Goal: Task Accomplishment & Management: Manage account settings

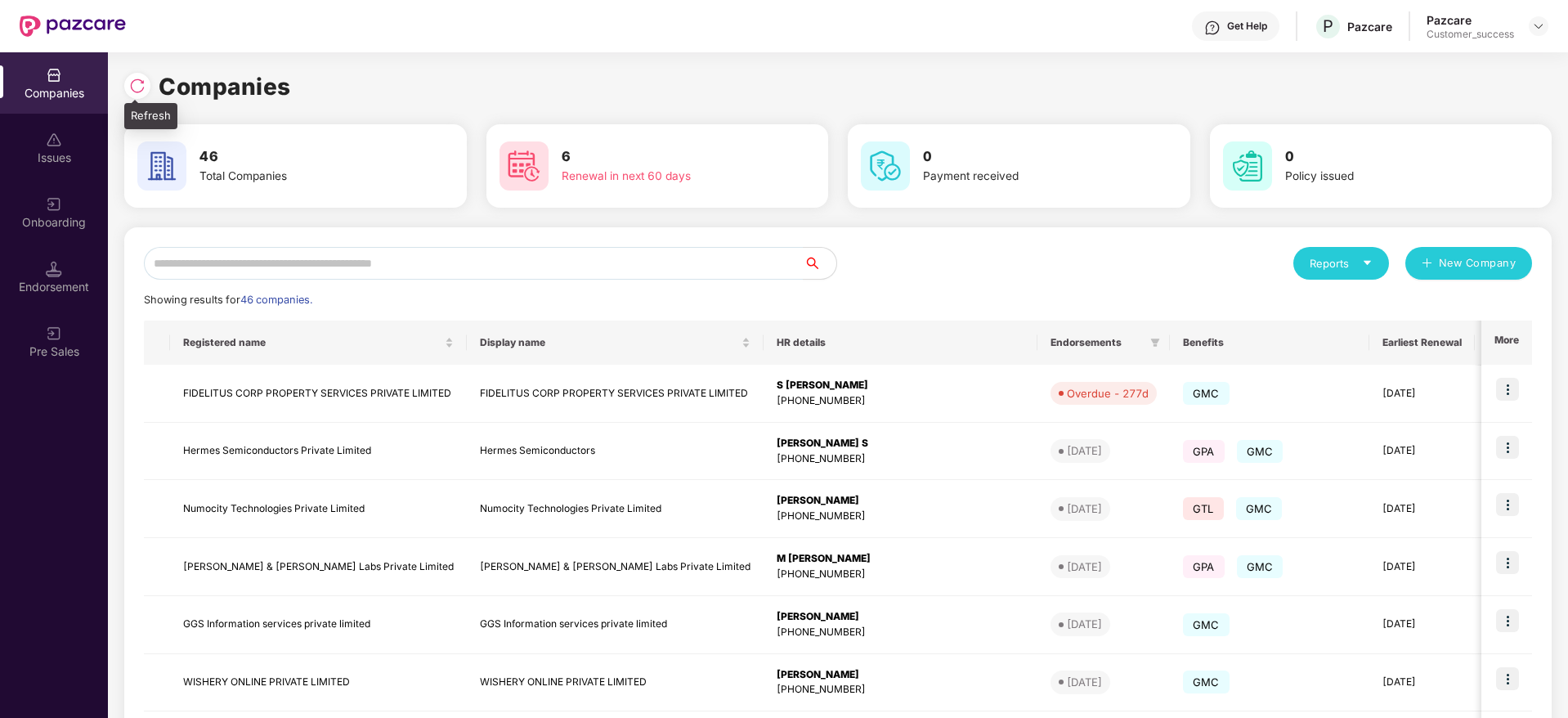
click at [129, 84] on img at bounding box center [137, 85] width 16 height 16
click at [139, 85] on img at bounding box center [137, 85] width 16 height 16
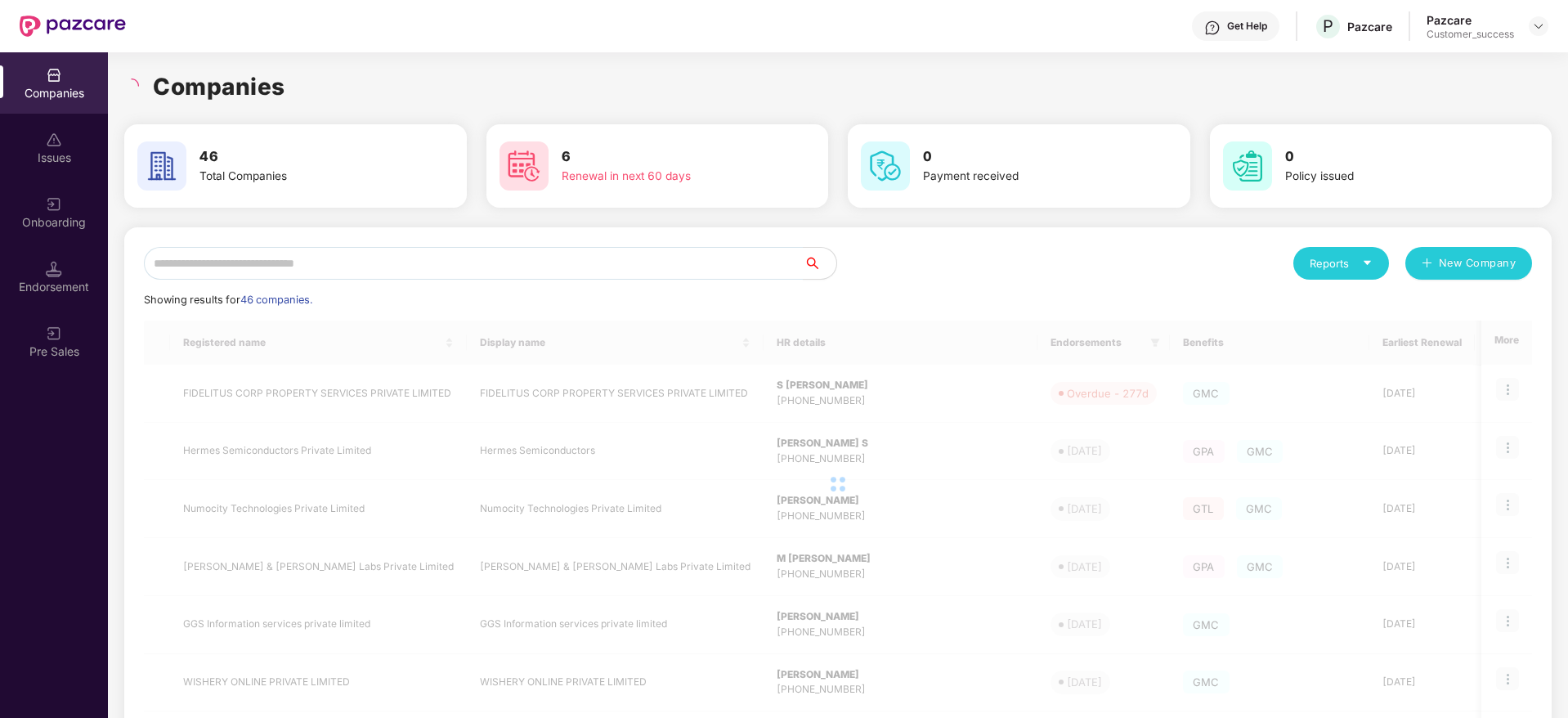
click at [336, 73] on div "Companies" at bounding box center [837, 86] width 1427 height 36
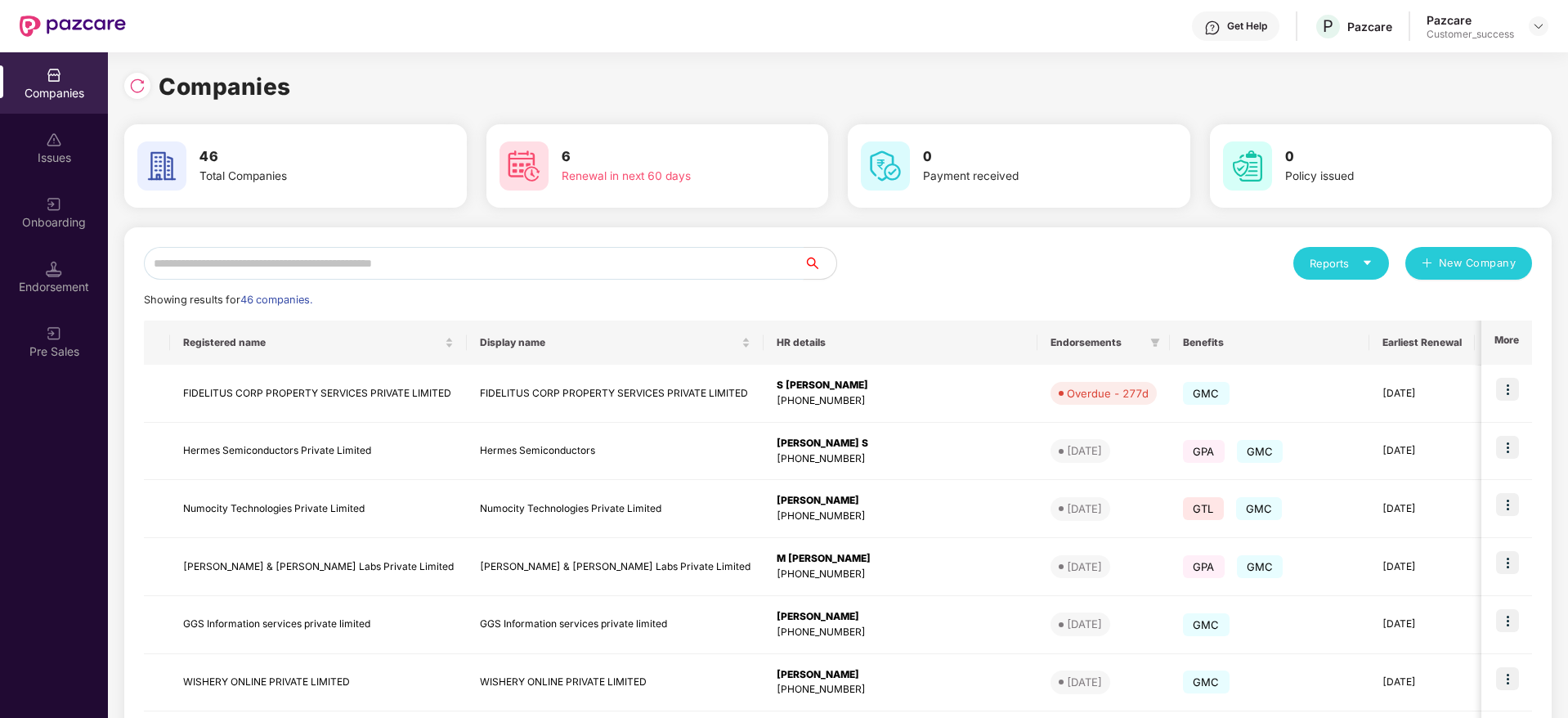
click at [515, 274] on input "text" at bounding box center [473, 263] width 660 height 32
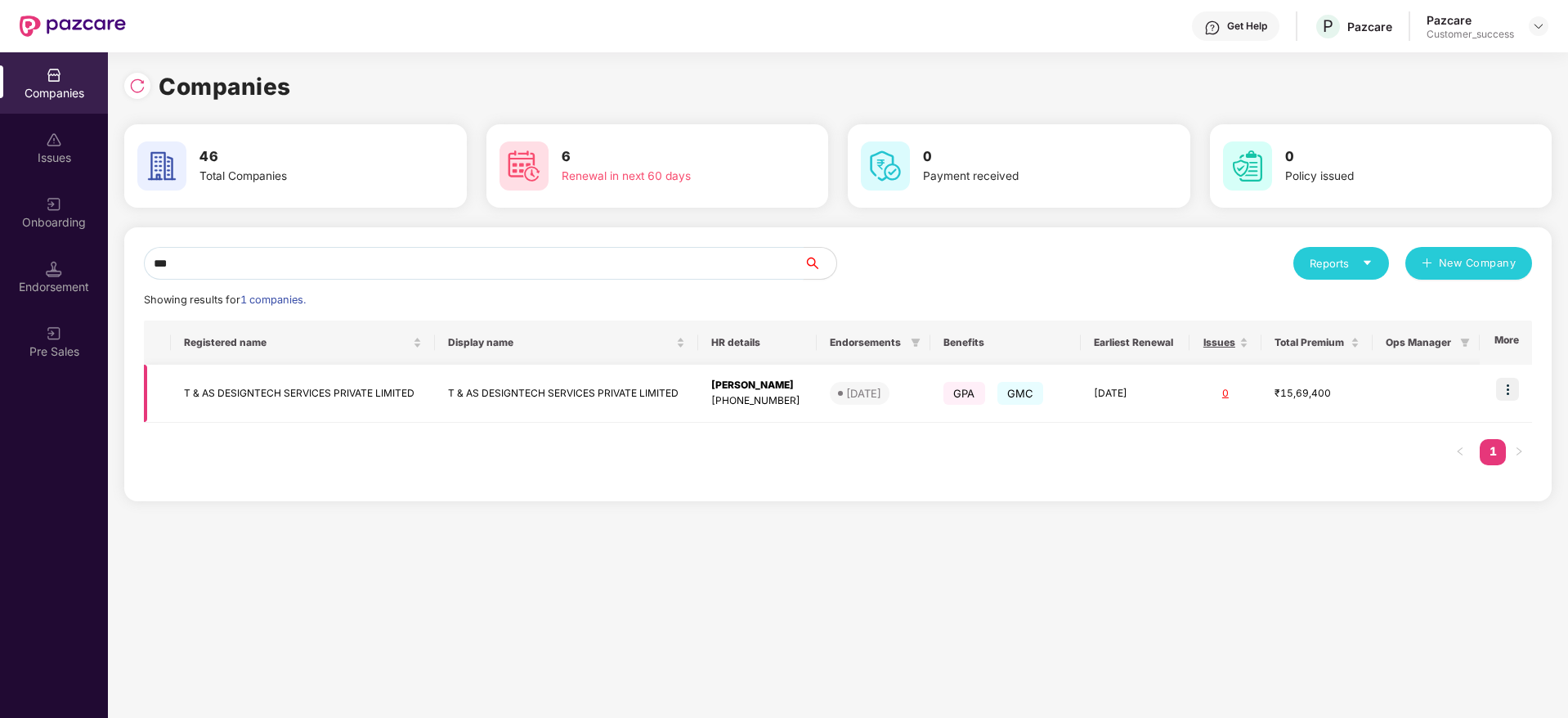
type input "***"
click at [141, 86] on img at bounding box center [137, 85] width 16 height 16
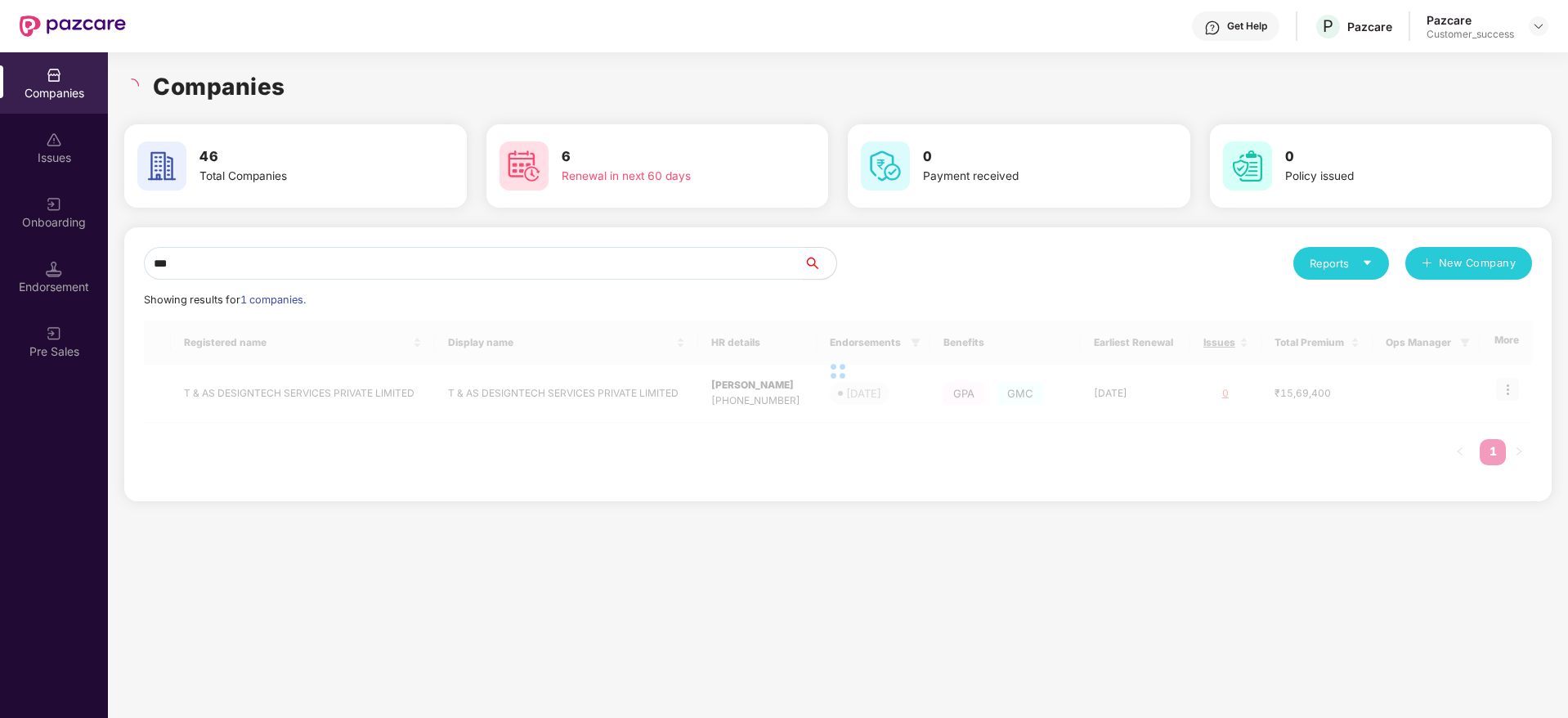
click at [50, 249] on div "Companies Issues Onboarding Endorsement Pre Sales Companies 46 Total Companies …" at bounding box center [784, 385] width 1568 height 666
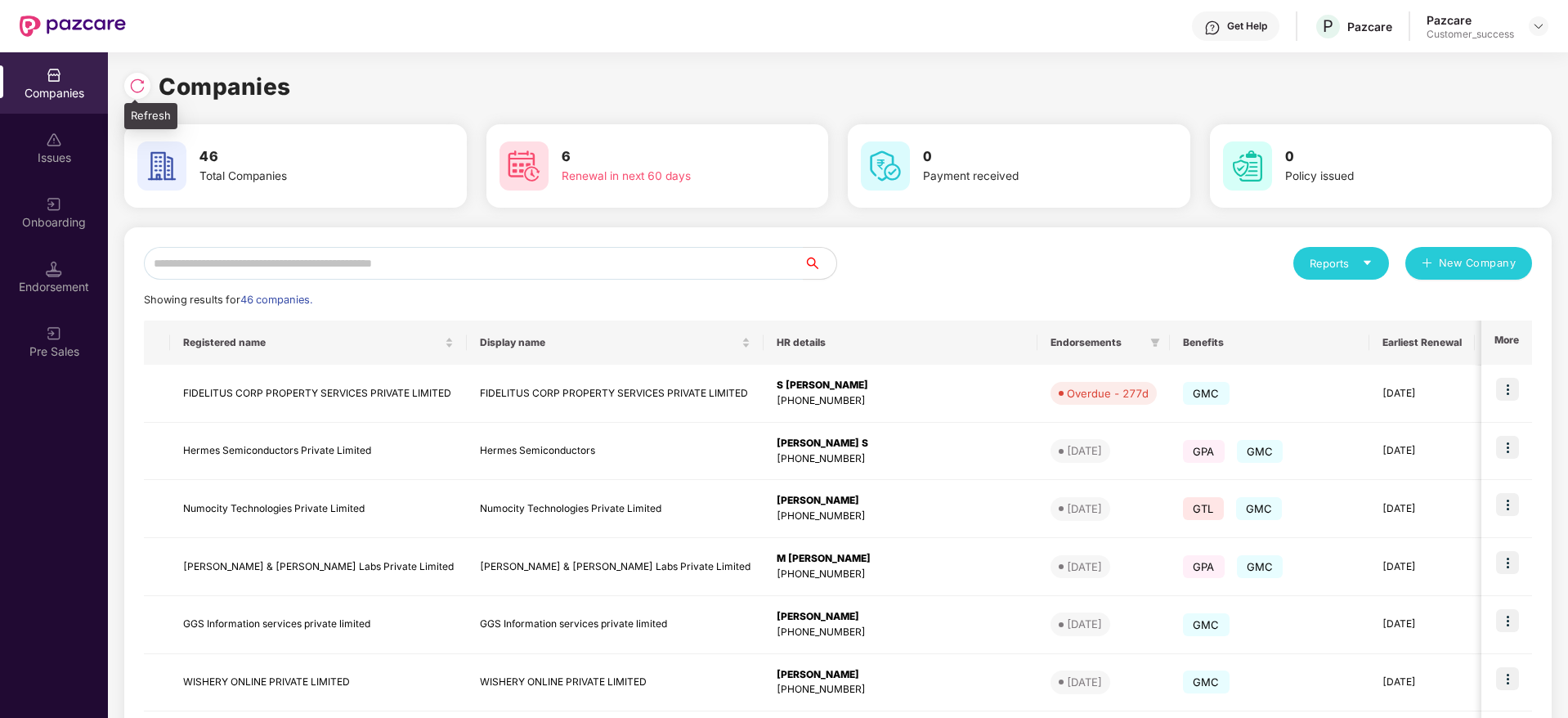
click at [140, 90] on img at bounding box center [137, 85] width 16 height 16
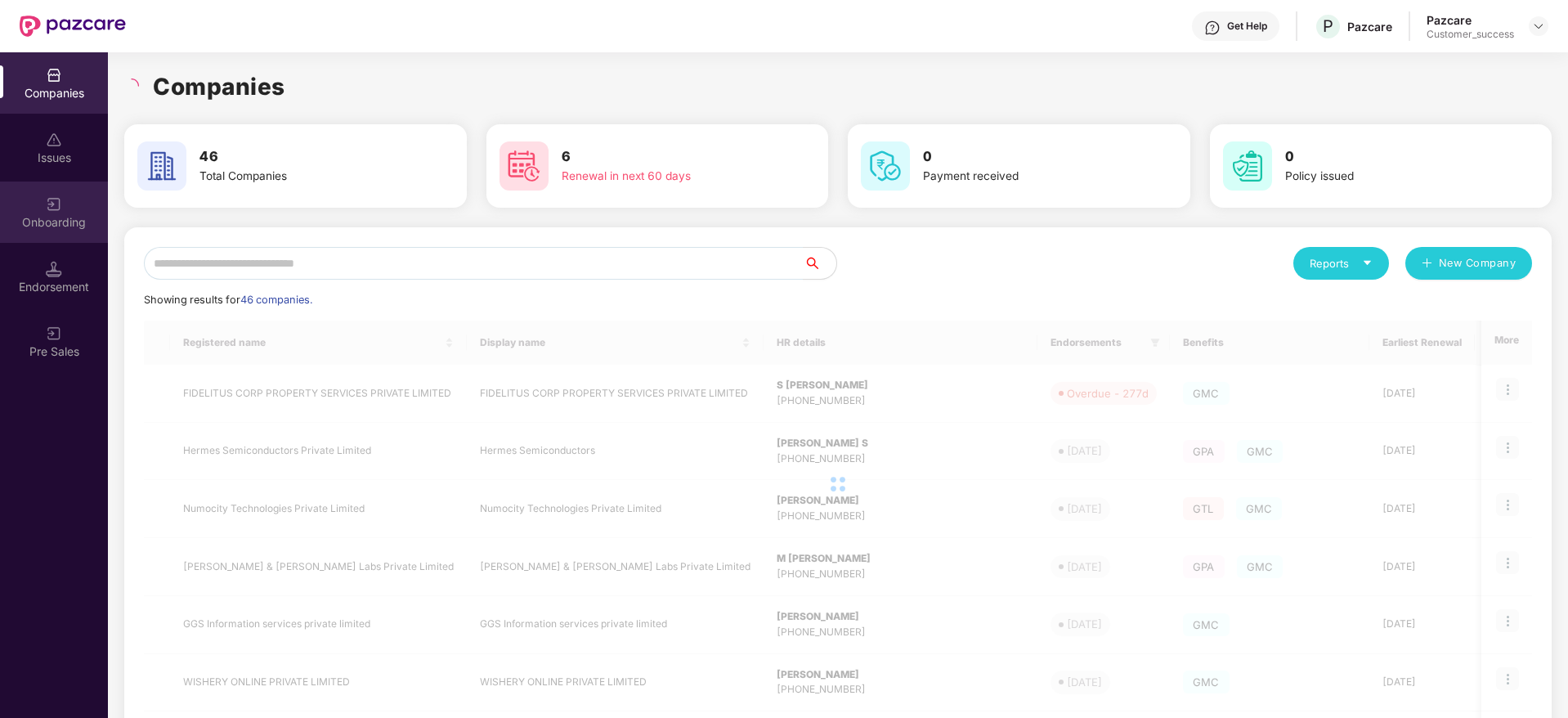
click at [46, 217] on div "Onboarding" at bounding box center [54, 222] width 108 height 16
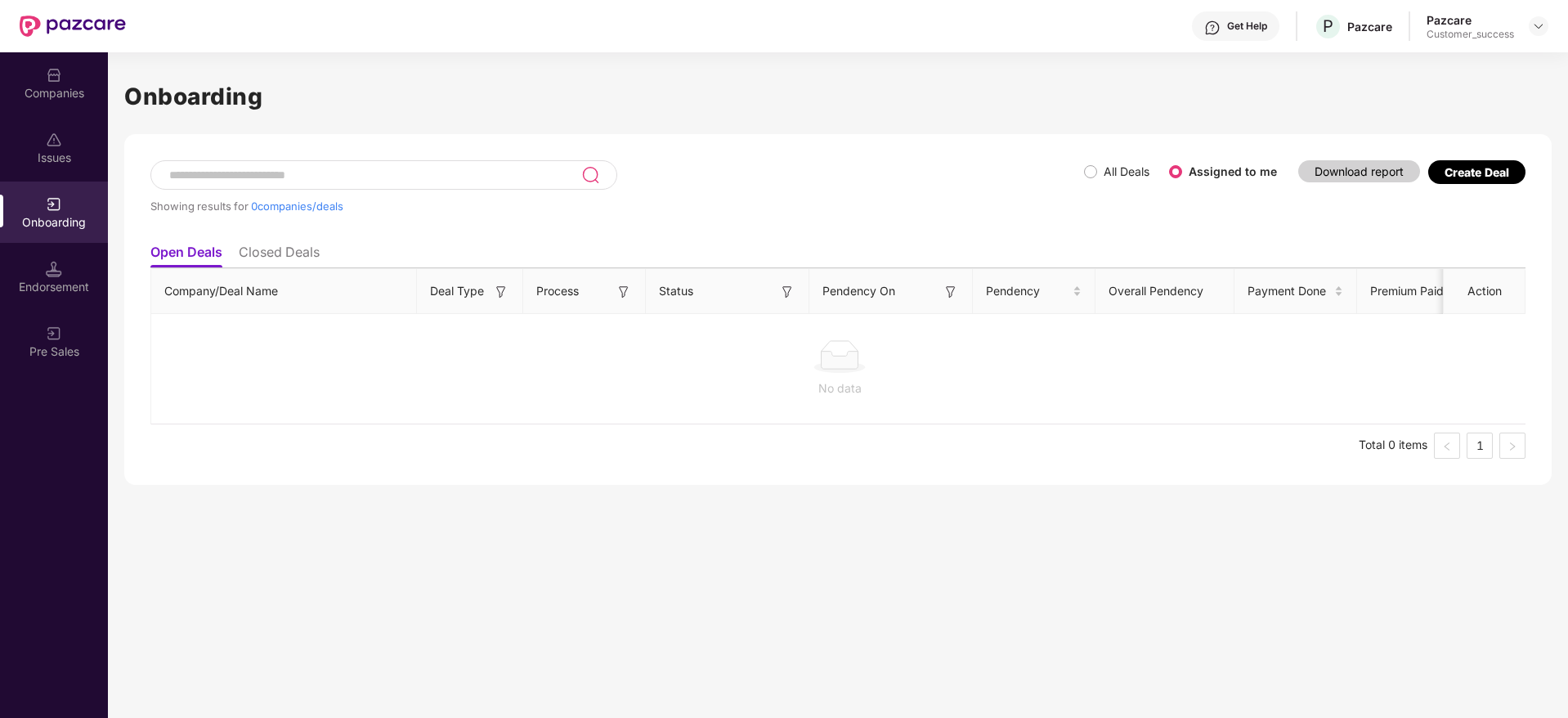
click at [57, 85] on div "Companies" at bounding box center [54, 93] width 108 height 16
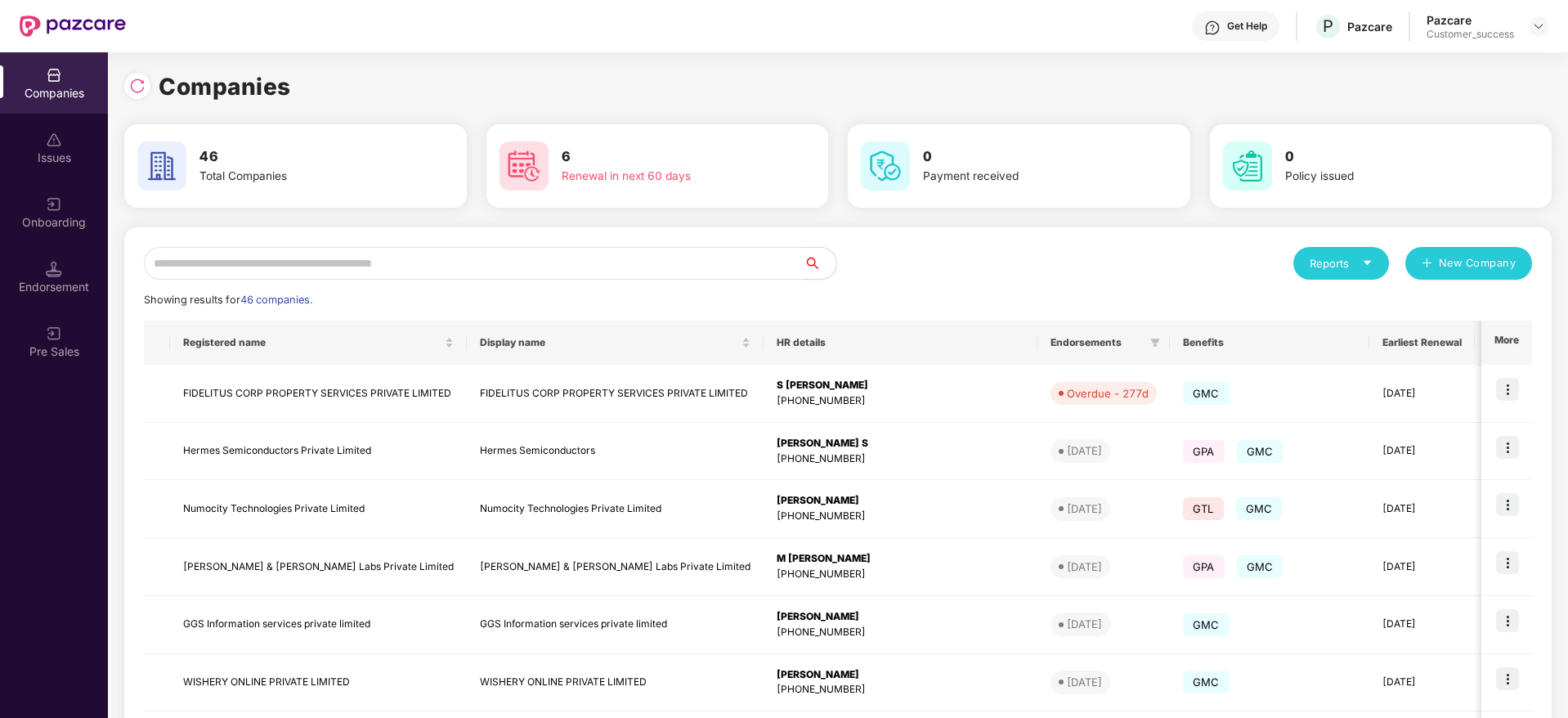
click at [368, 259] on input "text" at bounding box center [473, 263] width 660 height 32
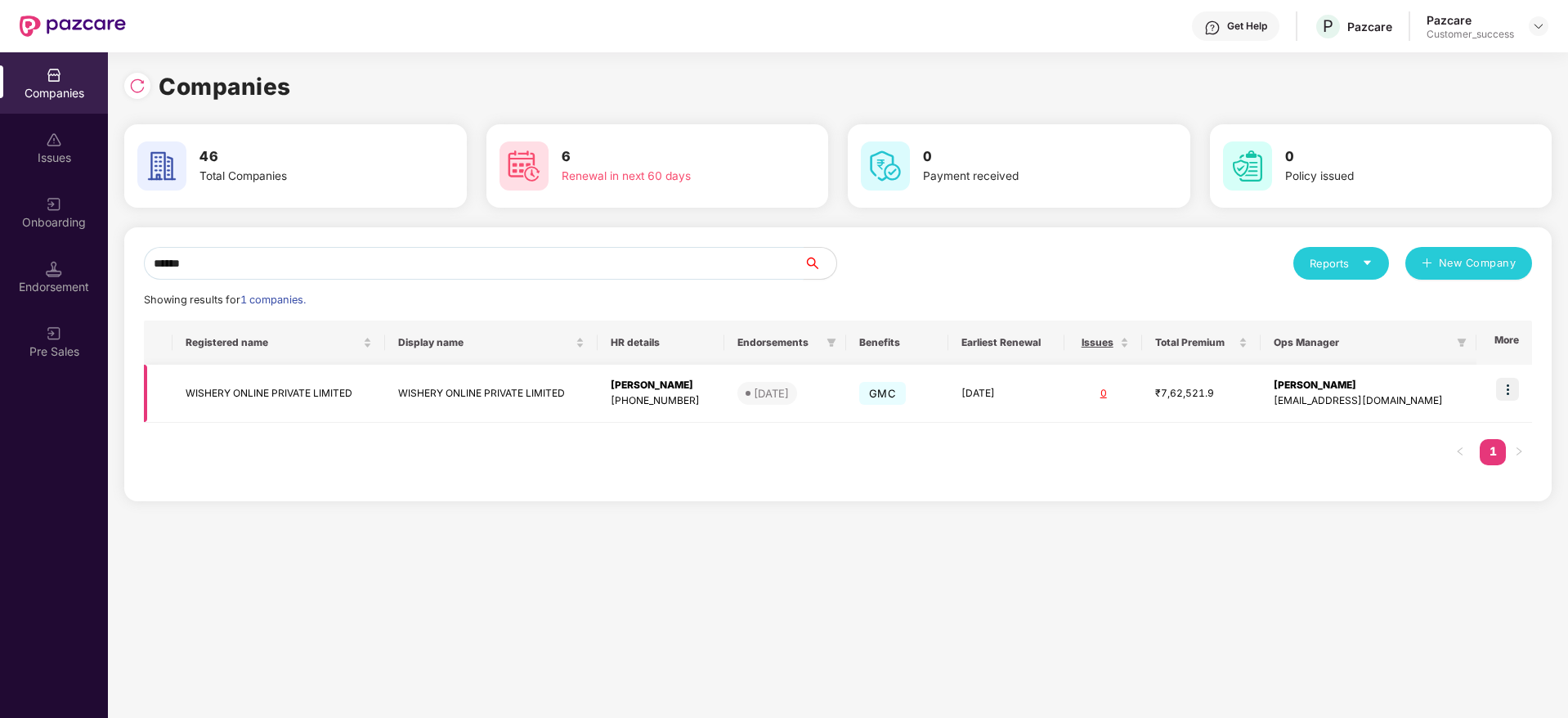
type input "******"
click at [1509, 380] on img at bounding box center [1507, 389] width 22 height 22
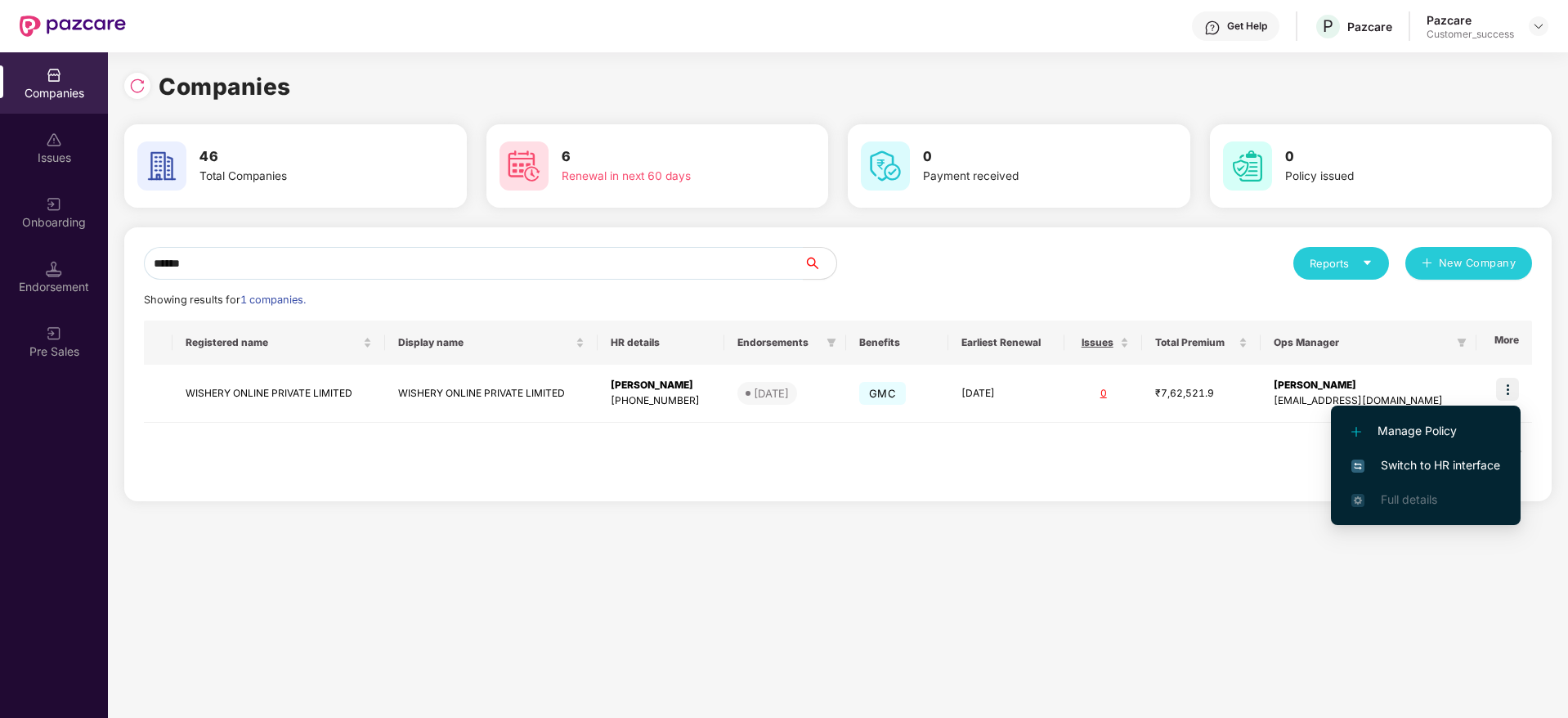
click at [1423, 465] on span "Switch to HR interface" at bounding box center [1426, 465] width 149 height 18
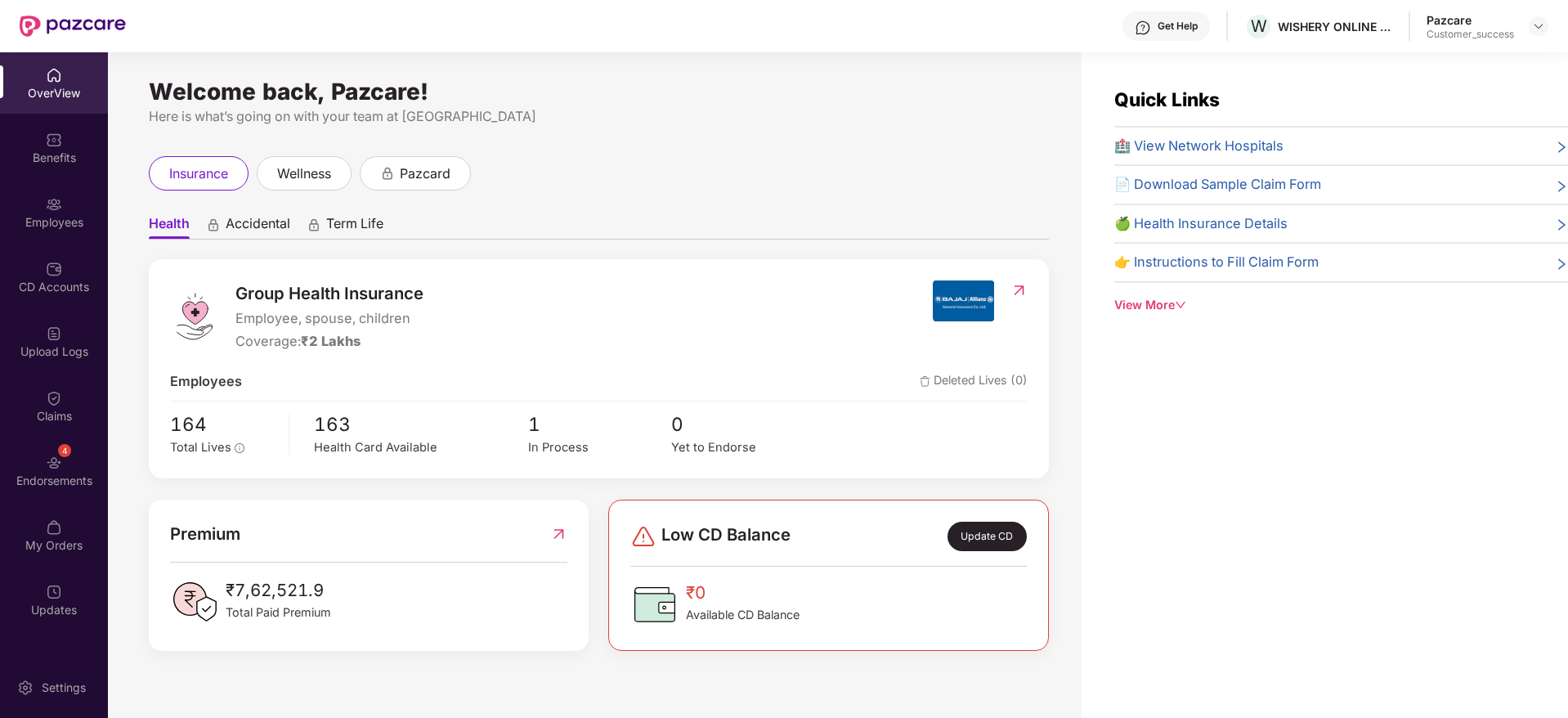
click at [45, 218] on div "Employees" at bounding box center [54, 222] width 108 height 16
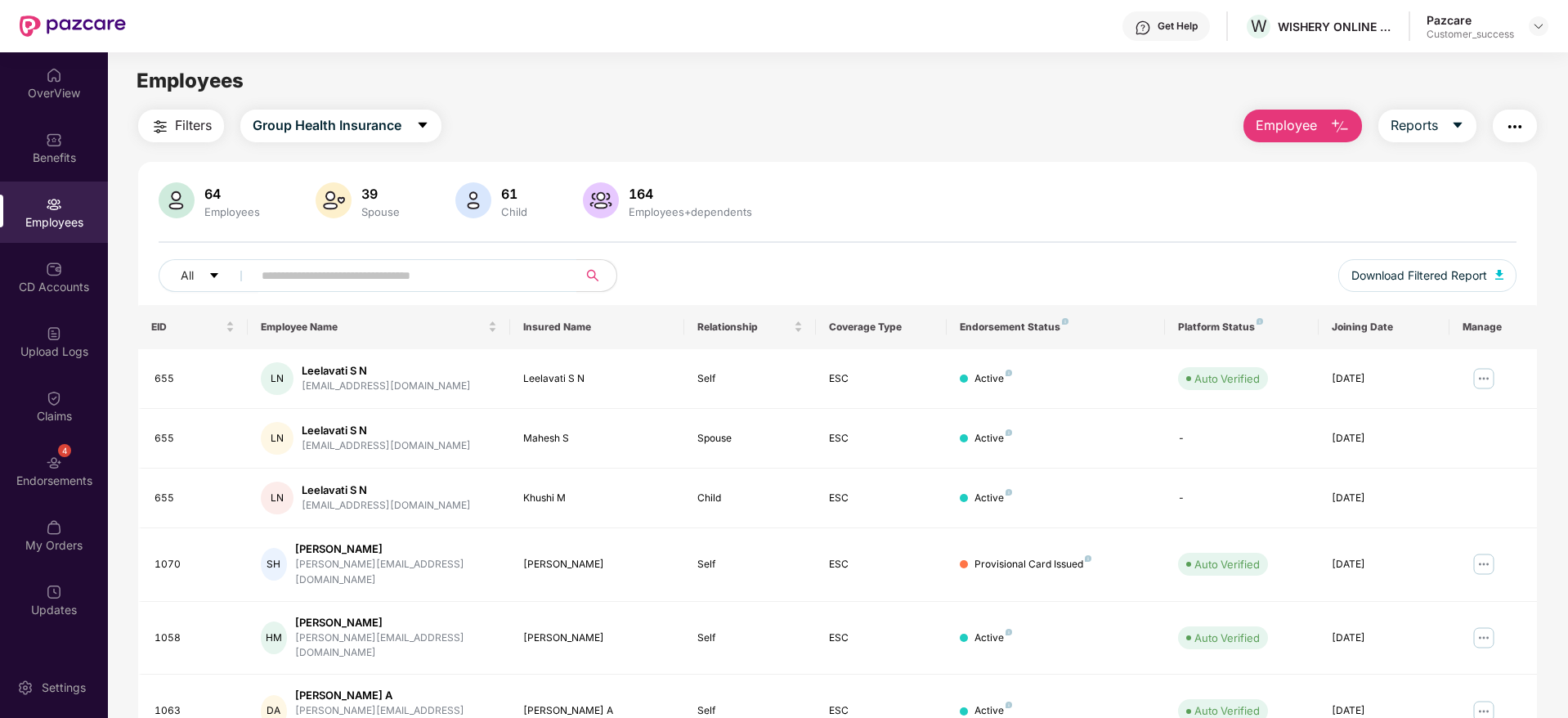
click at [183, 120] on span "Filters" at bounding box center [193, 125] width 37 height 21
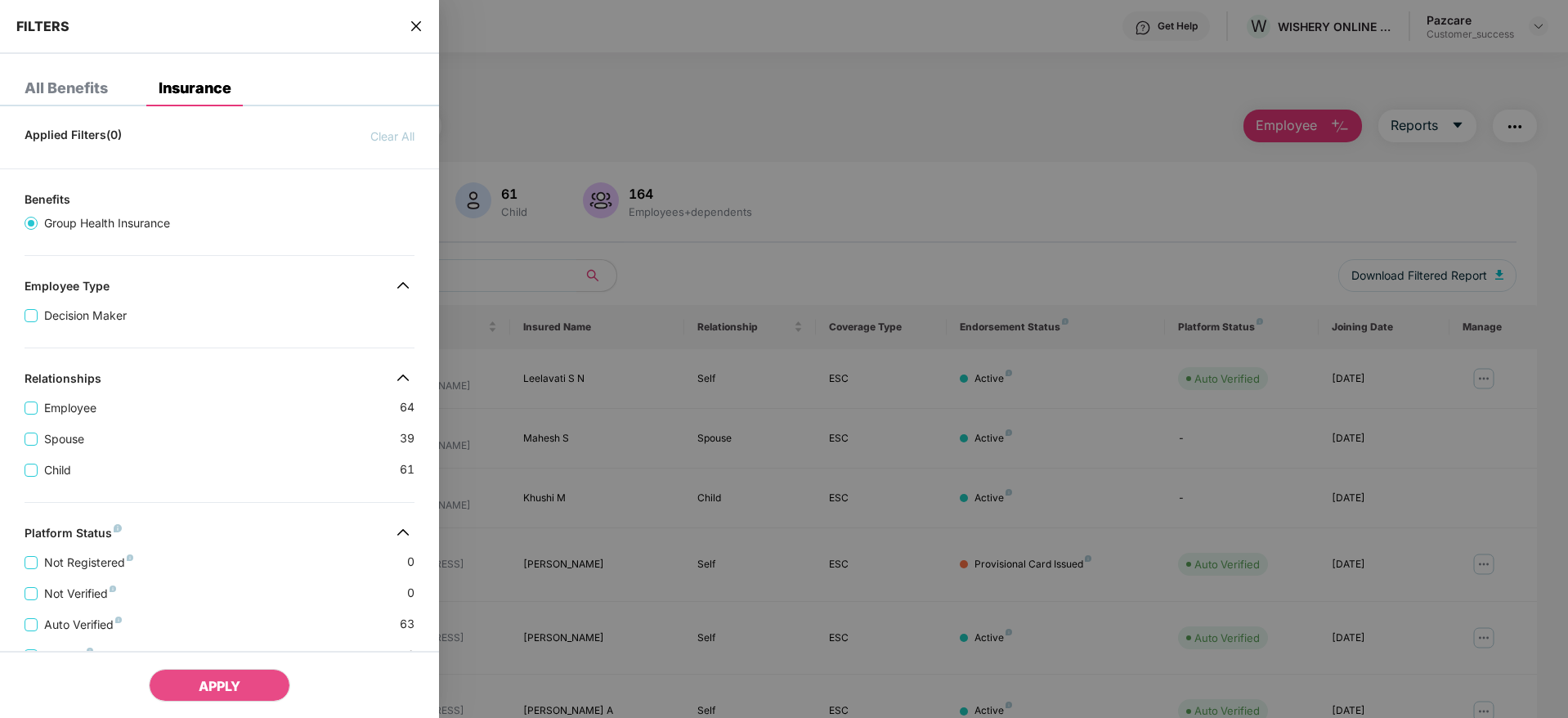
click at [410, 36] on div "FILTERS" at bounding box center [219, 27] width 439 height 54
click at [427, 33] on div "FILTERS" at bounding box center [219, 27] width 439 height 54
click at [424, 29] on div "FILTERS" at bounding box center [219, 27] width 439 height 54
click at [422, 27] on icon "close" at bounding box center [416, 26] width 13 height 13
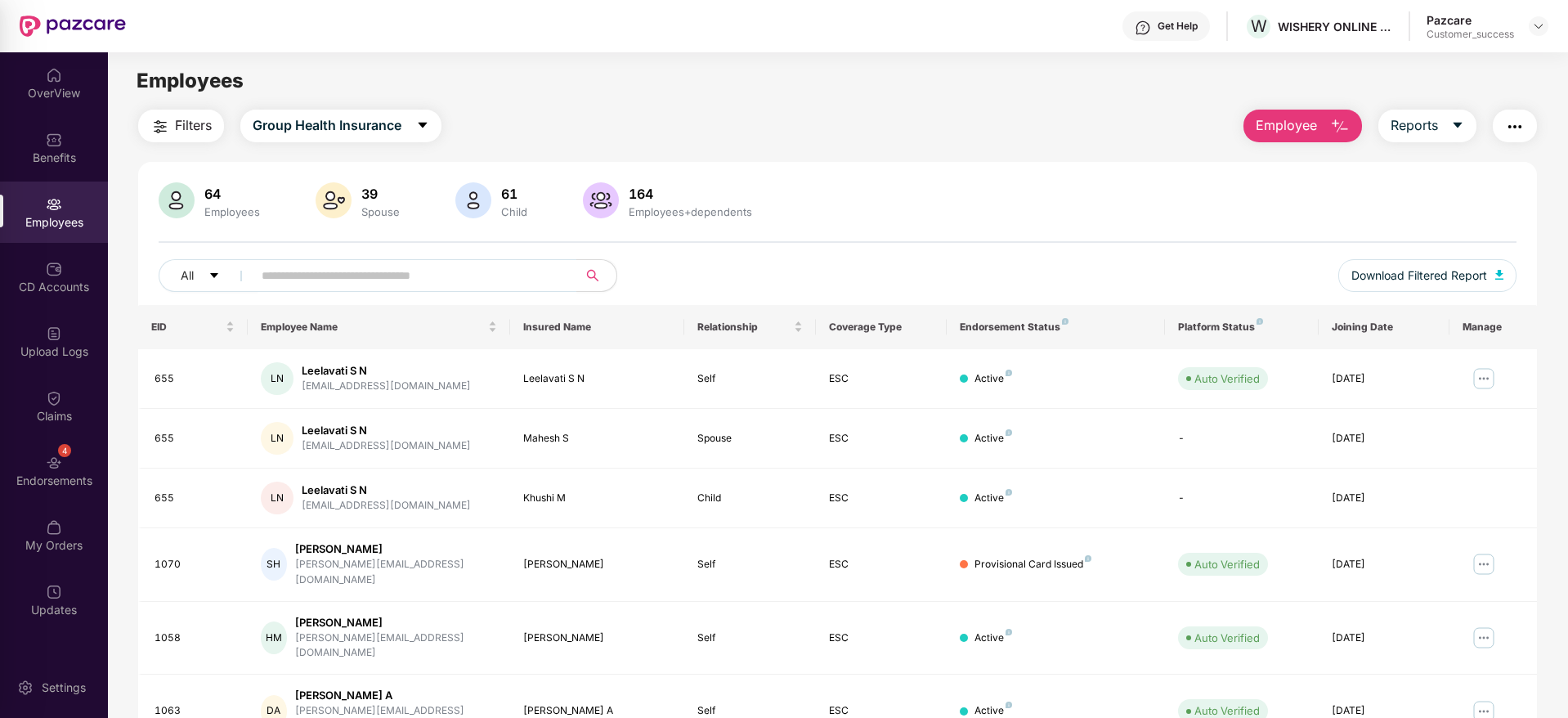
click at [509, 57] on main "Employees Filters Group Health Insurance Employee Reports 64 Employees 39 Spous…" at bounding box center [837, 411] width 1459 height 718
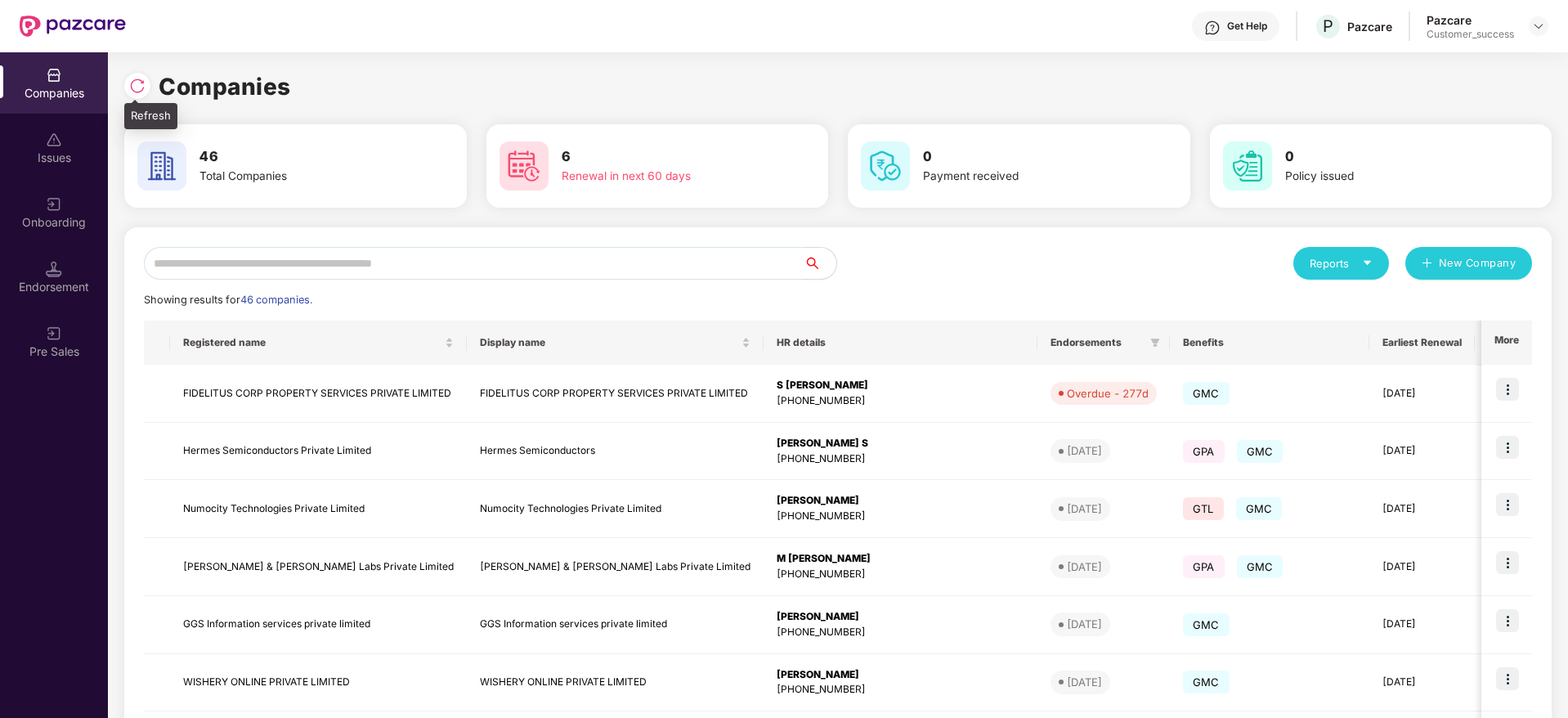
click at [130, 88] on img at bounding box center [137, 85] width 16 height 16
click at [134, 85] on img at bounding box center [137, 85] width 16 height 16
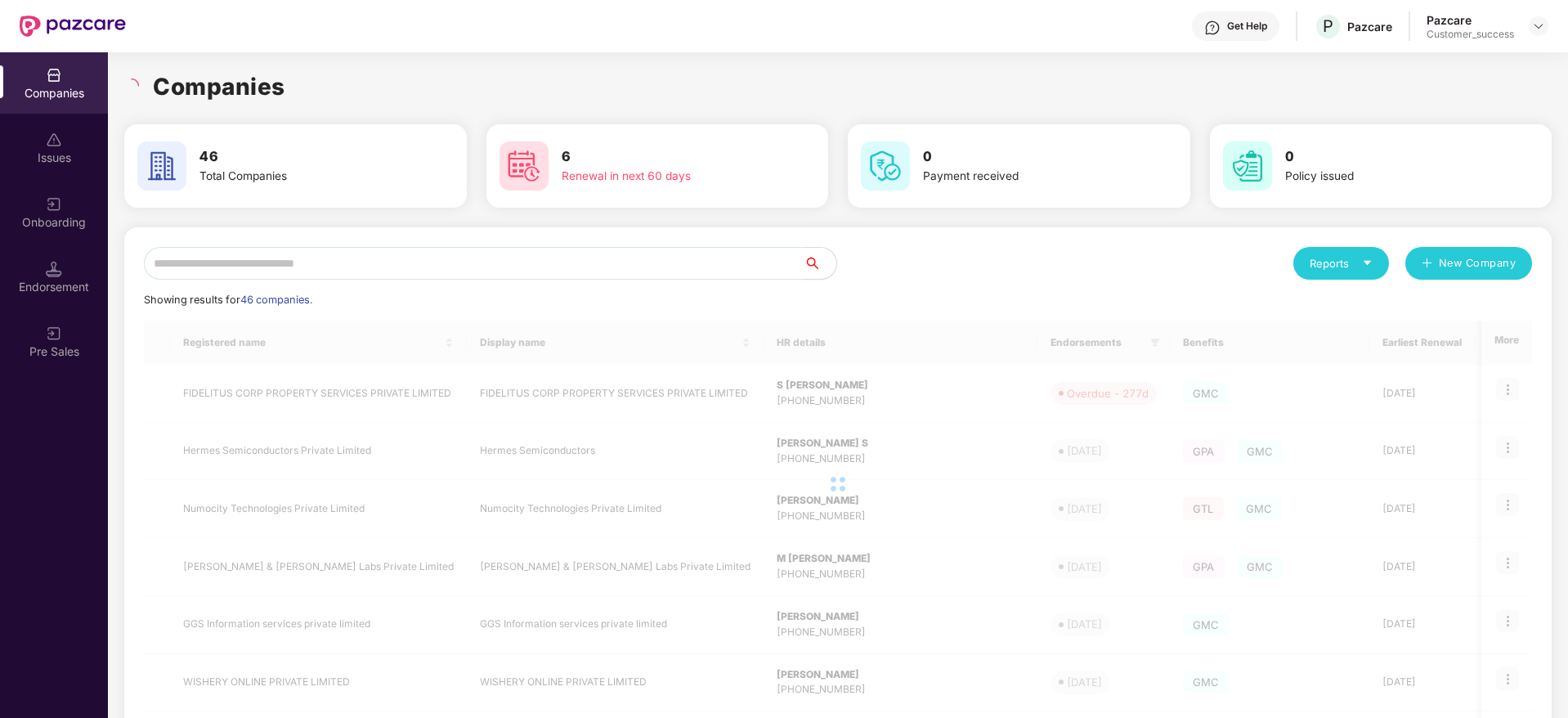
click at [316, 73] on div "Companies" at bounding box center [837, 86] width 1427 height 36
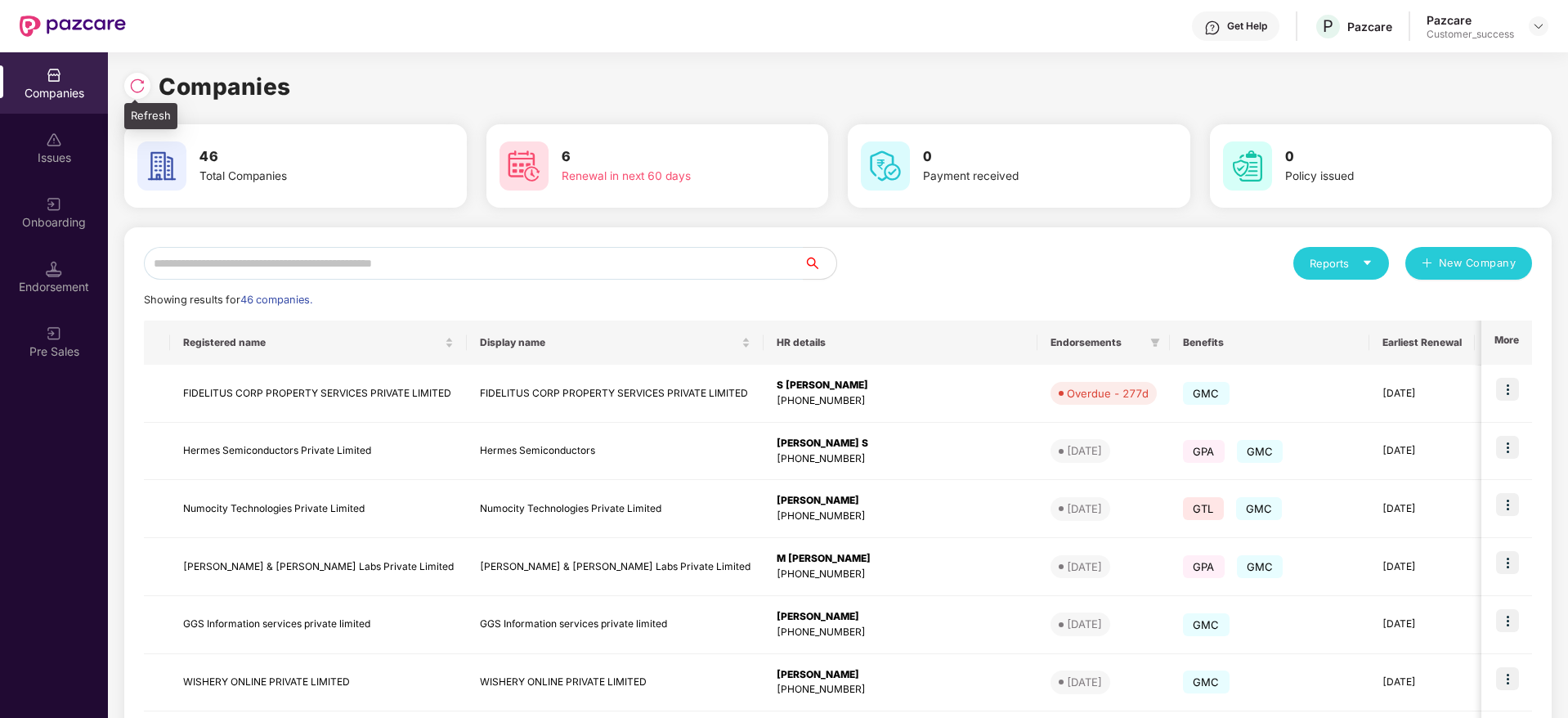
click at [140, 81] on img at bounding box center [137, 85] width 16 height 16
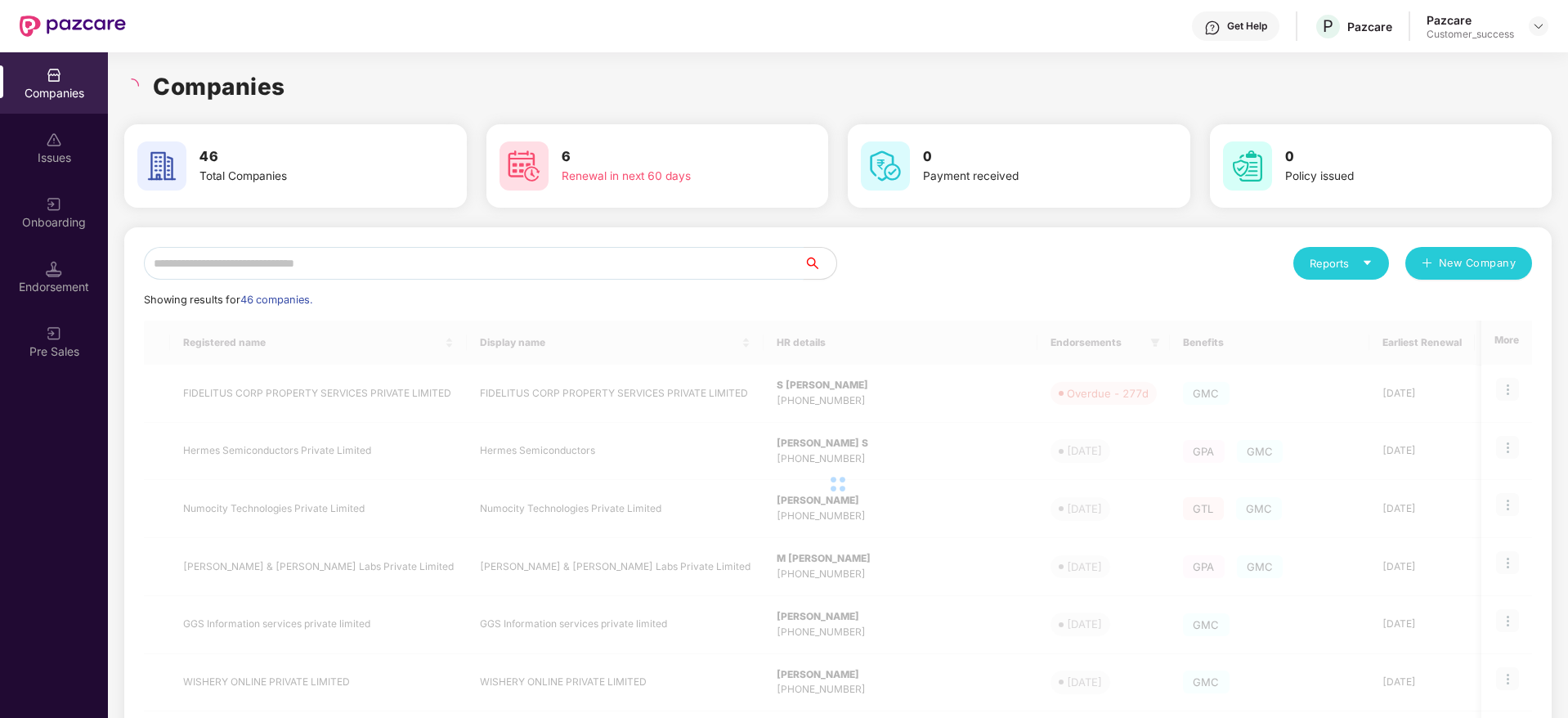
click at [498, 262] on input "text" at bounding box center [473, 263] width 660 height 32
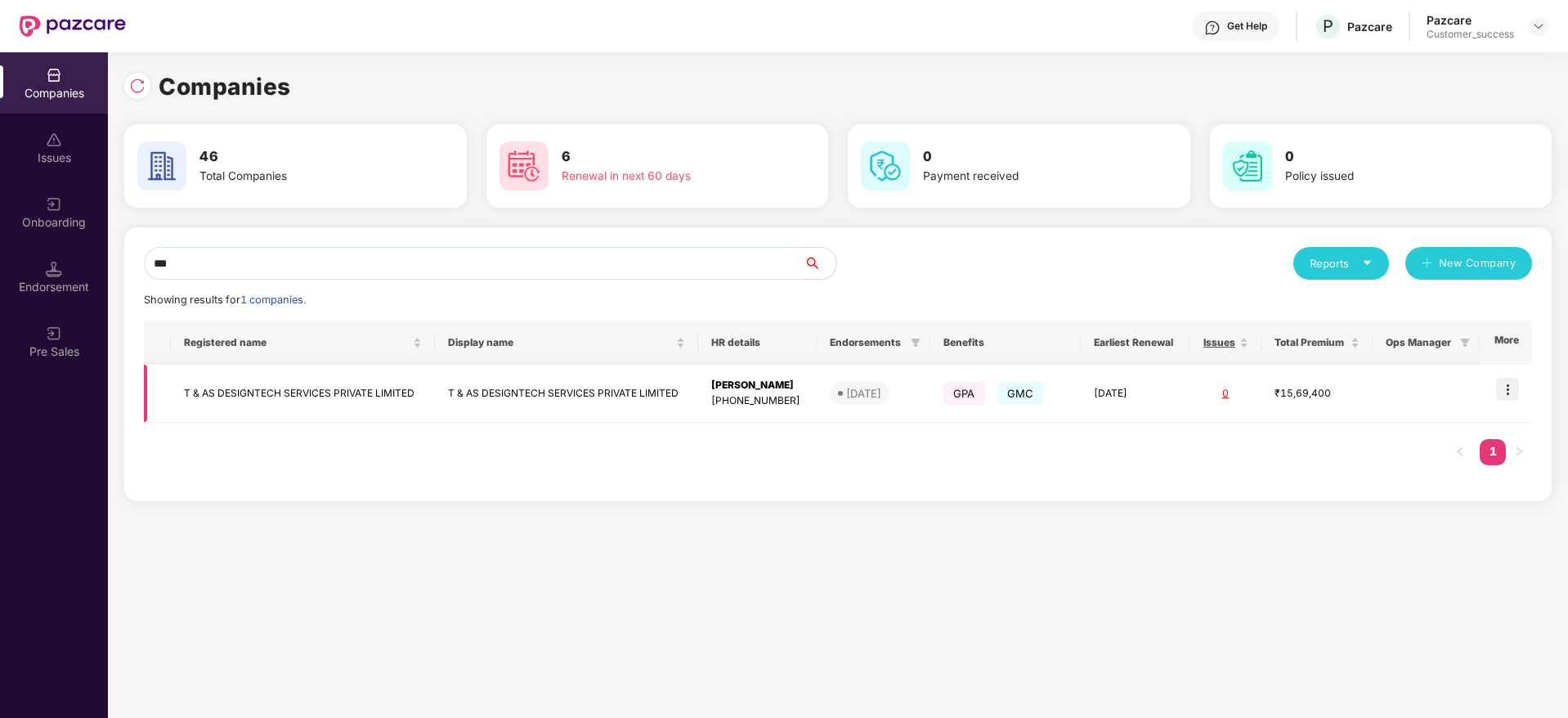
type input "***"
click at [1508, 385] on img at bounding box center [1507, 389] width 22 height 22
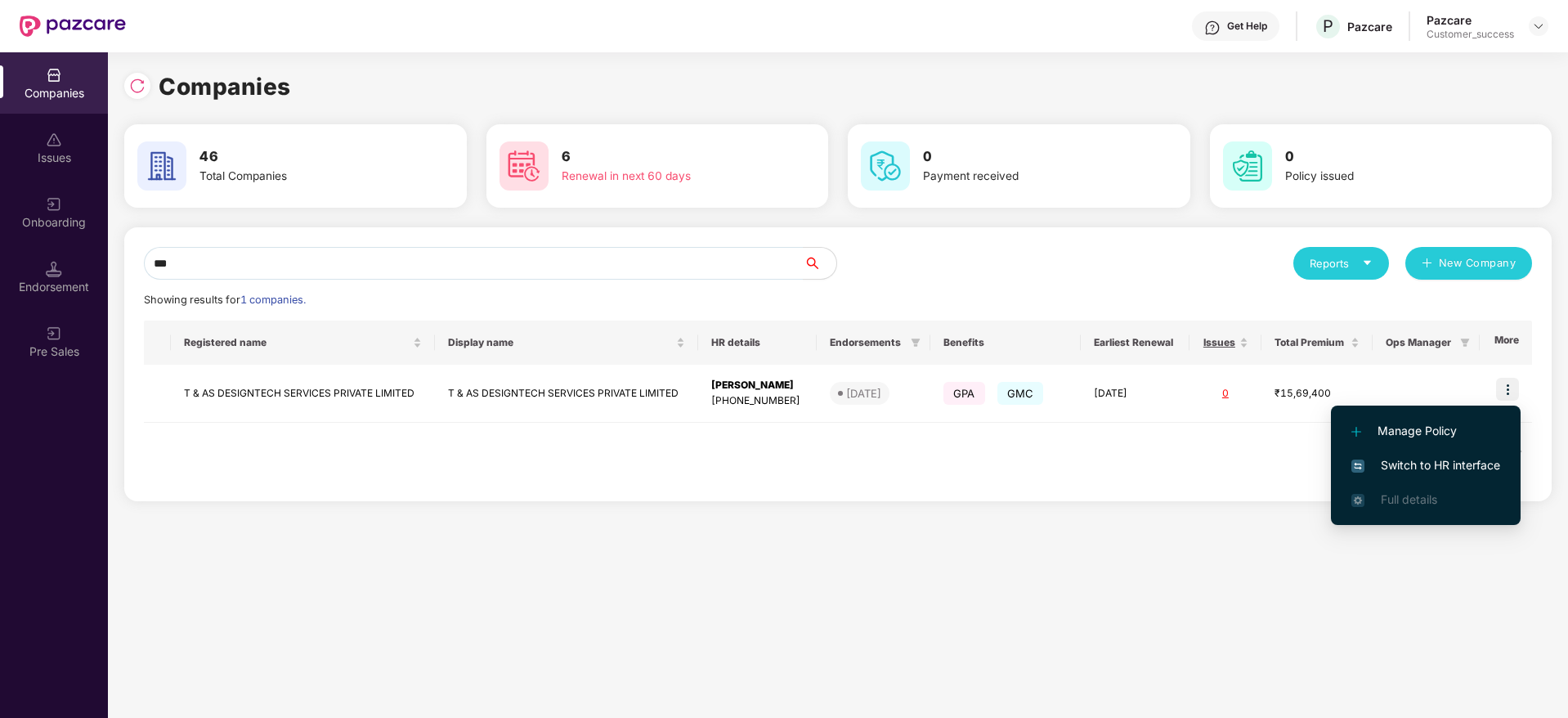
click at [1450, 463] on span "Switch to HR interface" at bounding box center [1426, 465] width 149 height 18
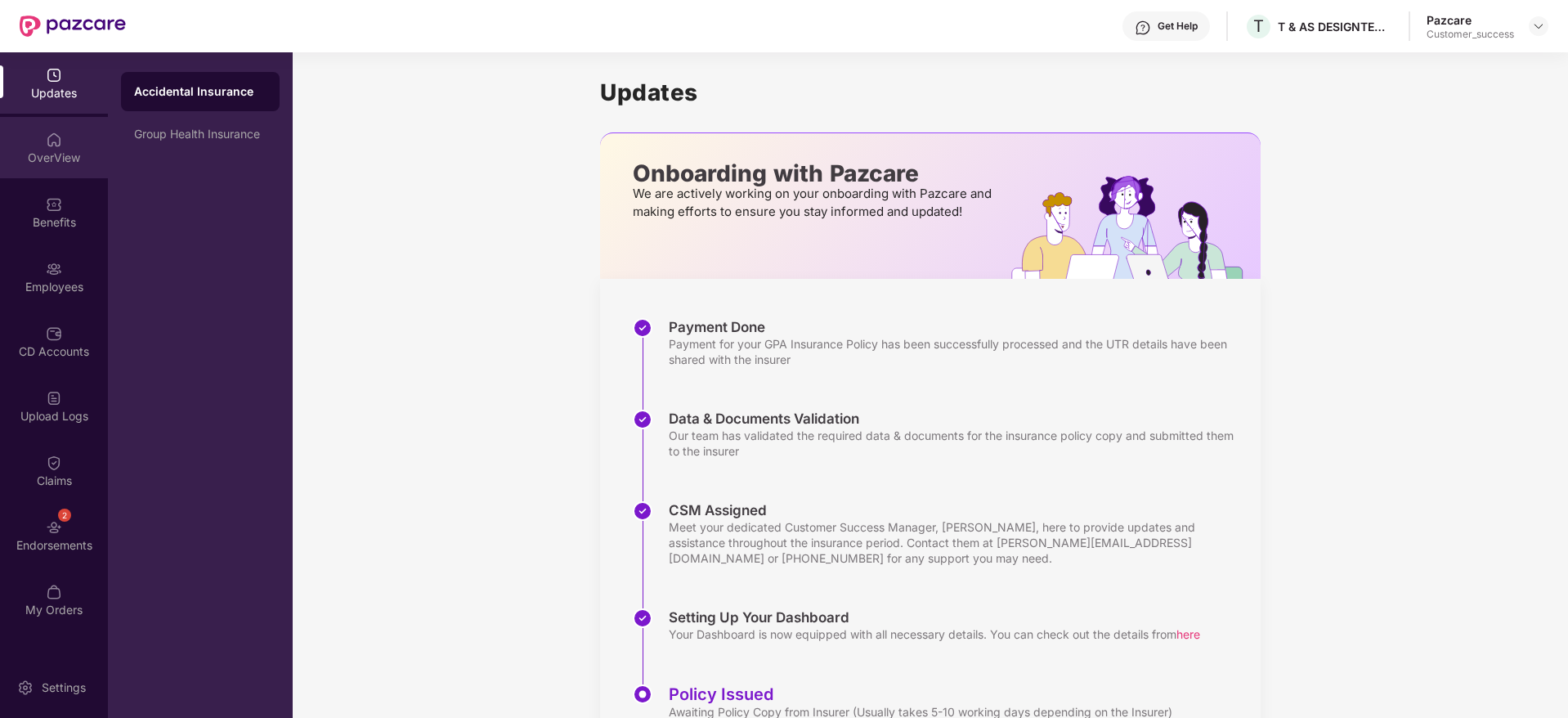
click at [67, 146] on div "OverView" at bounding box center [54, 147] width 108 height 61
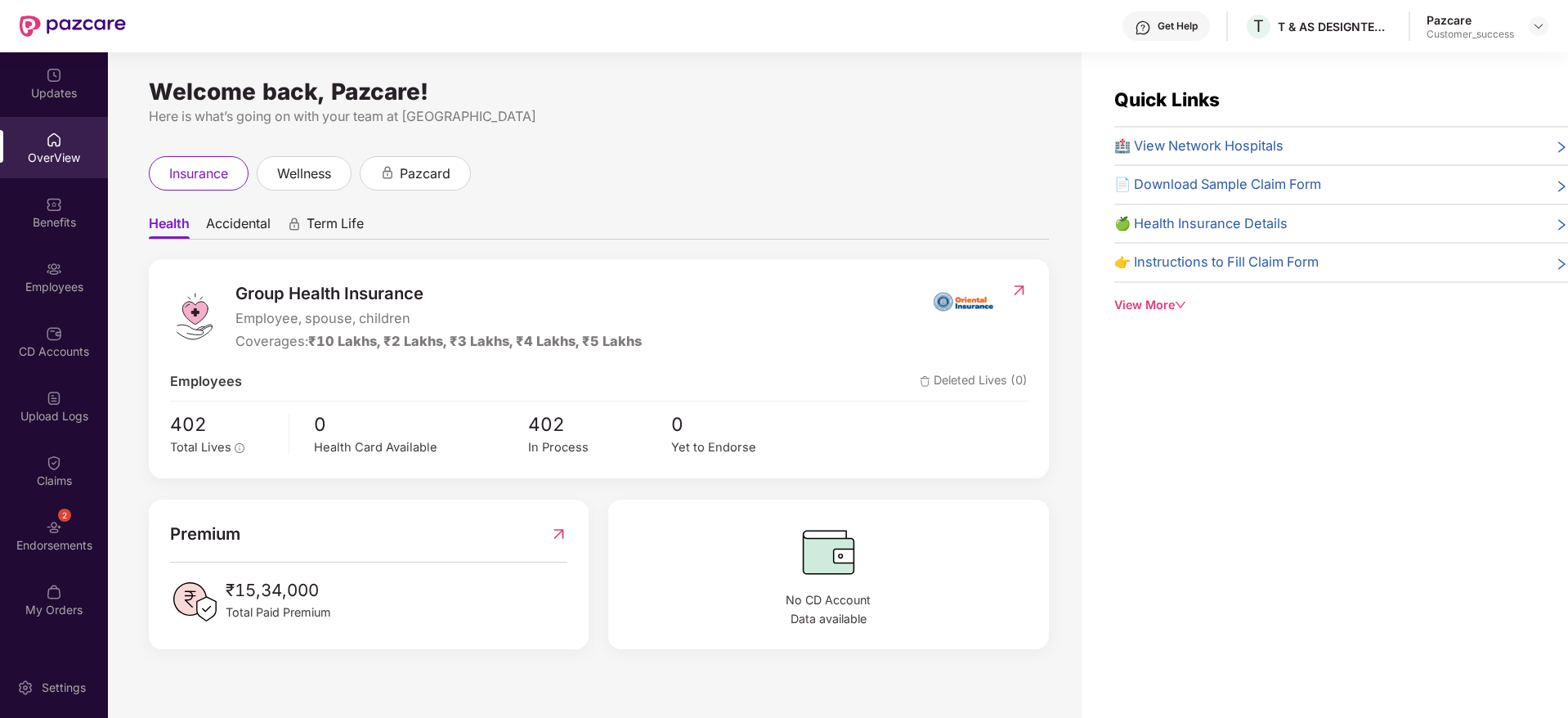
click at [252, 220] on span "Accidental" at bounding box center [238, 226] width 65 height 23
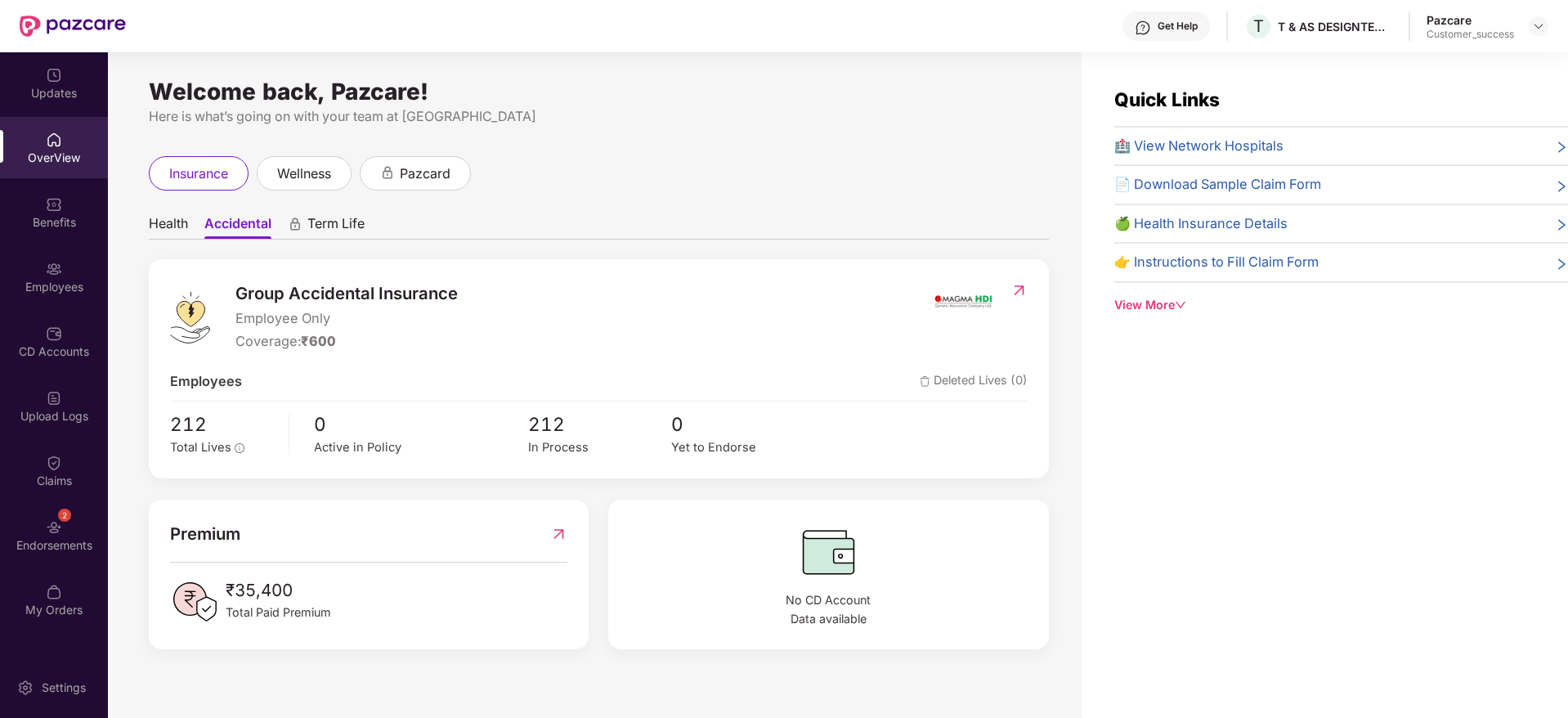
click at [210, 221] on span "Accidental" at bounding box center [238, 226] width 67 height 23
click at [179, 219] on span "Health" at bounding box center [169, 226] width 40 height 23
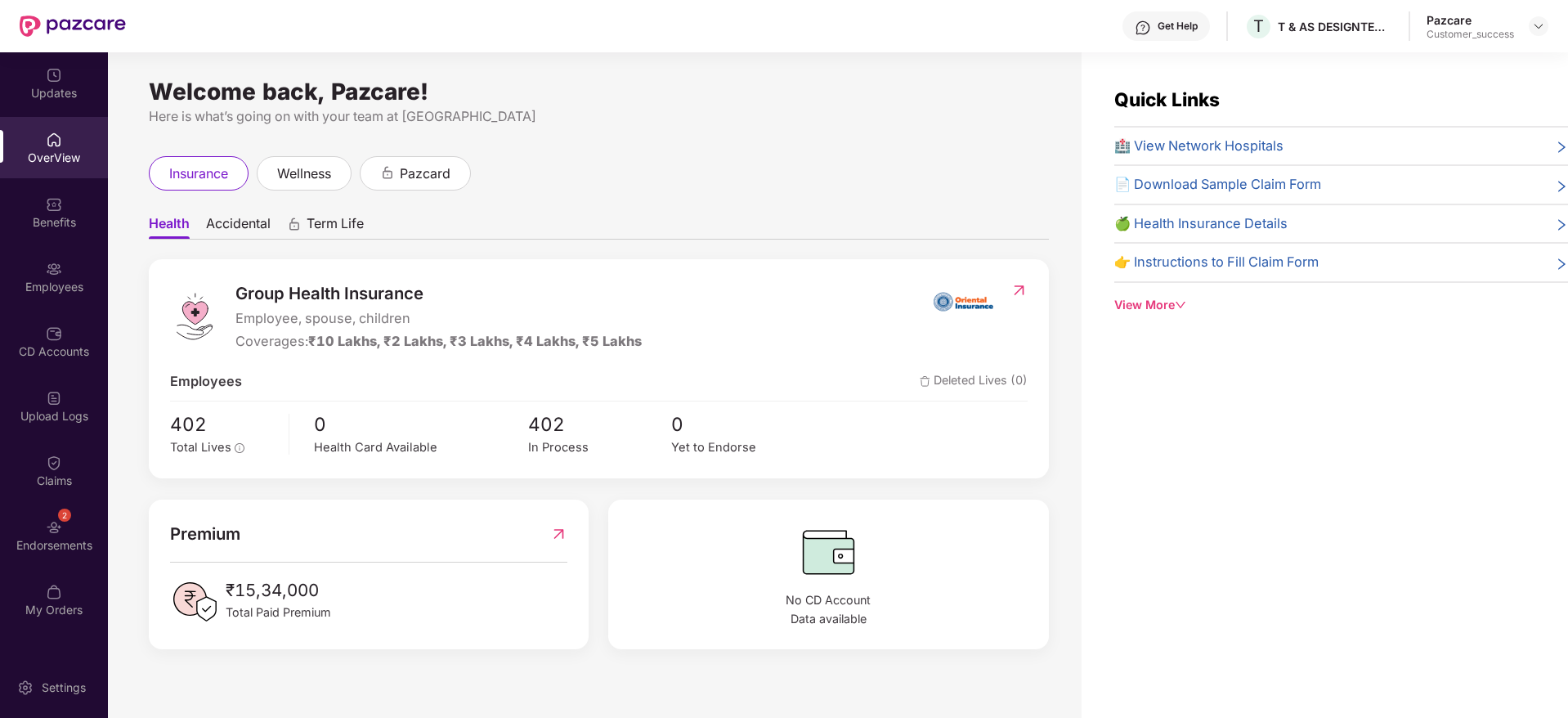
click at [1157, 290] on div "Quick Links 🏥 View Network Hospitals 📄 Download Sample Claim Form 🍏 Health Insu…" at bounding box center [1341, 200] width 454 height 230
click at [1158, 297] on div "View More" at bounding box center [1341, 306] width 454 height 18
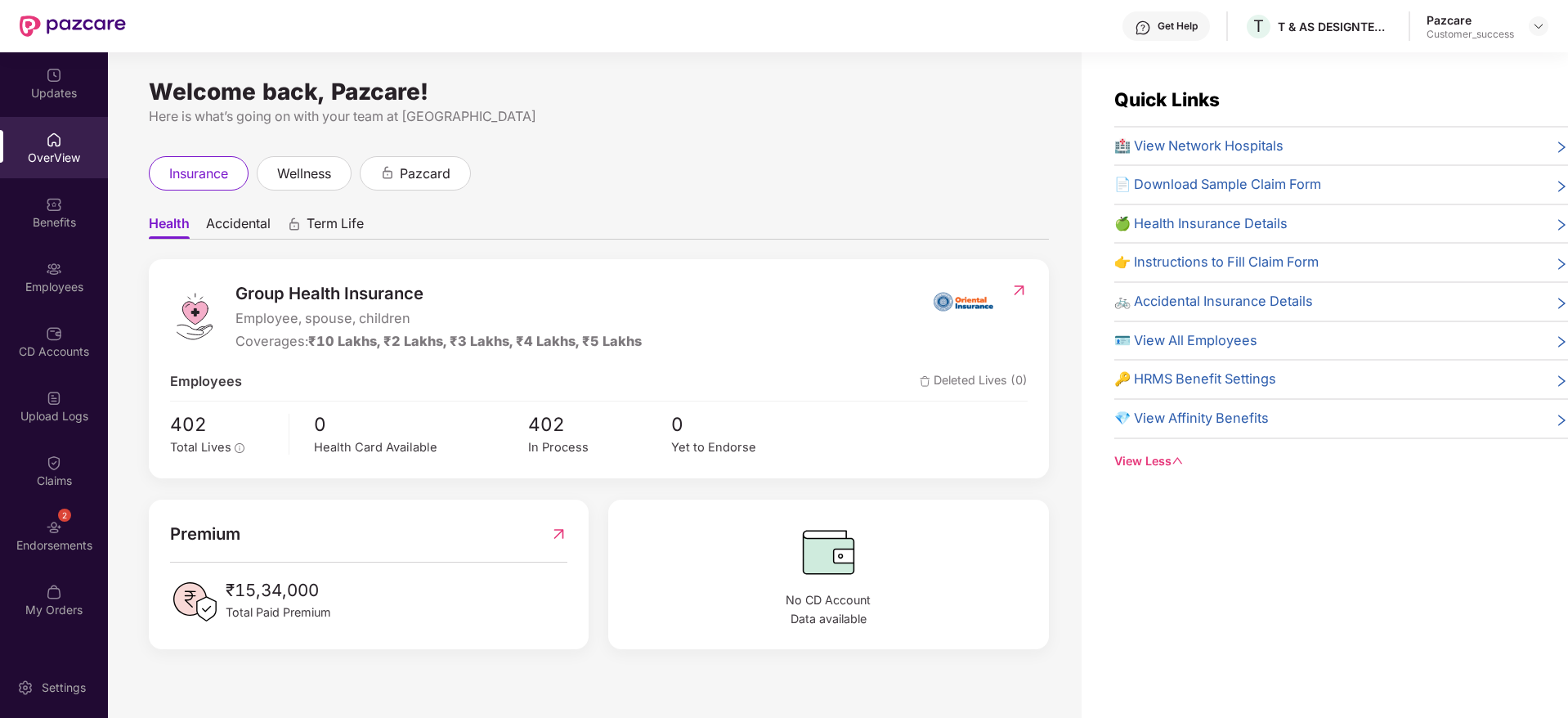
click at [1162, 464] on div "View Less" at bounding box center [1341, 461] width 454 height 18
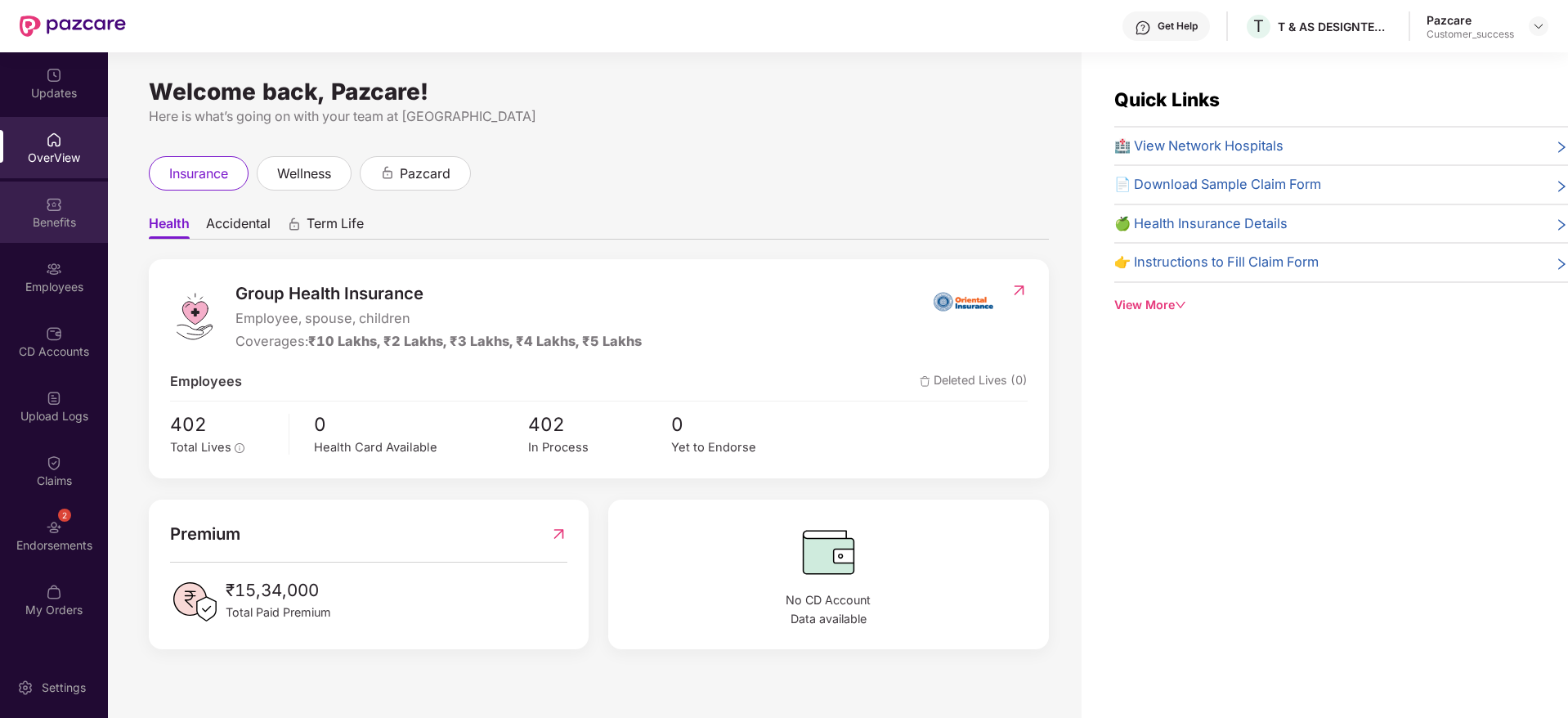
click at [65, 214] on div "Benefits" at bounding box center [54, 222] width 108 height 16
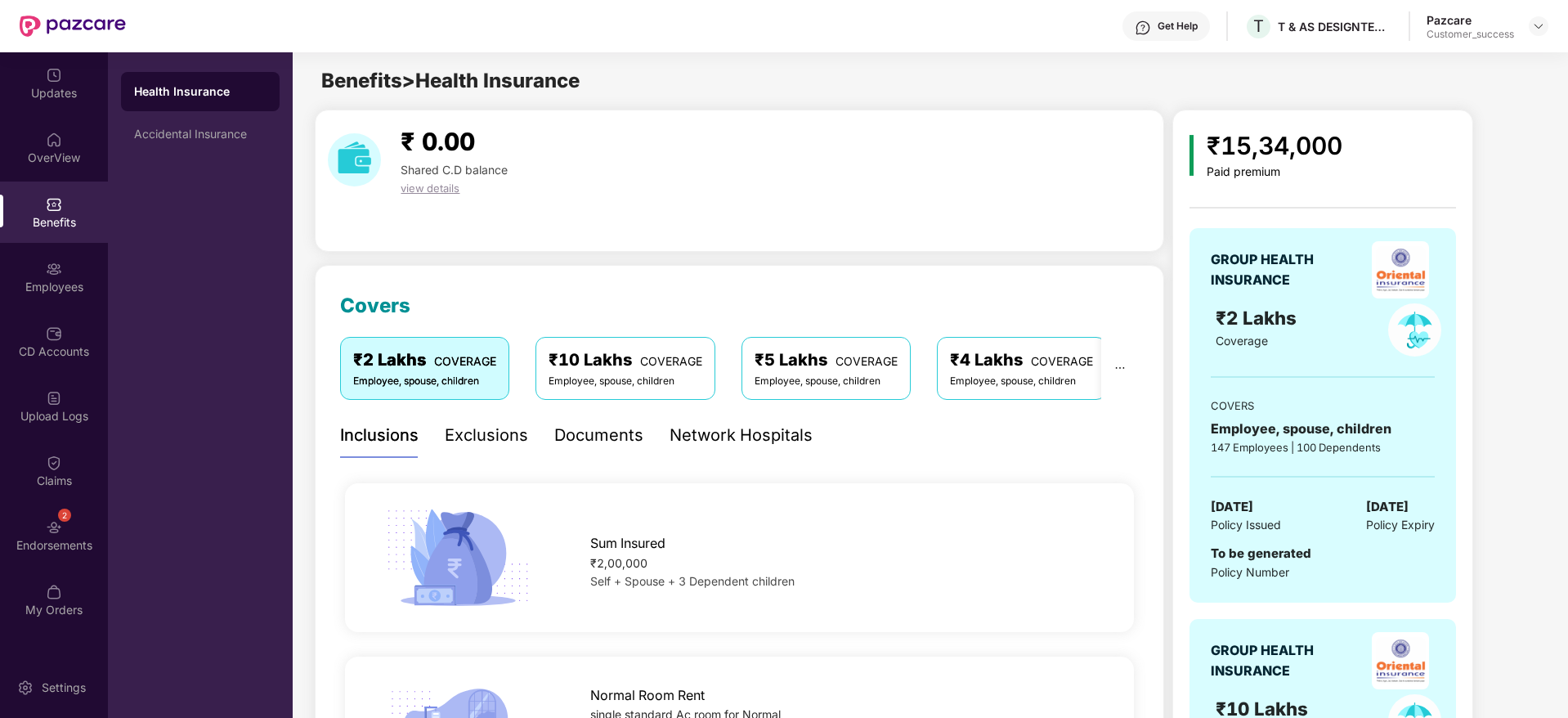
click at [240, 138] on div "Accidental Insurance" at bounding box center [199, 134] width 132 height 13
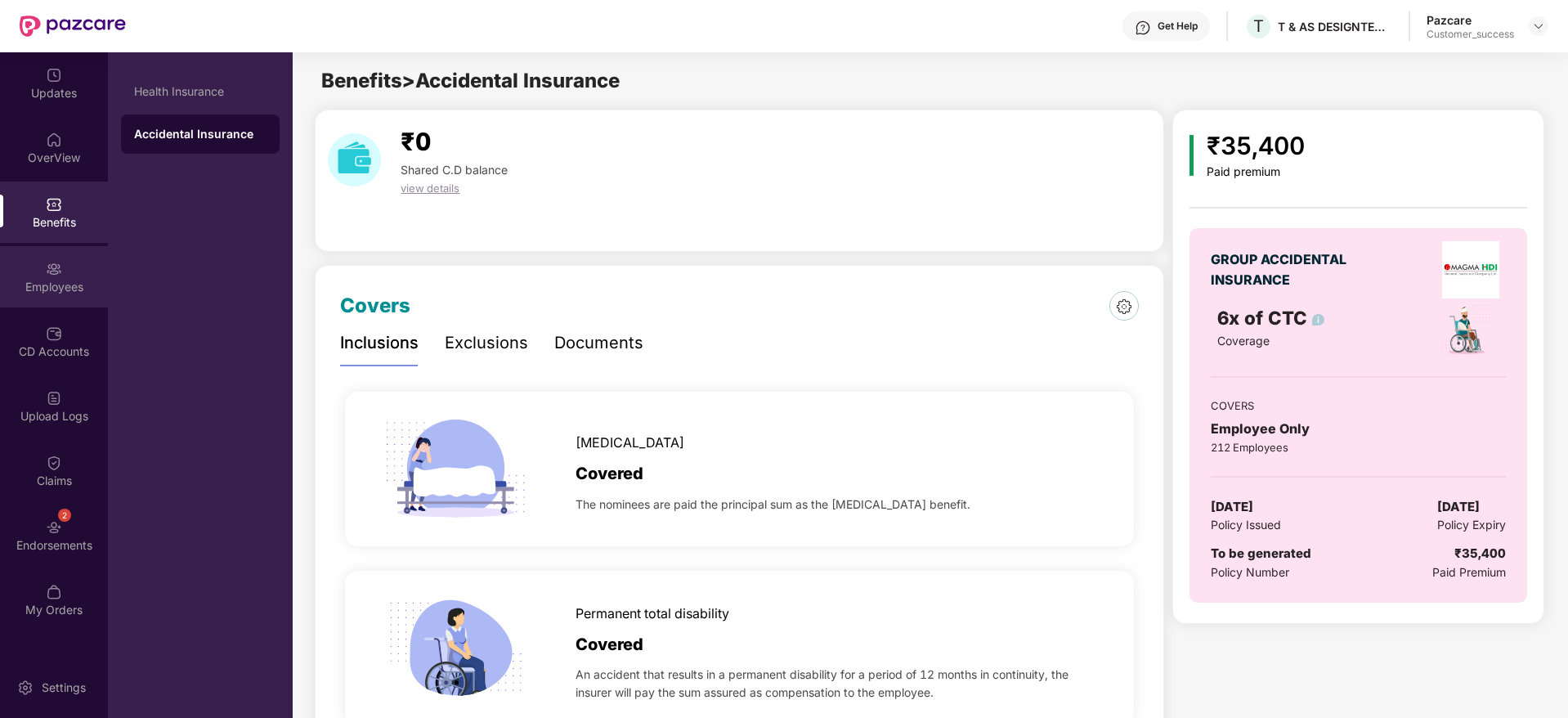
click at [45, 292] on div "Employees" at bounding box center [54, 287] width 108 height 16
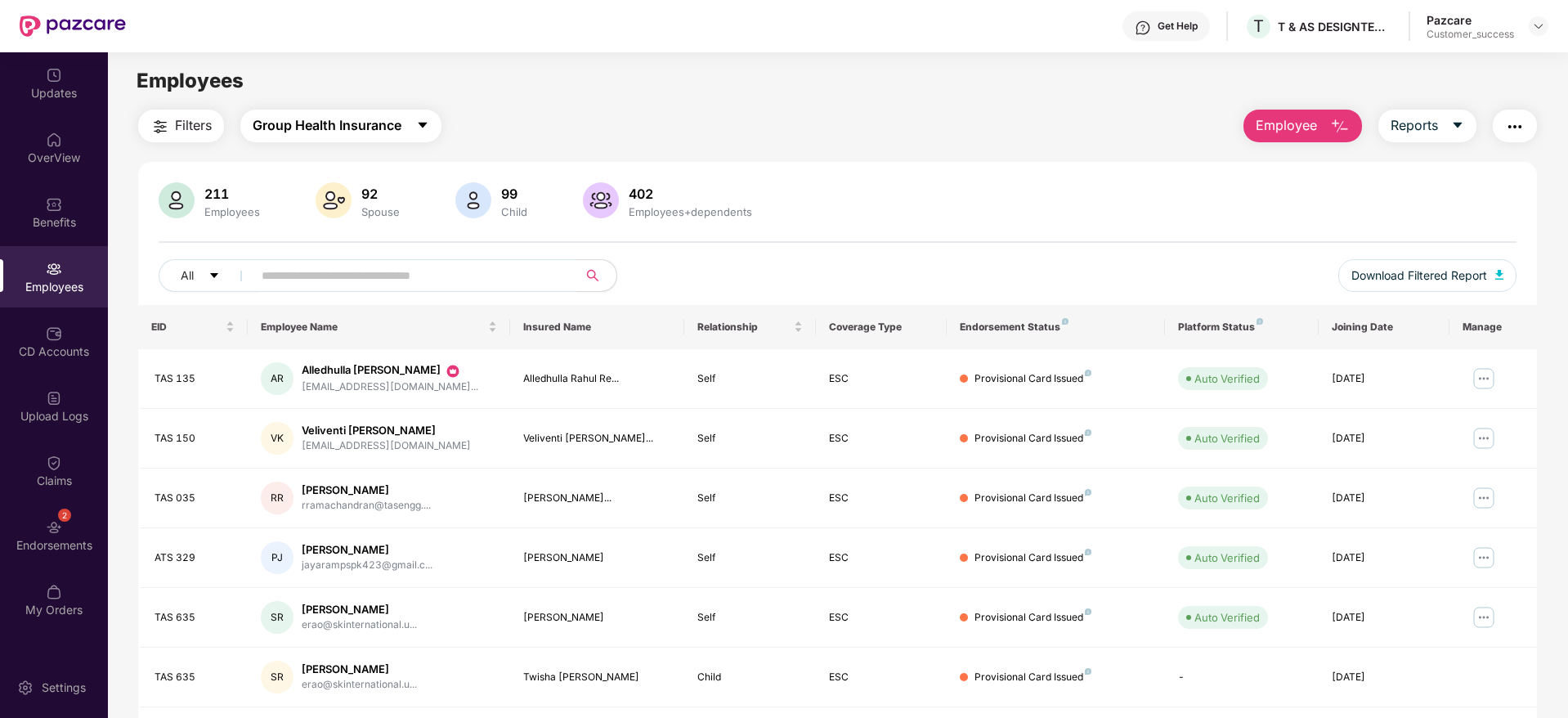
click at [401, 126] on span "Group Health Insurance" at bounding box center [327, 125] width 149 height 21
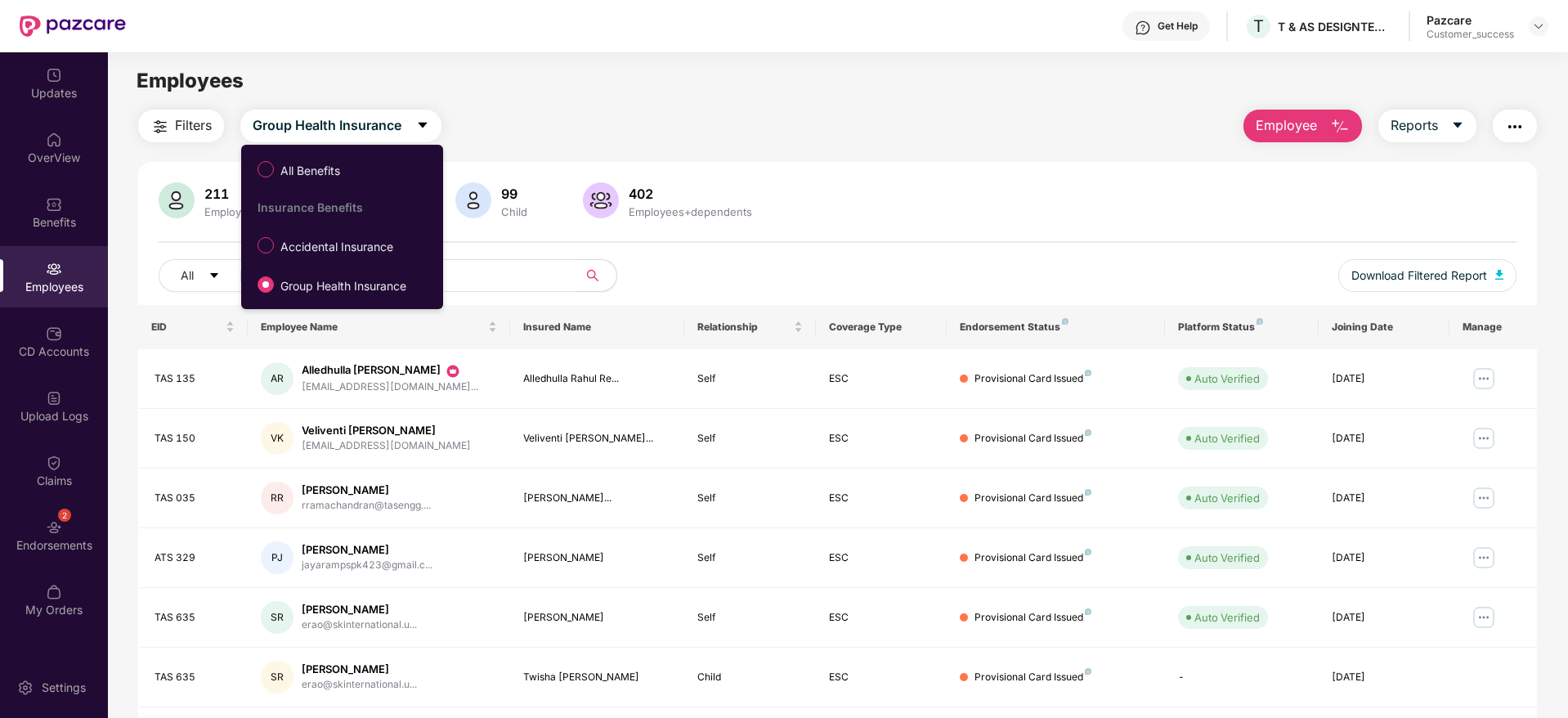
click at [628, 68] on div "Employees" at bounding box center [837, 81] width 1459 height 31
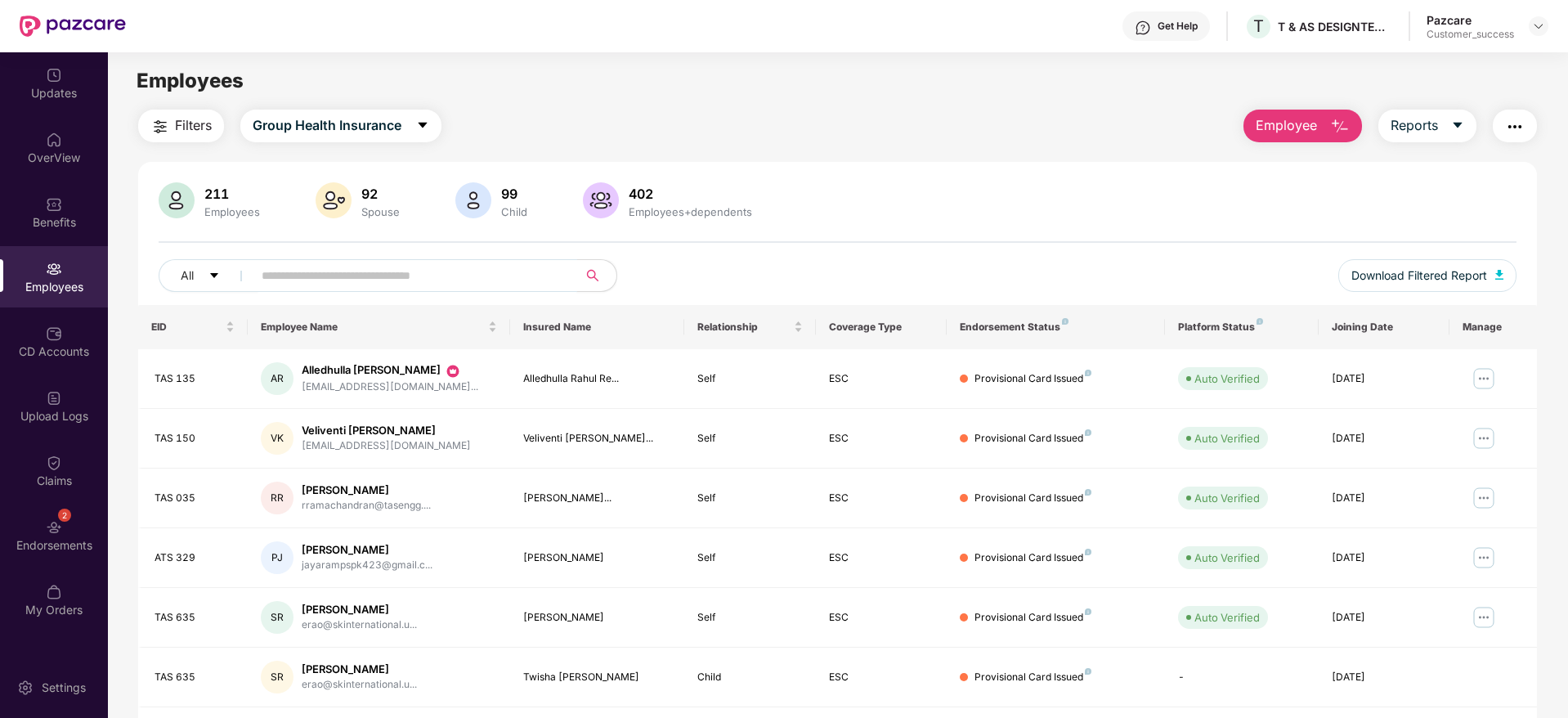
click at [504, 279] on input "text" at bounding box center [408, 275] width 294 height 24
click at [792, 159] on div "Filters Group Health Insurance Employee Reports 211 Employees 92 Spouse 99 Chil…" at bounding box center [837, 557] width 1398 height 896
click at [1321, 121] on button "Employee" at bounding box center [1302, 126] width 119 height 32
click at [1155, 191] on div "211 Employees 92 Spouse 99 Child 402 Employees+dependents" at bounding box center [838, 202] width 1358 height 40
click at [31, 355] on div "CD Accounts" at bounding box center [54, 351] width 108 height 16
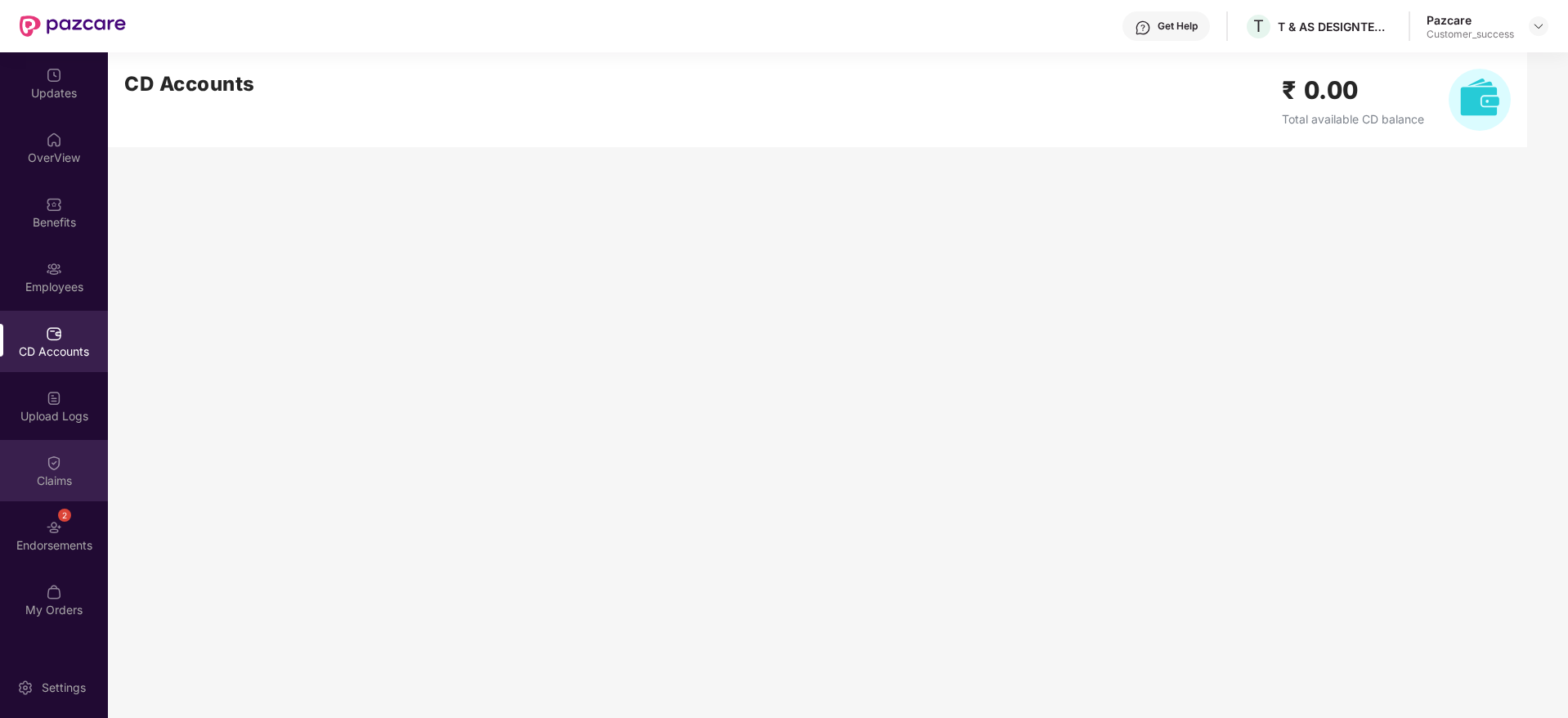
click at [69, 476] on div "Claims" at bounding box center [54, 481] width 108 height 16
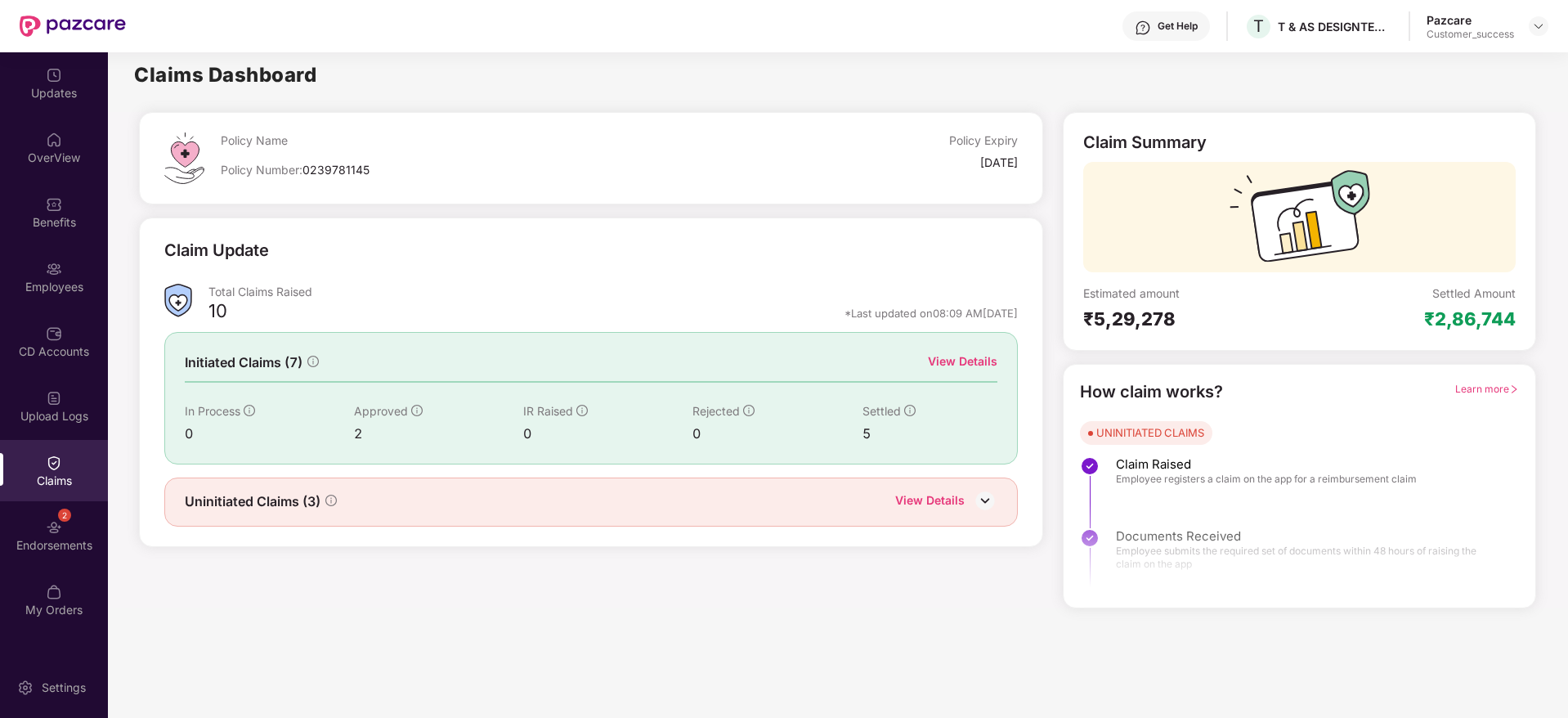
click at [970, 356] on div "View Details" at bounding box center [962, 361] width 69 height 18
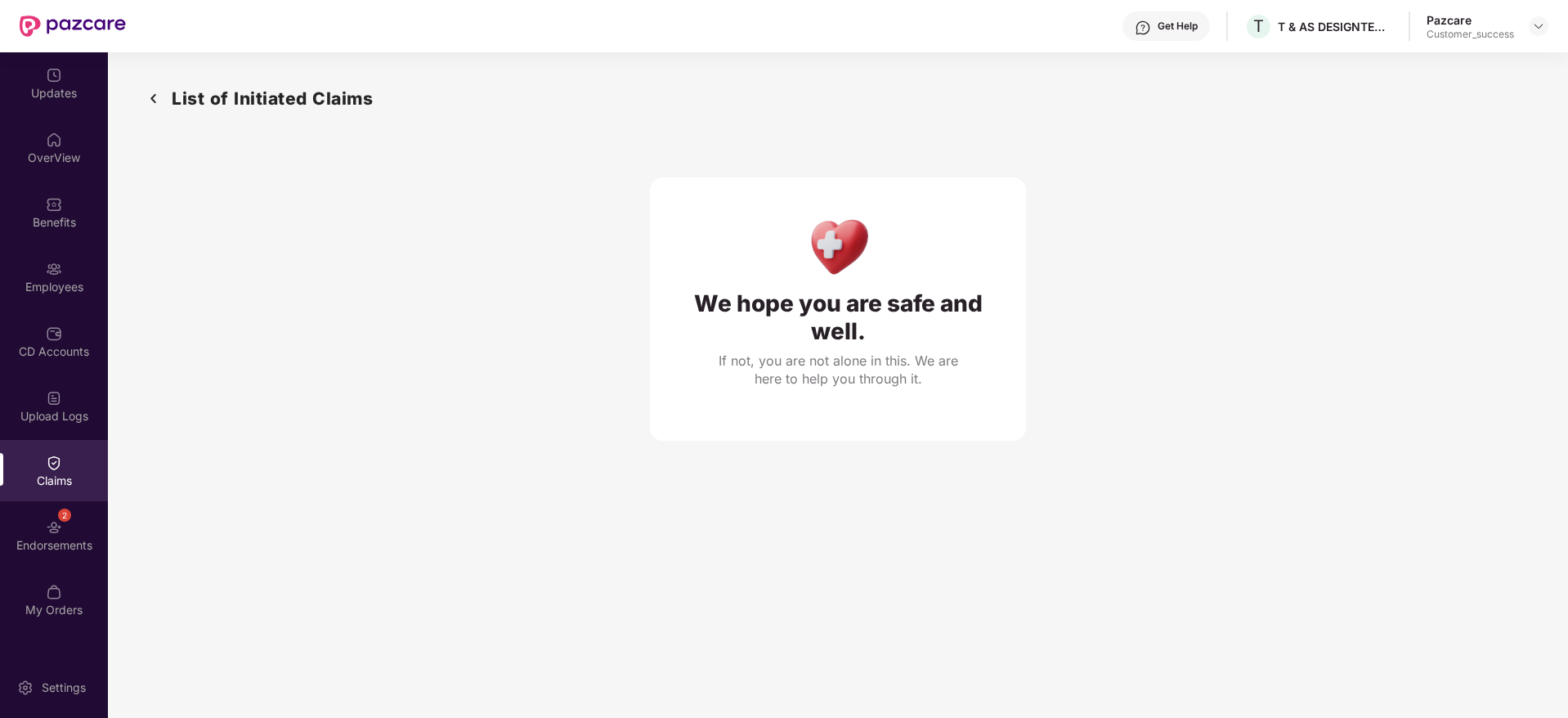
click at [57, 459] on img at bounding box center [54, 463] width 16 height 16
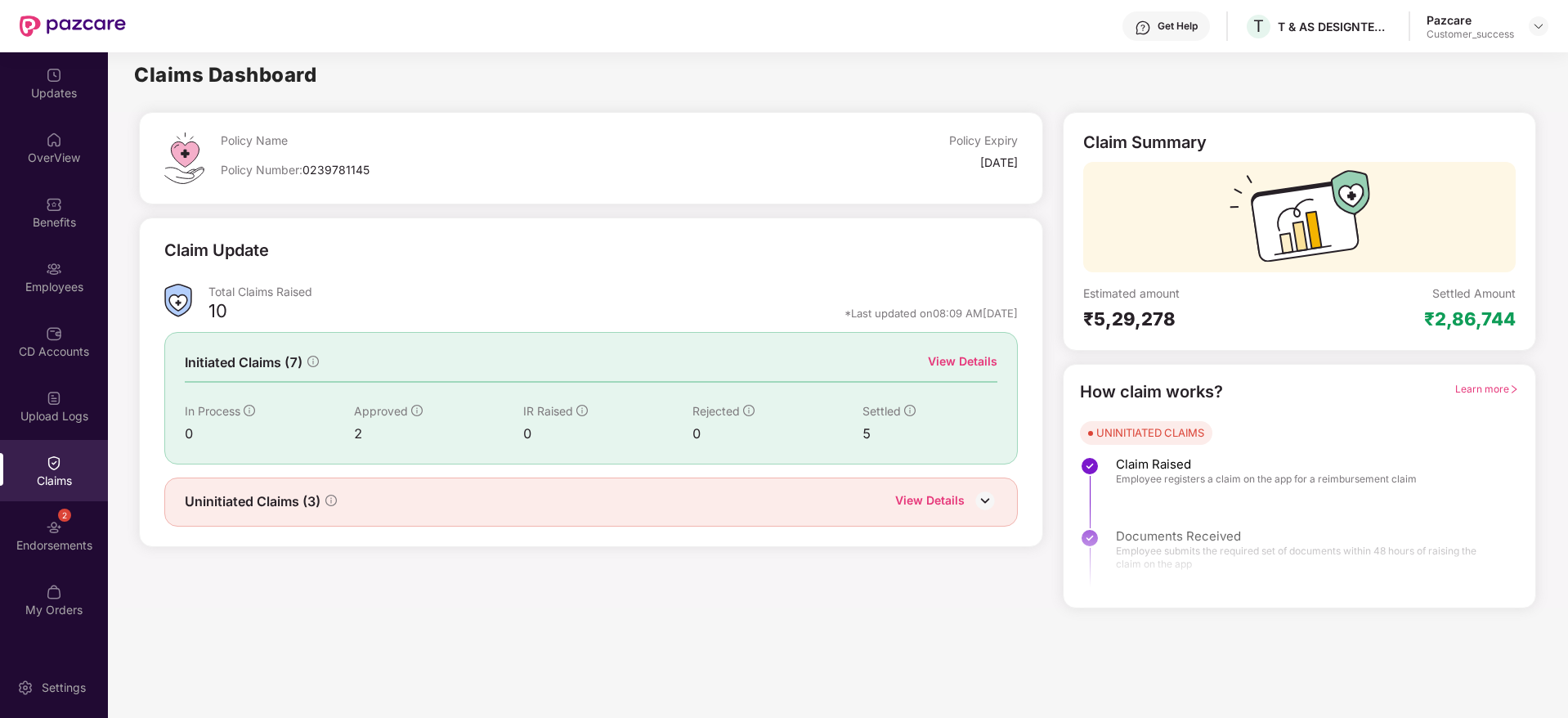
click at [868, 435] on div "5" at bounding box center [929, 434] width 136 height 21
click at [941, 497] on div "View Details" at bounding box center [929, 502] width 69 height 22
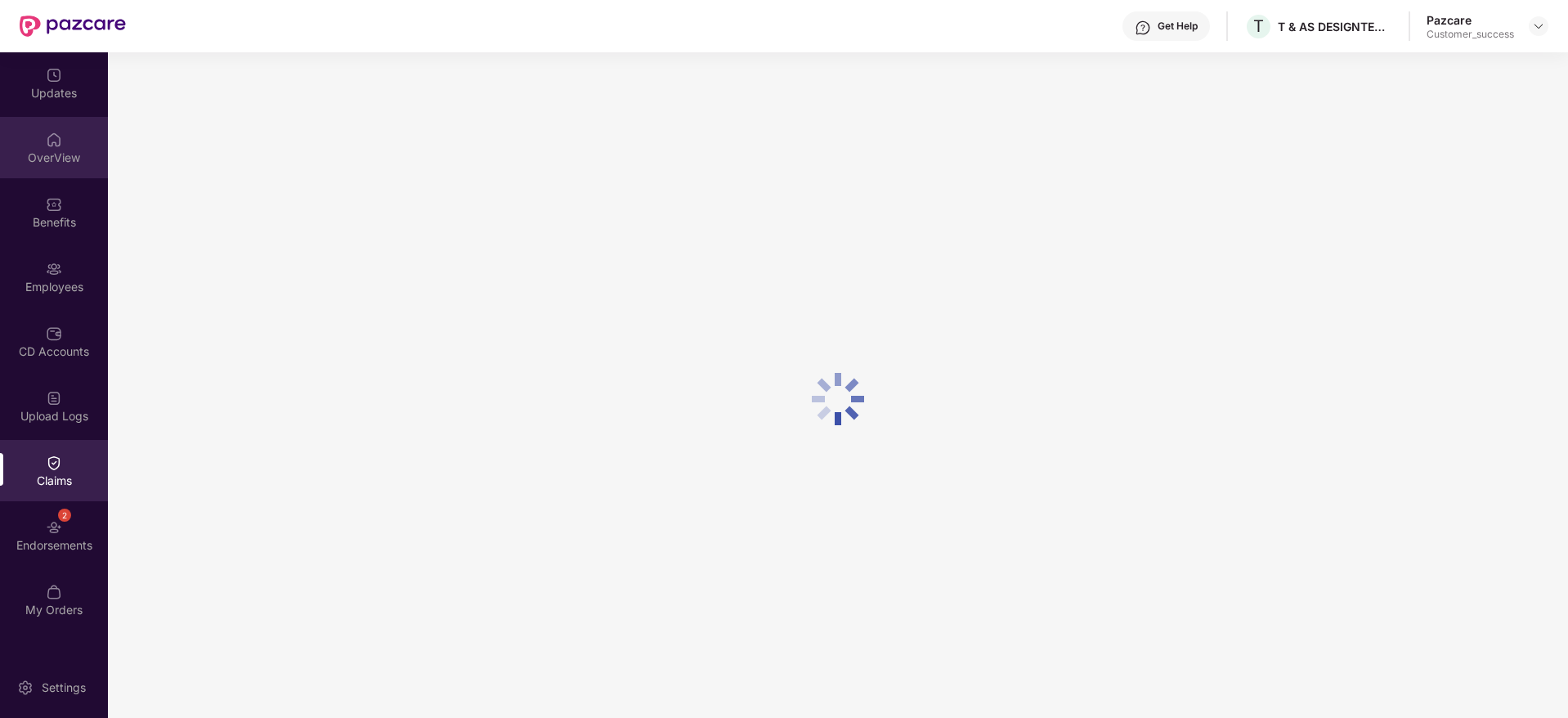
click at [54, 146] on img at bounding box center [54, 140] width 16 height 16
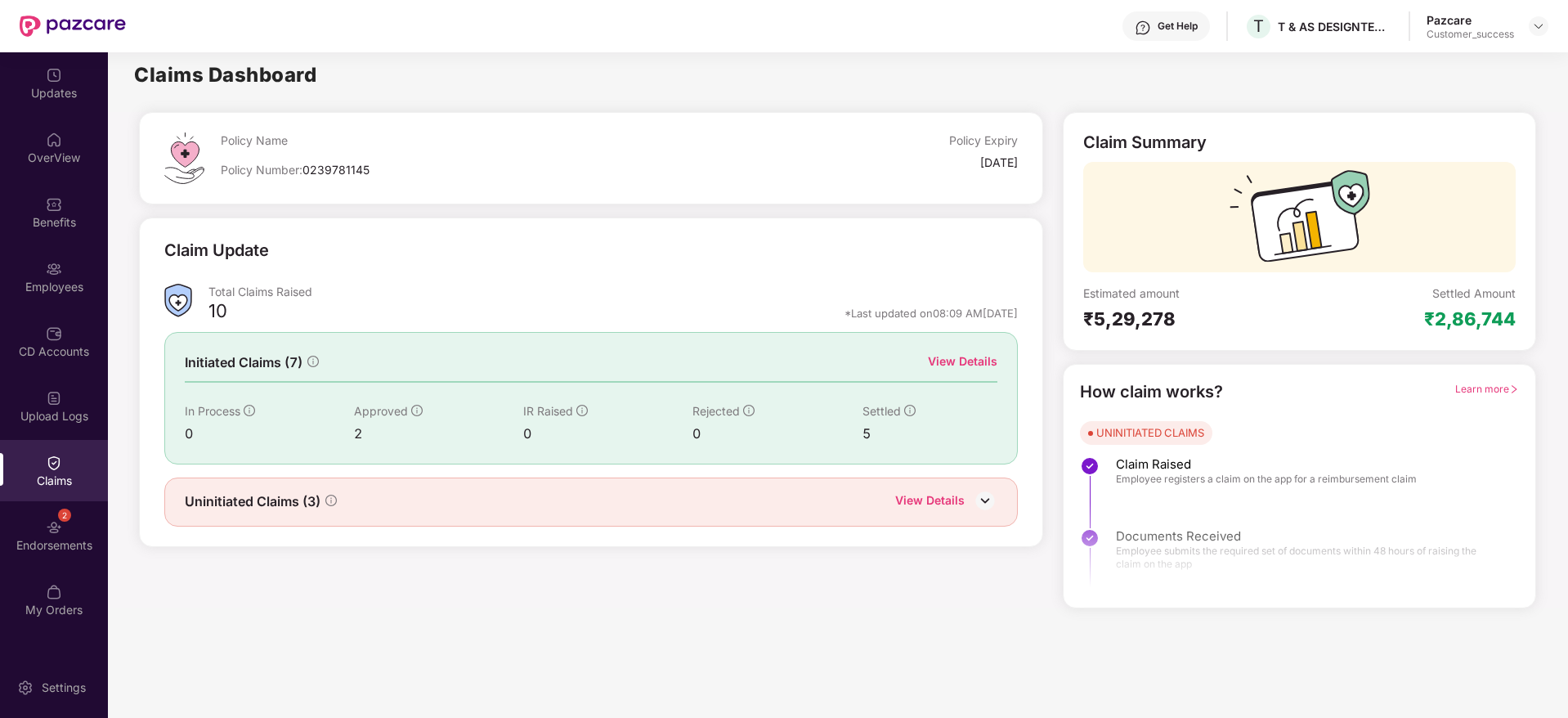
click at [985, 504] on img at bounding box center [984, 500] width 24 height 24
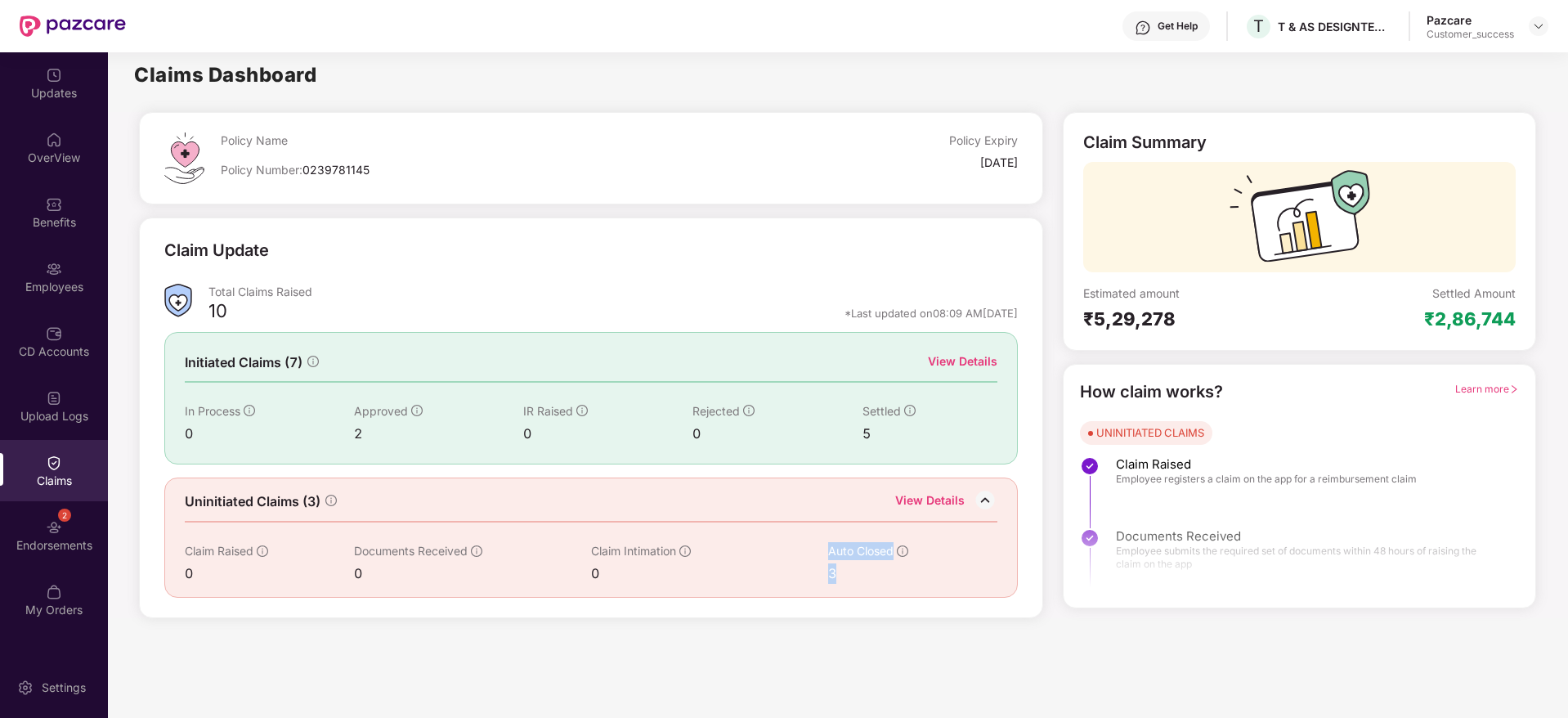
drag, startPoint x: 834, startPoint y: 573, endPoint x: 820, endPoint y: 573, distance: 14.0
click at [820, 573] on div "Claim Raised 0 Documents Received 0 Claim Intimation 0 Auto Closed 3" at bounding box center [592, 563] width 814 height 41
click at [863, 578] on div "3" at bounding box center [895, 573] width 136 height 21
click at [986, 498] on img at bounding box center [984, 500] width 24 height 24
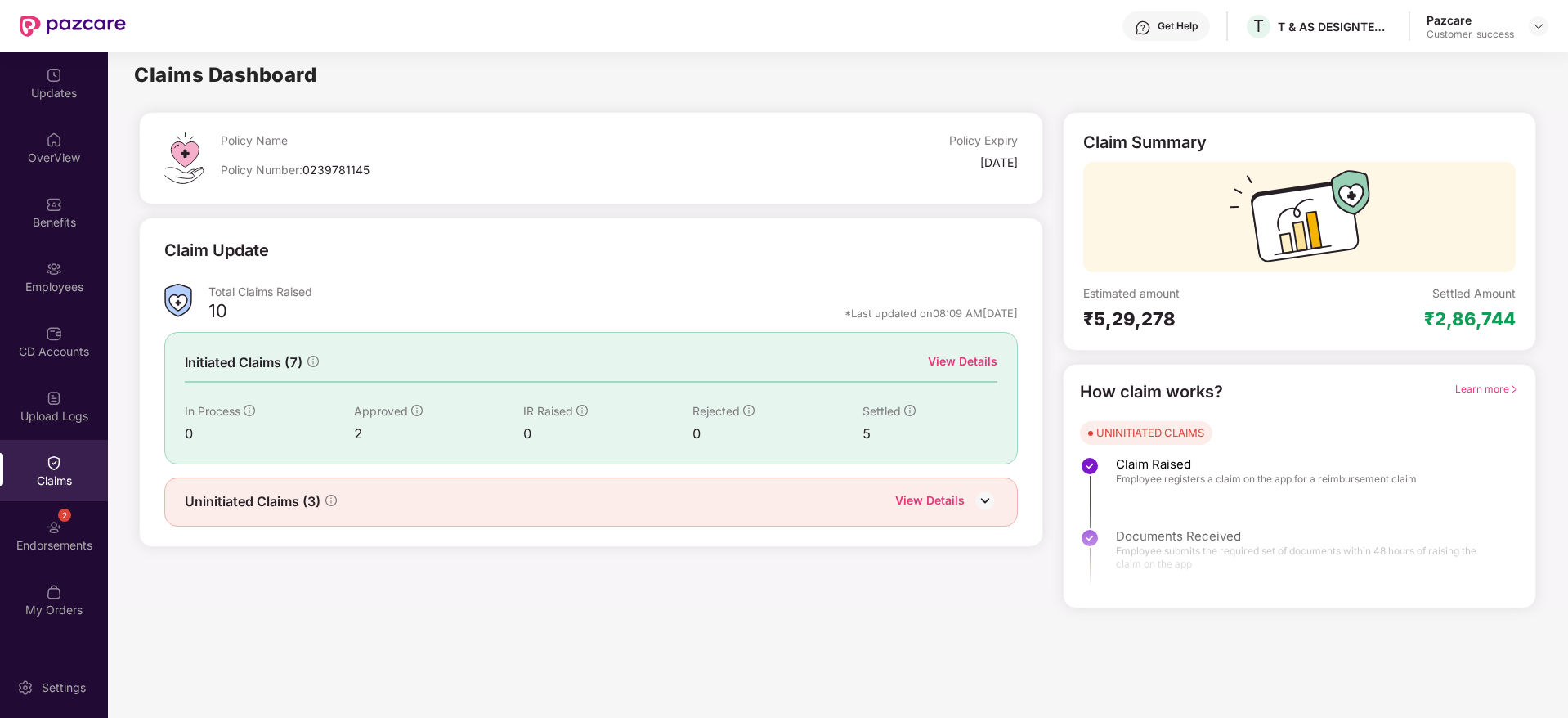
click at [1478, 384] on span "Learn more" at bounding box center [1486, 389] width 64 height 13
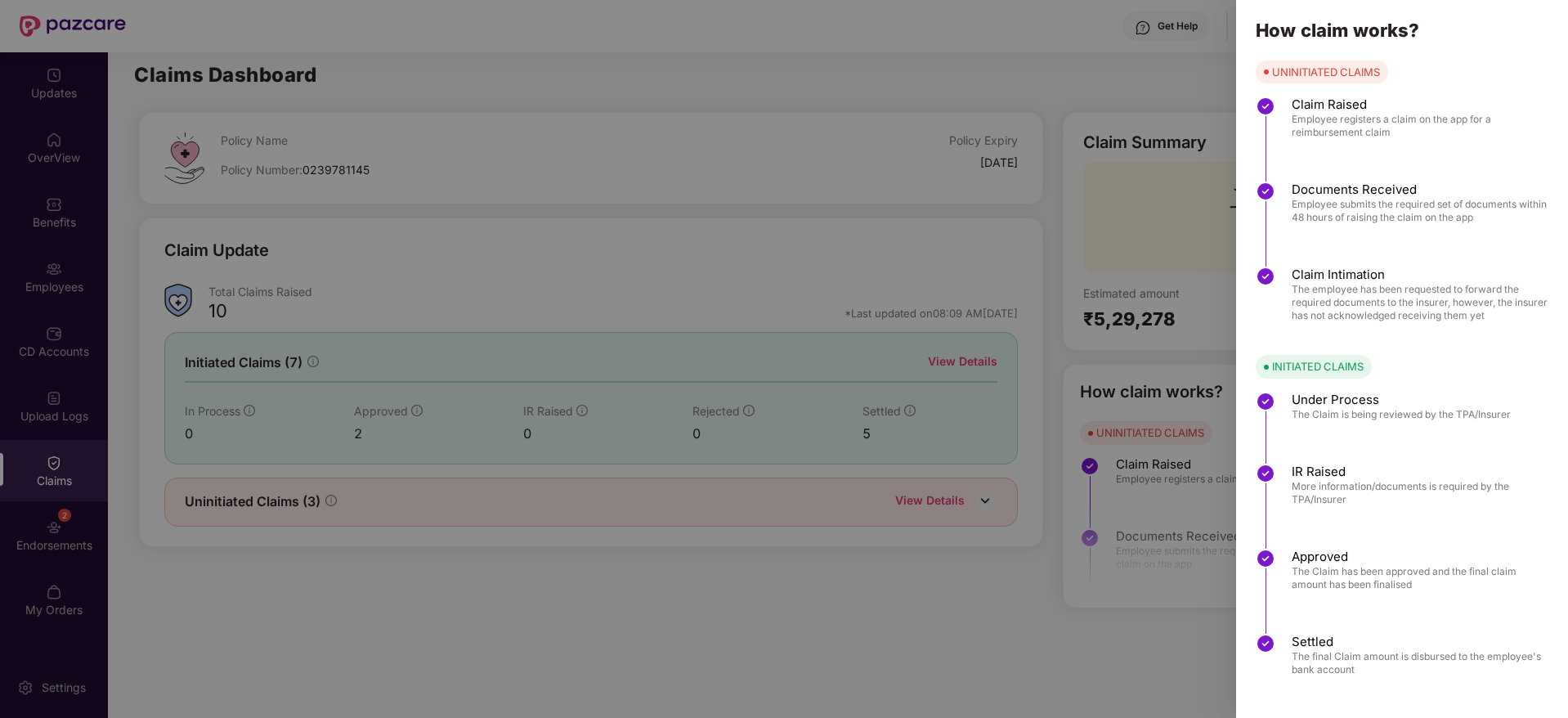
click at [1124, 529] on div at bounding box center [784, 359] width 1568 height 718
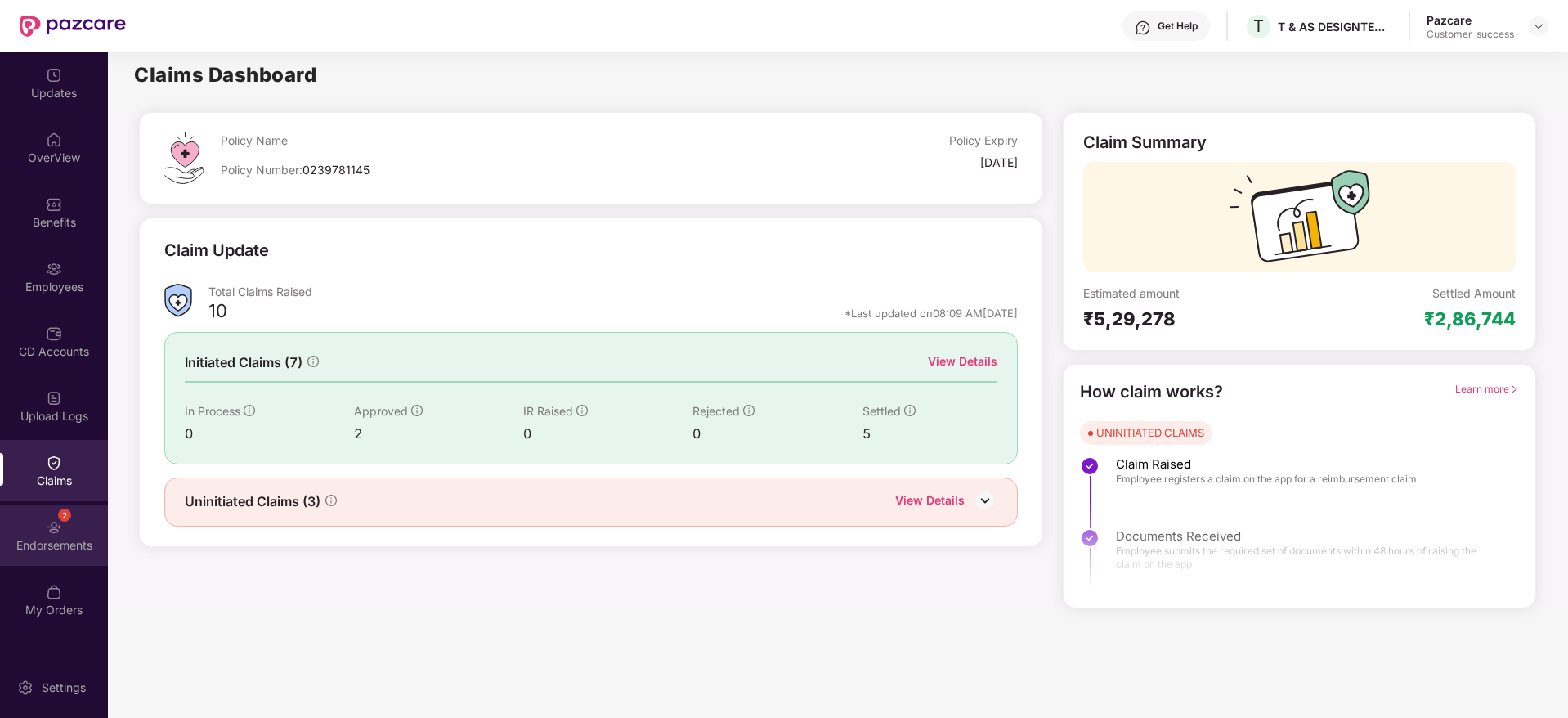
click at [45, 534] on div "2 Endorsements" at bounding box center [54, 536] width 108 height 61
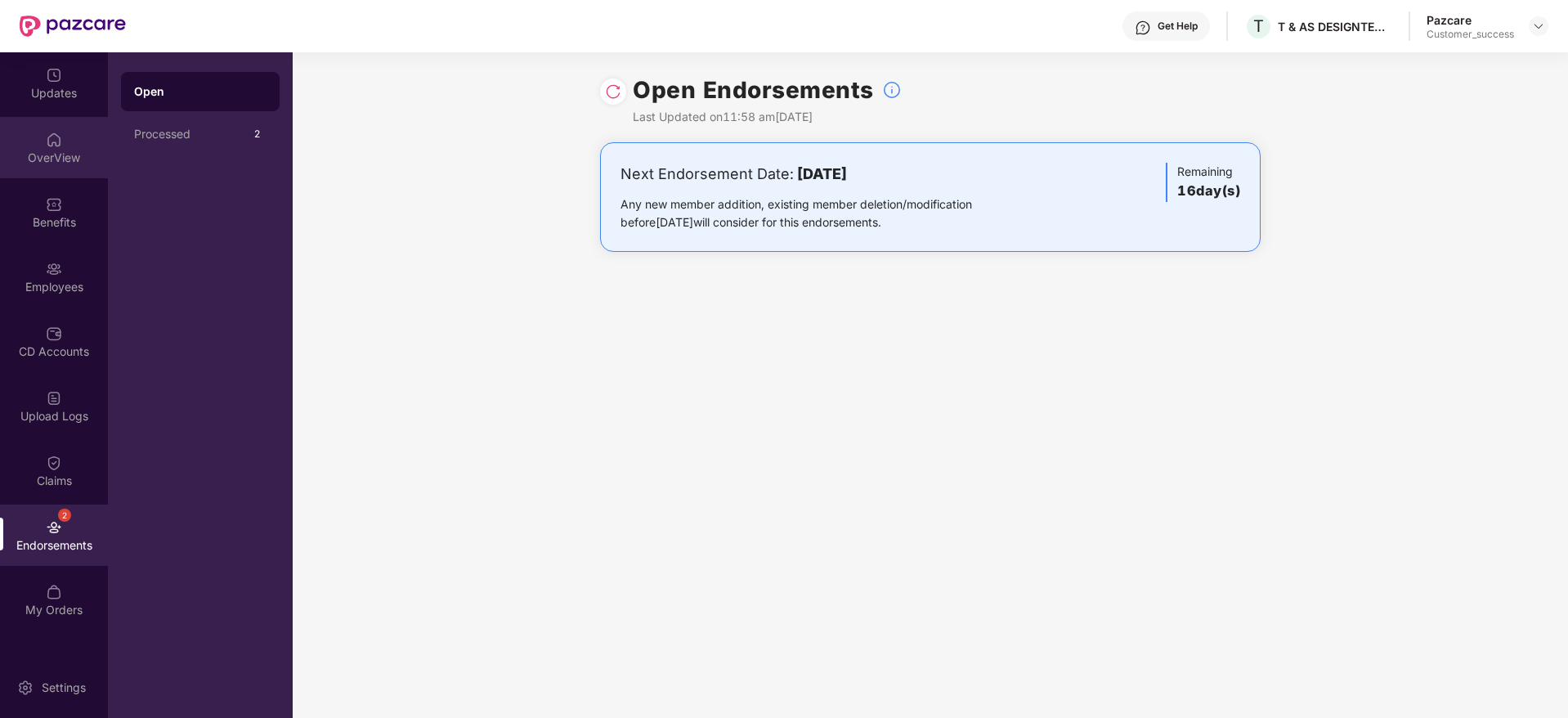
click at [60, 157] on div "OverView" at bounding box center [54, 158] width 108 height 16
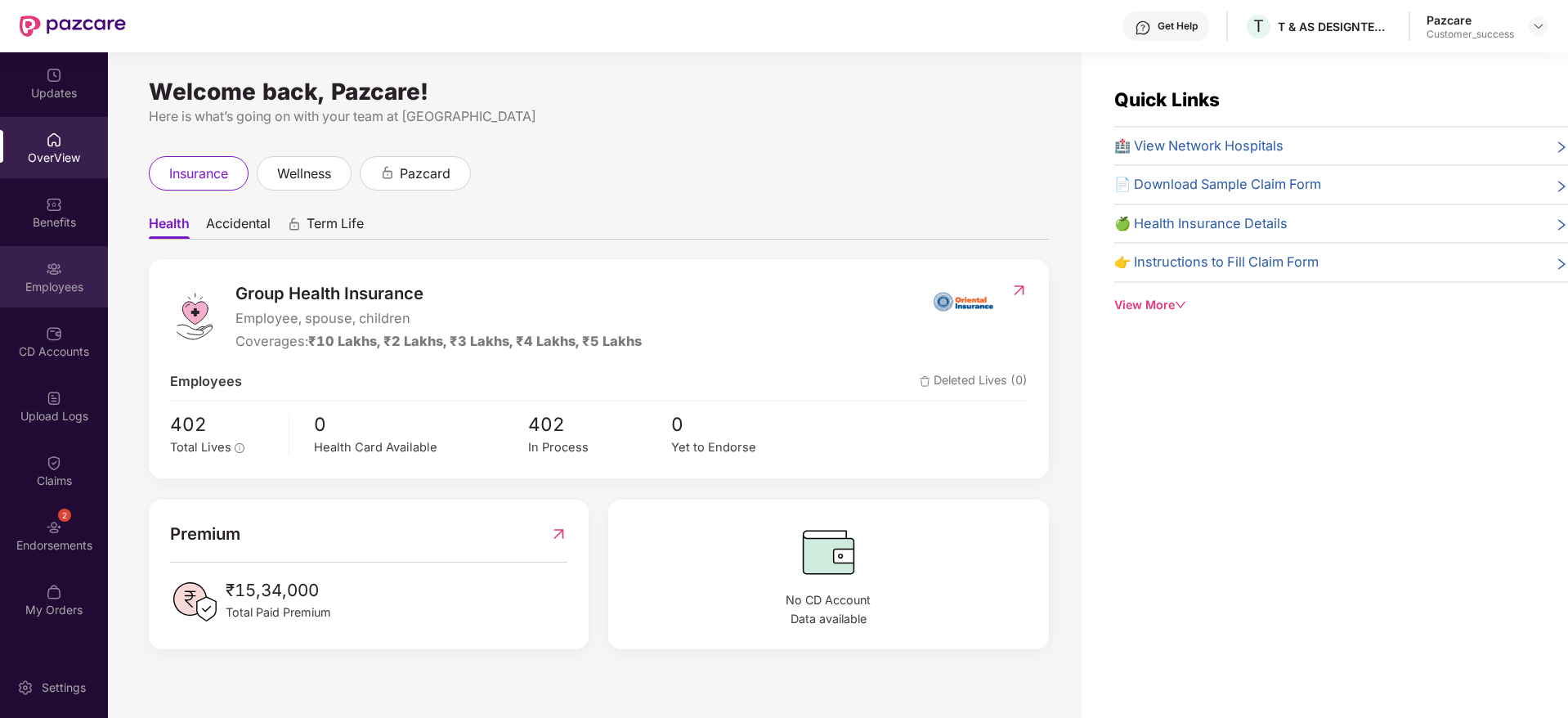
click at [51, 260] on div at bounding box center [54, 268] width 16 height 16
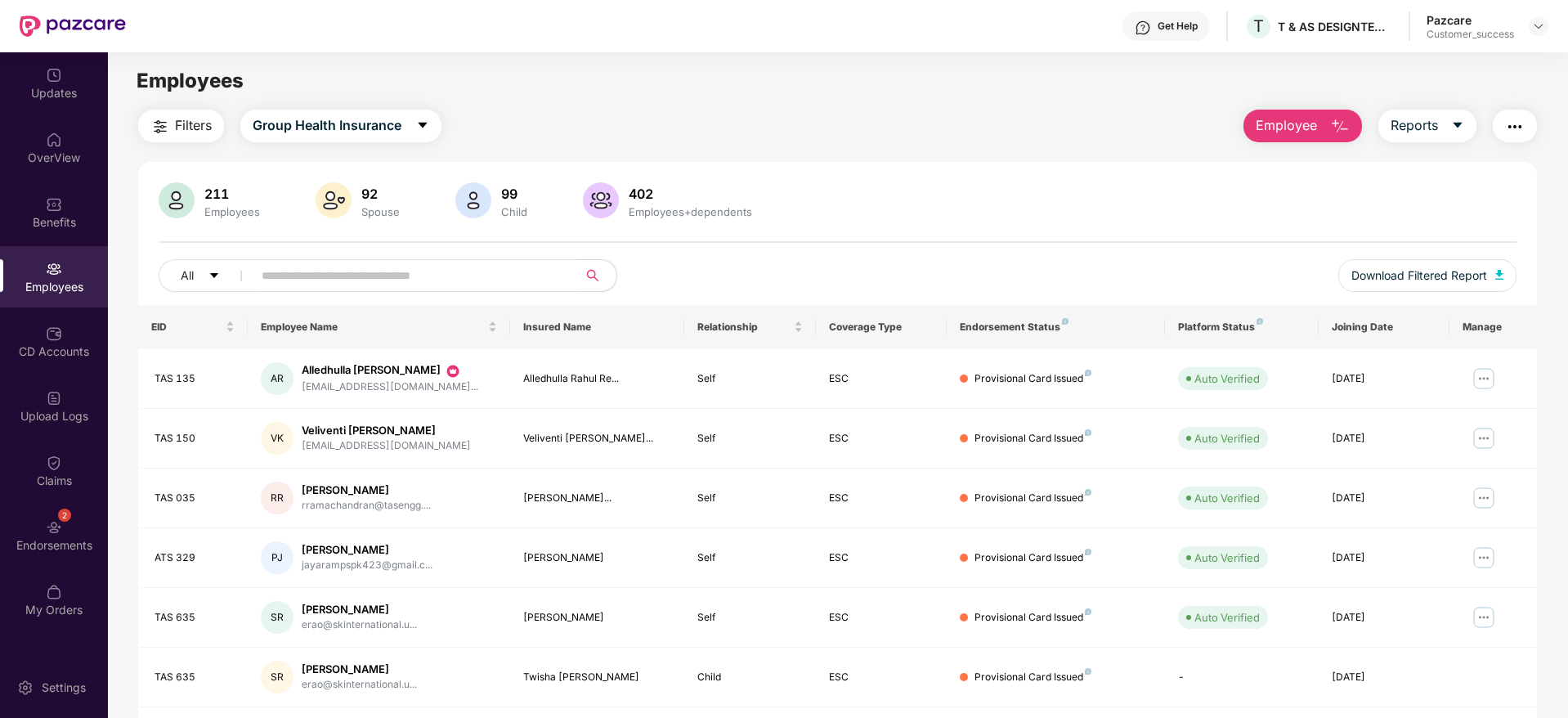
click at [413, 286] on input "text" at bounding box center [408, 275] width 294 height 24
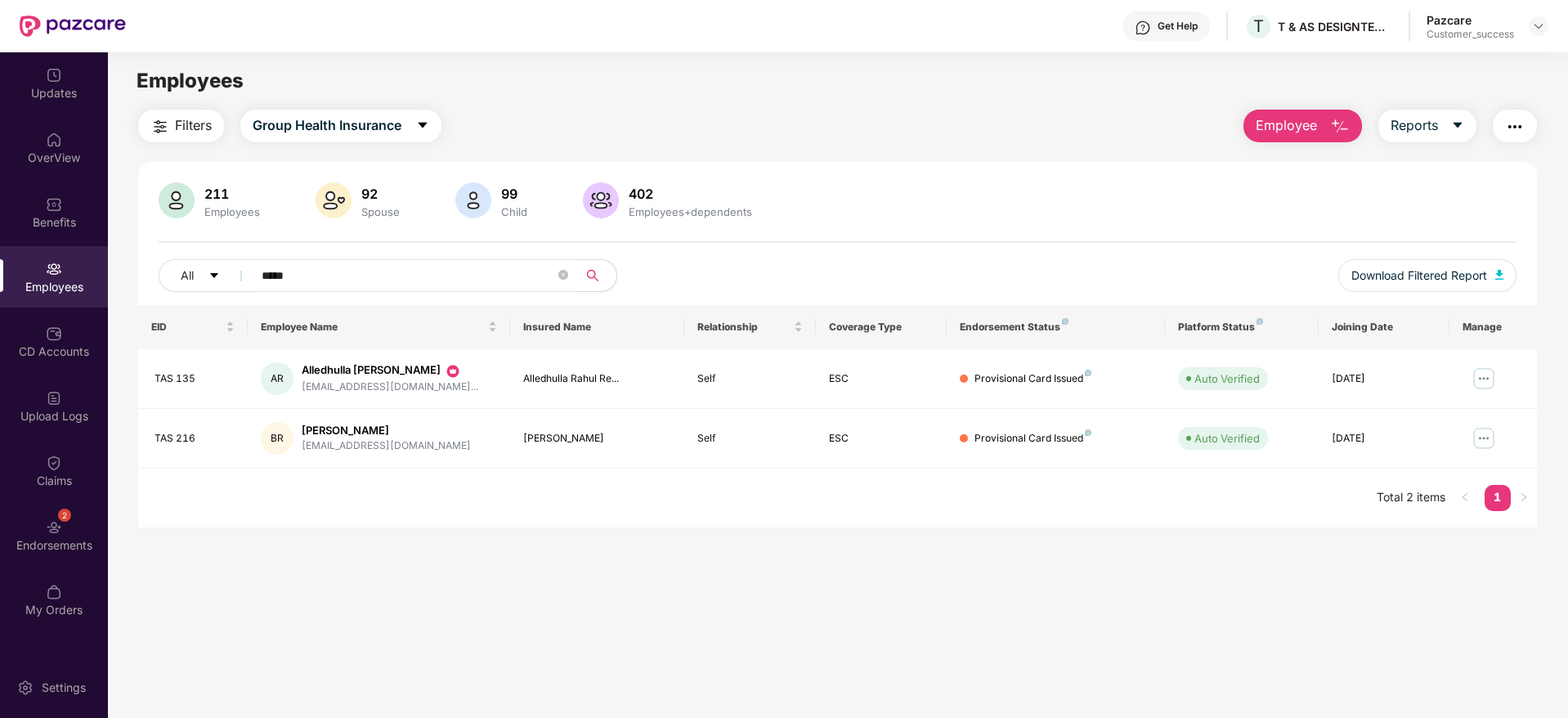
type input "*****"
drag, startPoint x: 304, startPoint y: 272, endPoint x: 158, endPoint y: 280, distance: 146.2
click at [158, 280] on div "211 Employees 92 Spouse 99 Child 402 Employees+dependents All ***** Download Fi…" at bounding box center [837, 244] width 1398 height 123
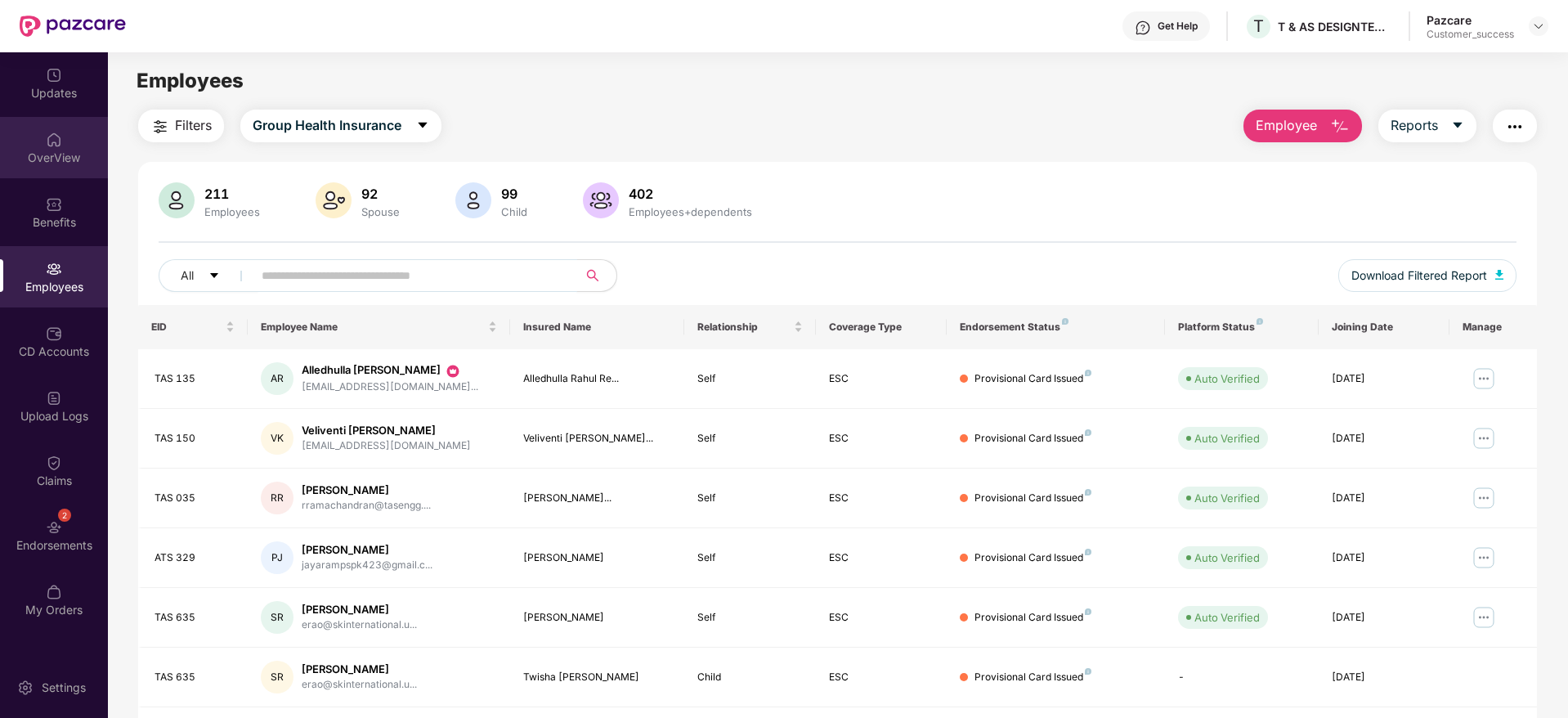
click at [48, 145] on img at bounding box center [54, 140] width 16 height 16
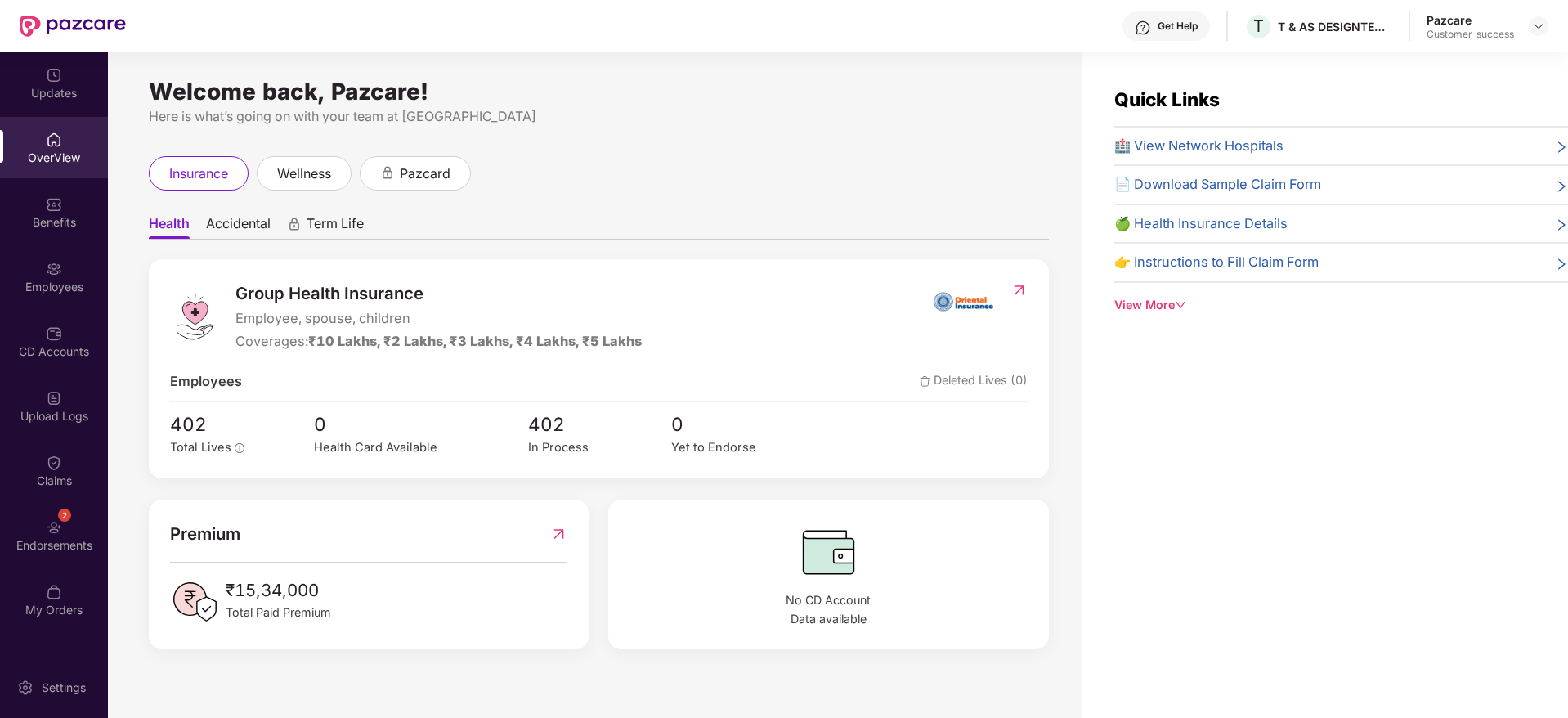
click at [1177, 25] on div "Get Help" at bounding box center [1177, 26] width 40 height 13
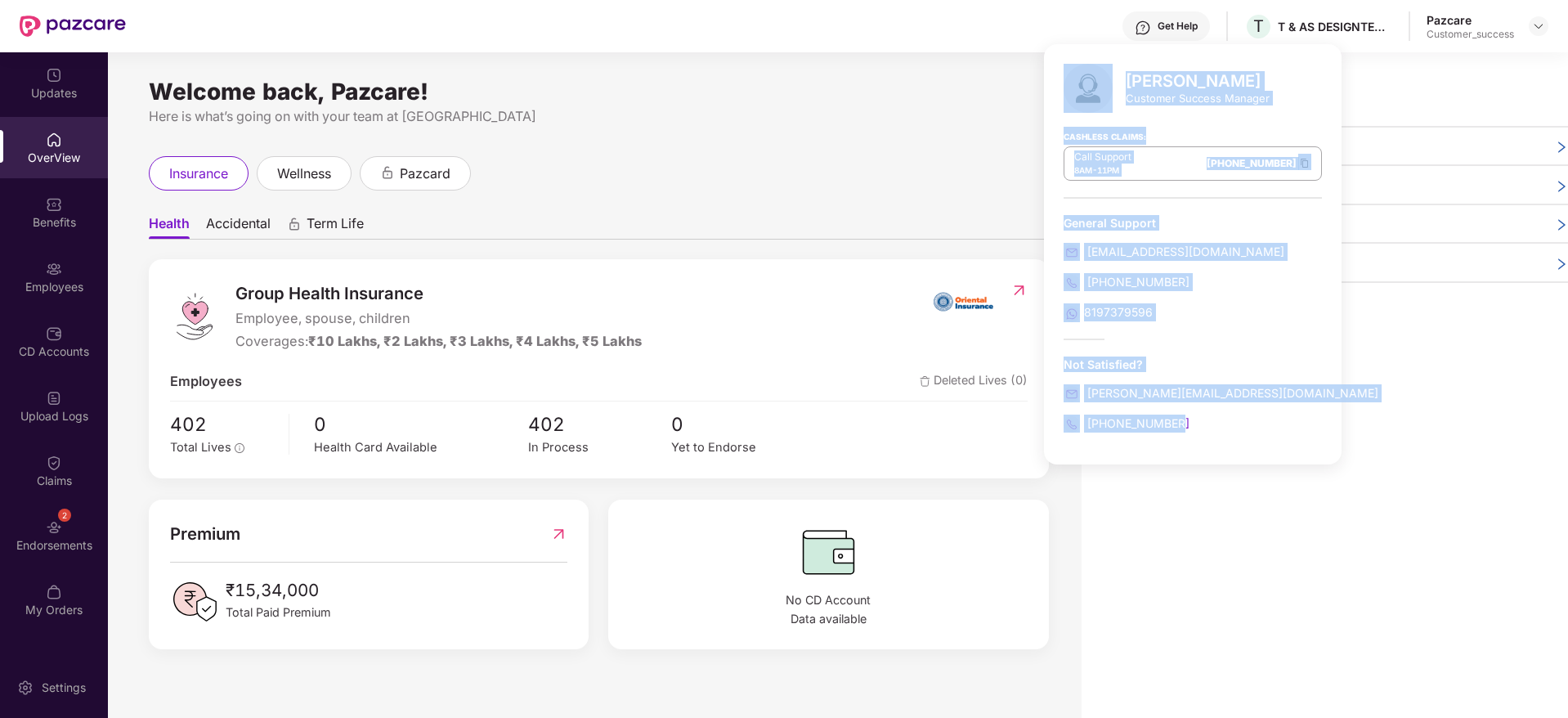
drag, startPoint x: 1197, startPoint y: 434, endPoint x: 1061, endPoint y: 93, distance: 367.1
click at [1061, 93] on div "[PERSON_NAME] Customer Success Manager Cashless Claims: Call Support 8AM - 11PM…" at bounding box center [1192, 254] width 297 height 421
click at [1221, 205] on div "[PERSON_NAME] Customer Success Manager Cashless Claims: Call Support 8AM - 11PM…" at bounding box center [1192, 254] width 297 height 421
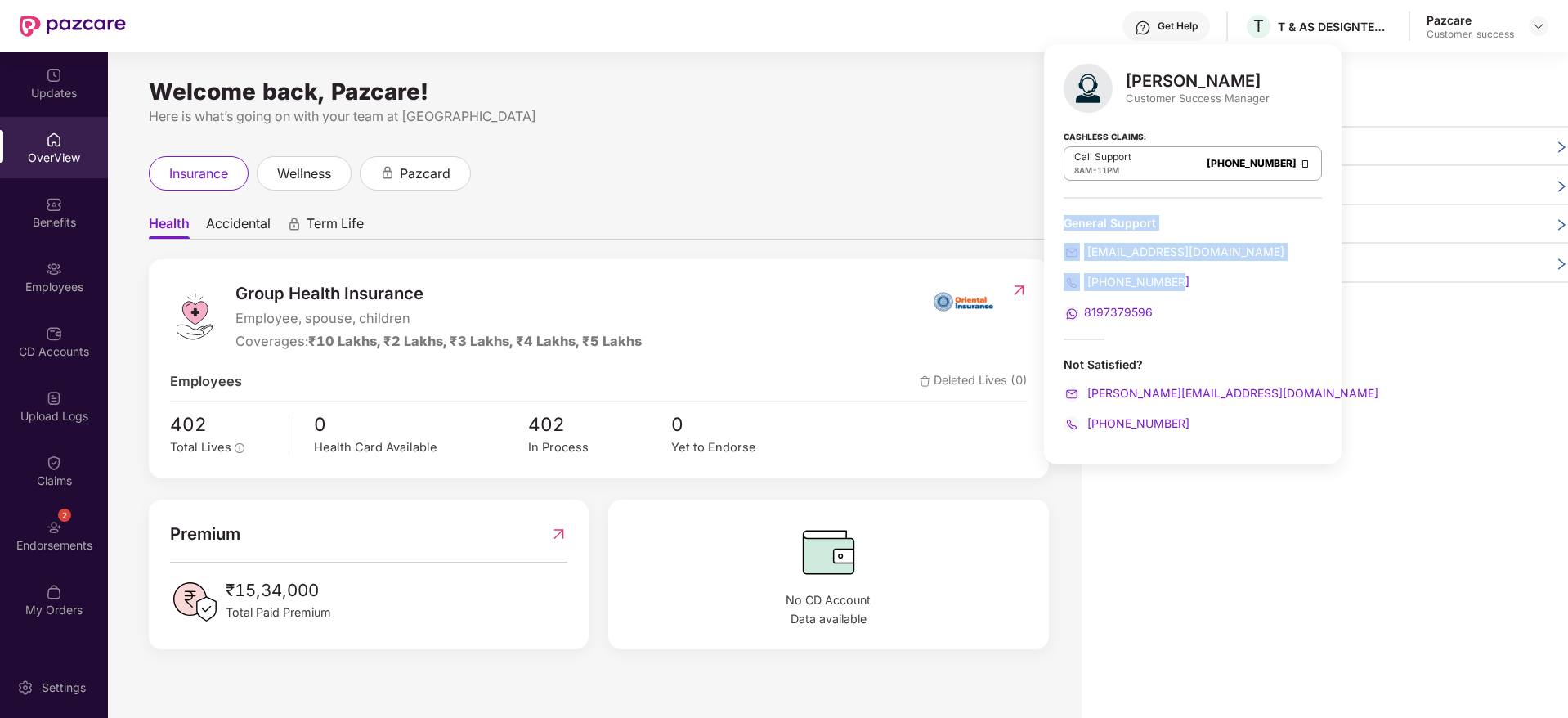
drag, startPoint x: 1202, startPoint y: 278, endPoint x: 1052, endPoint y: 225, distance: 159.1
click at [1052, 225] on div "[PERSON_NAME] Customer Success Manager Cashless Claims: Call Support 8AM - 11PM…" at bounding box center [1192, 254] width 297 height 421
click at [1214, 289] on div "[PHONE_NUMBER]" at bounding box center [1193, 282] width 259 height 18
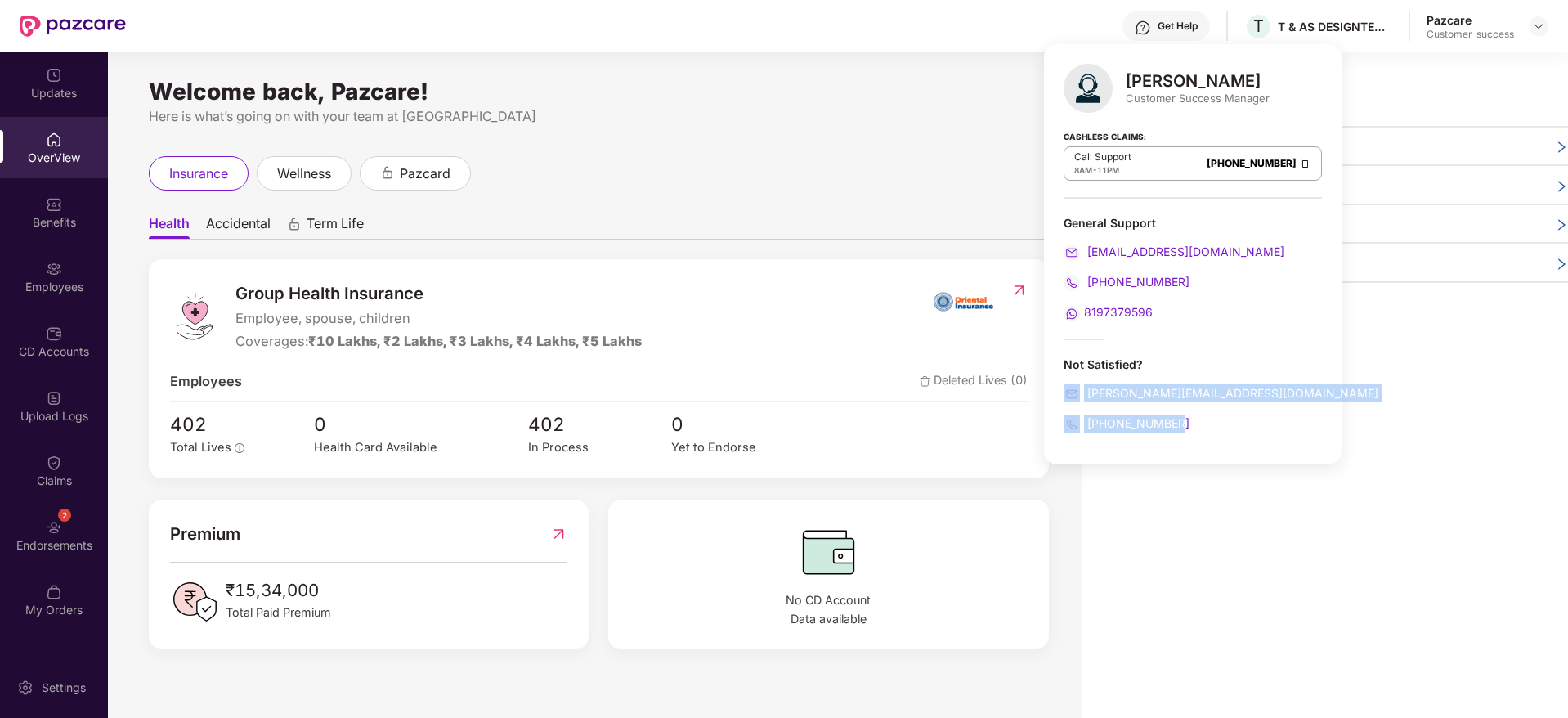
drag, startPoint x: 1194, startPoint y: 429, endPoint x: 1049, endPoint y: 393, distance: 149.4
click at [1049, 393] on div "[PERSON_NAME] Customer Success Manager Cashless Claims: Call Support 8AM - 11PM…" at bounding box center [1192, 254] width 297 height 421
click at [1212, 433] on div "[PERSON_NAME] Customer Success Manager Cashless Claims: Call Support 8AM - 11PM…" at bounding box center [1192, 254] width 297 height 421
click at [840, 96] on div "Welcome back, Pazcare!" at bounding box center [599, 92] width 900 height 13
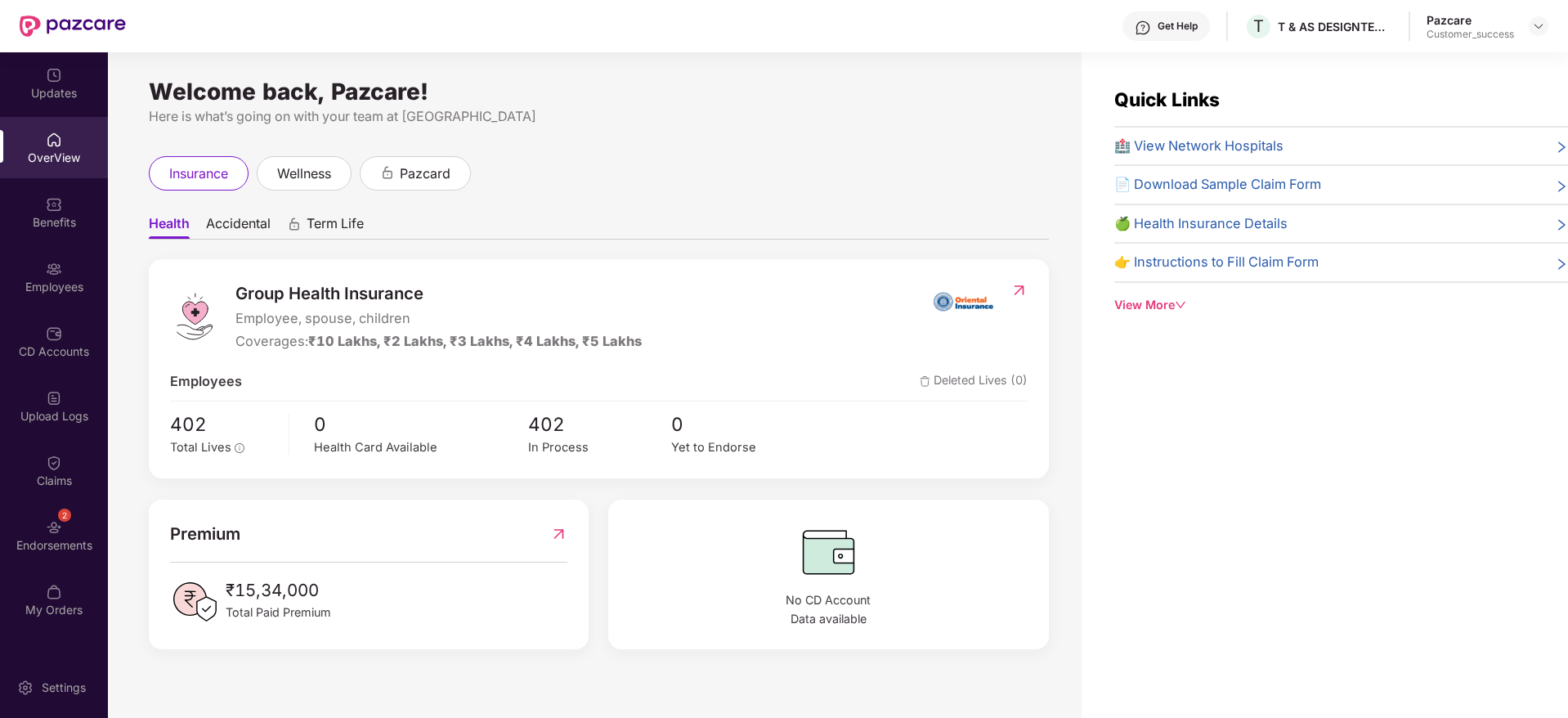
click at [1170, 307] on div "View More" at bounding box center [1341, 306] width 454 height 18
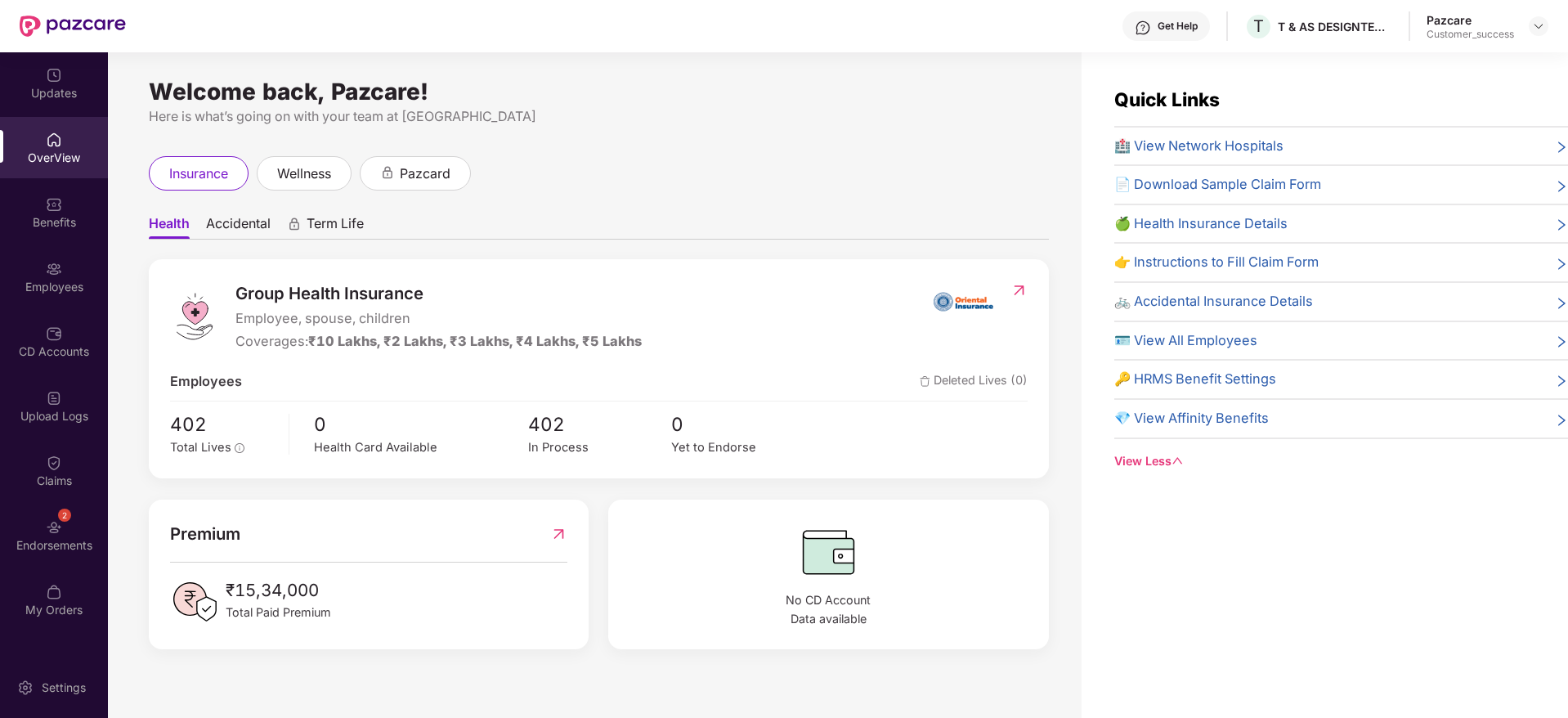
click at [1170, 465] on div "View Less" at bounding box center [1341, 461] width 454 height 18
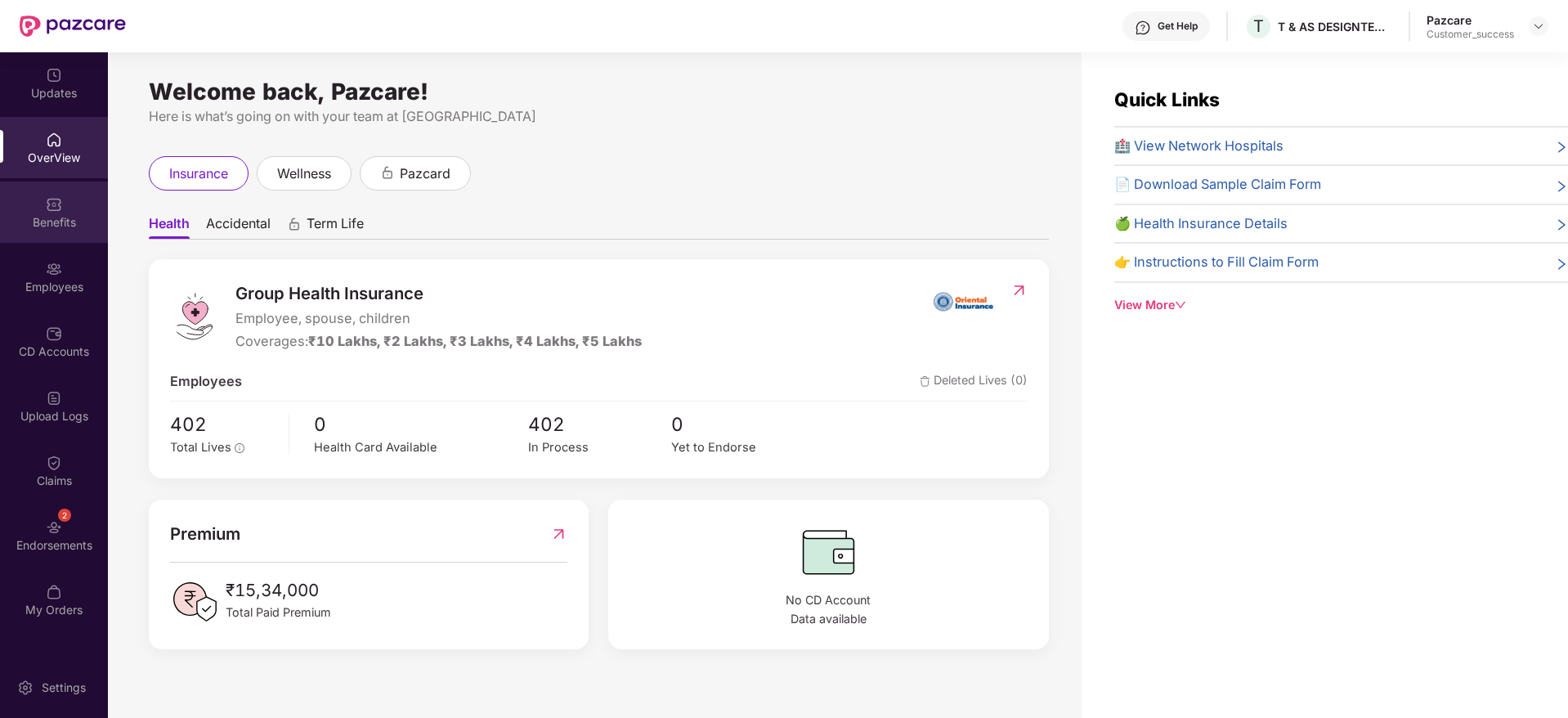
click at [48, 198] on img at bounding box center [54, 204] width 16 height 16
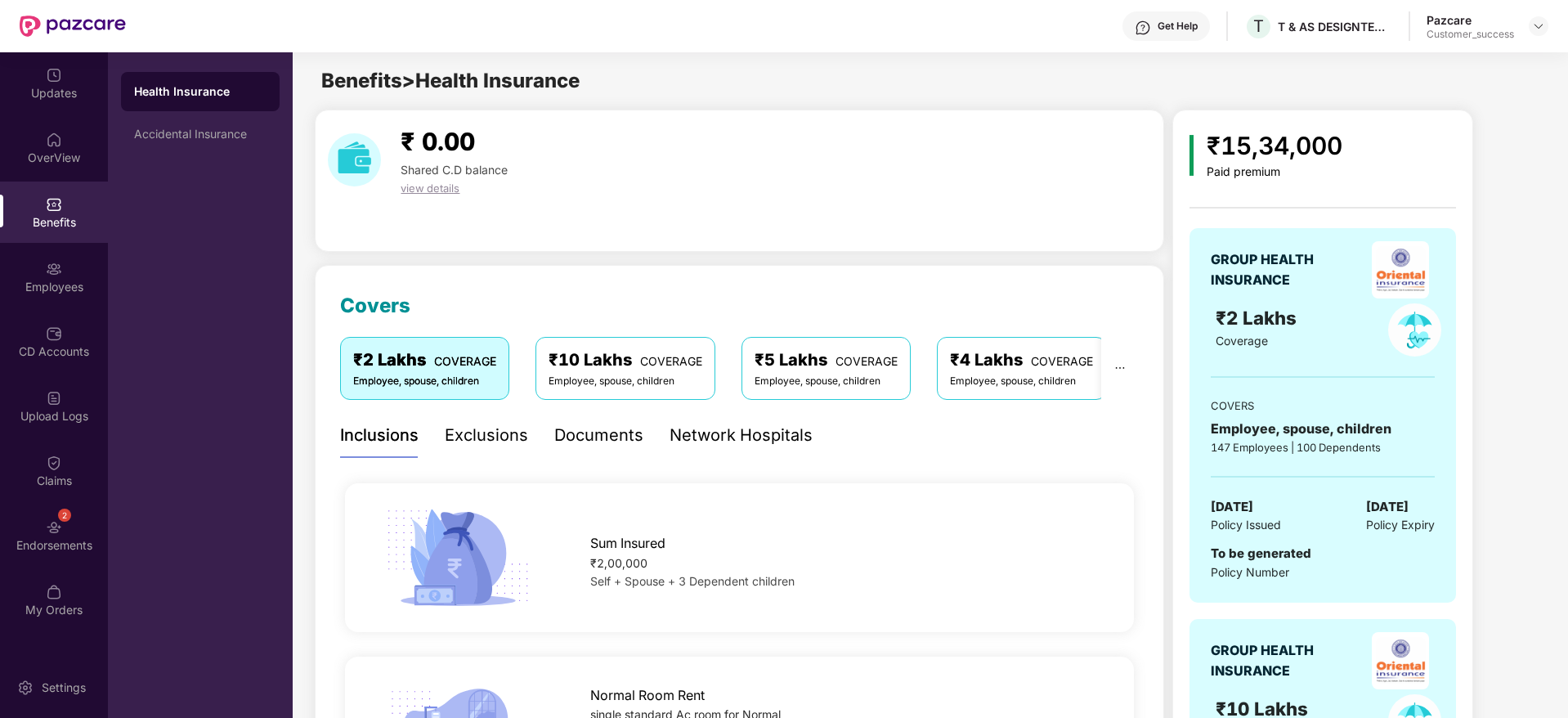
click at [193, 93] on div "Health Insurance" at bounding box center [199, 92] width 132 height 16
click at [202, 141] on div "Accidental Insurance" at bounding box center [200, 134] width 159 height 40
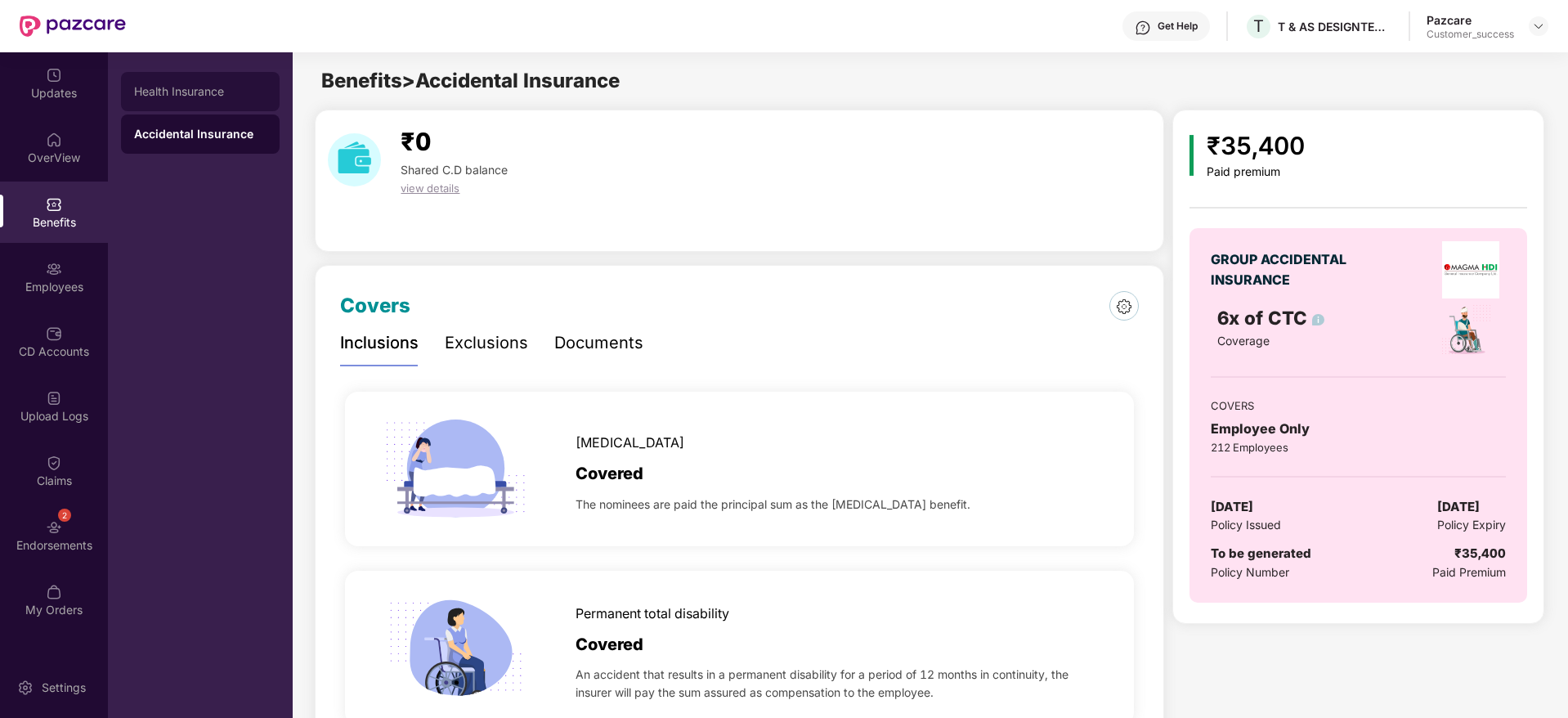
click at [203, 87] on div "Health Insurance" at bounding box center [199, 92] width 132 height 13
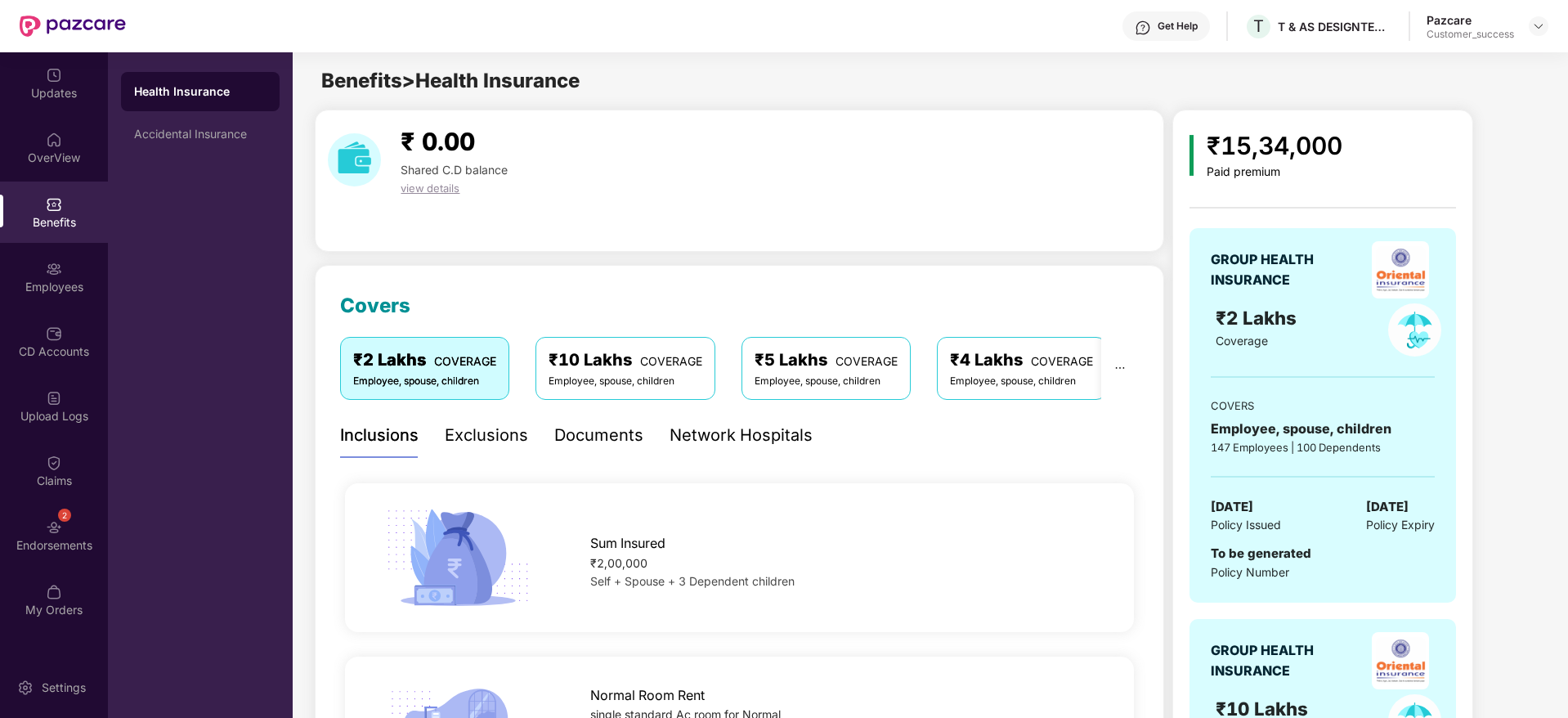
scroll to position [100, 0]
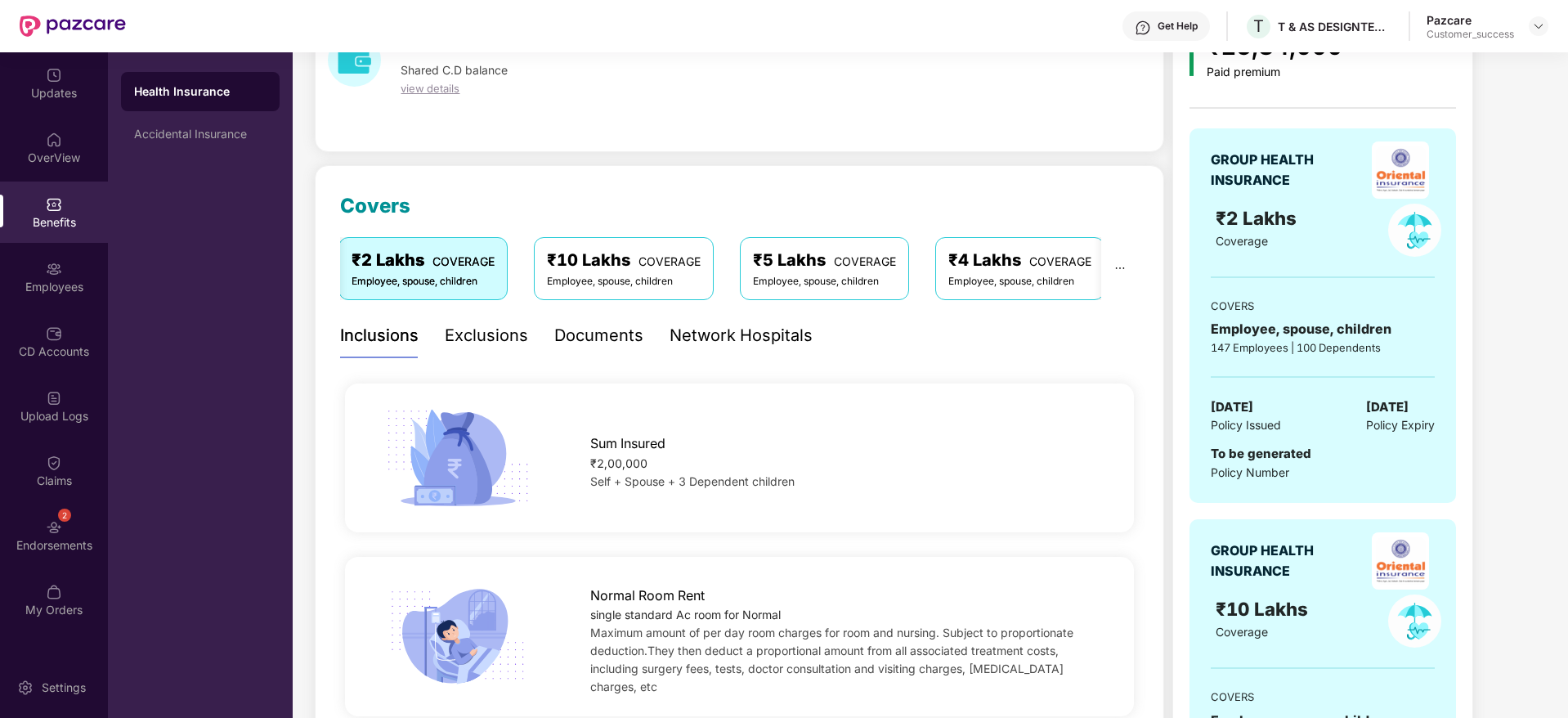
drag, startPoint x: 1212, startPoint y: 408, endPoint x: 1448, endPoint y: 404, distance: 236.0
click at [1448, 404] on div "GROUP HEALTH INSURANCE ₹2 Lakhs Coverage COVERS Employee, spouse, children 147 …" at bounding box center [1322, 315] width 267 height 375
click at [1395, 488] on div "GROUP HEALTH INSURANCE ₹2 Lakhs Coverage COVERS Employee, spouse, children 147 …" at bounding box center [1322, 315] width 267 height 375
drag, startPoint x: 1291, startPoint y: 480, endPoint x: 1201, endPoint y: 483, distance: 90.0
click at [1201, 483] on div "GROUP HEALTH INSURANCE ₹2 Lakhs Coverage COVERS Employee, spouse, children 147 …" at bounding box center [1322, 315] width 267 height 375
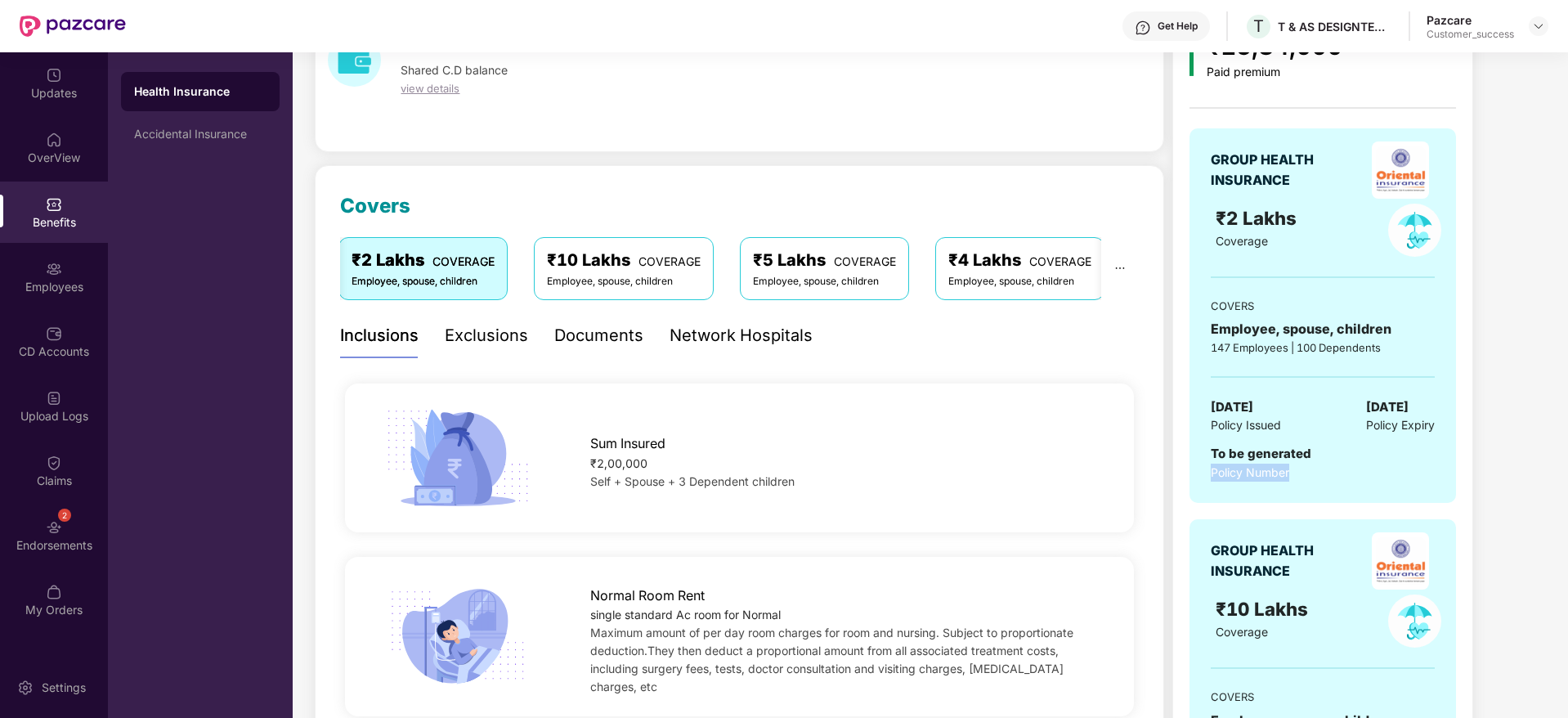
click at [1246, 474] on span "Policy Number" at bounding box center [1249, 472] width 78 height 13
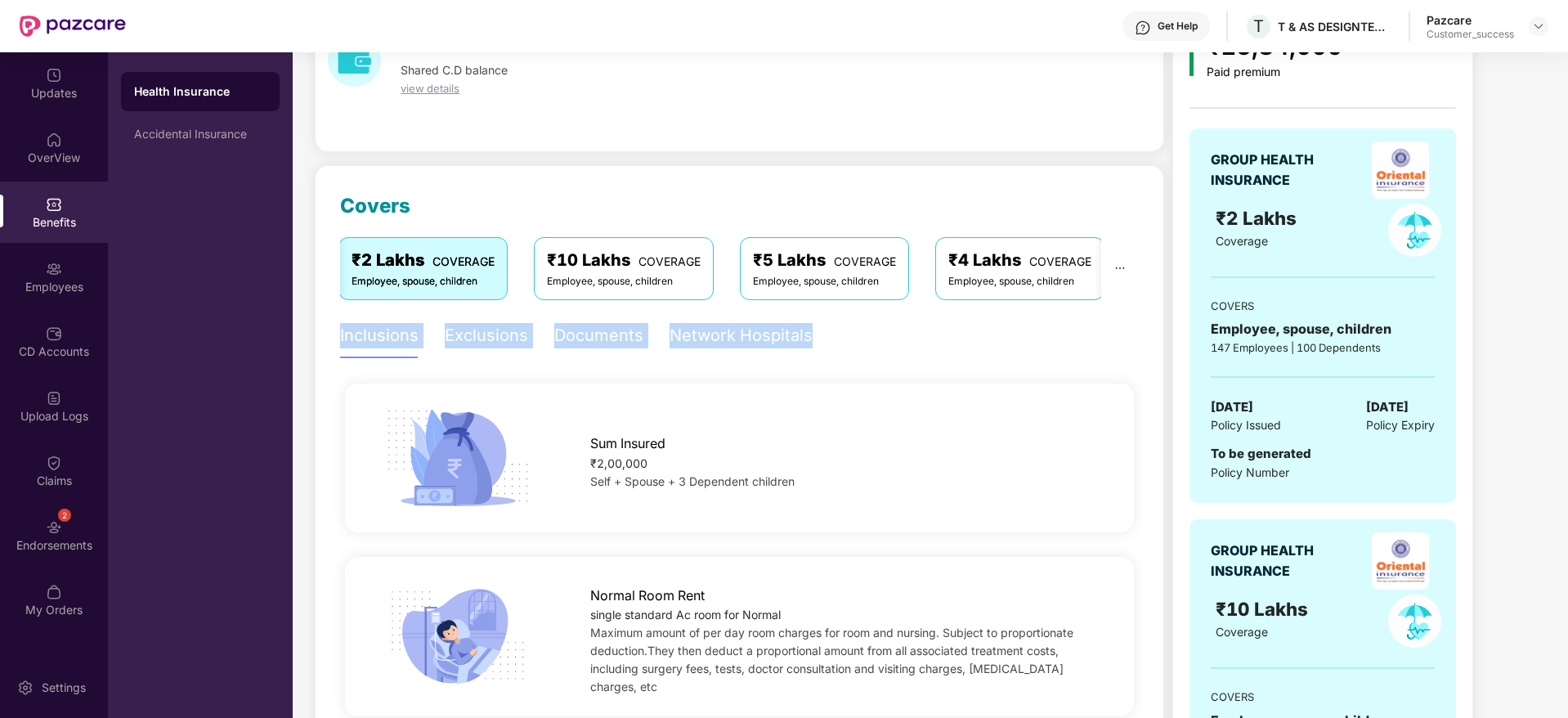
drag, startPoint x: 843, startPoint y: 330, endPoint x: 330, endPoint y: 343, distance: 513.2
click at [888, 346] on div "Inclusions Exclusions Documents Network Hospitals" at bounding box center [739, 336] width 798 height 45
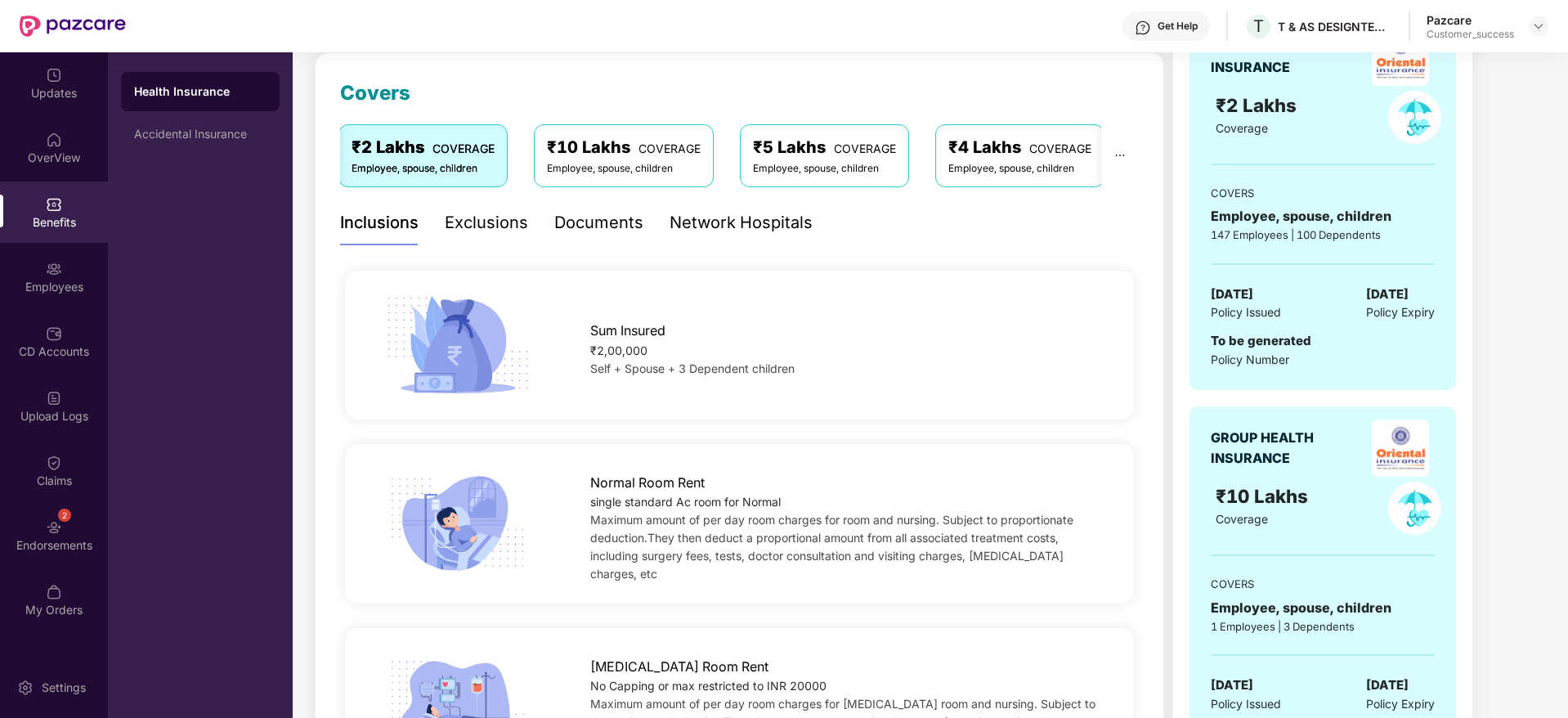
scroll to position [0, 0]
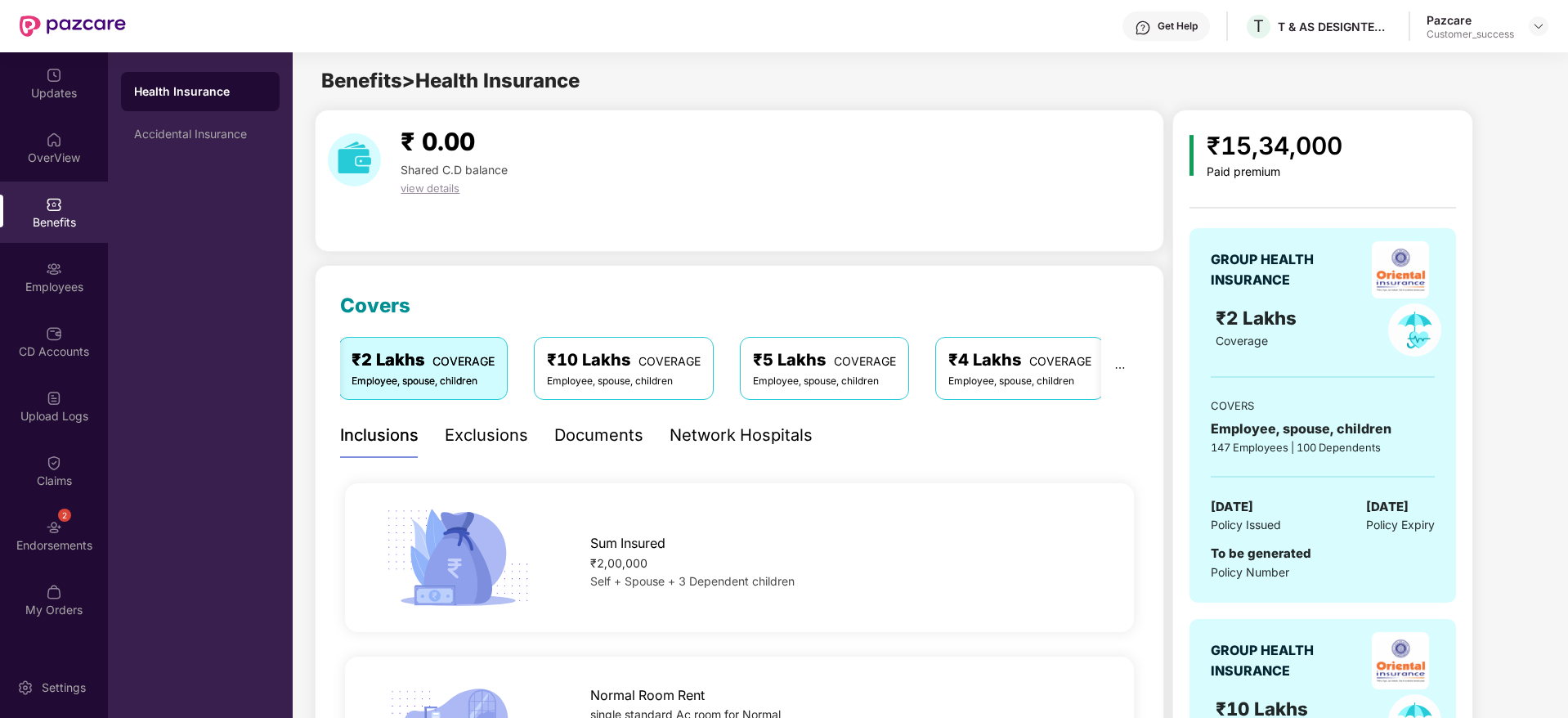
click at [469, 434] on div "Exclusions" at bounding box center [486, 436] width 84 height 25
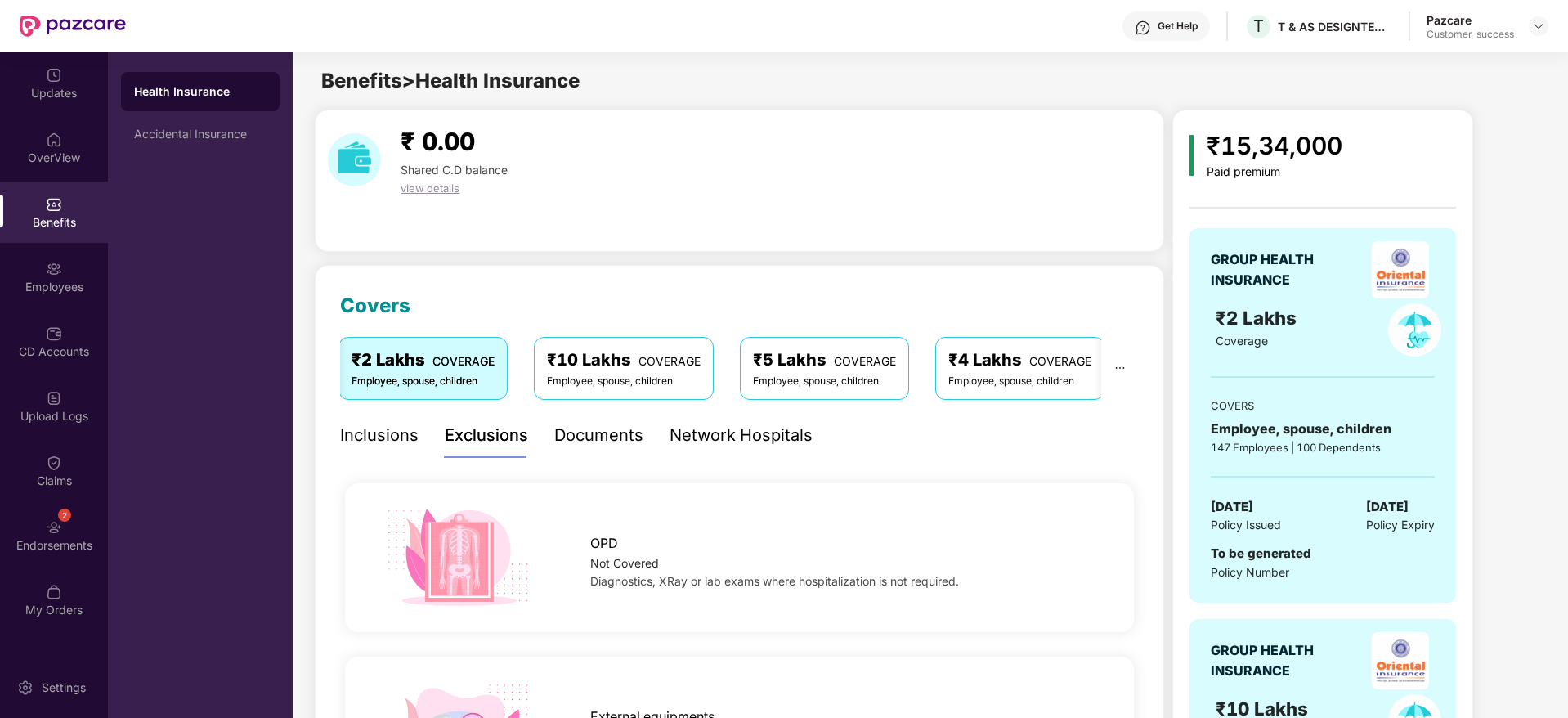
click at [591, 442] on div "Documents" at bounding box center [598, 436] width 89 height 25
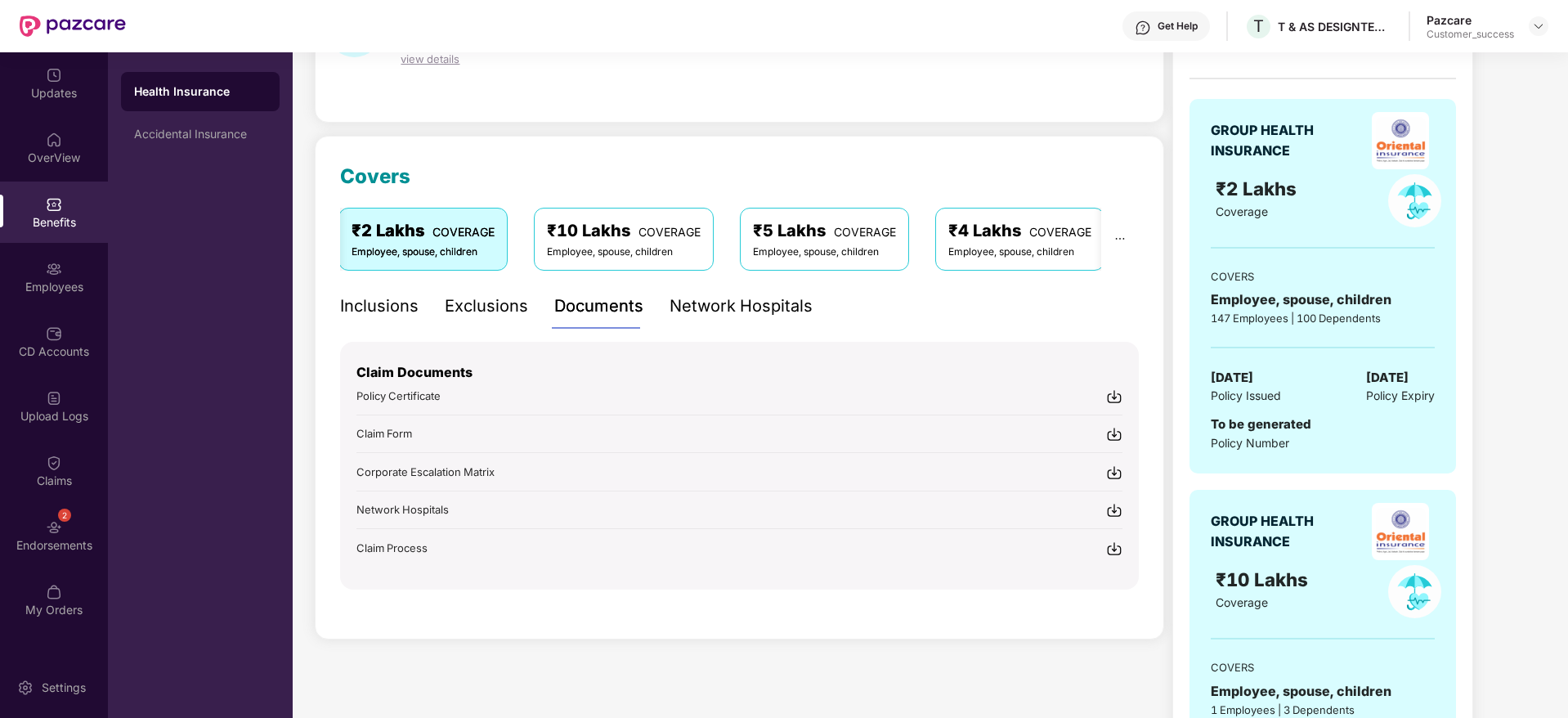
scroll to position [146, 0]
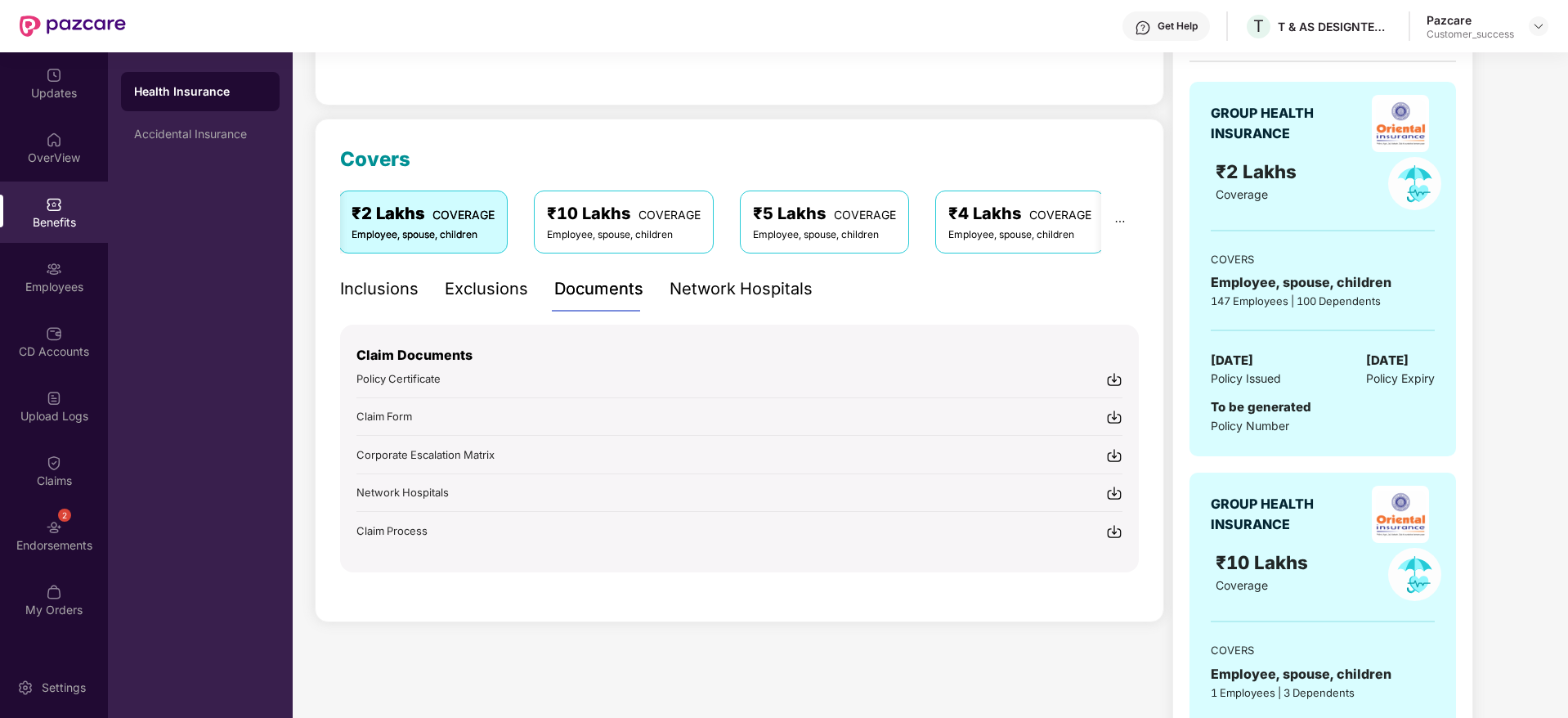
click at [735, 285] on div "Network Hospitals" at bounding box center [740, 289] width 143 height 25
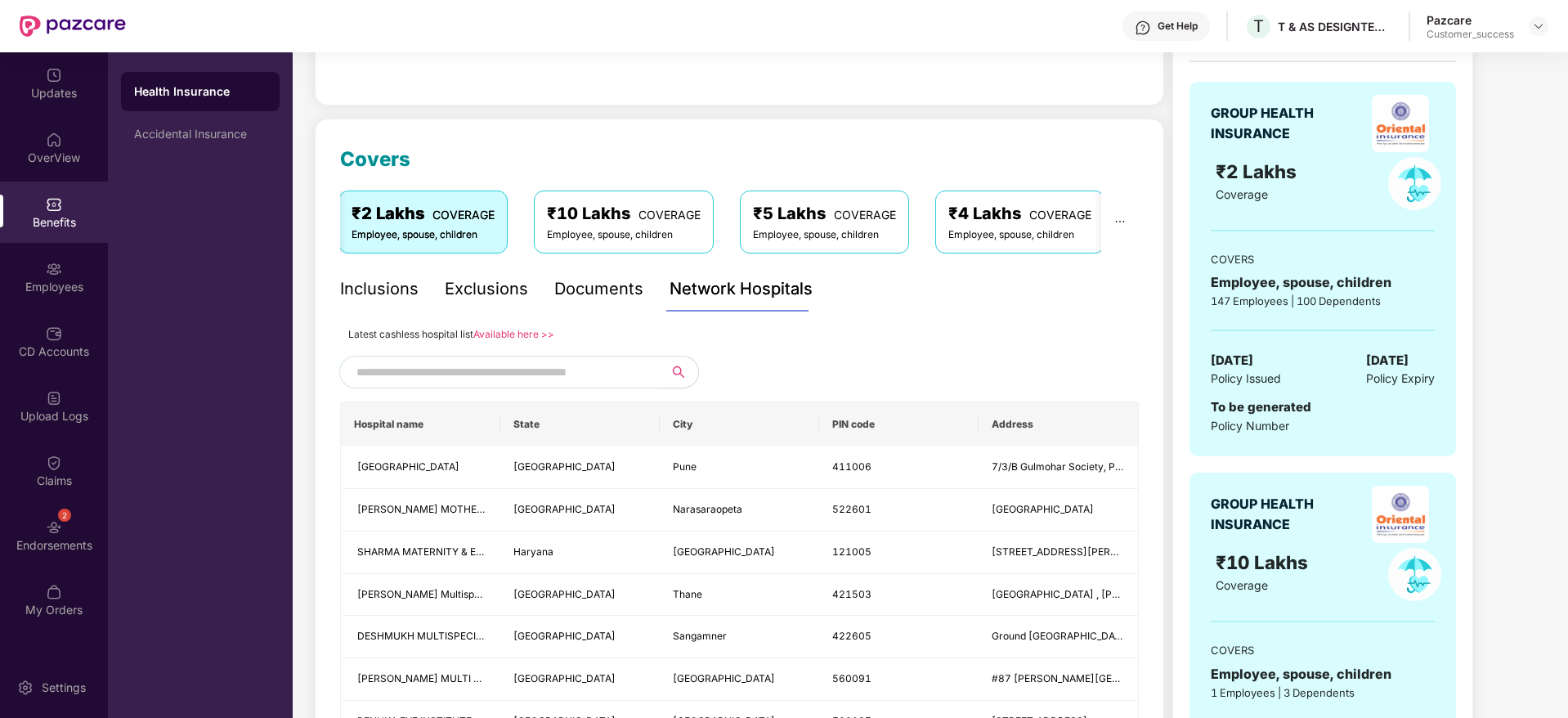
click at [552, 380] on input "text" at bounding box center [496, 372] width 279 height 24
type input "*********"
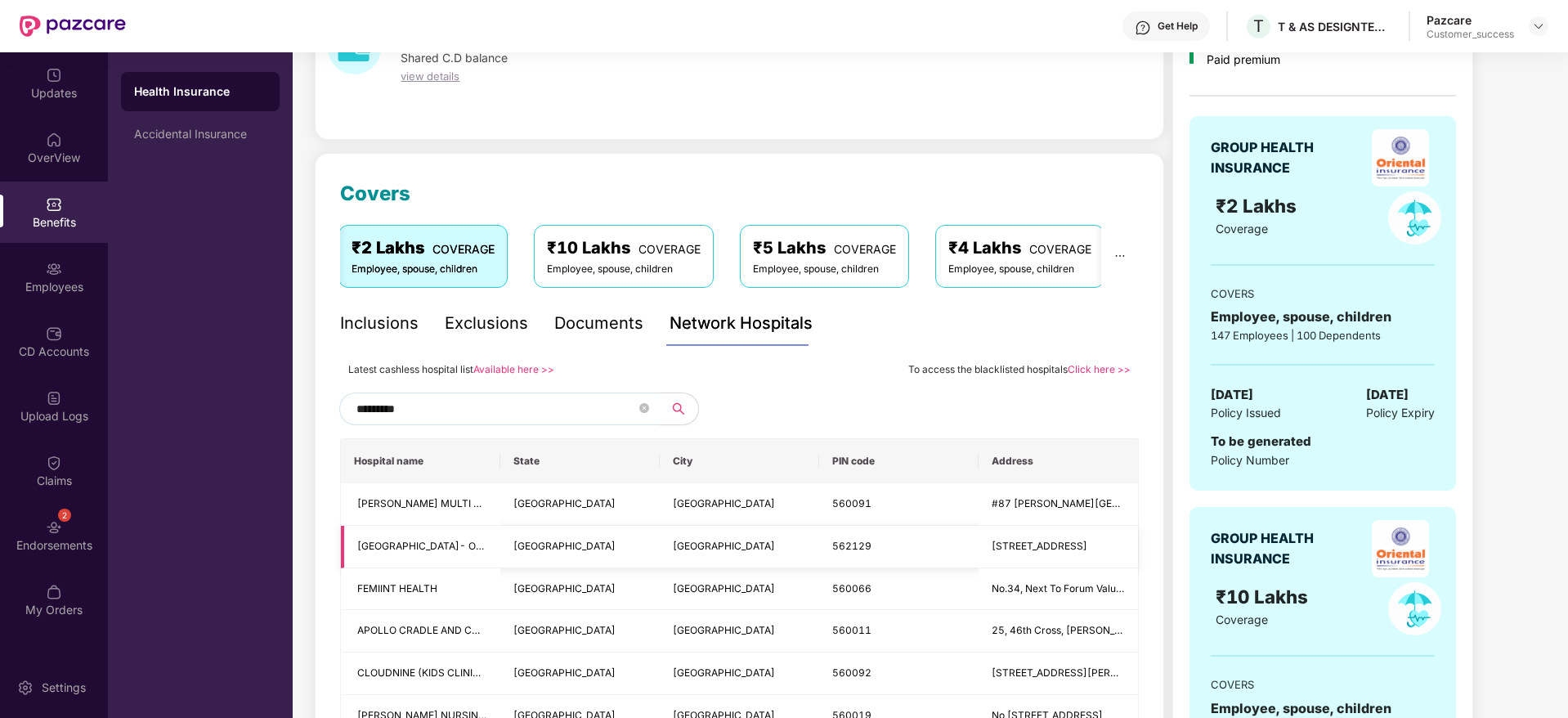
scroll to position [0, 0]
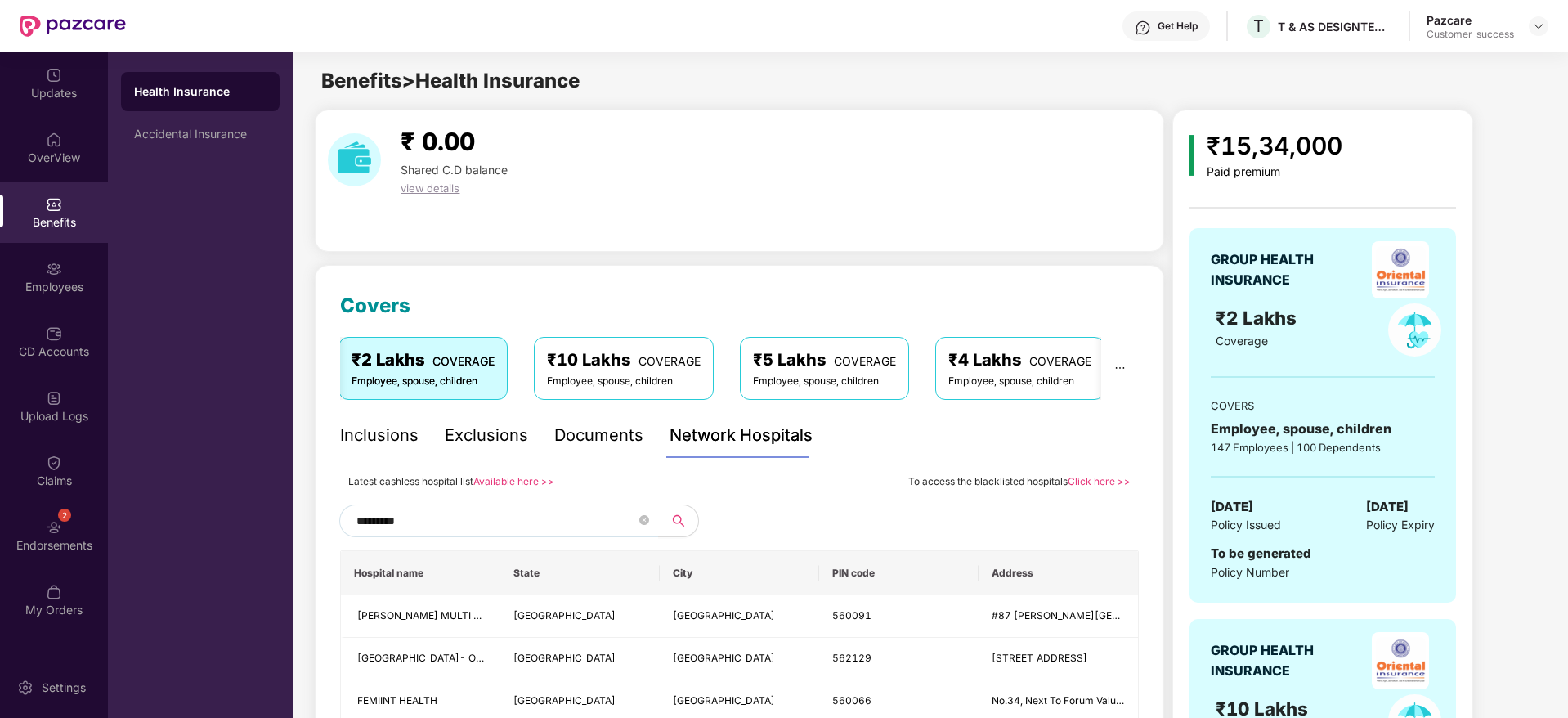
drag, startPoint x: 469, startPoint y: 518, endPoint x: 227, endPoint y: 507, distance: 242.2
click at [227, 507] on div "Updates OverView Benefits Employees CD Accounts Upload Logs Claims 2 Endorsemen…" at bounding box center [784, 385] width 1568 height 666
type input "******"
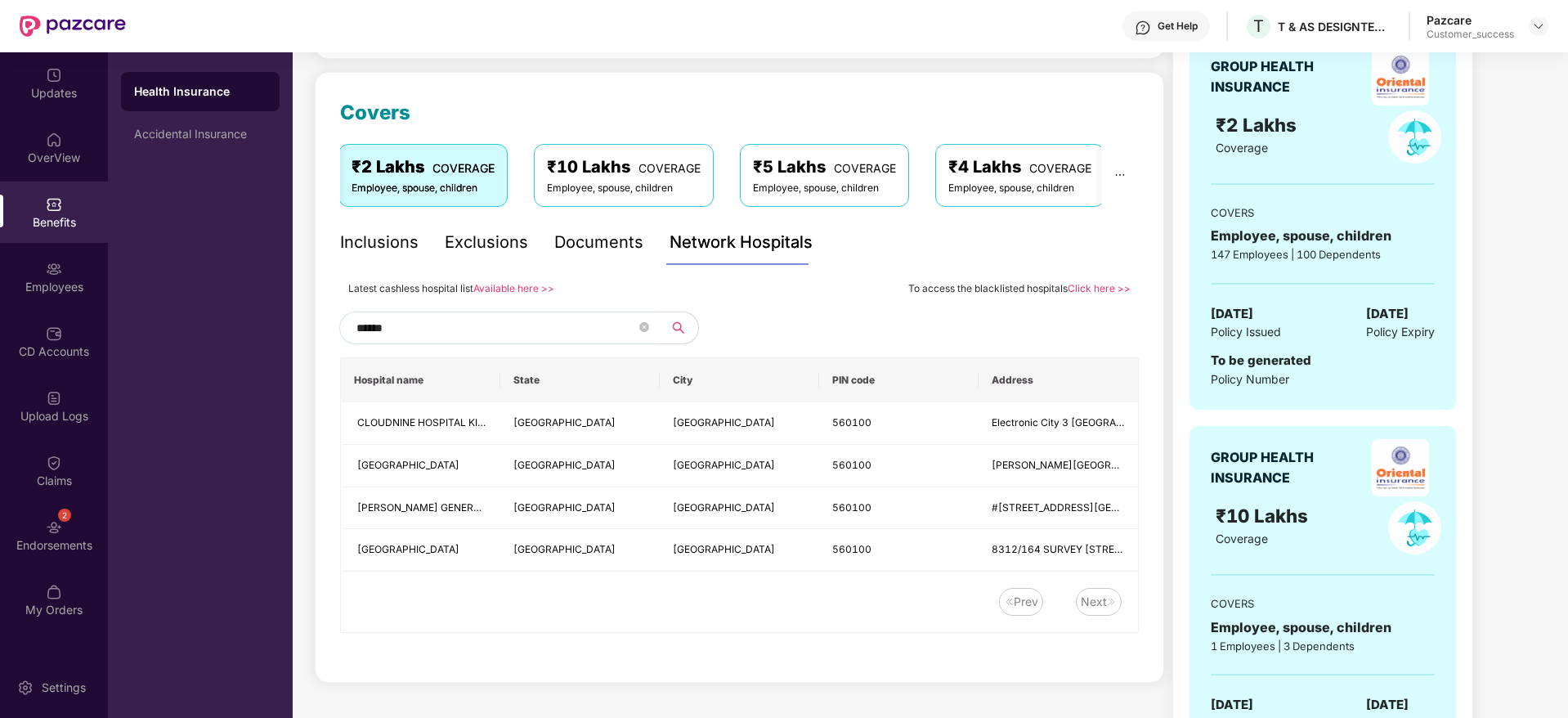
scroll to position [191, 0]
drag, startPoint x: 445, startPoint y: 328, endPoint x: 264, endPoint y: 350, distance: 182.3
click at [264, 350] on div "Updates OverView Benefits Employees CD Accounts Upload Logs Claims 2 Endorsemen…" at bounding box center [784, 385] width 1568 height 666
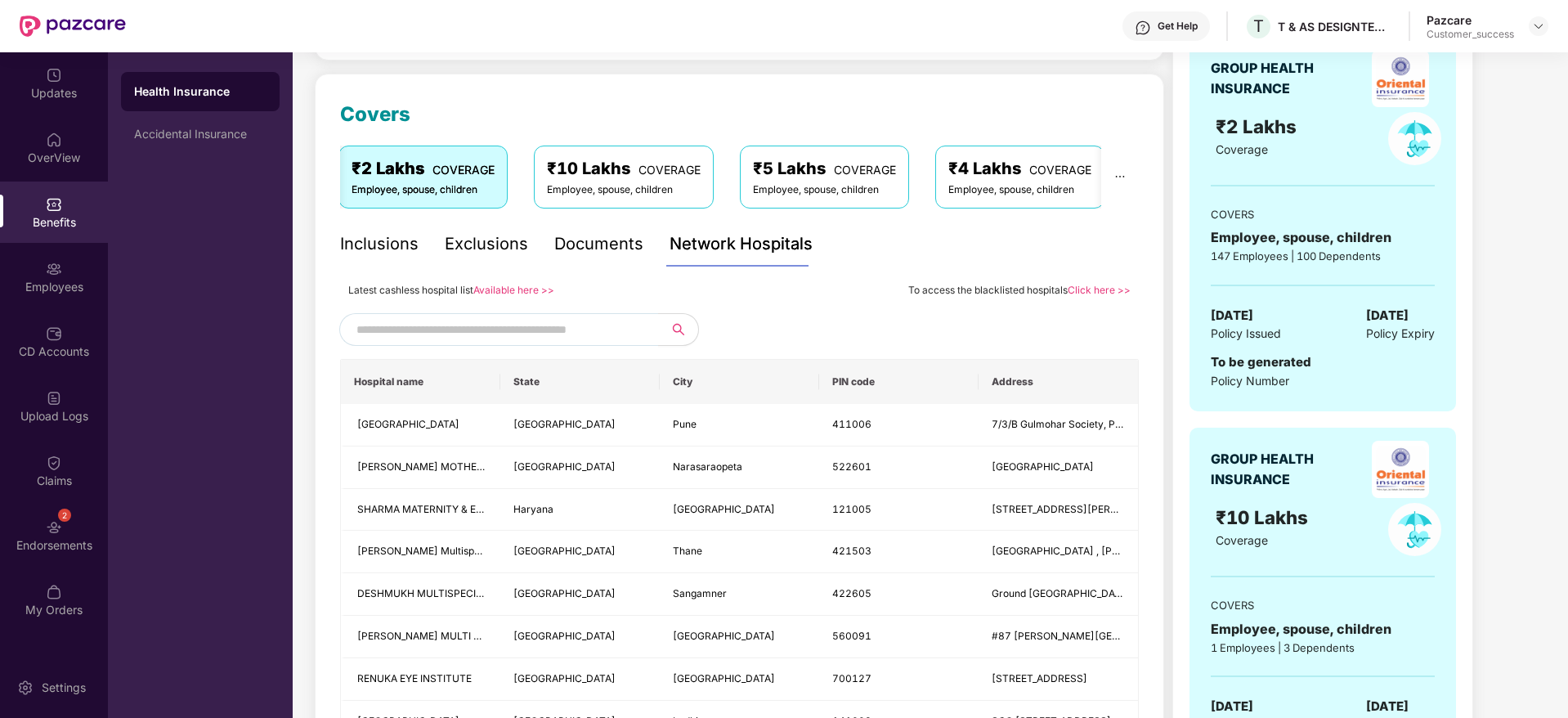
click at [508, 287] on link "Available here >>" at bounding box center [514, 290] width 81 height 13
click at [209, 128] on div "Accidental Insurance" at bounding box center [199, 134] width 132 height 13
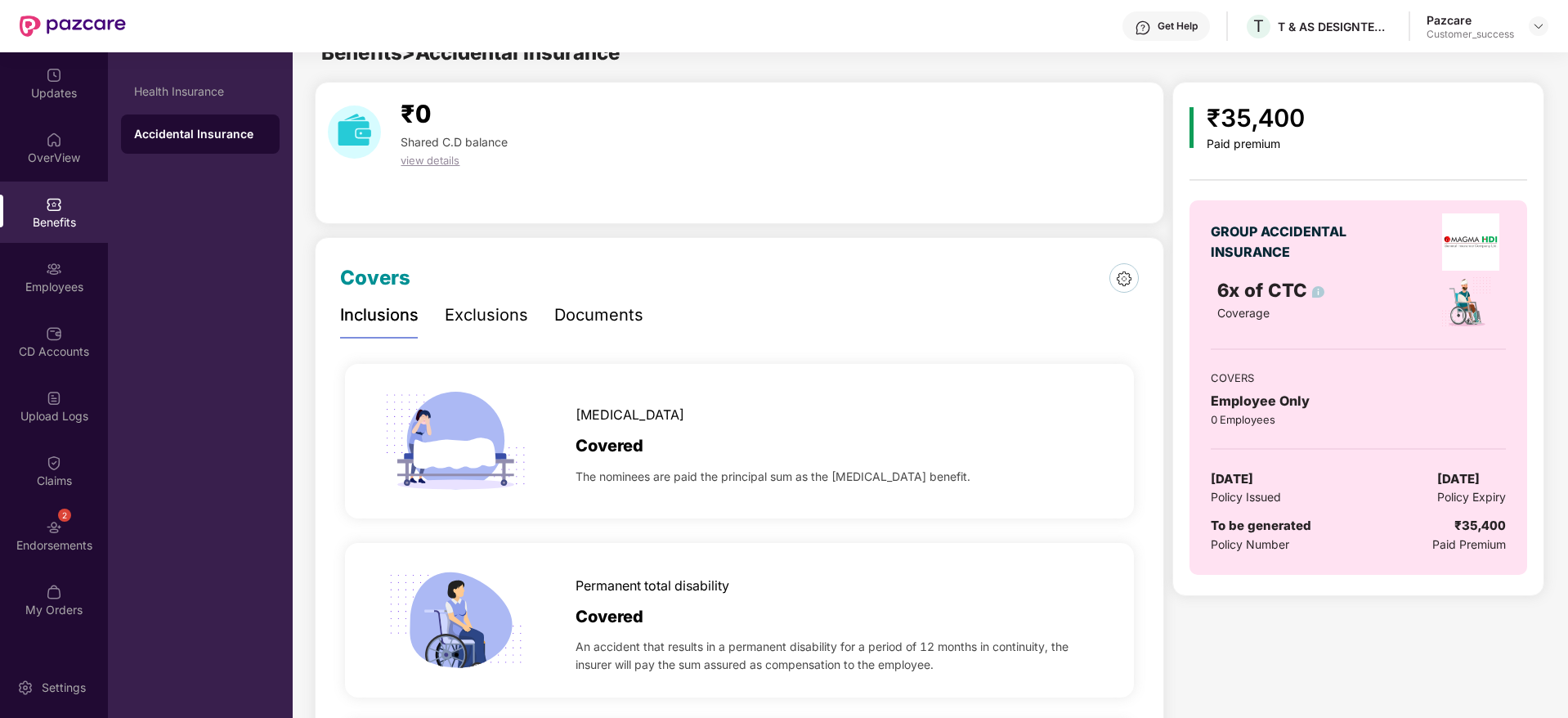
scroll to position [0, 0]
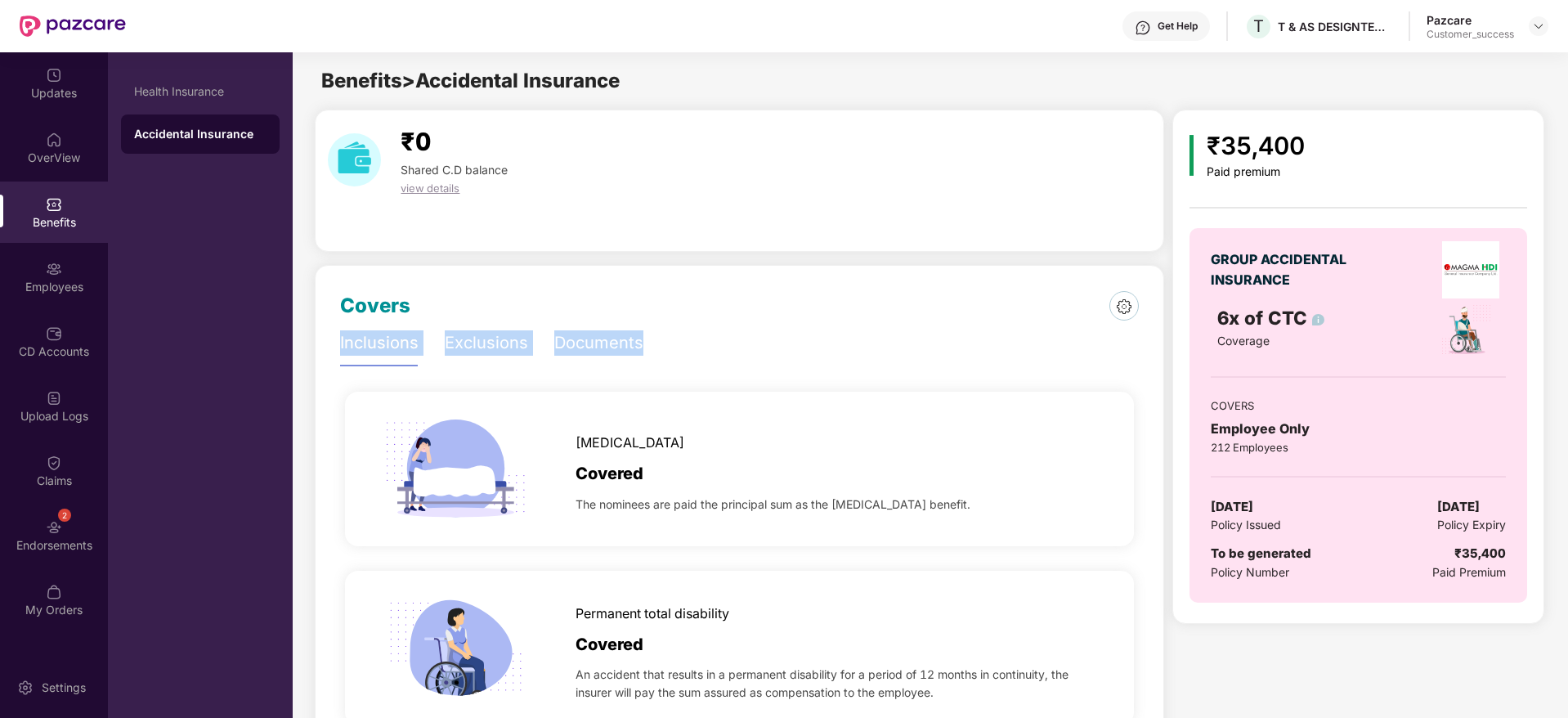
drag, startPoint x: 669, startPoint y: 346, endPoint x: 338, endPoint y: 351, distance: 331.0
drag, startPoint x: 1333, startPoint y: 315, endPoint x: 1211, endPoint y: 317, distance: 122.0
click at [1211, 317] on div "6x of CTC Coverage" at bounding box center [1311, 330] width 209 height 53
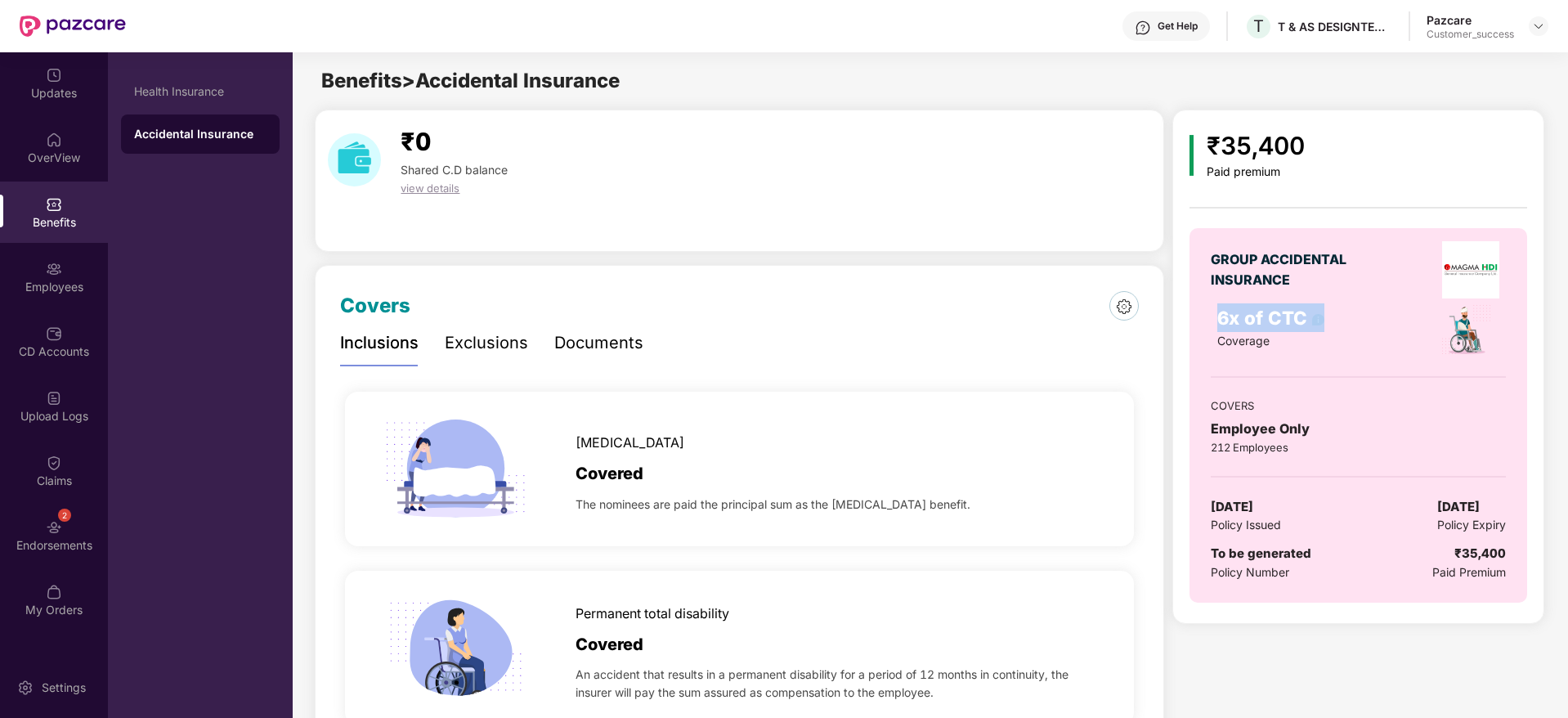
click at [1348, 310] on div "6x of CTC" at bounding box center [1311, 318] width 189 height 29
drag, startPoint x: 1210, startPoint y: 518, endPoint x: 1498, endPoint y: 506, distance: 288.2
click at [1498, 506] on div "GROUP ACCIDENTAL INSURANCE 6x of CTC Coverage COVERS Employee Only 212 Employee…" at bounding box center [1357, 415] width 337 height 375
click at [1480, 506] on span "[DATE]" at bounding box center [1458, 507] width 42 height 20
click at [510, 341] on div "Exclusions" at bounding box center [486, 343] width 84 height 25
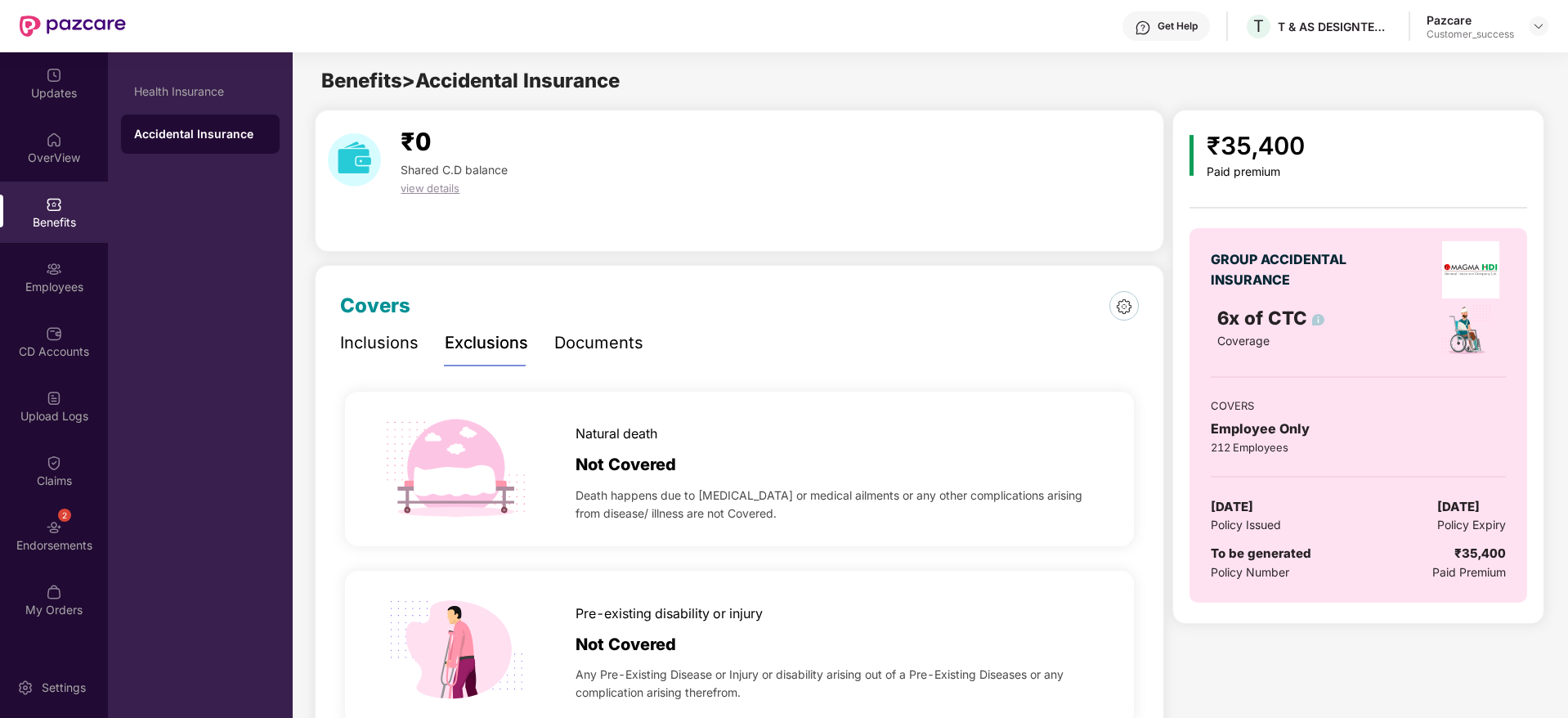
click at [621, 326] on div "Documents" at bounding box center [598, 343] width 89 height 45
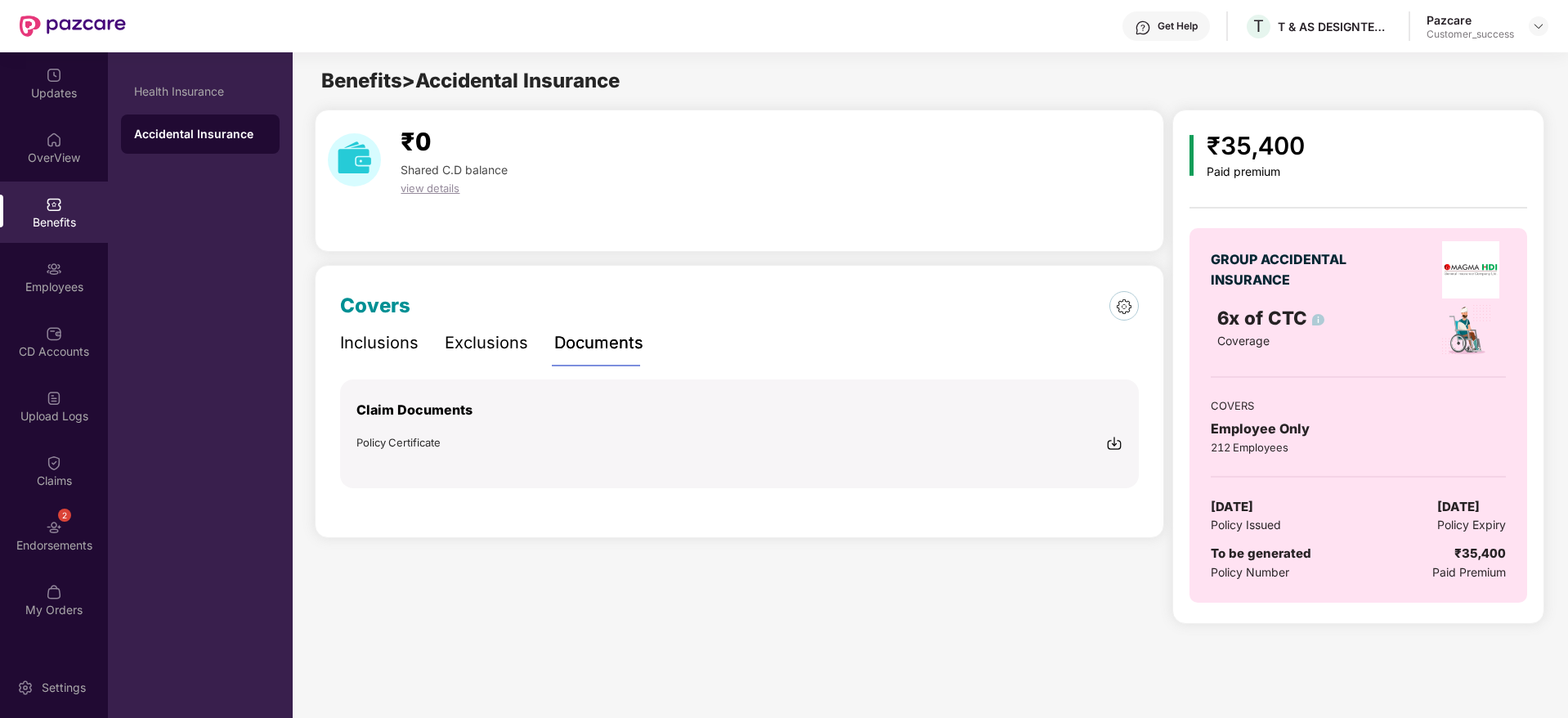
click at [357, 343] on div "Inclusions" at bounding box center [379, 343] width 78 height 25
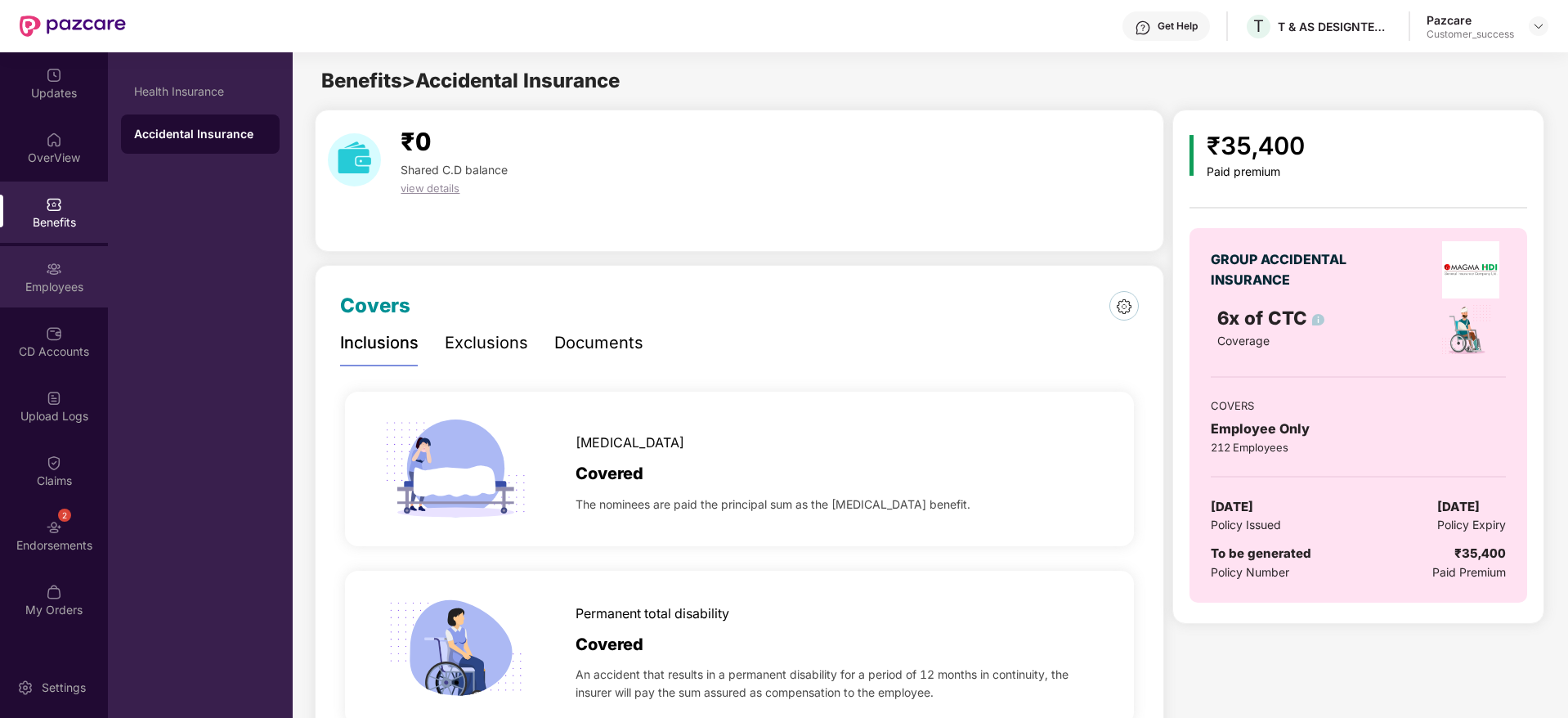
click at [57, 284] on div "Employees" at bounding box center [54, 287] width 108 height 16
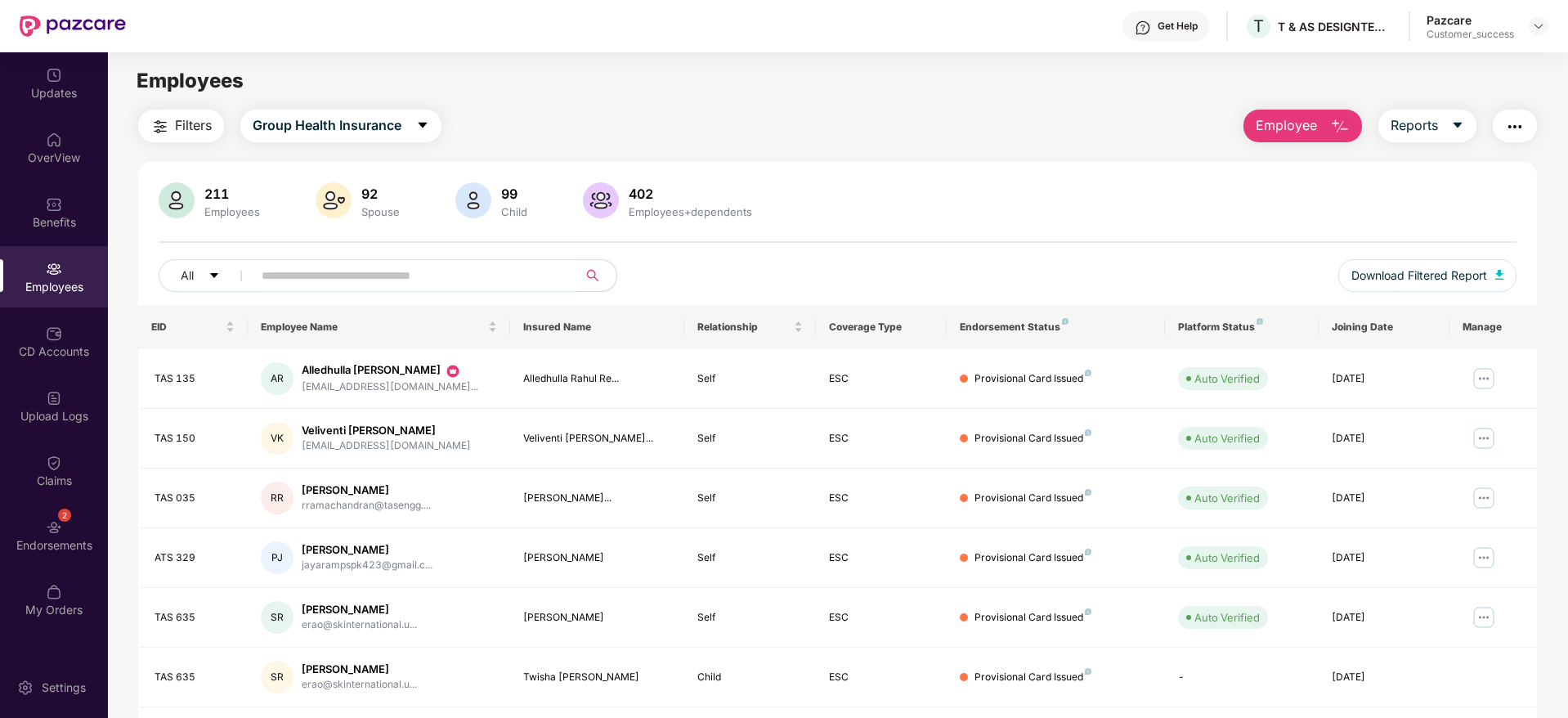
click at [684, 96] on main "Employees Filters Group Health Insurance Employee Reports 211 Employees 92 Spou…" at bounding box center [837, 411] width 1459 height 718
click at [384, 130] on span "Group Health Insurance" at bounding box center [327, 125] width 149 height 21
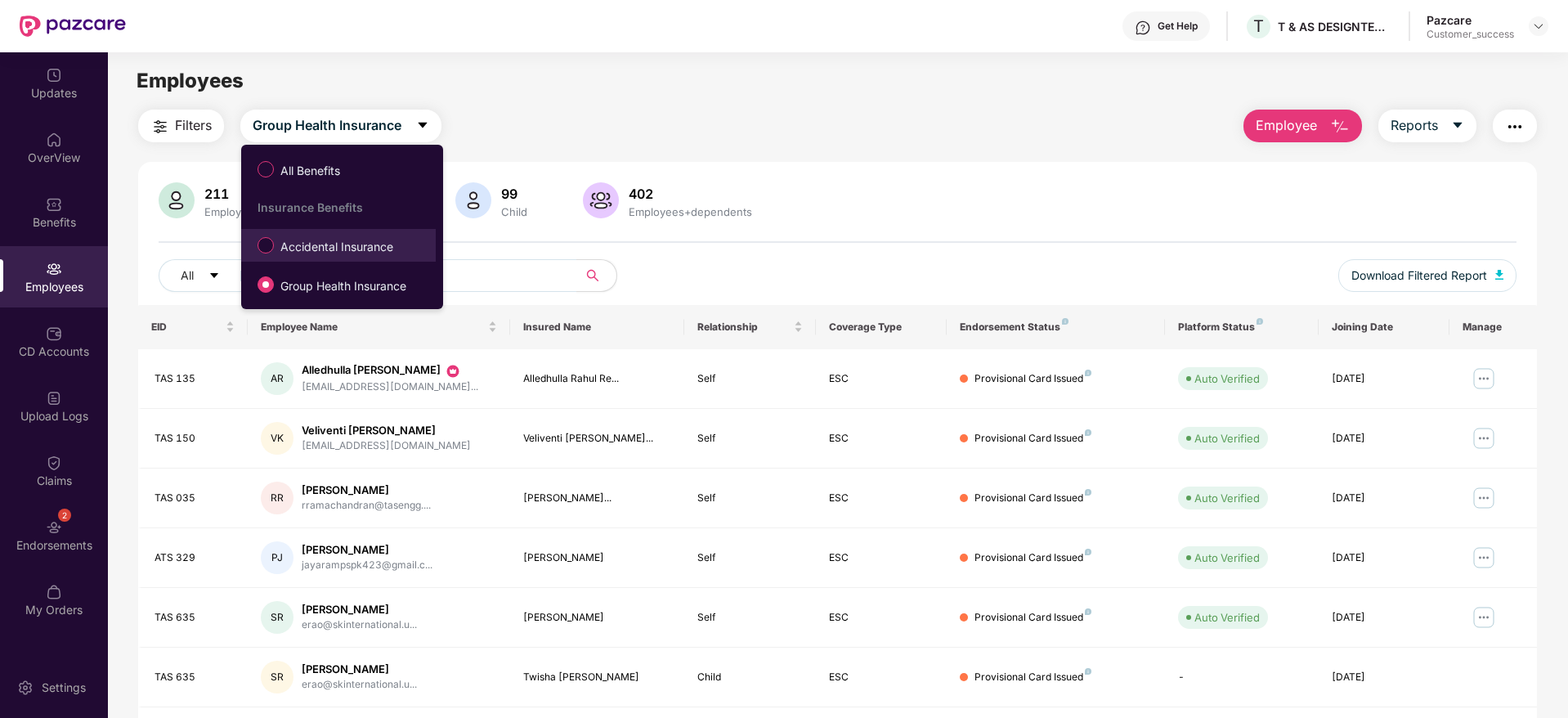
click at [349, 249] on span "Accidental Insurance" at bounding box center [337, 247] width 126 height 18
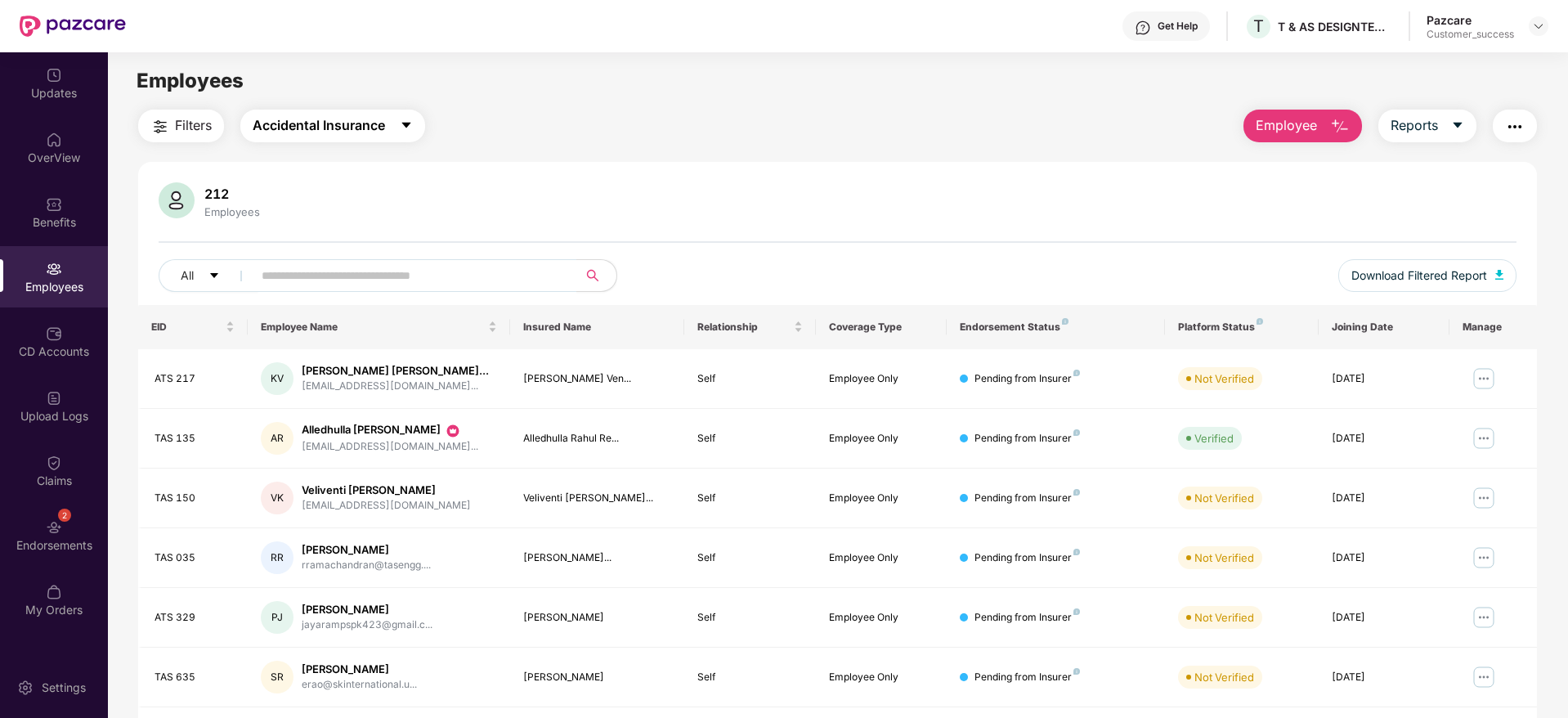
click at [353, 126] on span "Accidental Insurance" at bounding box center [318, 125] width 132 height 21
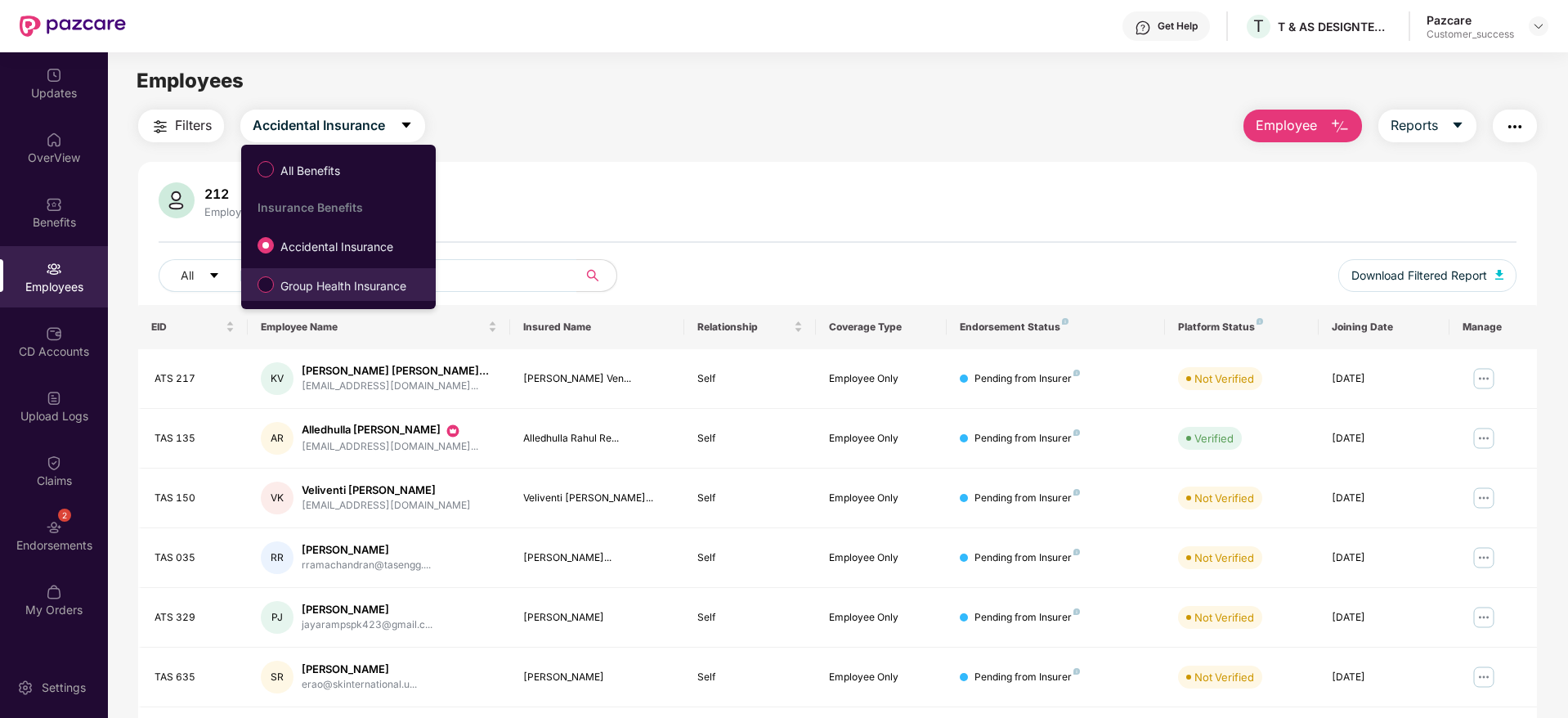
click at [350, 281] on span "Group Health Insurance" at bounding box center [343, 287] width 139 height 18
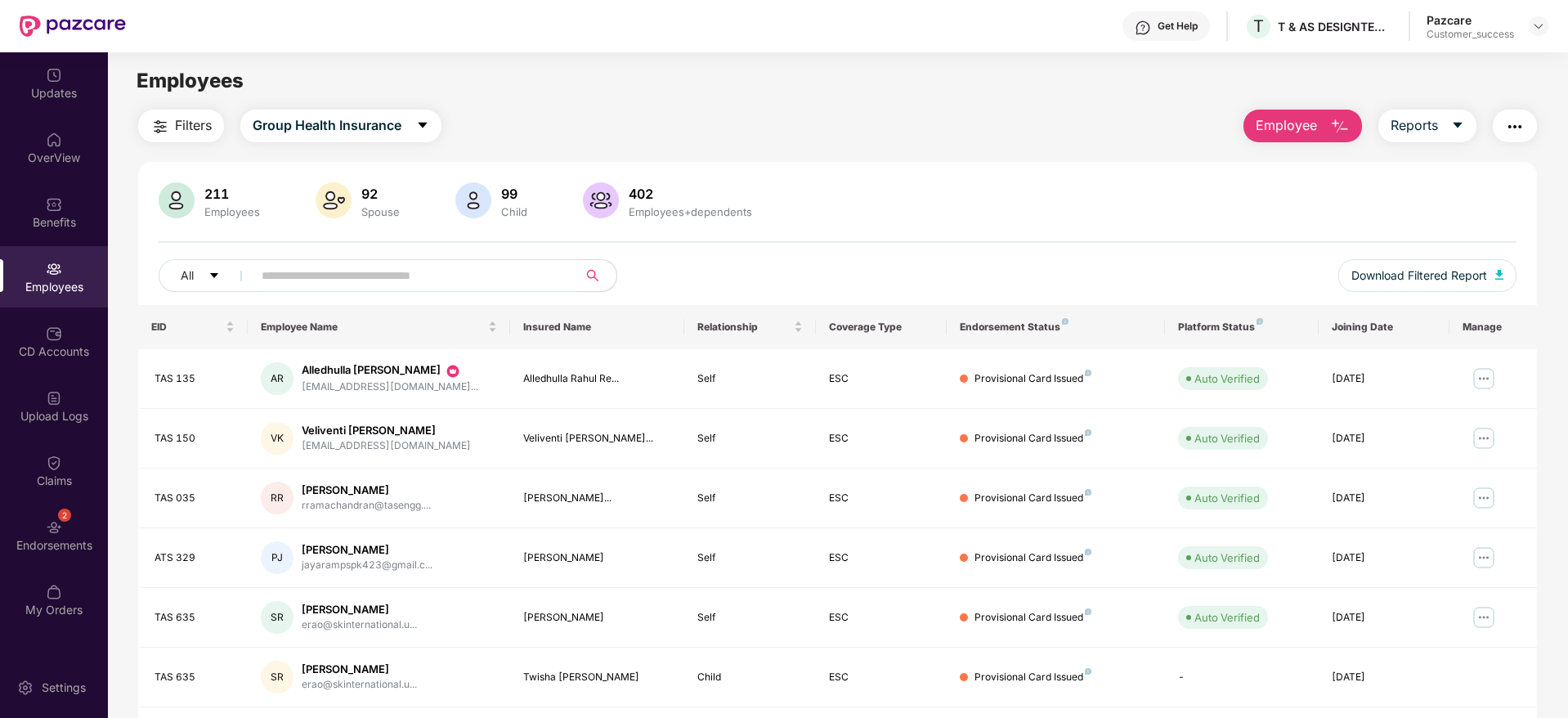
click at [578, 131] on div "Filters Group Health Insurance Employee Reports" at bounding box center [837, 126] width 1398 height 32
click at [478, 276] on input "text" at bounding box center [408, 275] width 294 height 24
click at [1427, 276] on span "Download Filtered Report" at bounding box center [1419, 276] width 136 height 18
click at [1303, 112] on button "Employee" at bounding box center [1302, 126] width 119 height 32
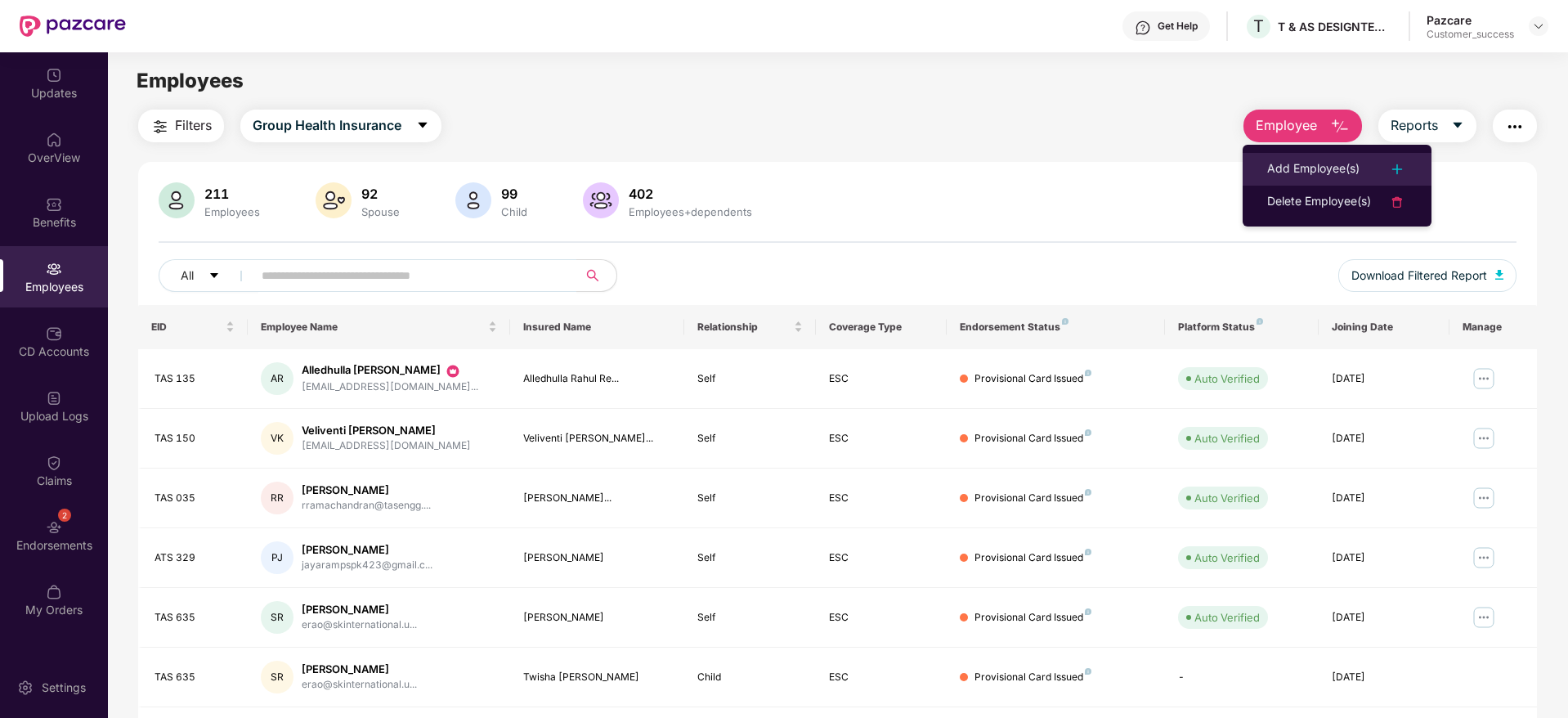
click at [1328, 160] on div "Add Employee(s)" at bounding box center [1313, 169] width 92 height 20
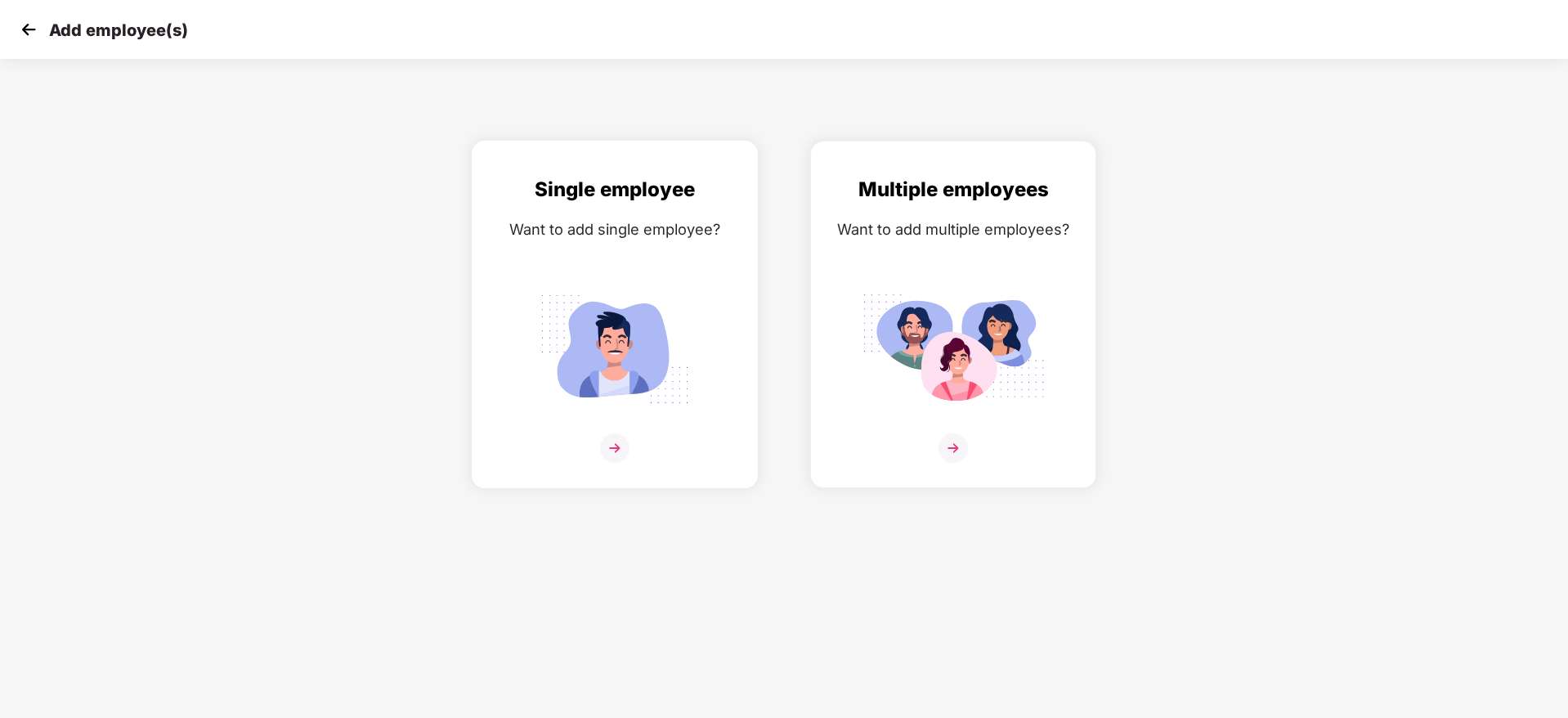
click at [630, 330] on img at bounding box center [615, 350] width 183 height 128
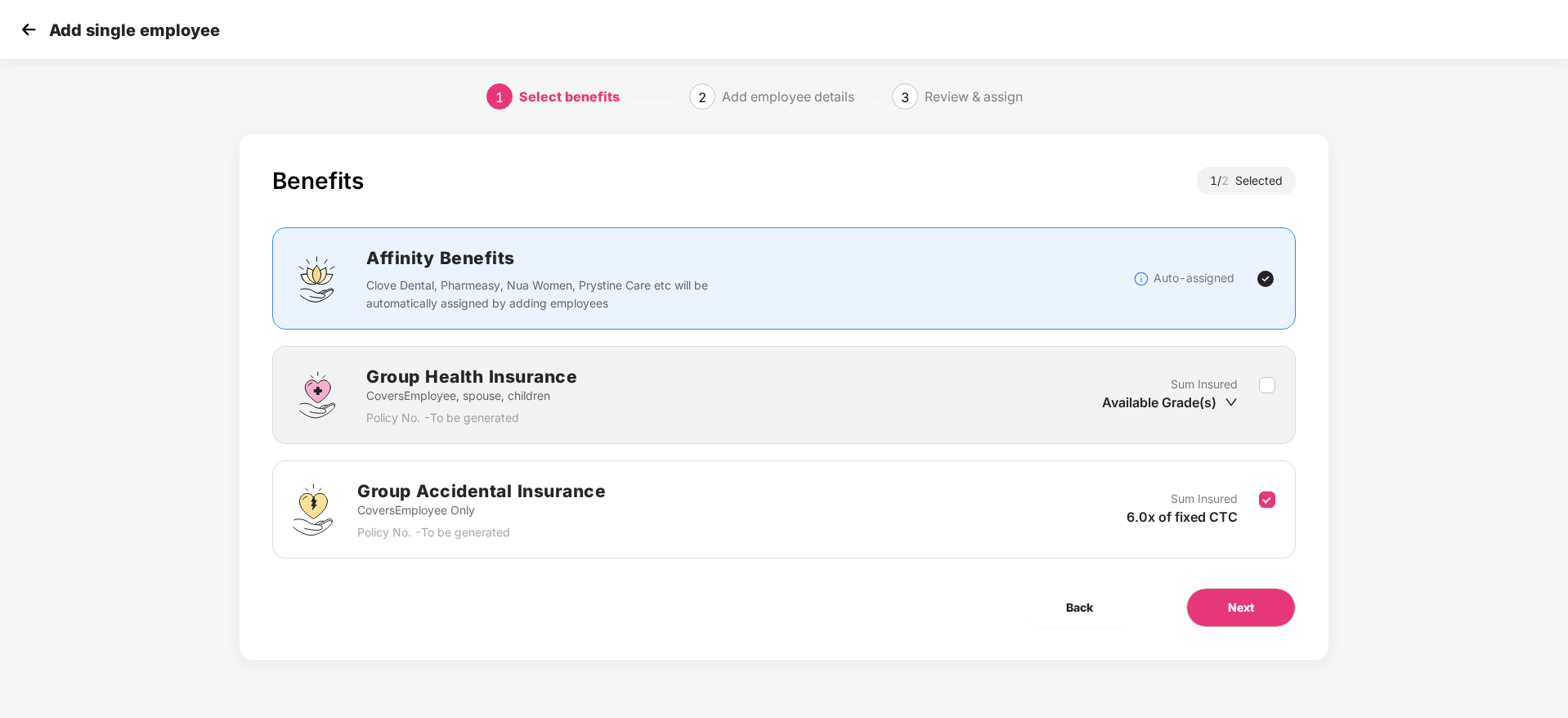
click at [1230, 398] on icon "down" at bounding box center [1231, 403] width 13 height 13
click at [1230, 406] on icon "down" at bounding box center [1231, 403] width 13 height 13
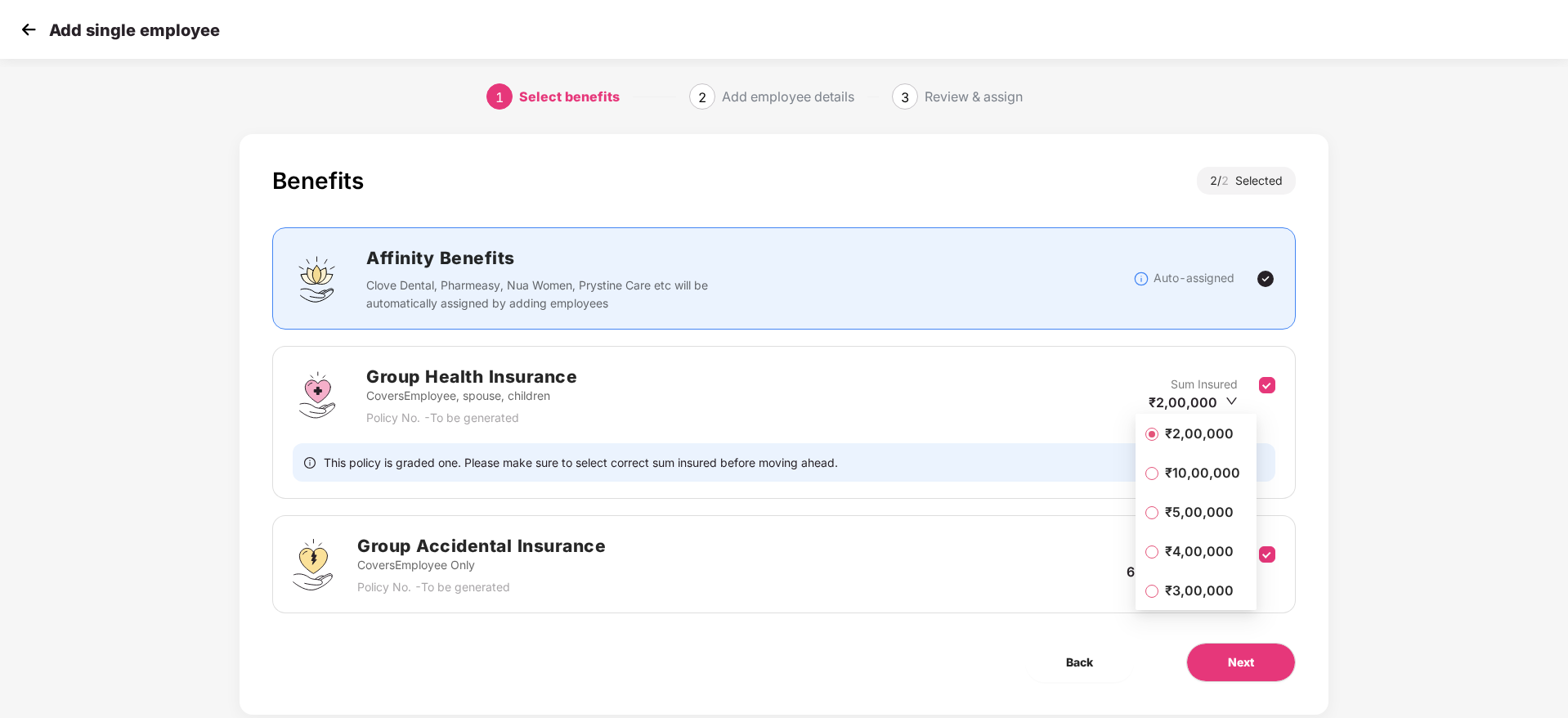
click at [1192, 552] on span "₹4,00,000" at bounding box center [1199, 551] width 82 height 18
click at [1247, 657] on span "Next" at bounding box center [1240, 662] width 26 height 18
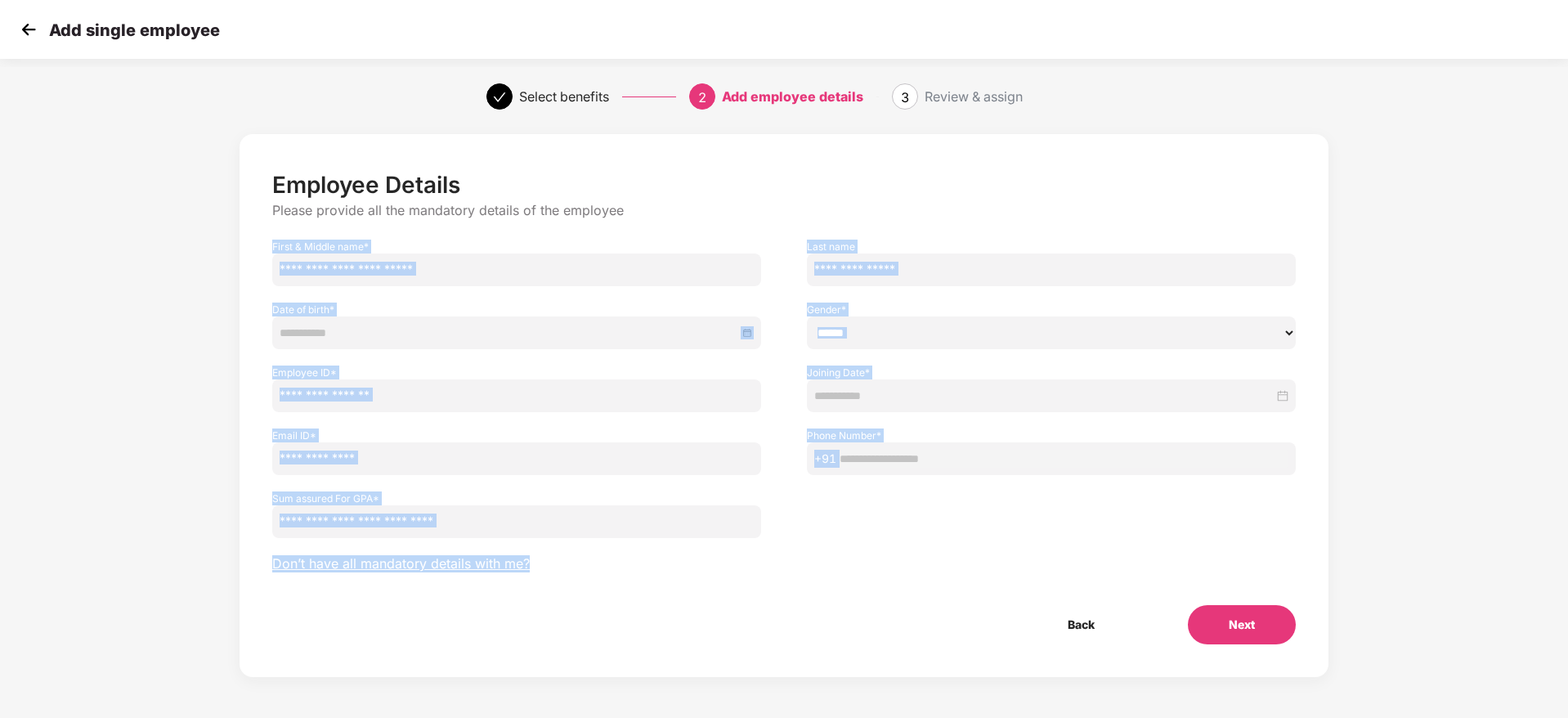
drag, startPoint x: 892, startPoint y: 543, endPoint x: 243, endPoint y: 246, distance: 713.7
click at [243, 246] on div "Employee Details Please provide all the mandatory details of the employee First…" at bounding box center [784, 405] width 1088 height 543
click at [214, 298] on div "Employee Details Please provide all the mandatory details of the employee First…" at bounding box center [784, 421] width 1307 height 592
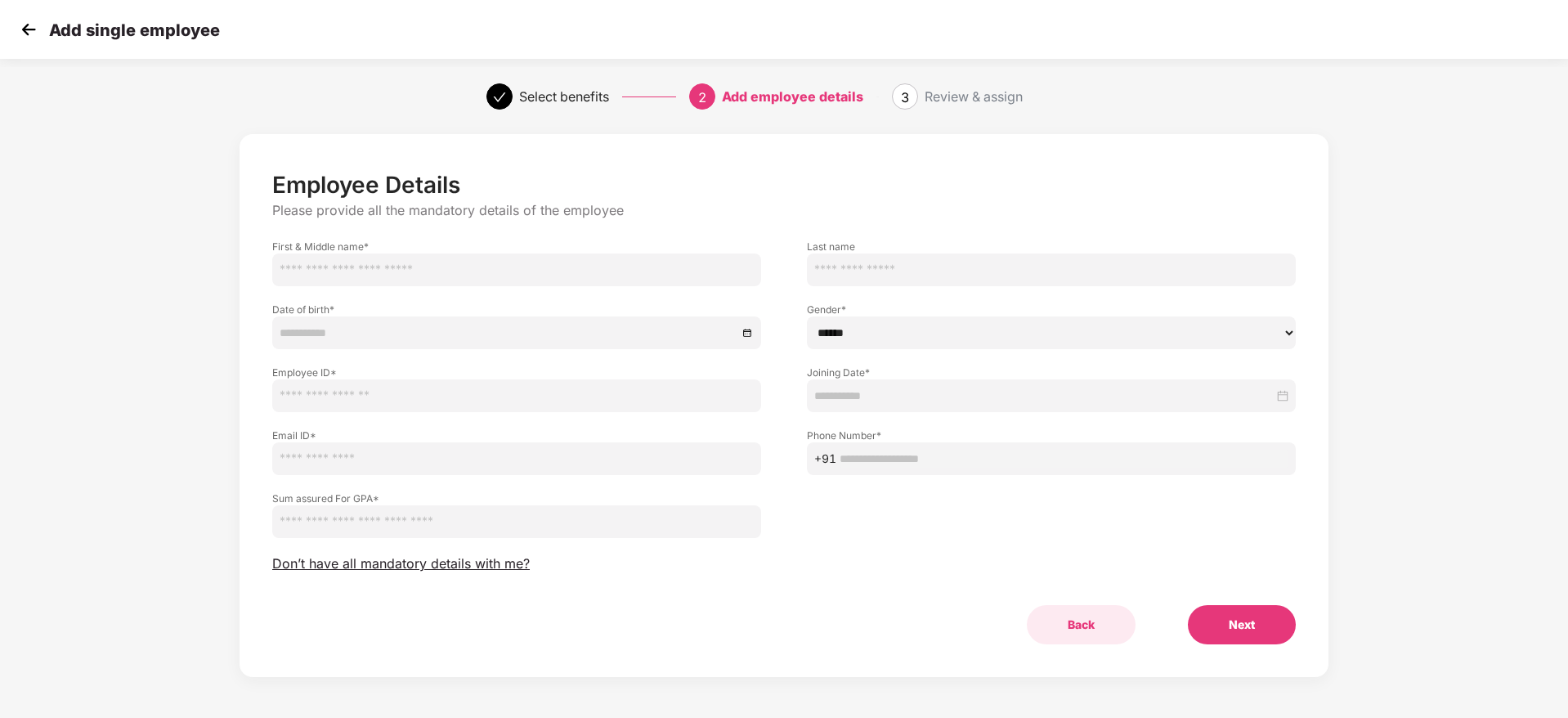
click at [1092, 634] on button "Back" at bounding box center [1080, 625] width 109 height 40
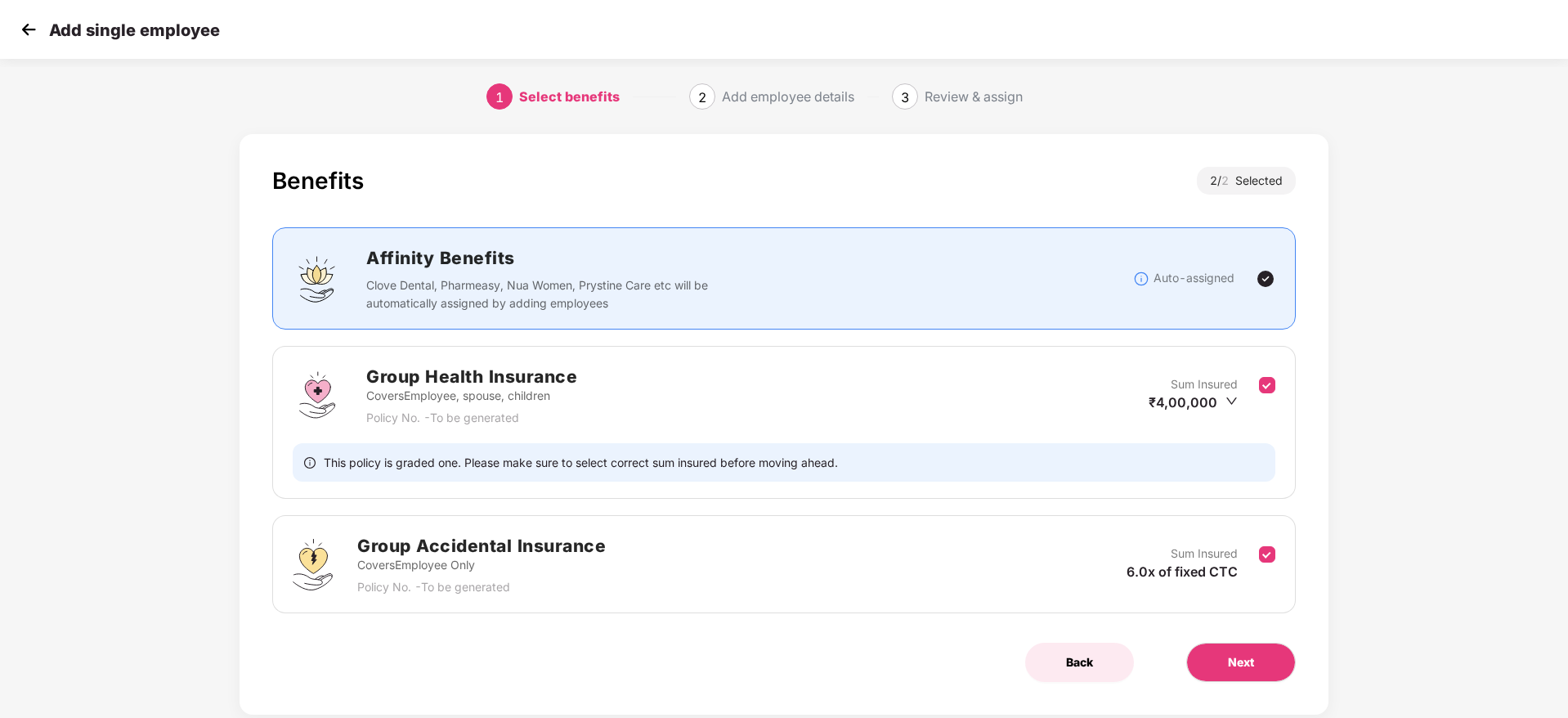
click at [1085, 663] on span "Back" at bounding box center [1079, 662] width 27 height 18
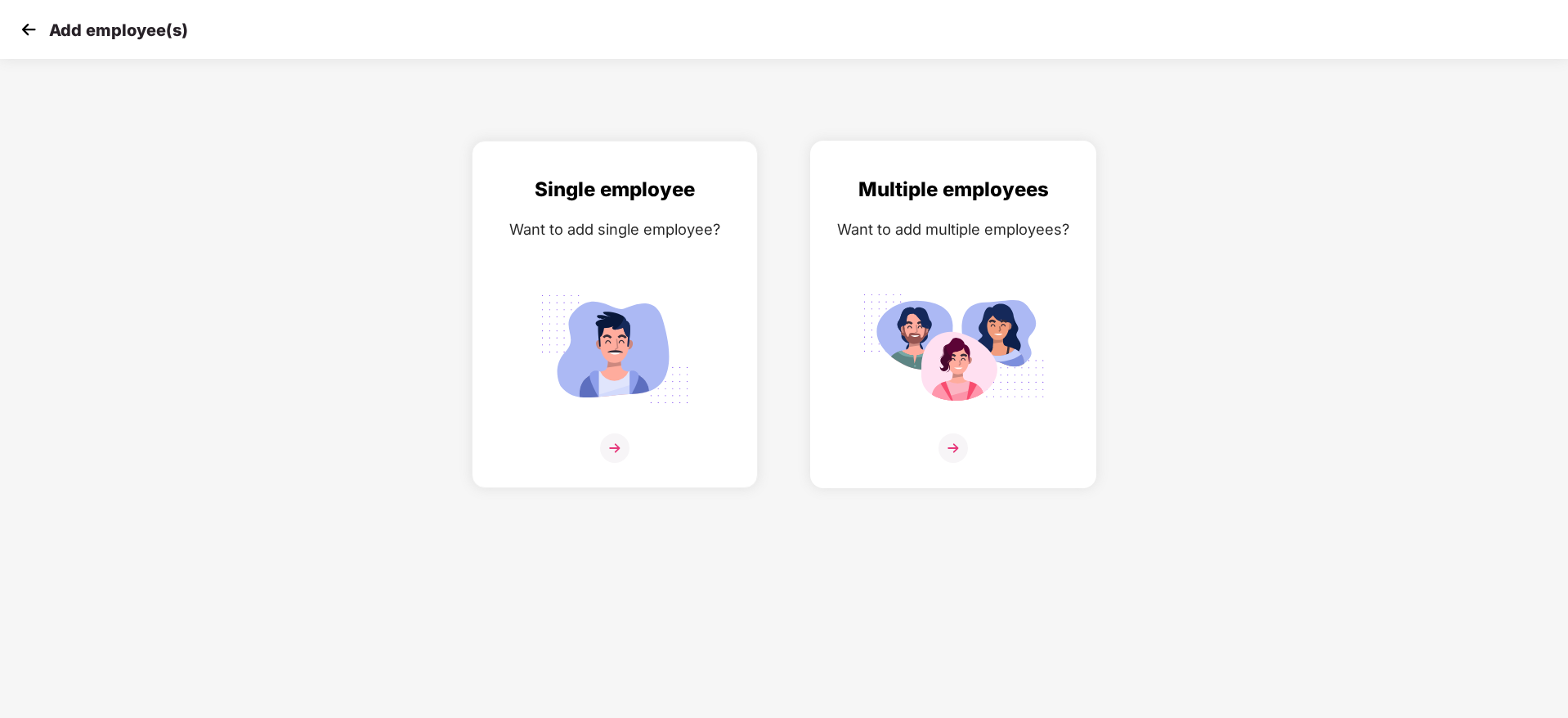
click at [936, 320] on img at bounding box center [953, 350] width 183 height 128
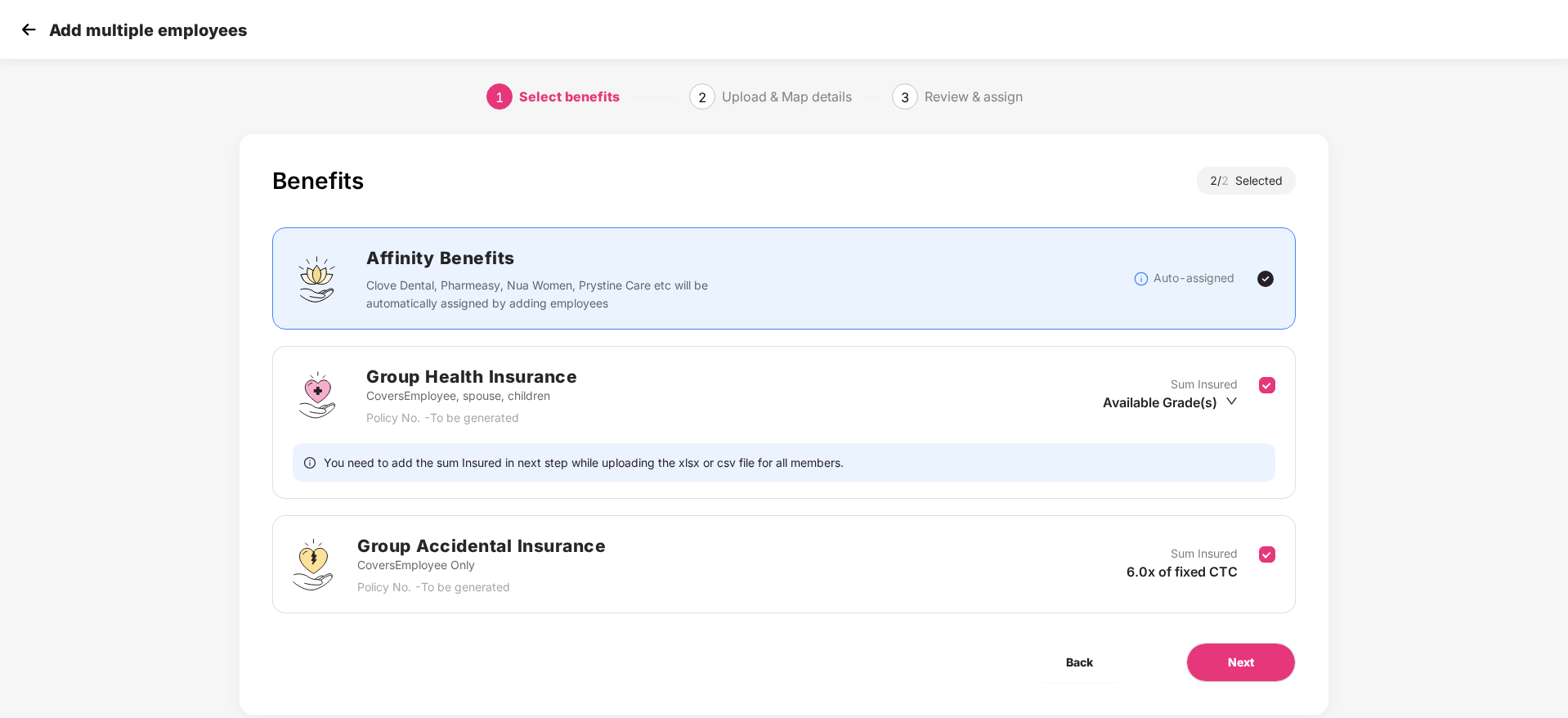
click at [1234, 685] on div "Benefits 2 / 2 Selected Affinity Benefits Clove Dental, Pharmeasy, Nua Women, P…" at bounding box center [784, 424] width 1088 height 581
click at [1253, 667] on span "Next" at bounding box center [1240, 662] width 26 height 18
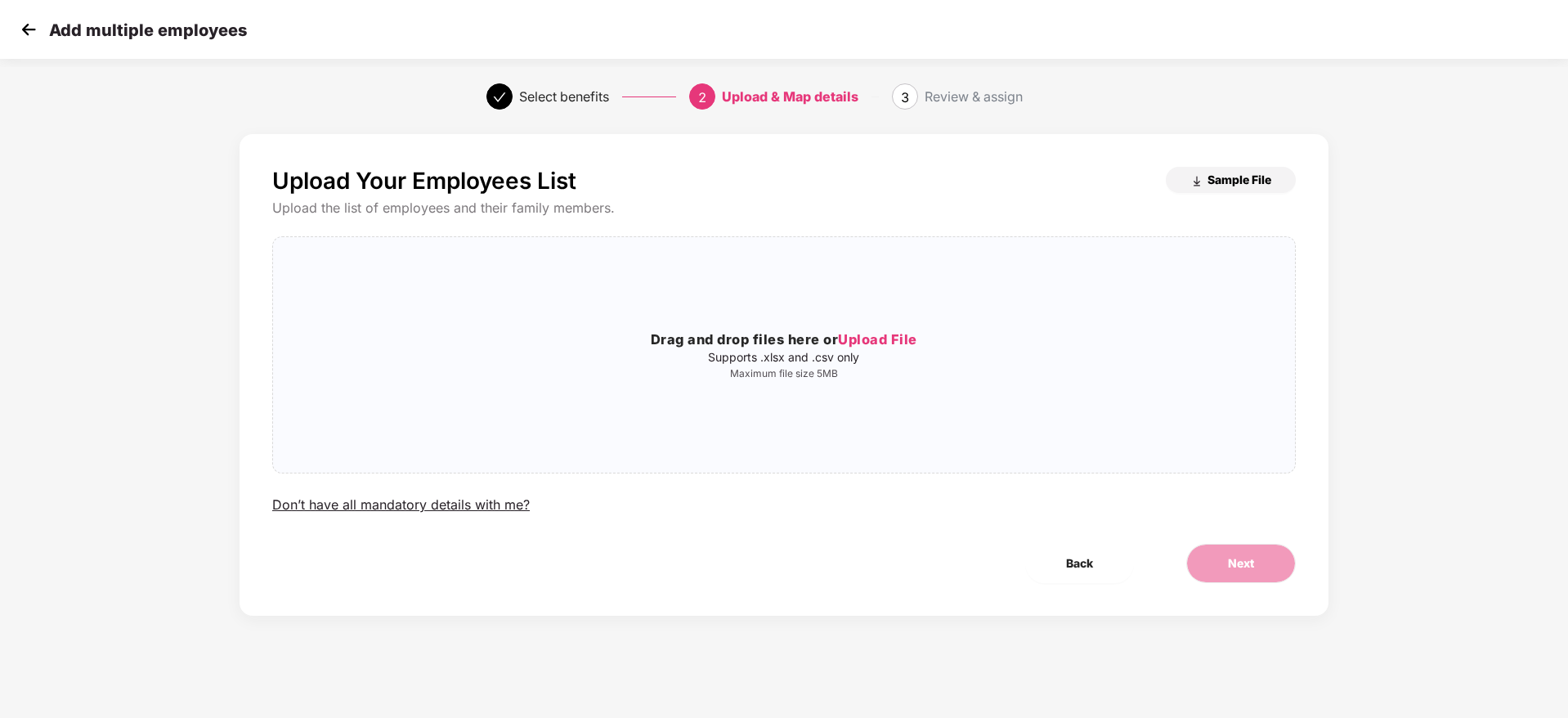
click at [1214, 179] on span "Sample File" at bounding box center [1238, 179] width 64 height 15
click at [1083, 578] on button "Back" at bounding box center [1079, 563] width 109 height 40
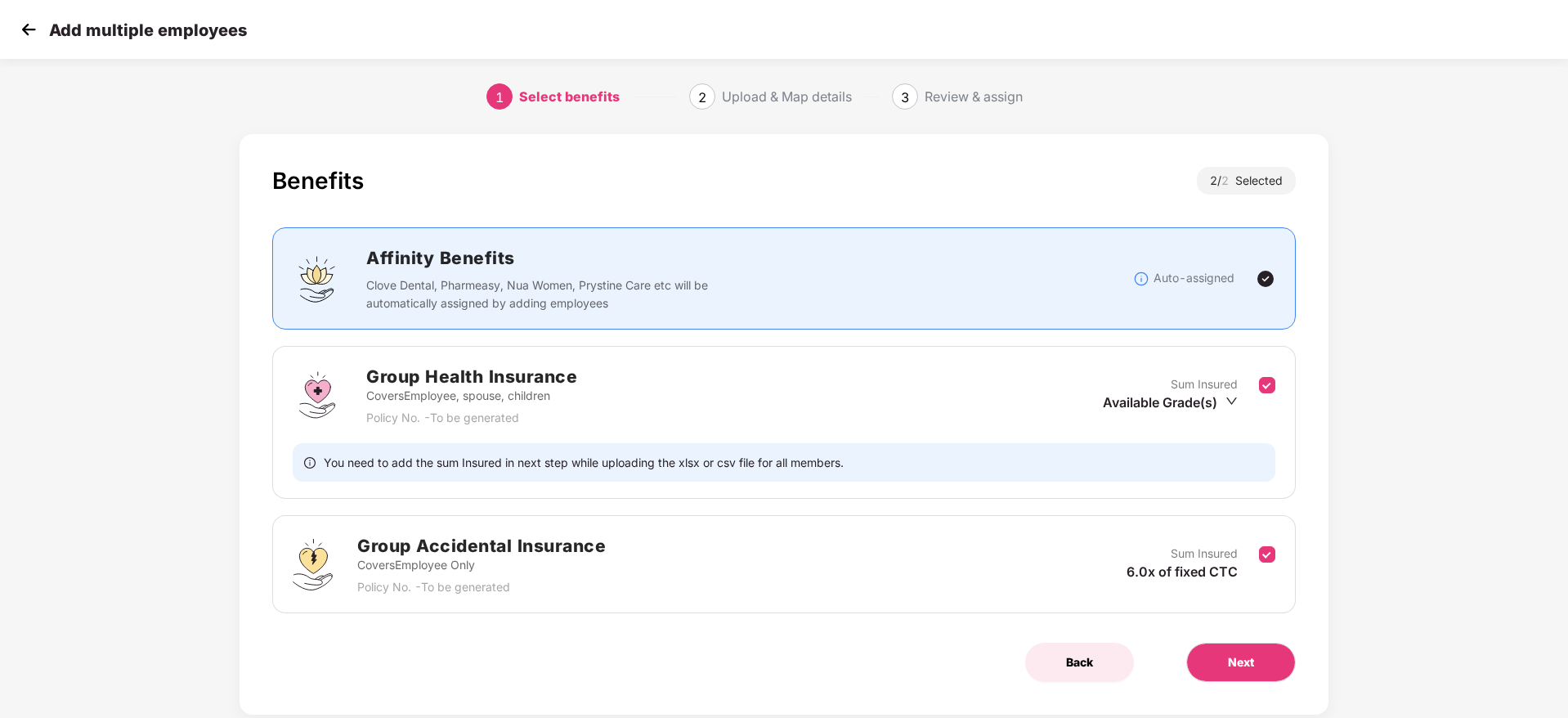
click at [1080, 675] on button "Back" at bounding box center [1079, 662] width 109 height 40
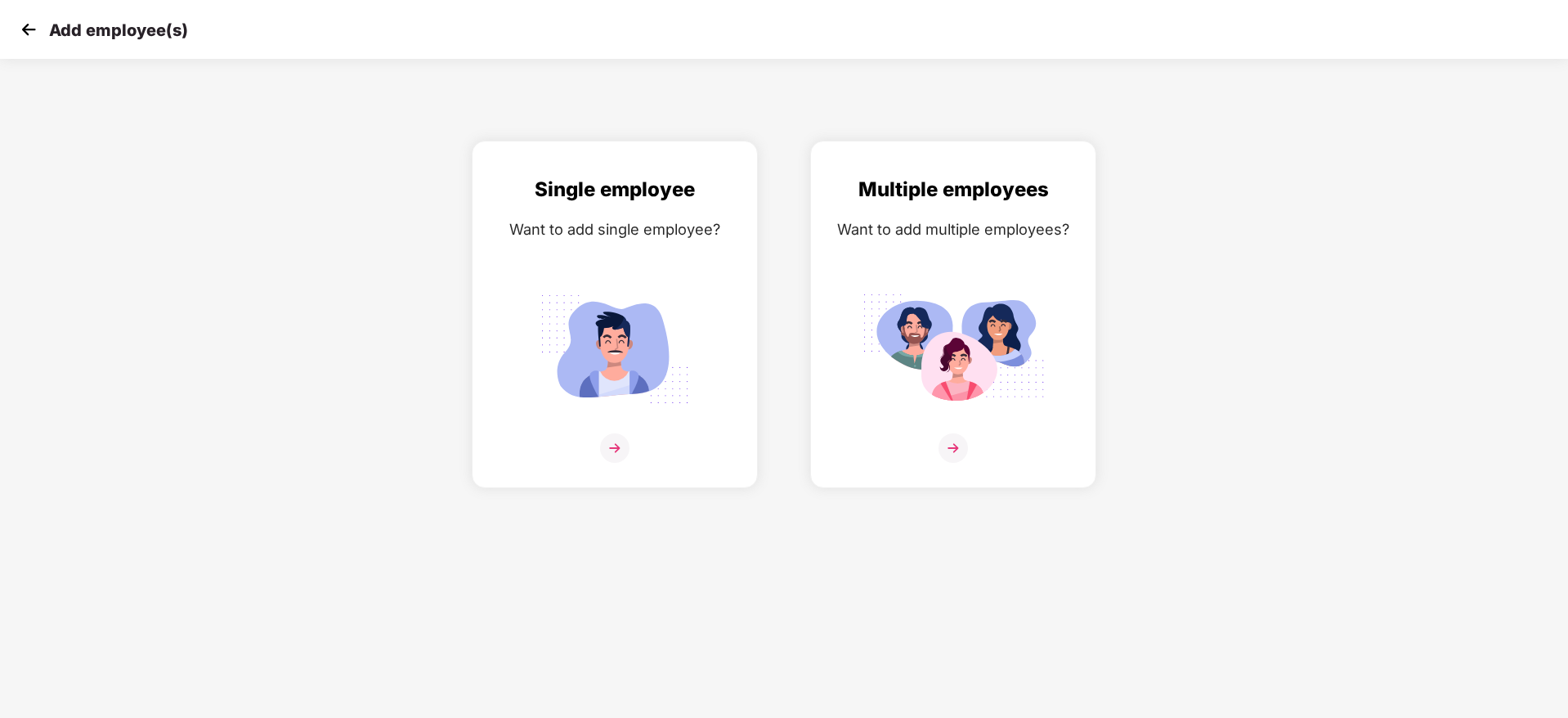
click at [27, 23] on img at bounding box center [28, 29] width 24 height 24
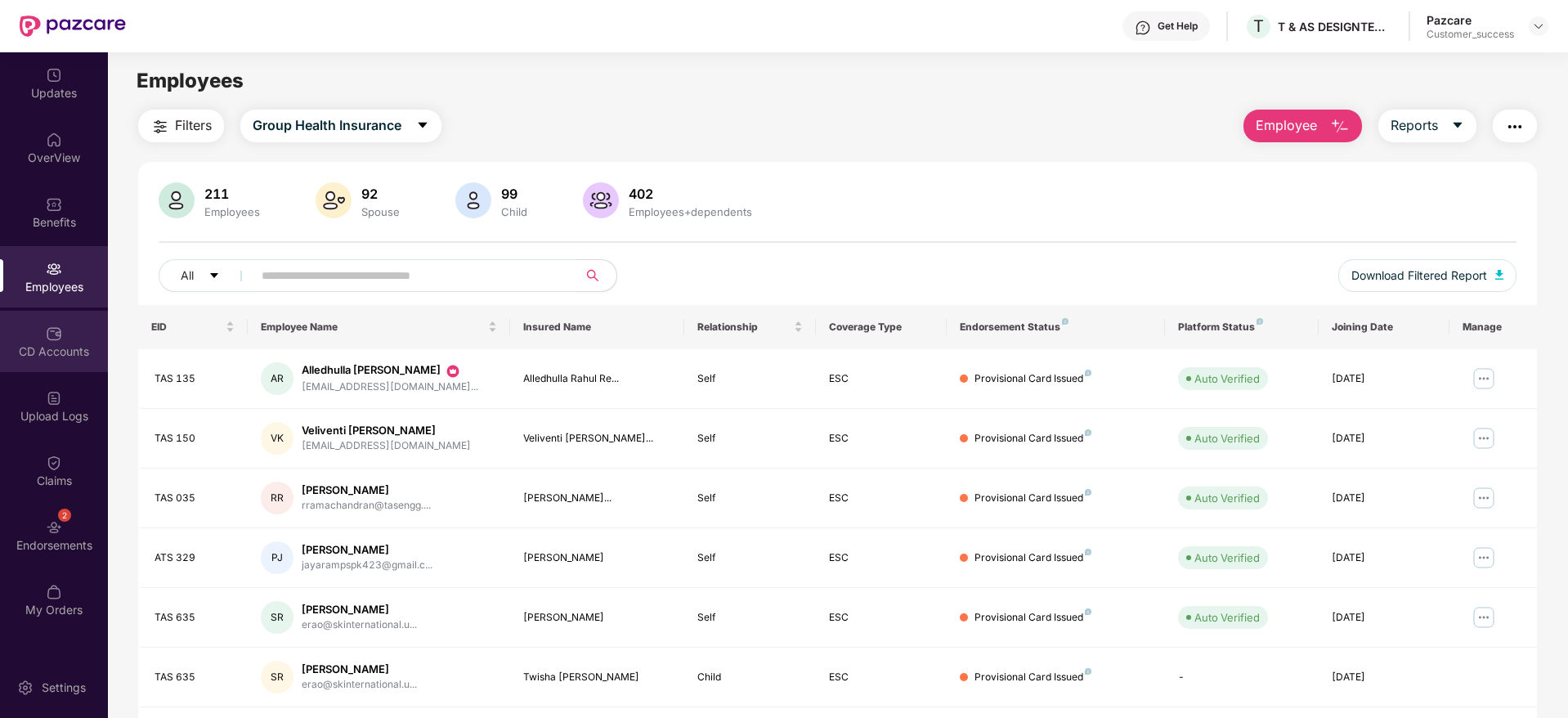
click at [52, 334] on img at bounding box center [54, 333] width 16 height 16
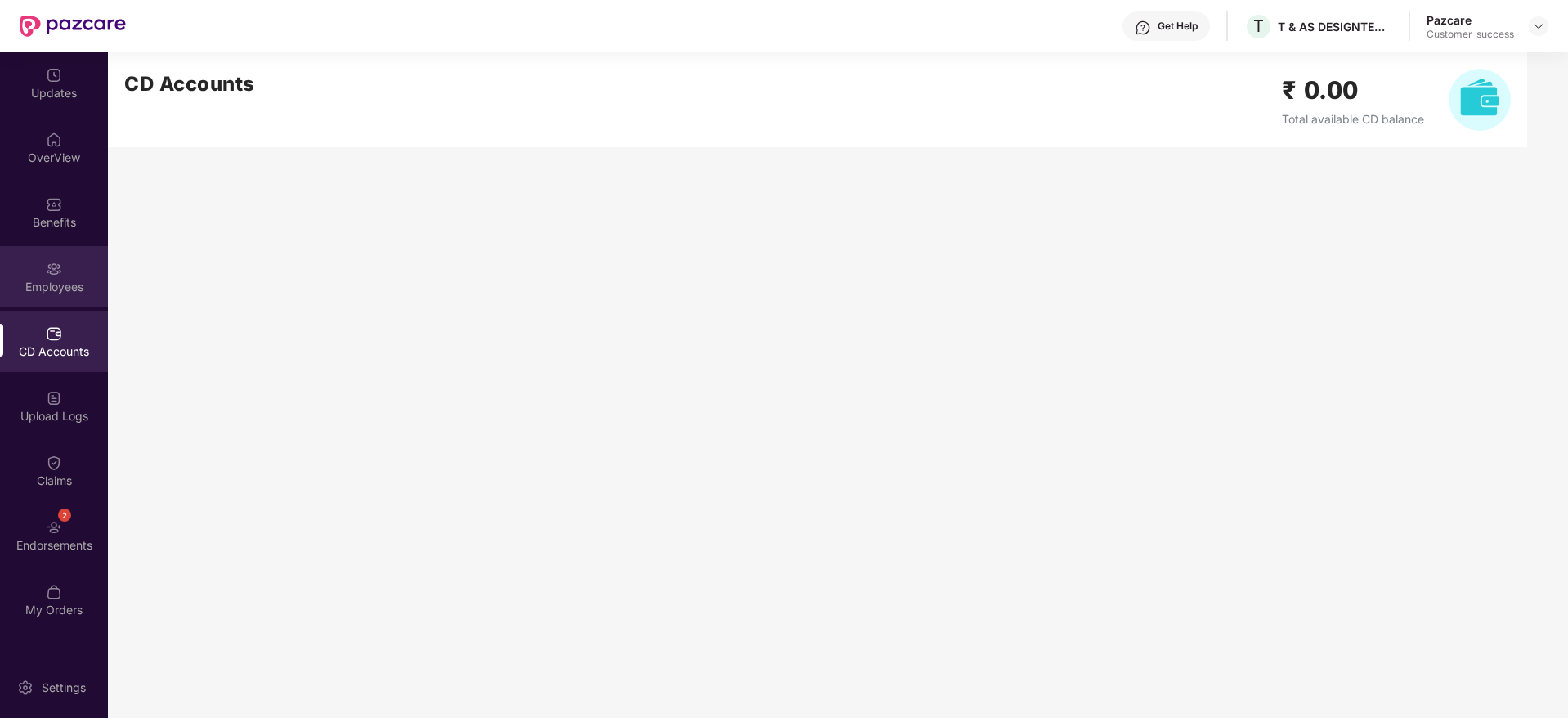
click at [34, 270] on div "Employees" at bounding box center [54, 277] width 108 height 61
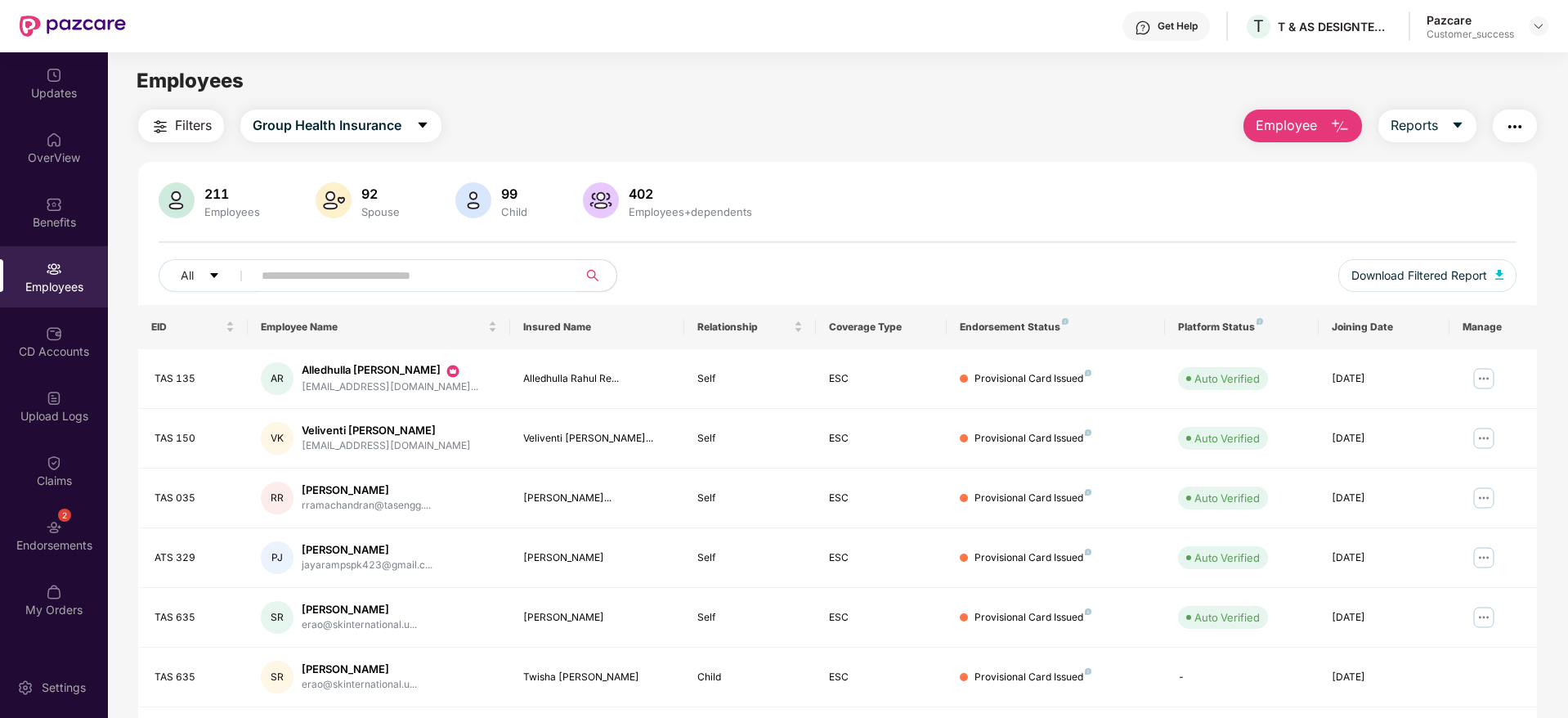
click at [1341, 123] on img "button" at bounding box center [1340, 127] width 20 height 20
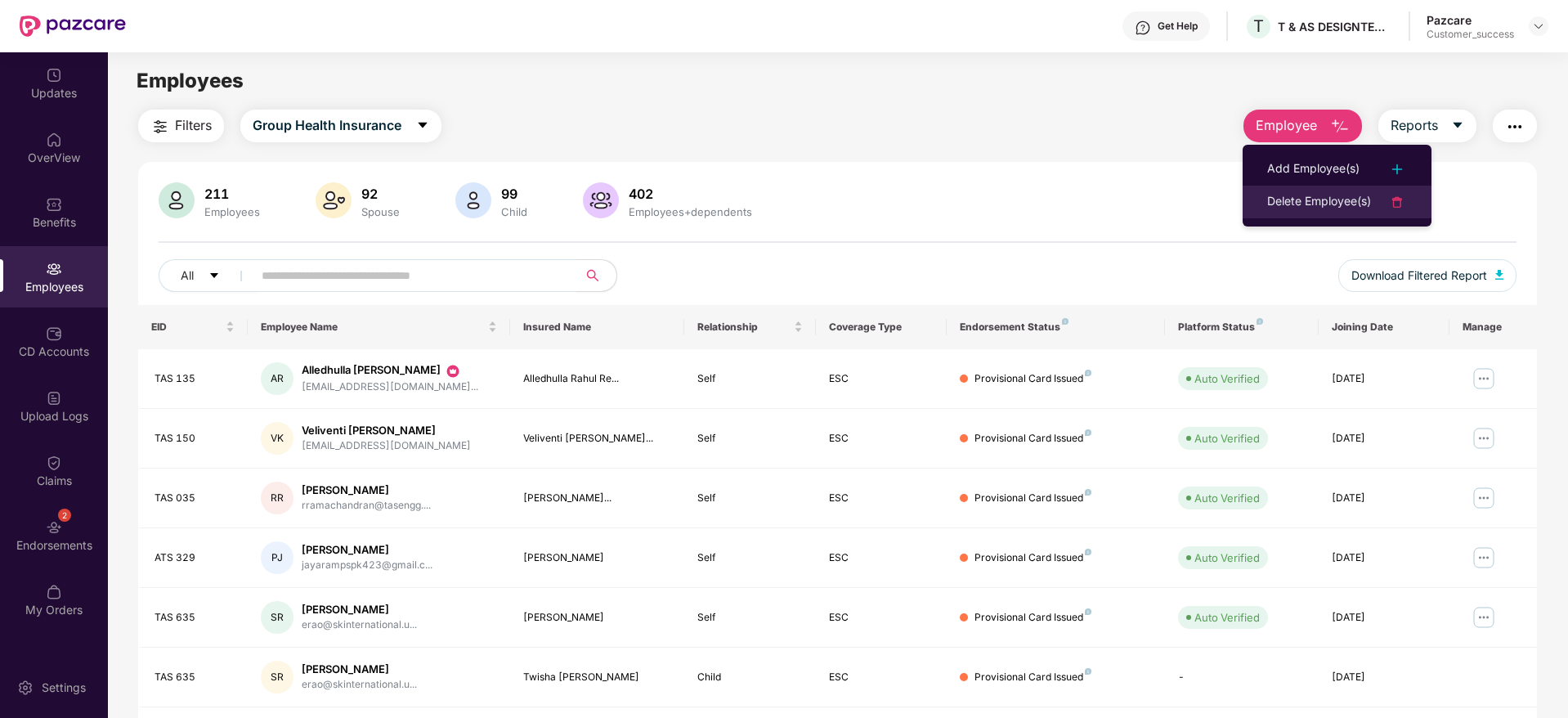
click at [1319, 199] on div "Delete Employee(s)" at bounding box center [1319, 202] width 104 height 20
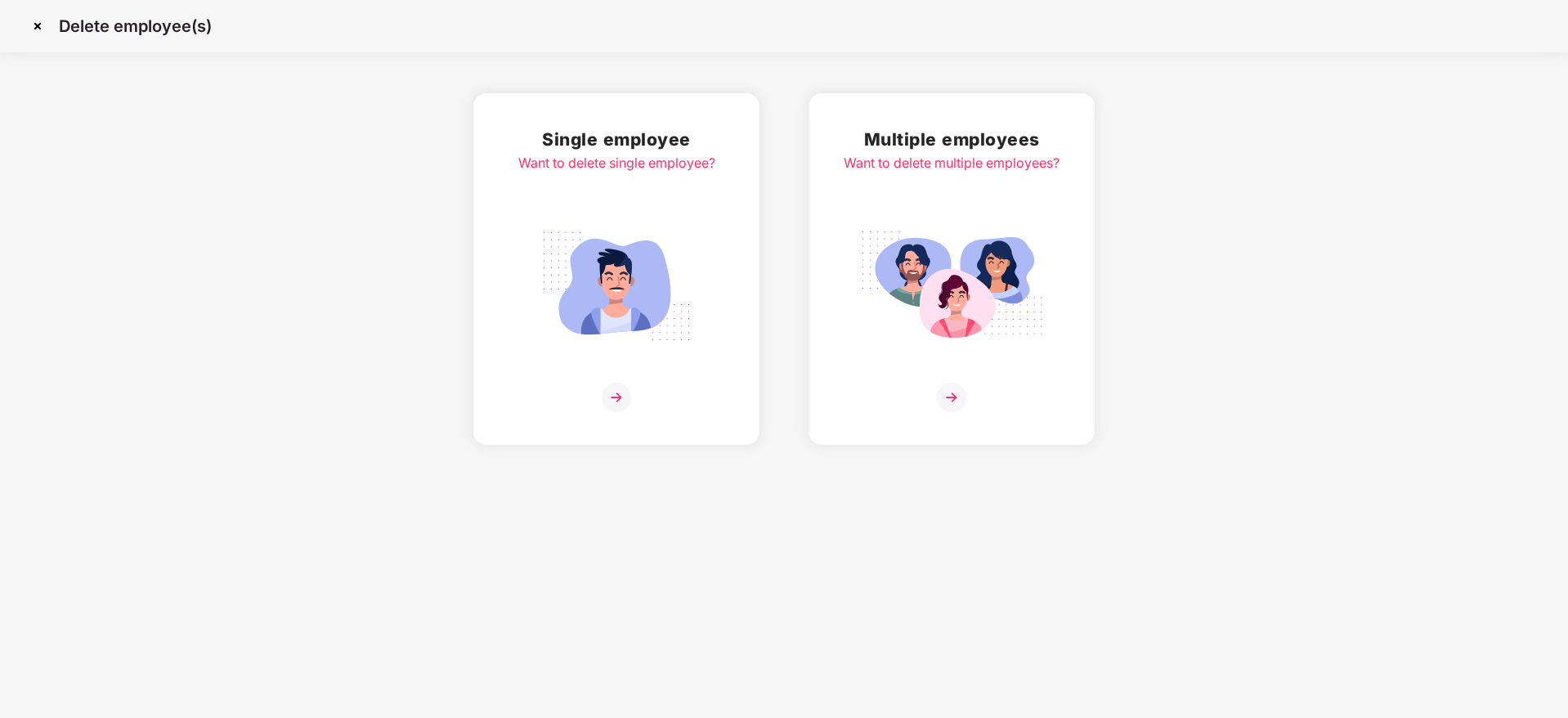
click at [35, 21] on img at bounding box center [37, 26] width 26 height 26
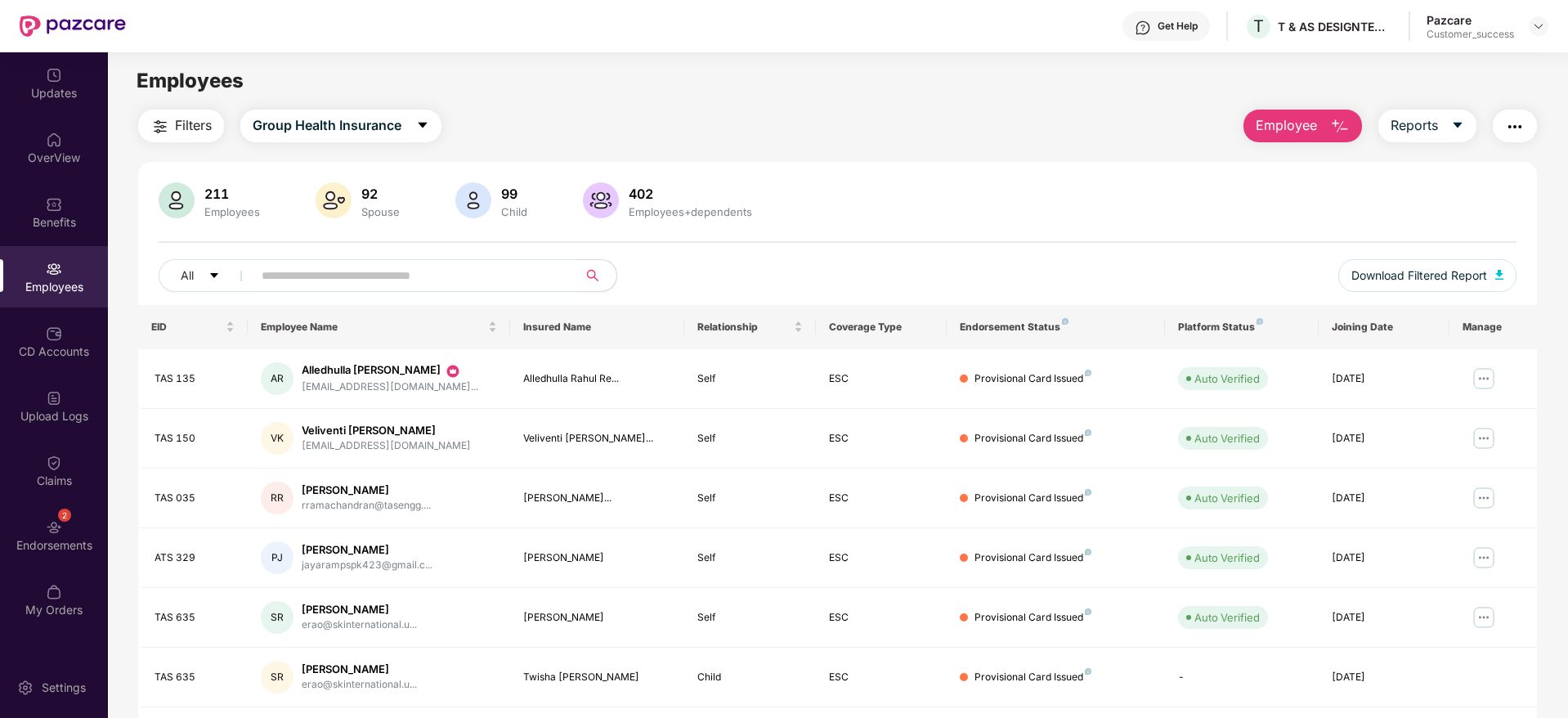
click at [62, 281] on div "Employees" at bounding box center [54, 287] width 108 height 16
click at [385, 268] on input "text" at bounding box center [408, 275] width 294 height 24
click at [1482, 377] on img at bounding box center [1484, 378] width 26 height 26
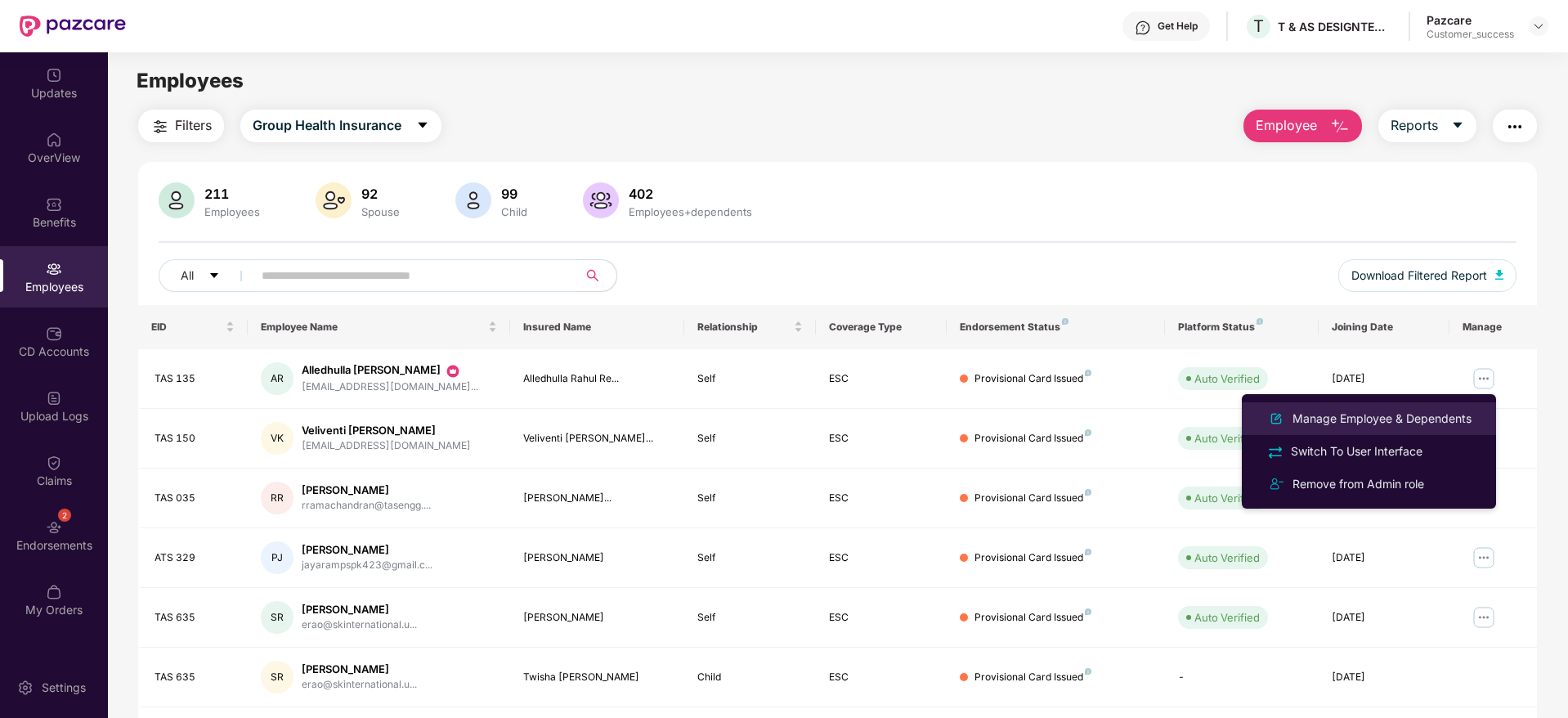
click at [1415, 414] on div "Manage Employee & Dependents" at bounding box center [1381, 419] width 186 height 18
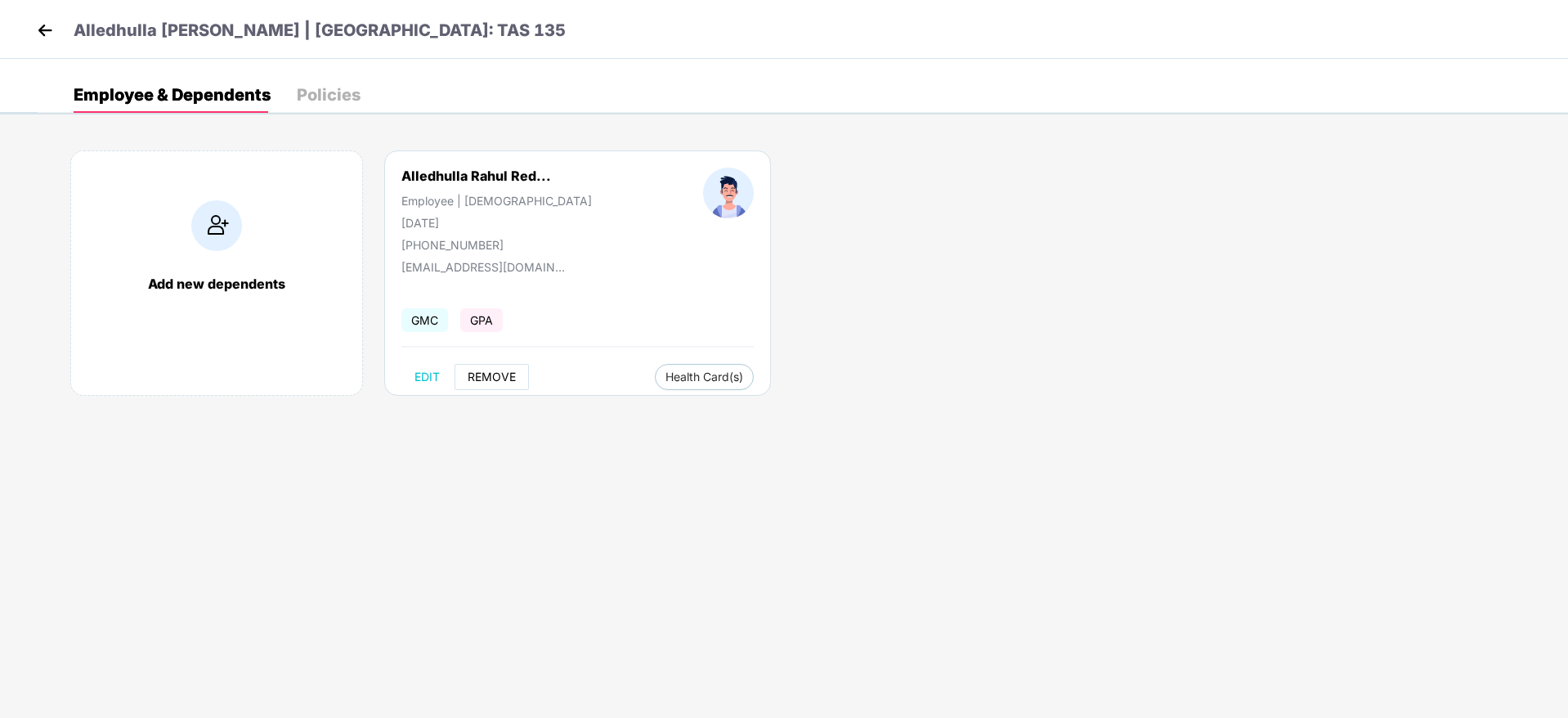
click at [488, 378] on span "REMOVE" at bounding box center [492, 377] width 48 height 13
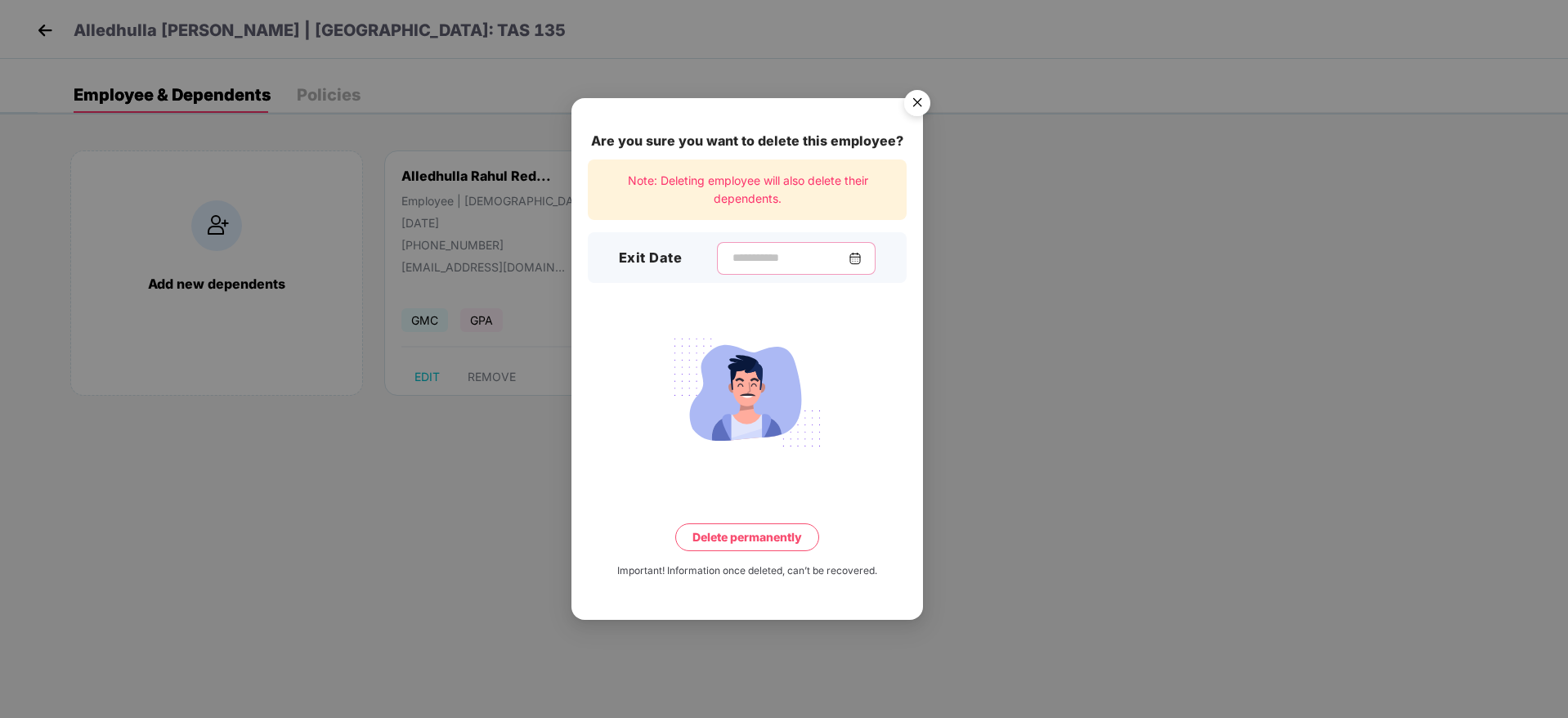
click at [778, 257] on input at bounding box center [789, 258] width 118 height 17
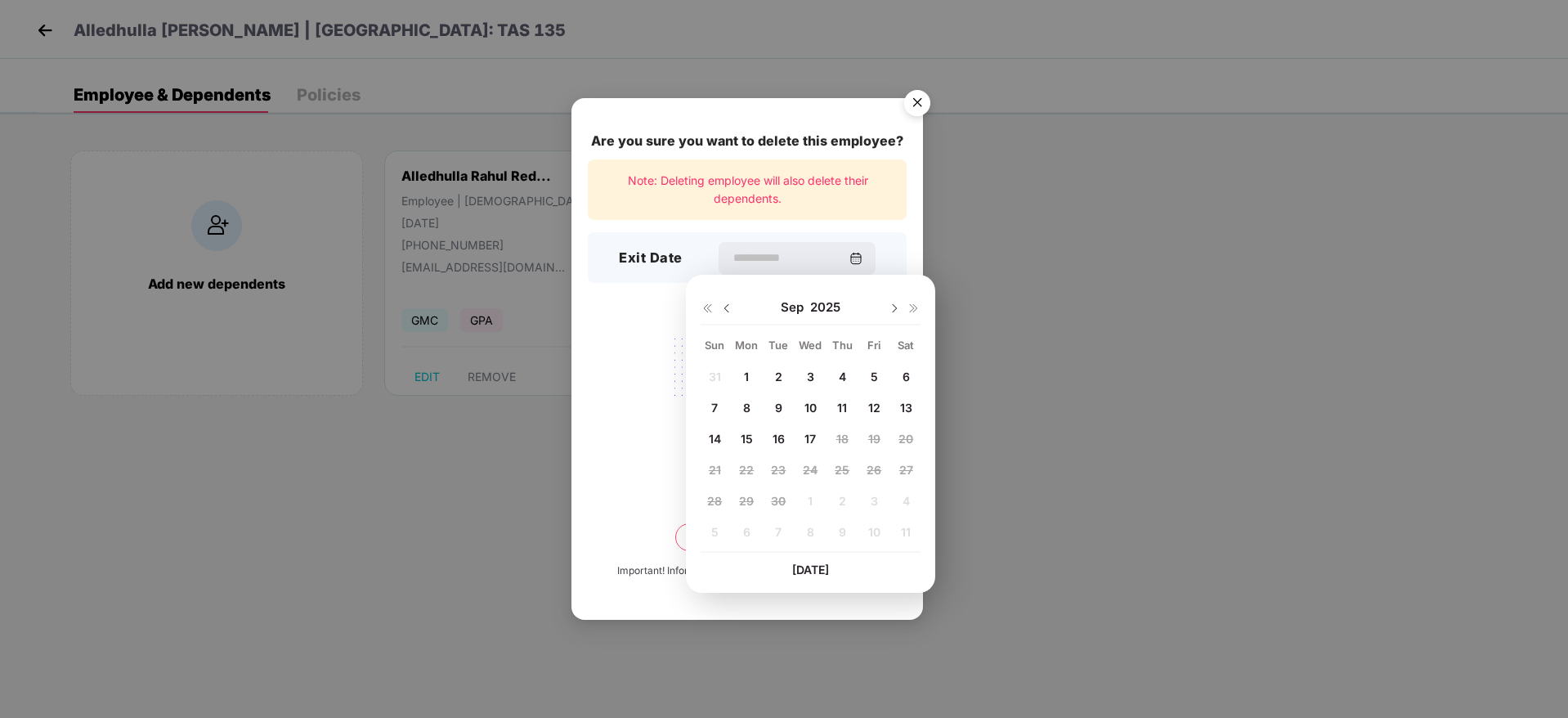
click at [987, 326] on div "Are you sure you want to delete this employee? Note: Deleting employee will als…" at bounding box center [784, 359] width 1568 height 718
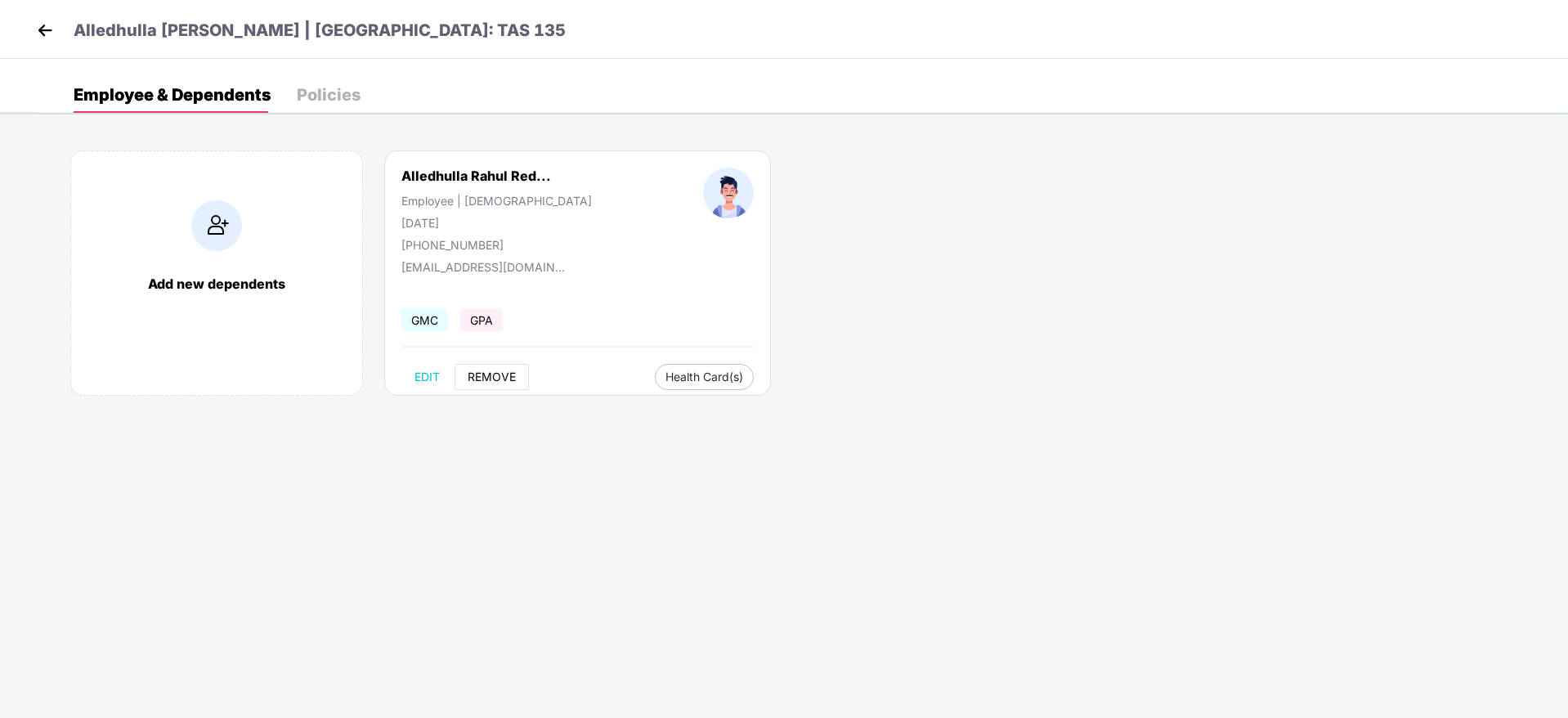
click at [478, 371] on span "REMOVE" at bounding box center [492, 377] width 48 height 13
click at [35, 22] on img at bounding box center [44, 30] width 24 height 24
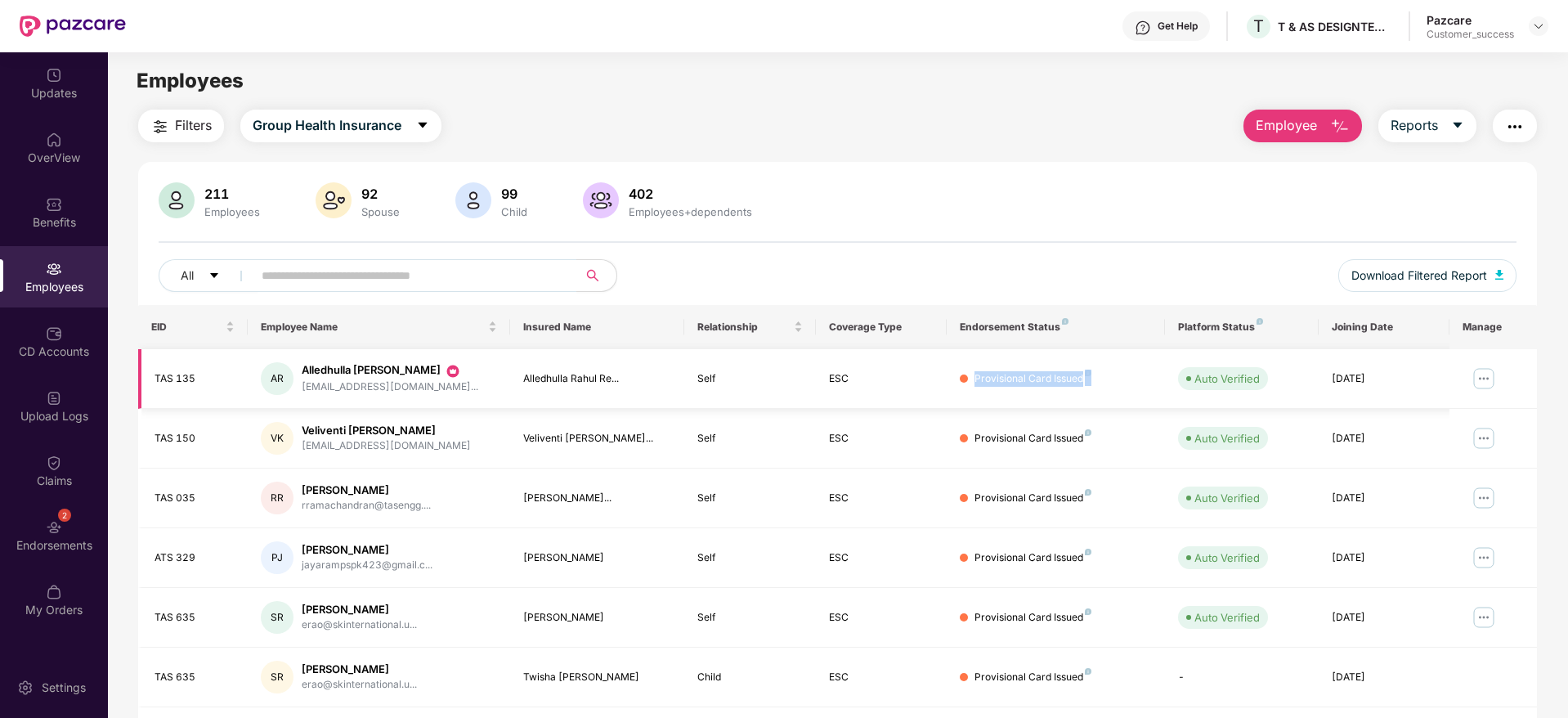
drag, startPoint x: 1095, startPoint y: 379, endPoint x: 956, endPoint y: 380, distance: 139.0
click at [956, 380] on td "Provisional Card Issued" at bounding box center [1055, 379] width 218 height 59
click at [1111, 380] on div "Provisional Card Issued" at bounding box center [1056, 378] width 192 height 15
drag, startPoint x: 962, startPoint y: 384, endPoint x: 1095, endPoint y: 374, distance: 133.4
click at [1095, 374] on div "Provisional Card Issued" at bounding box center [1056, 378] width 192 height 15
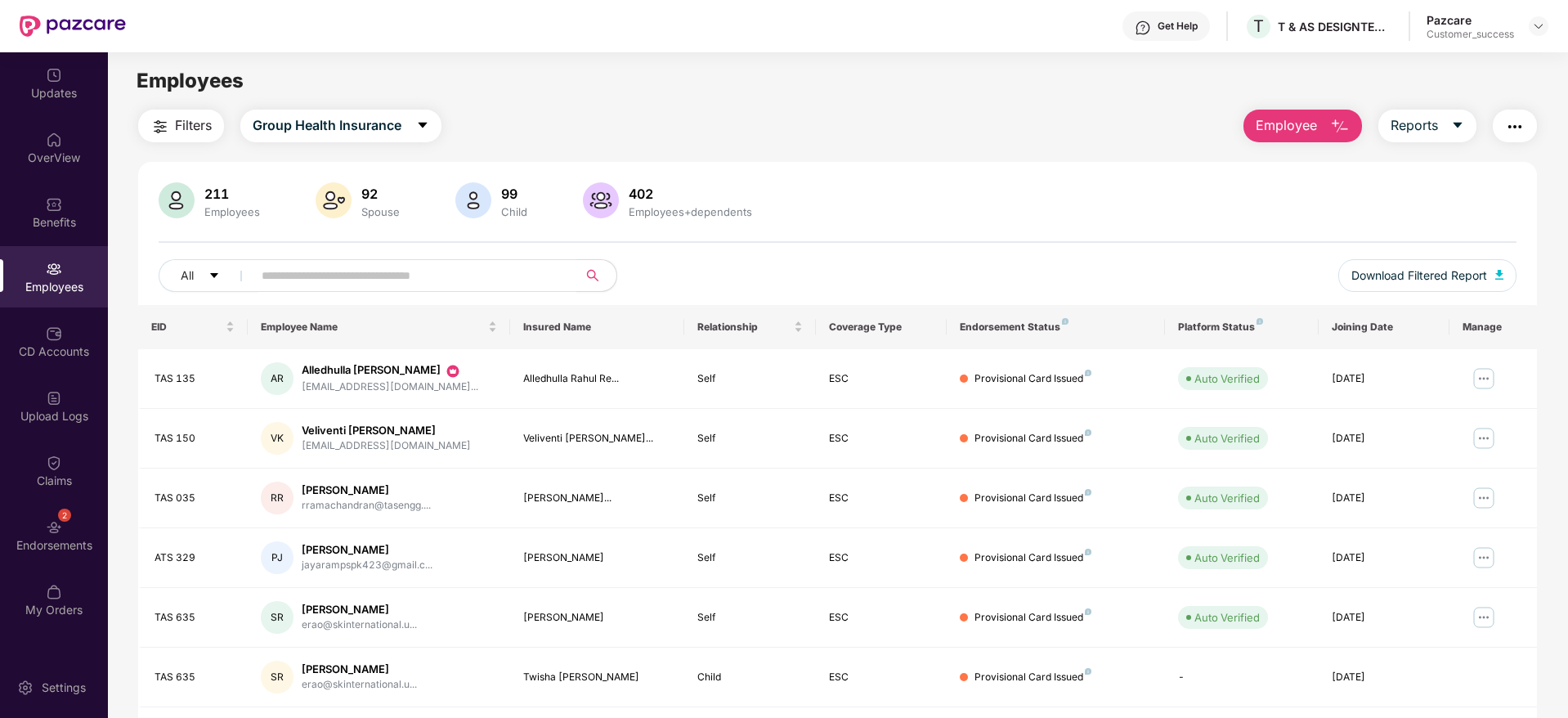
click at [1106, 234] on div "211 Employees 92 Spouse 99 Child 402 Employees+dependents All Download Filtered…" at bounding box center [837, 244] width 1398 height 123
click at [1320, 117] on button "Employee" at bounding box center [1302, 126] width 119 height 32
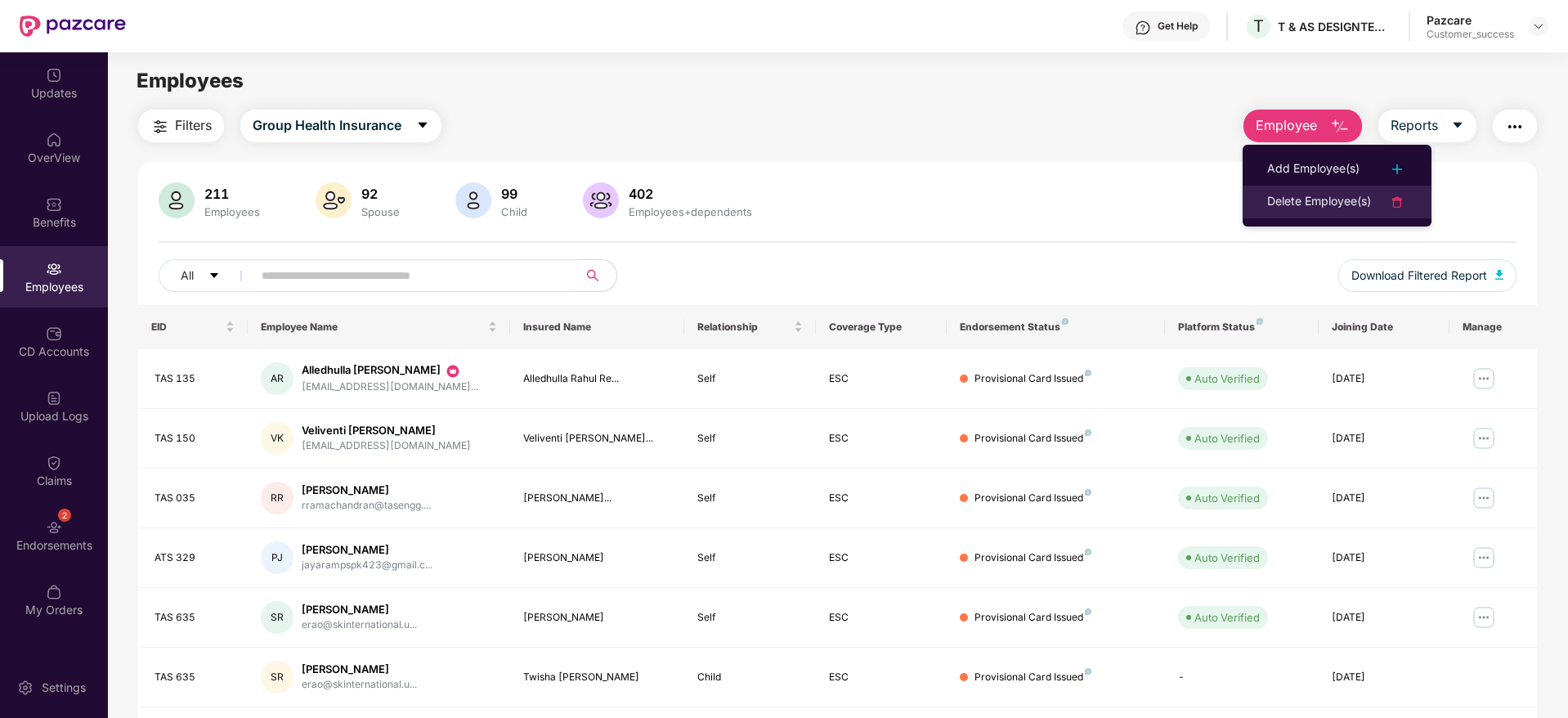
click at [1339, 208] on div "Delete Employee(s)" at bounding box center [1319, 202] width 104 height 20
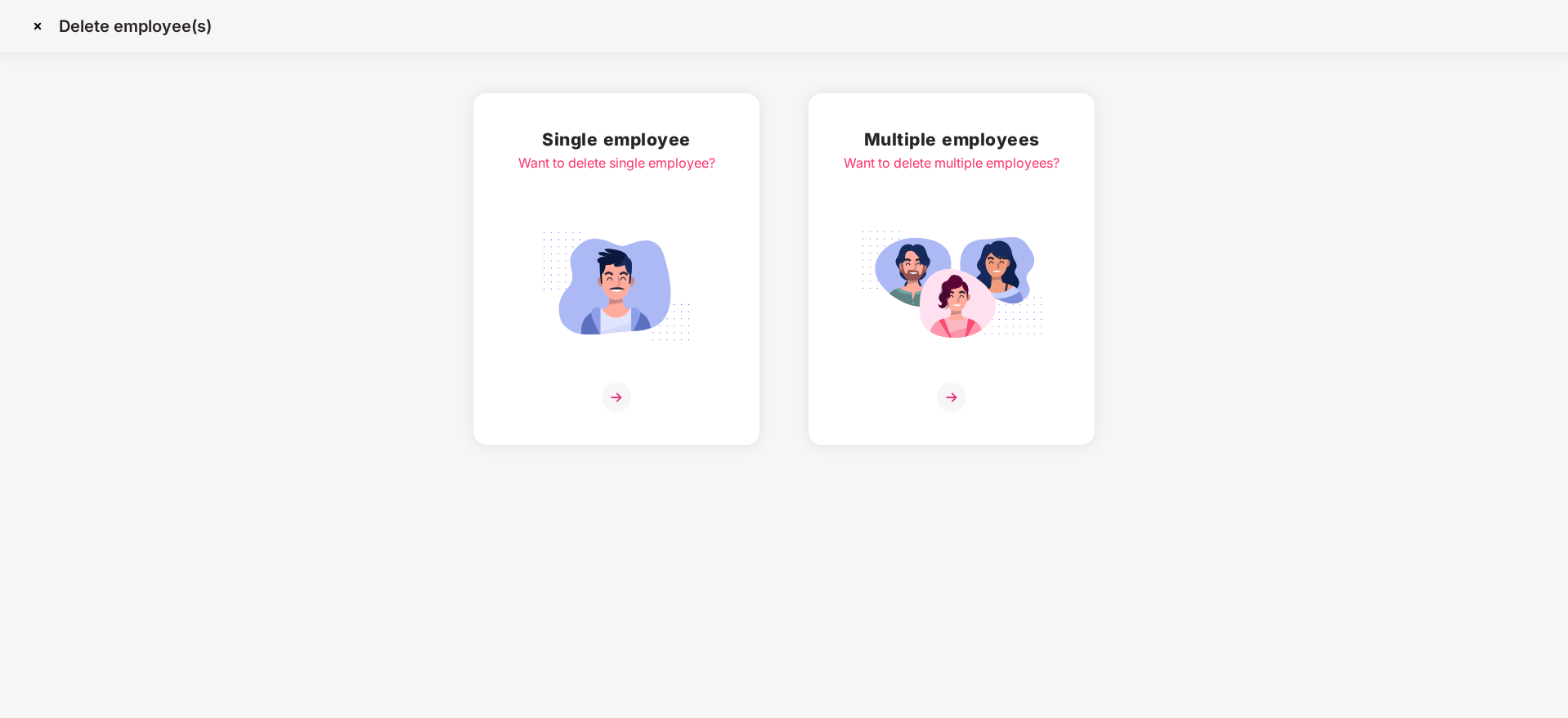
click at [957, 305] on img at bounding box center [952, 287] width 183 height 128
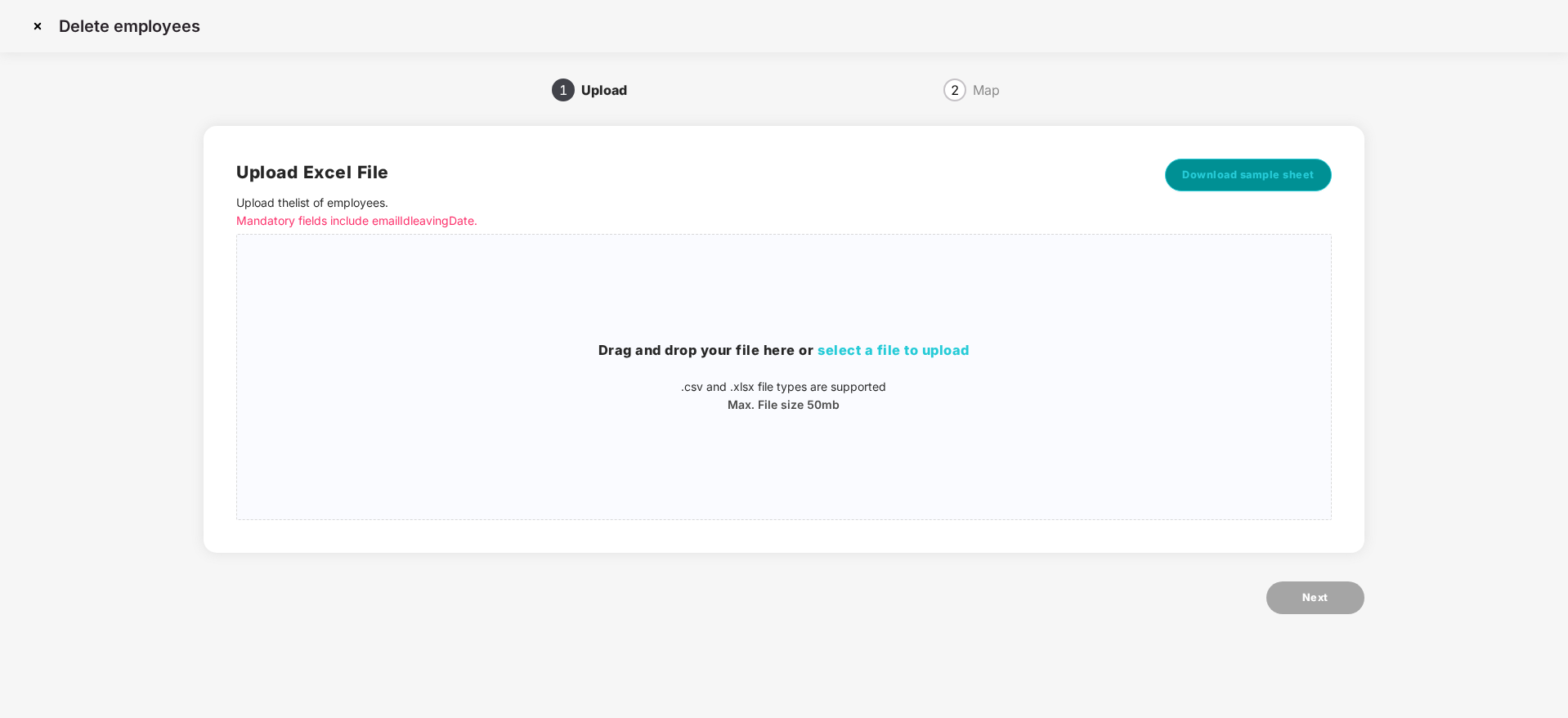
click at [1243, 169] on span "Download sample sheet" at bounding box center [1247, 175] width 132 height 16
click at [32, 27] on img at bounding box center [37, 26] width 26 height 26
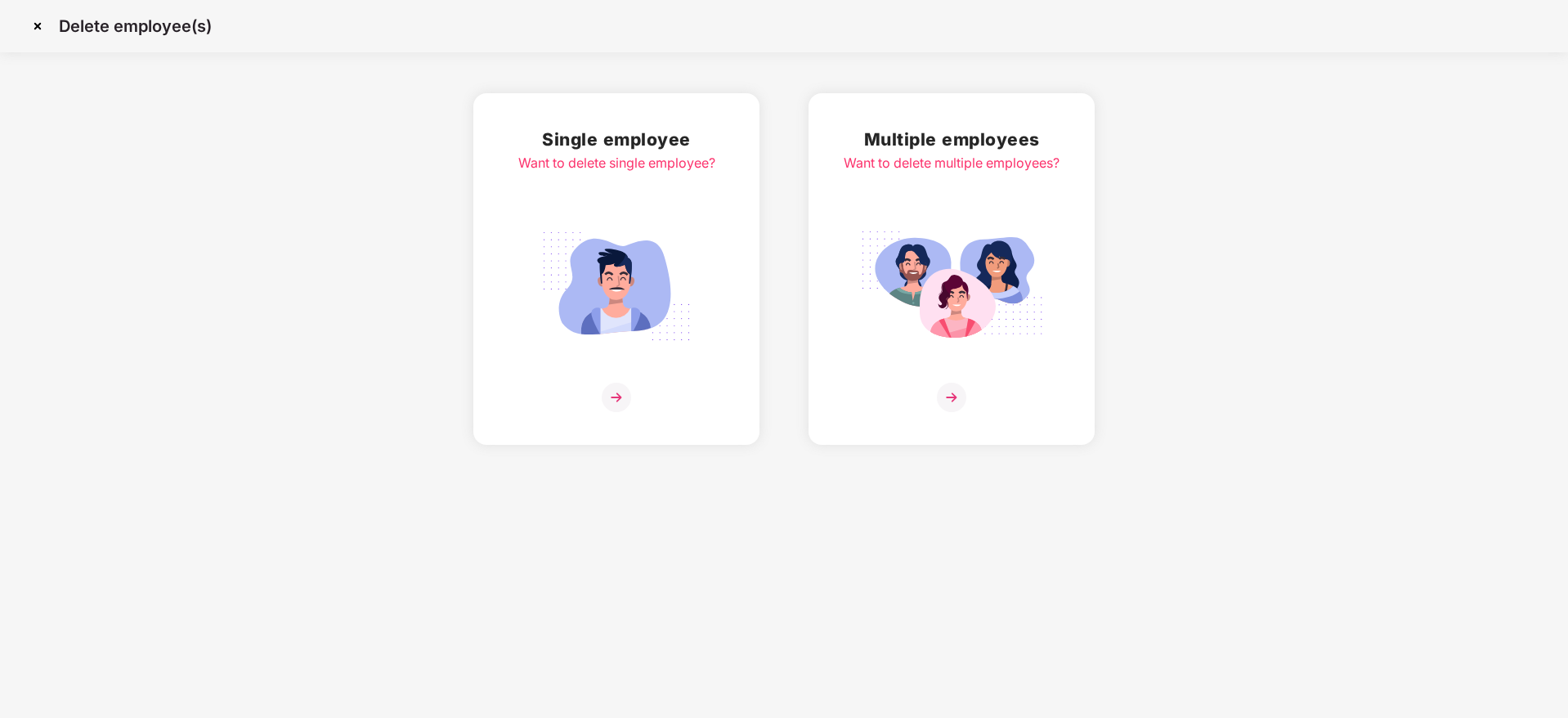
click at [37, 23] on img at bounding box center [37, 26] width 26 height 26
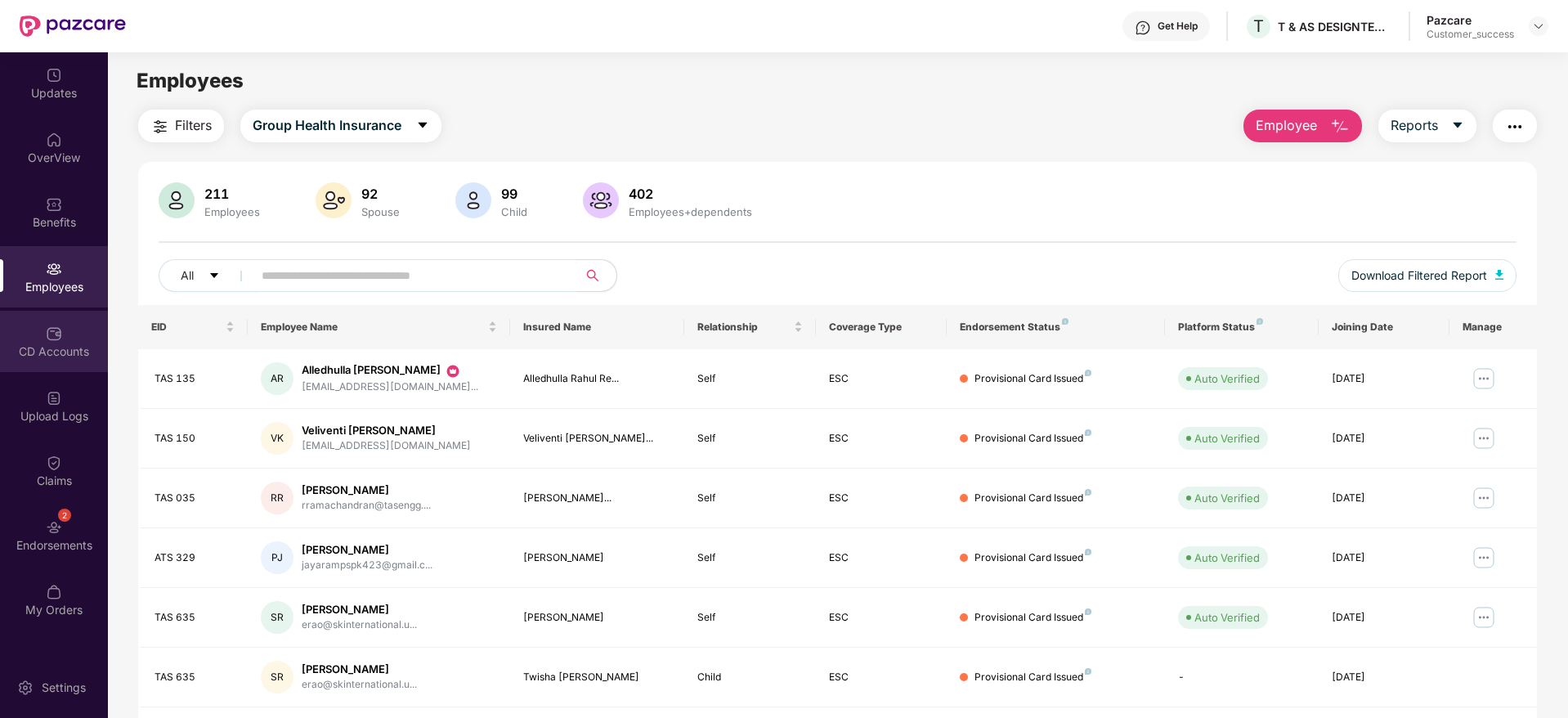
click at [48, 350] on div "CD Accounts" at bounding box center [54, 351] width 108 height 16
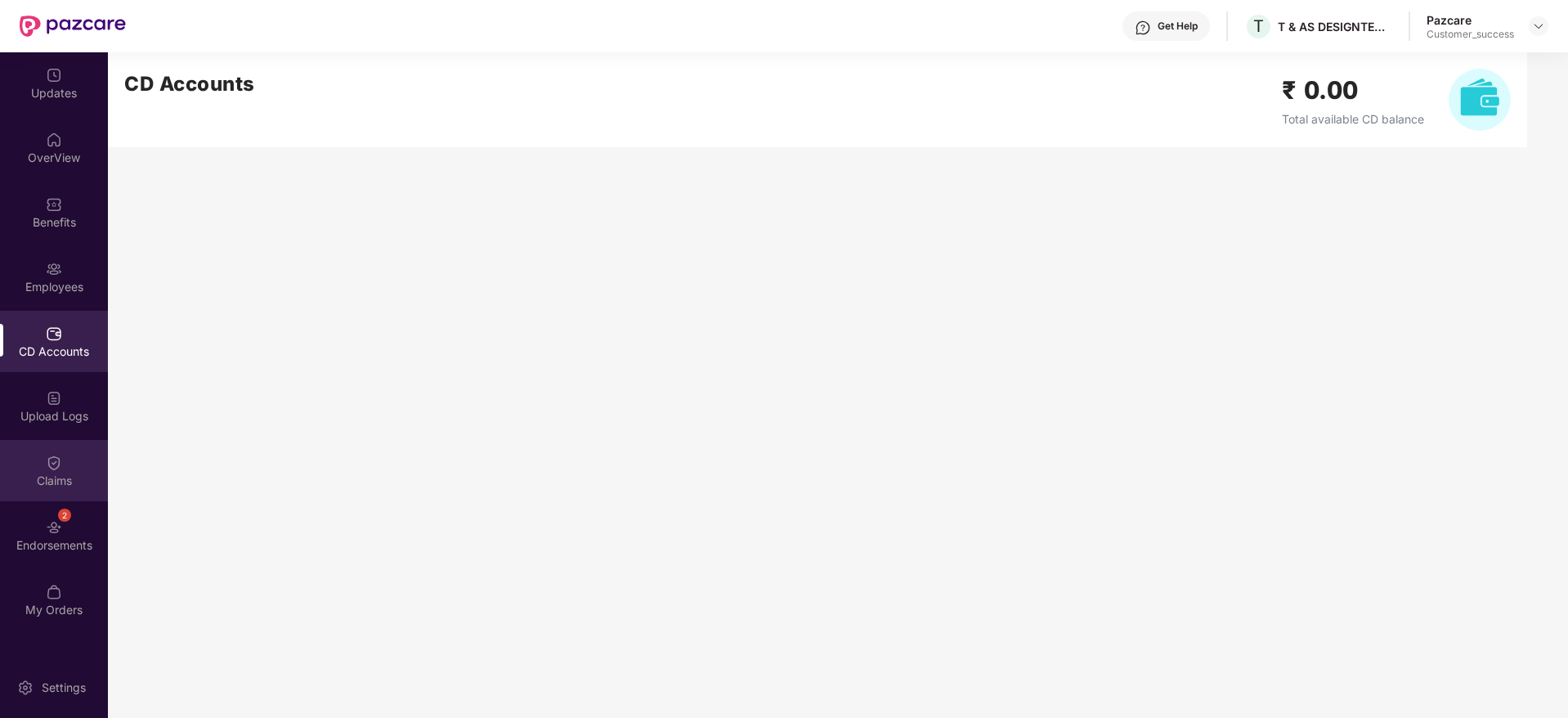
click at [35, 480] on div "Claims" at bounding box center [54, 481] width 108 height 16
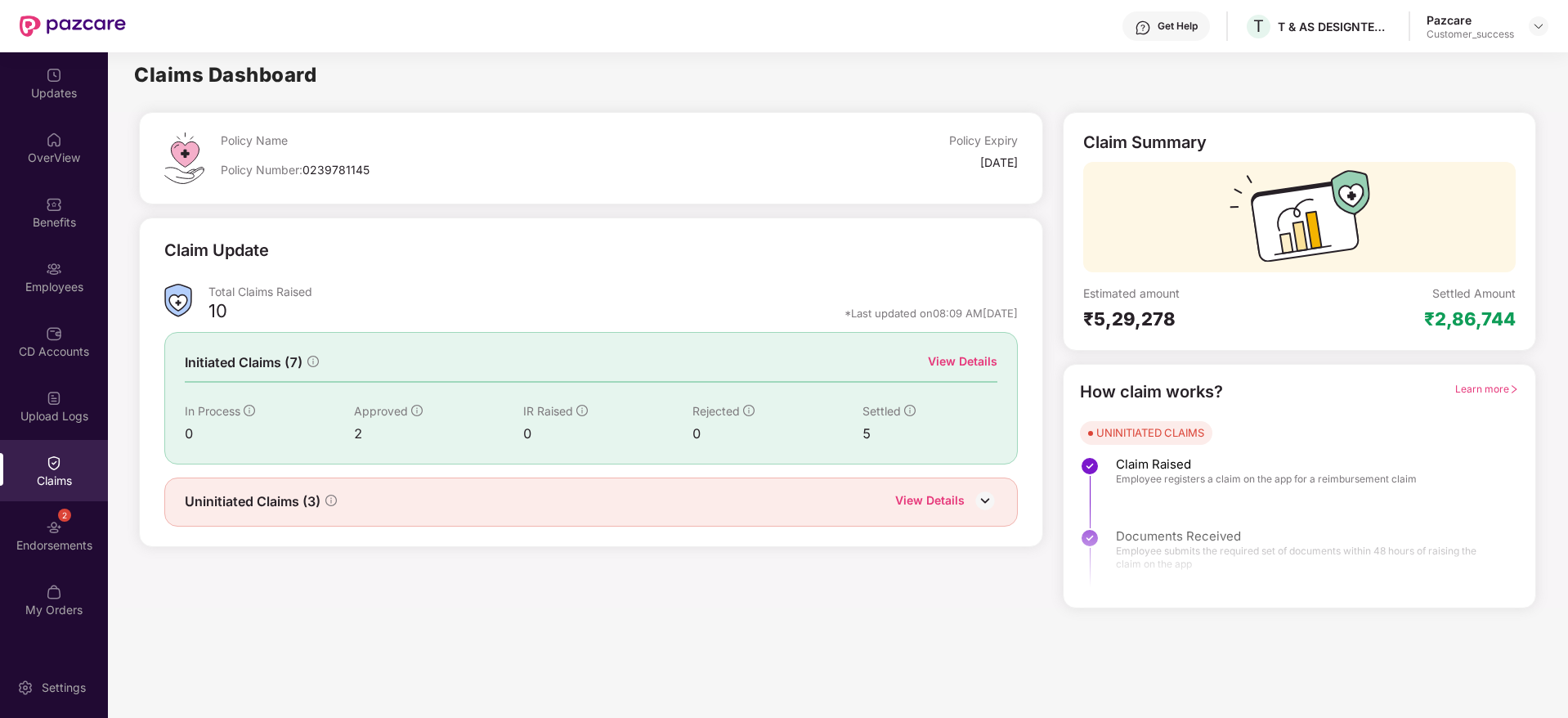
click at [1478, 379] on div "Learn more" at bounding box center [1486, 392] width 64 height 25
click at [1480, 391] on span "Learn more" at bounding box center [1486, 389] width 64 height 13
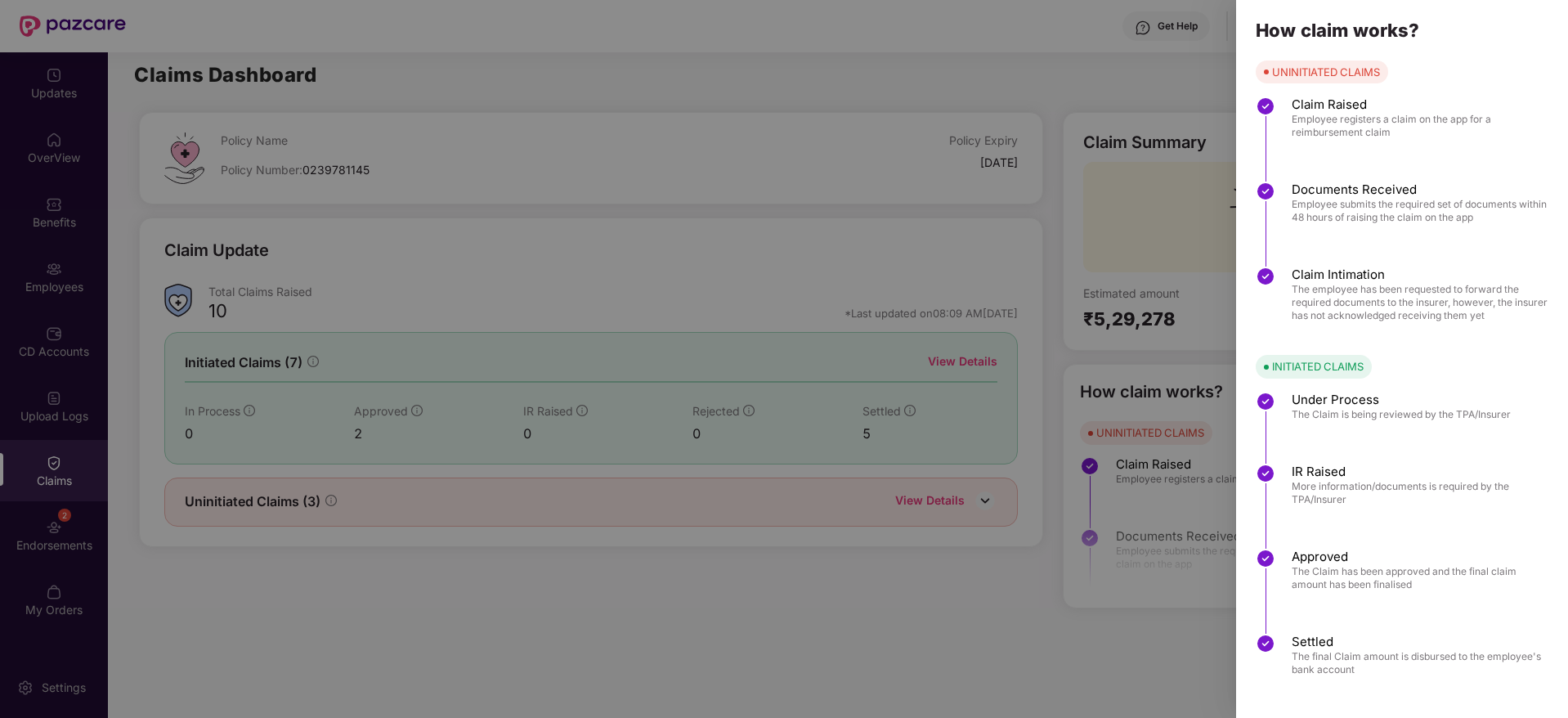
click at [1088, 637] on div at bounding box center [784, 359] width 1568 height 718
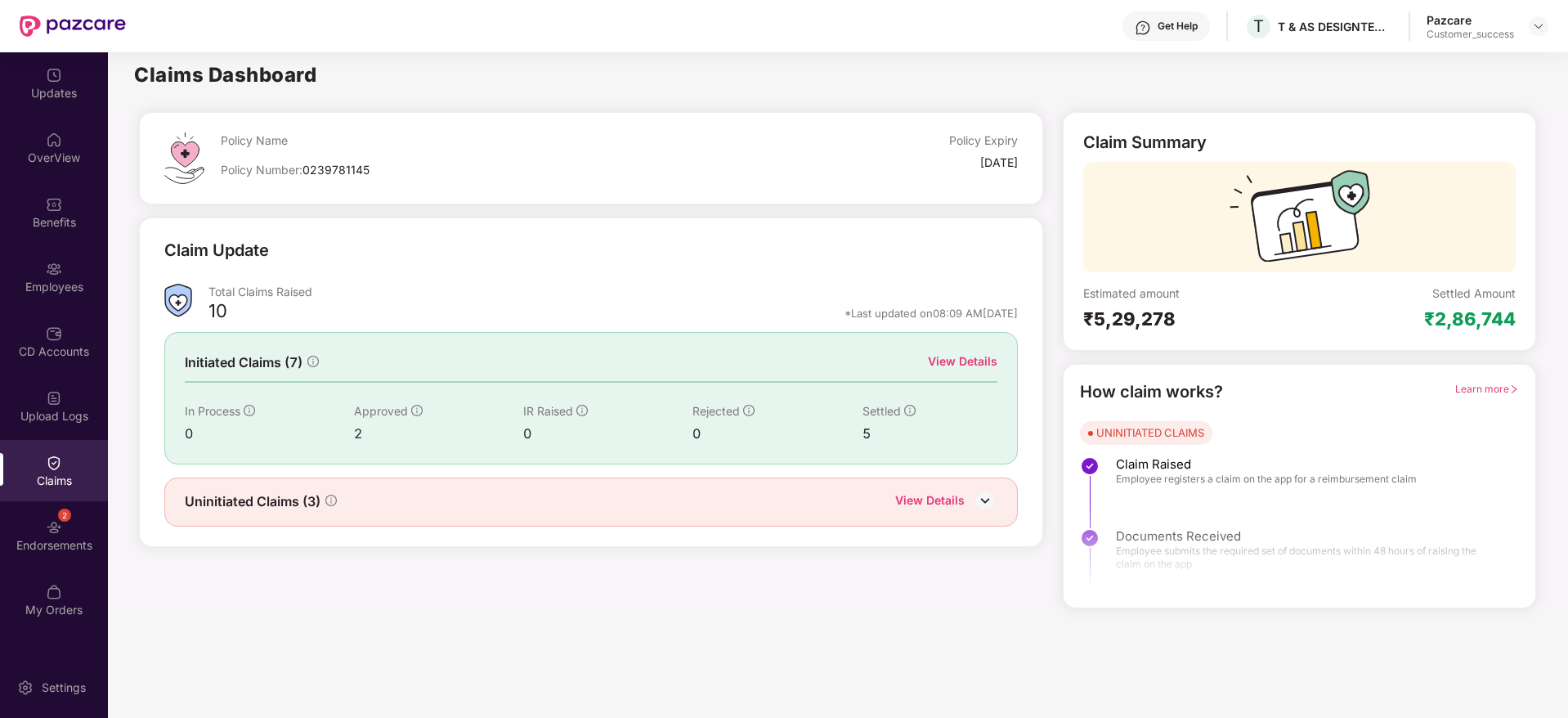
click at [975, 570] on div "Policy Name Policy Number: 0239781145 Policy Expiry 04 Dec 2025 Claim Update To…" at bounding box center [591, 360] width 924 height 497
click at [57, 541] on div "Endorsements" at bounding box center [54, 545] width 108 height 16
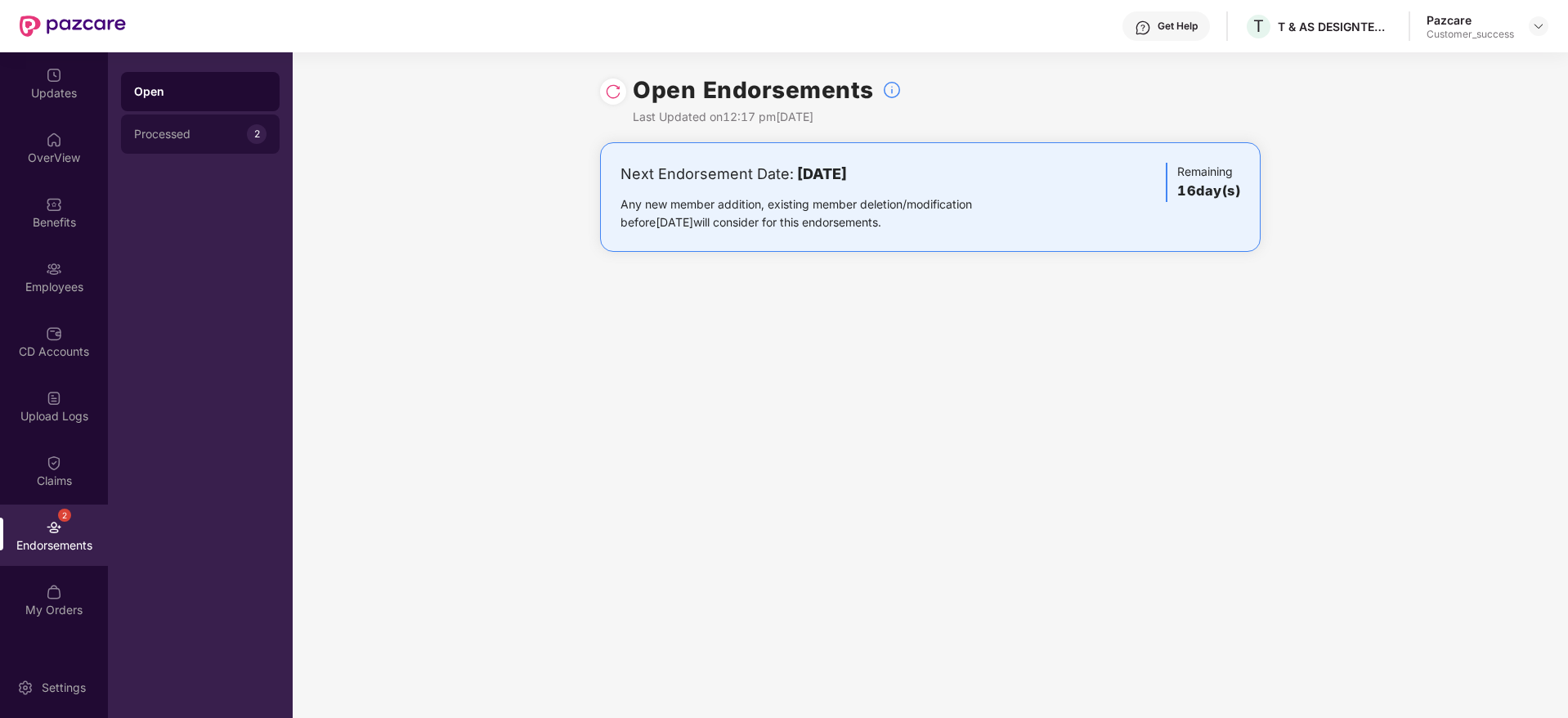
click at [192, 132] on div "Processed" at bounding box center [190, 134] width 113 height 13
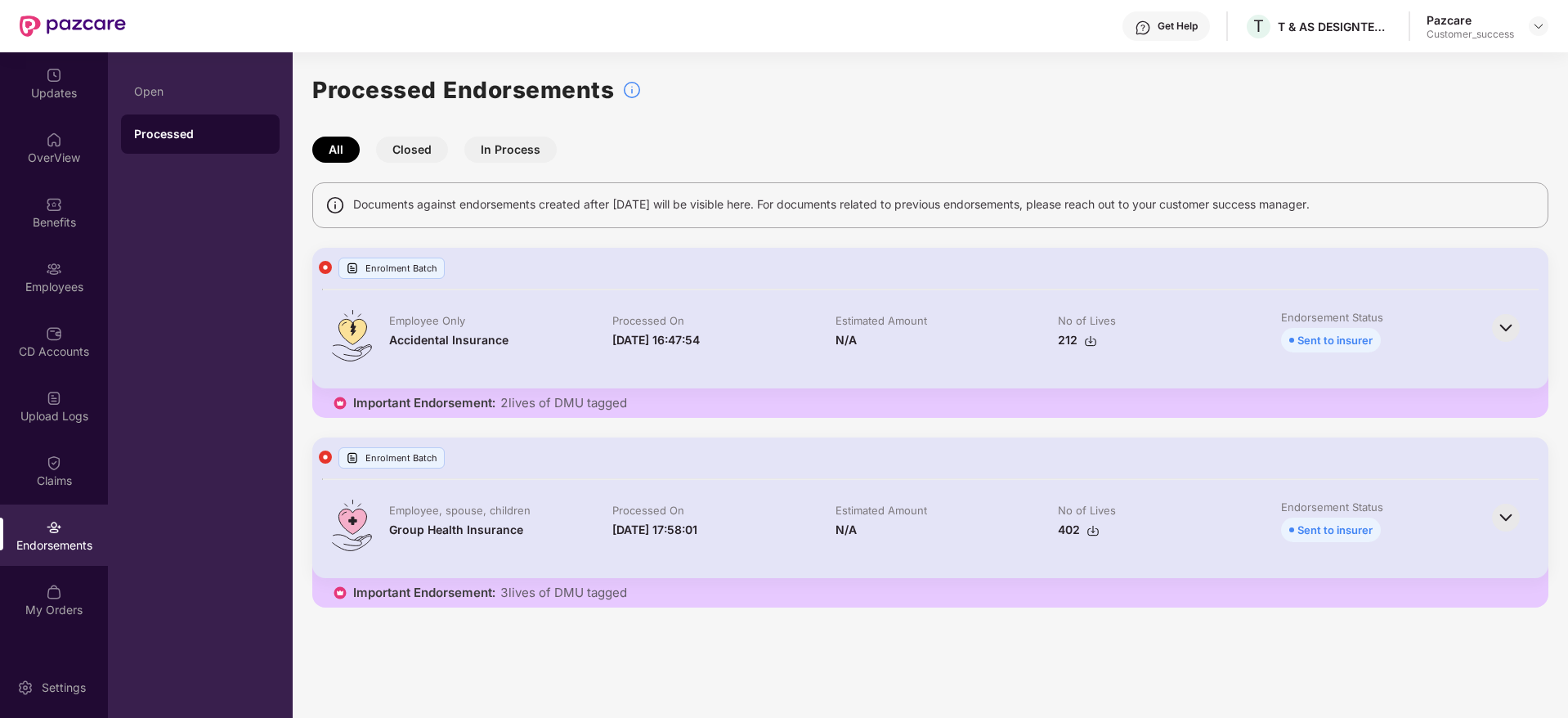
click at [406, 150] on button "Closed" at bounding box center [412, 149] width 72 height 26
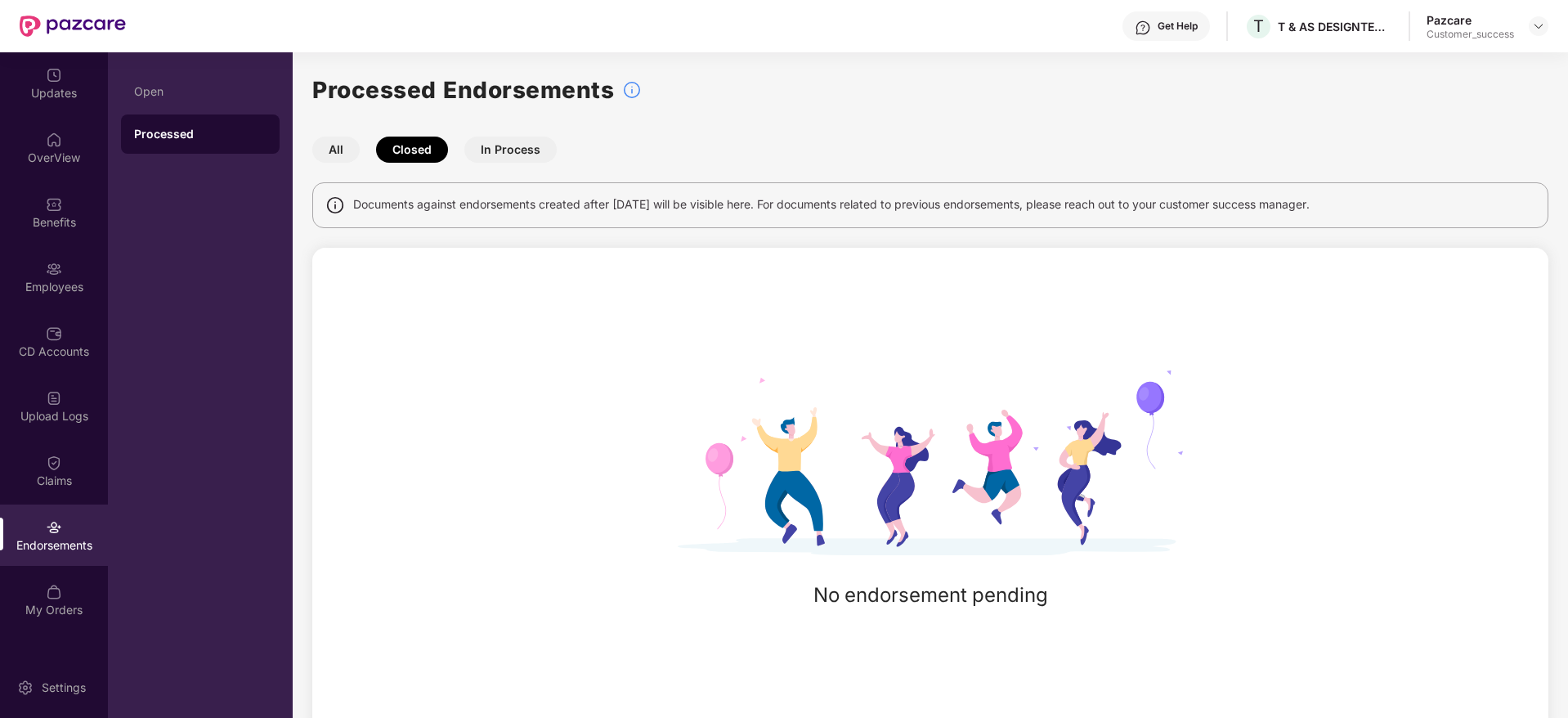
click at [543, 143] on button "In Process" at bounding box center [510, 149] width 92 height 26
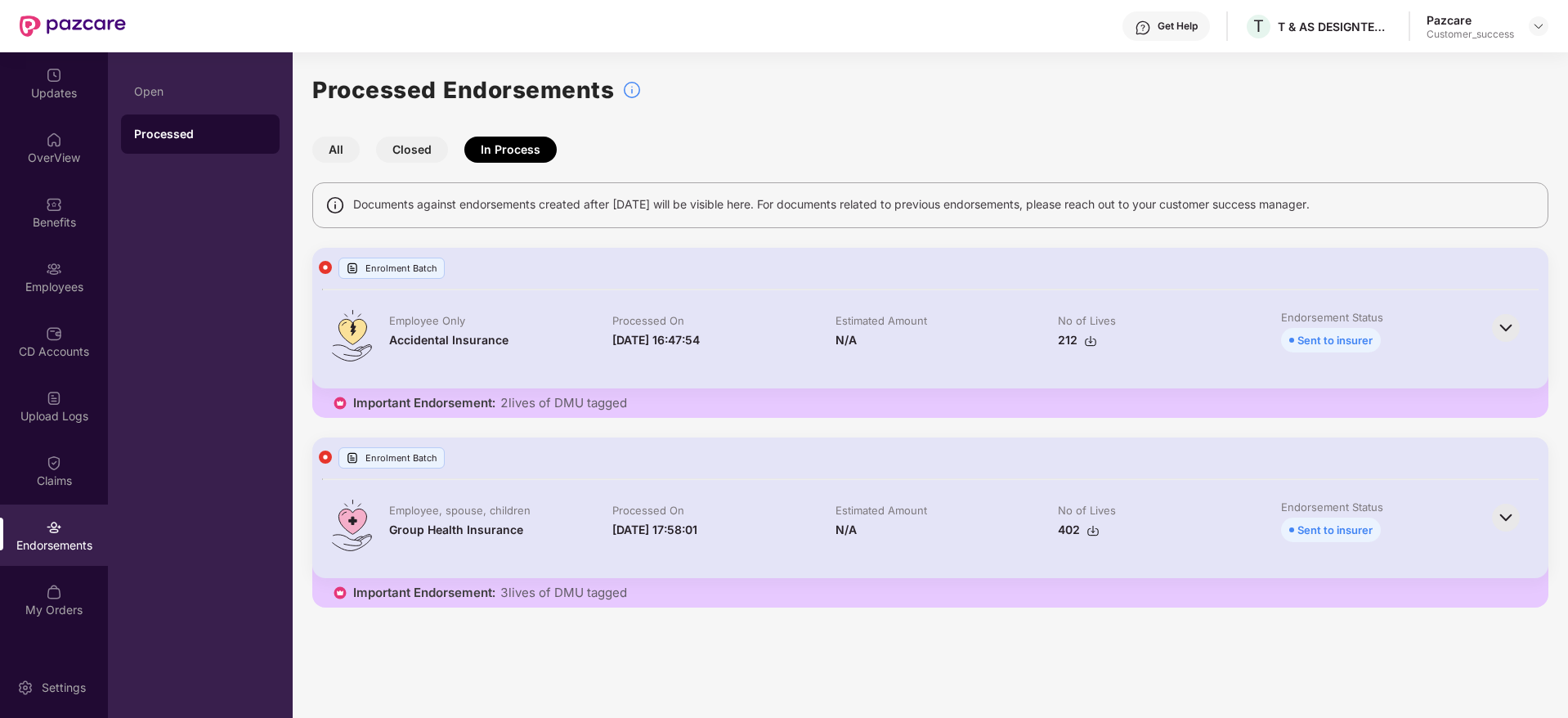
click at [407, 151] on button "Closed" at bounding box center [412, 149] width 72 height 26
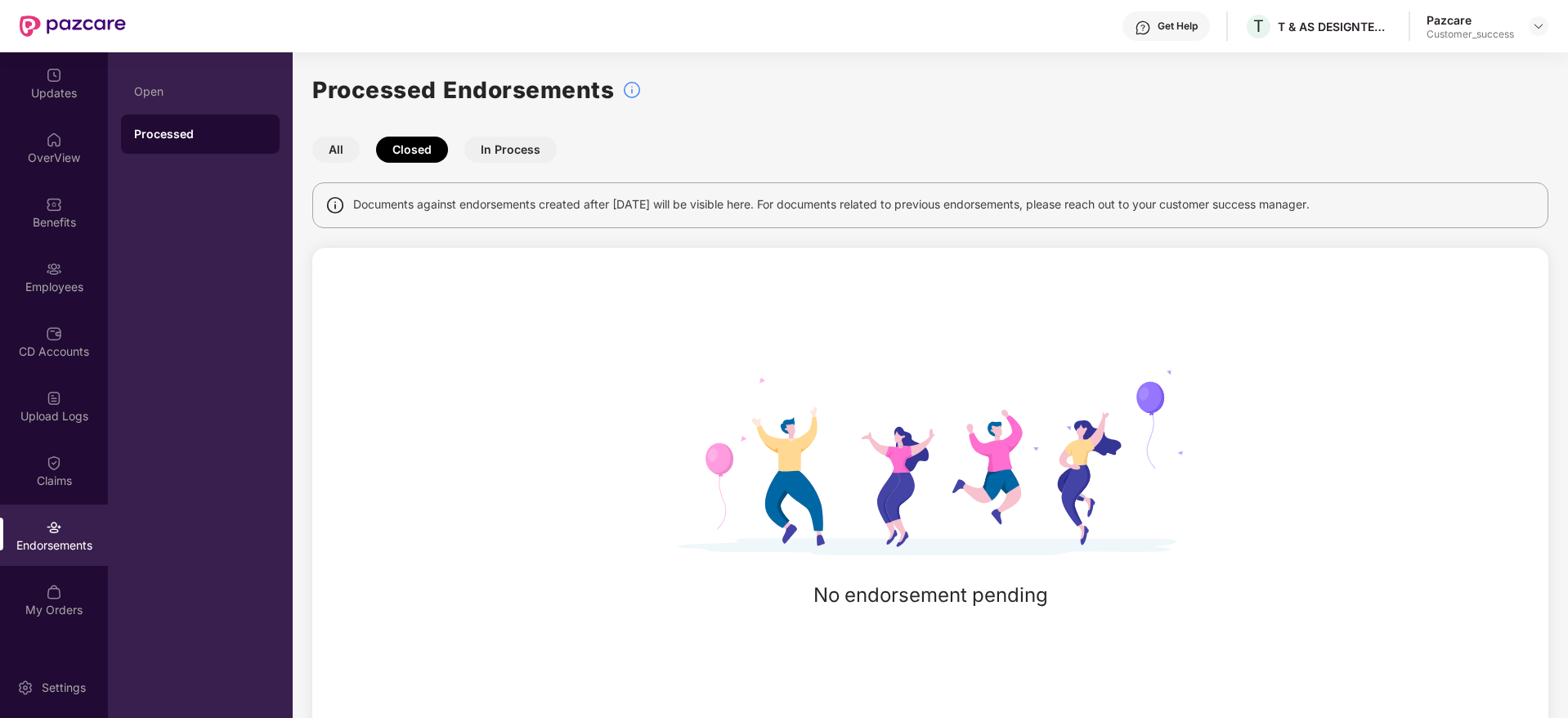
click at [341, 146] on button "All" at bounding box center [336, 149] width 48 height 26
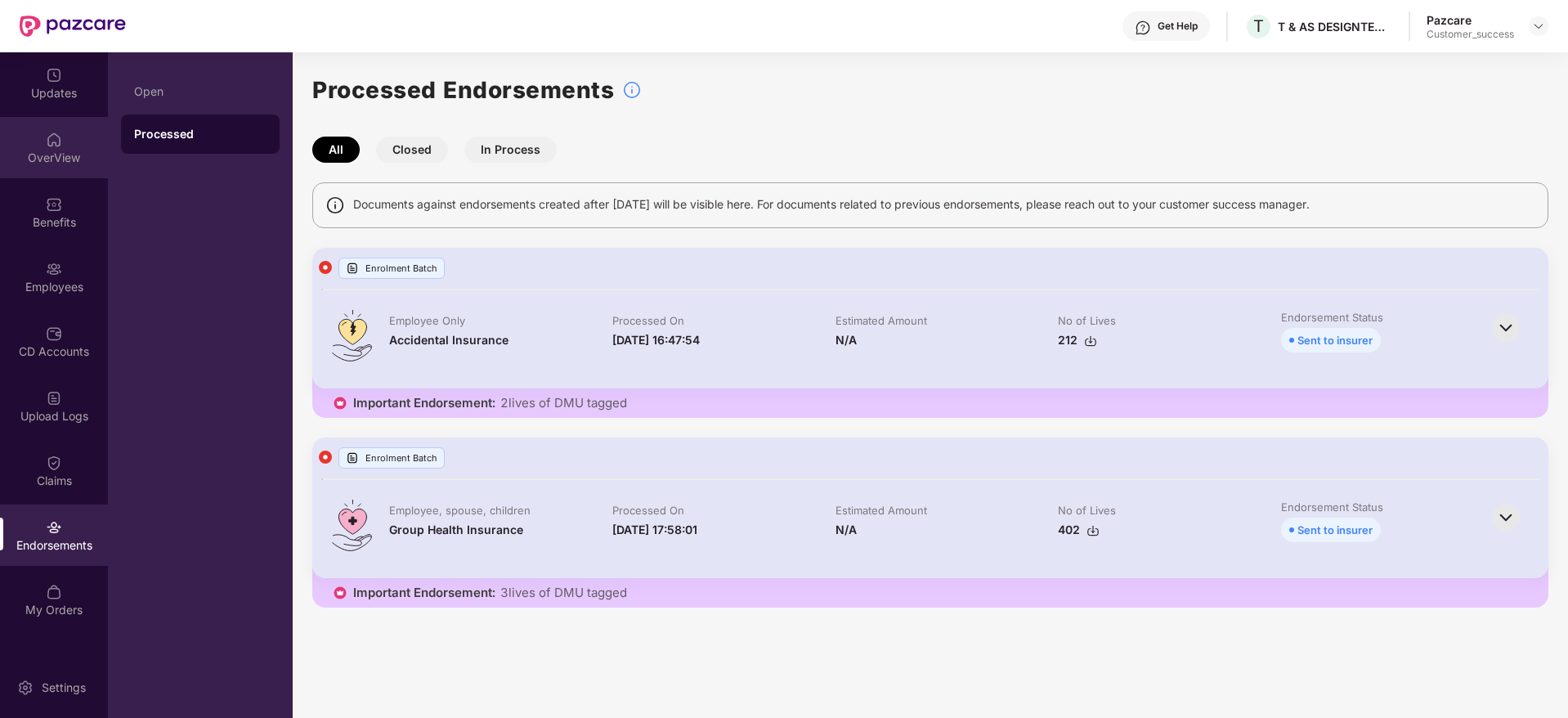
click at [51, 153] on div "OverView" at bounding box center [54, 158] width 108 height 16
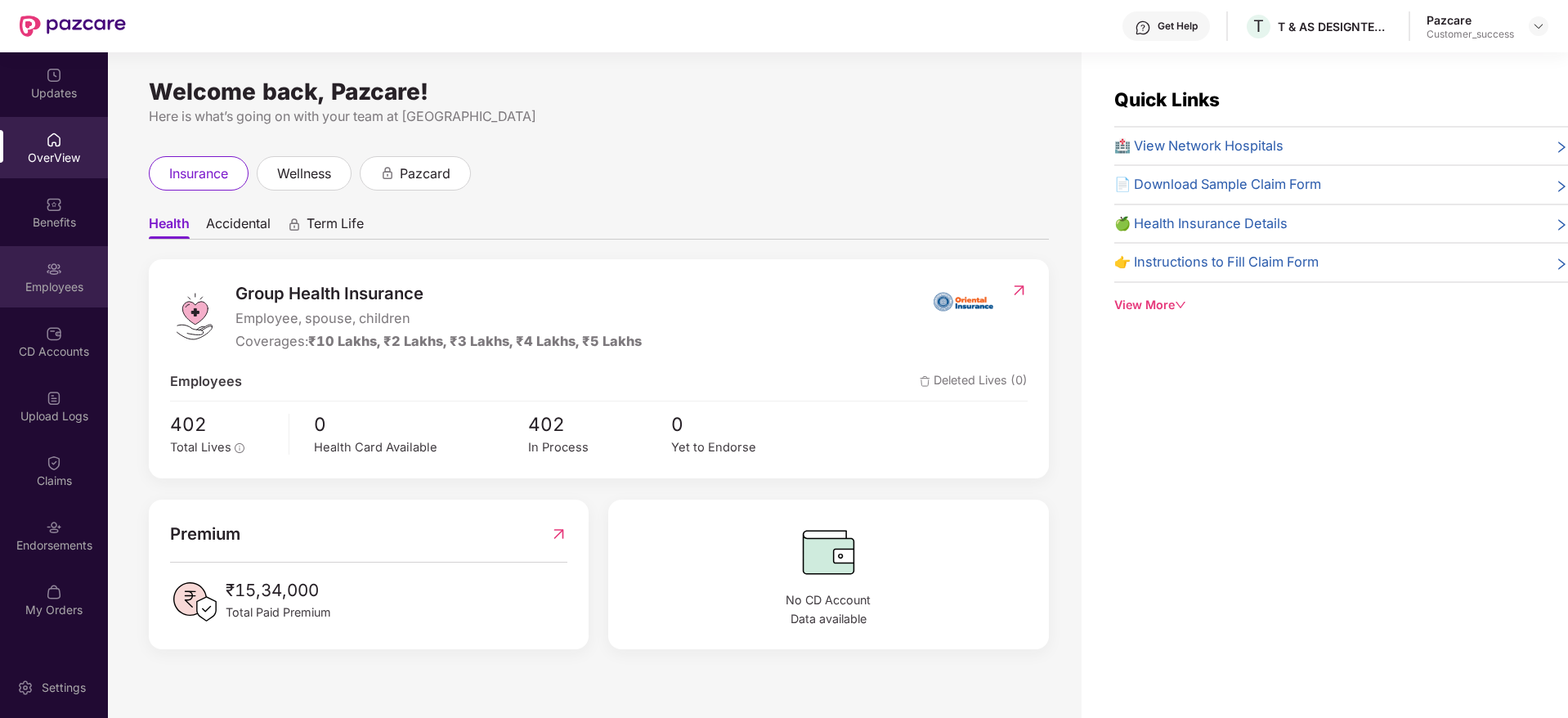
click at [37, 288] on div "Employees" at bounding box center [54, 287] width 108 height 16
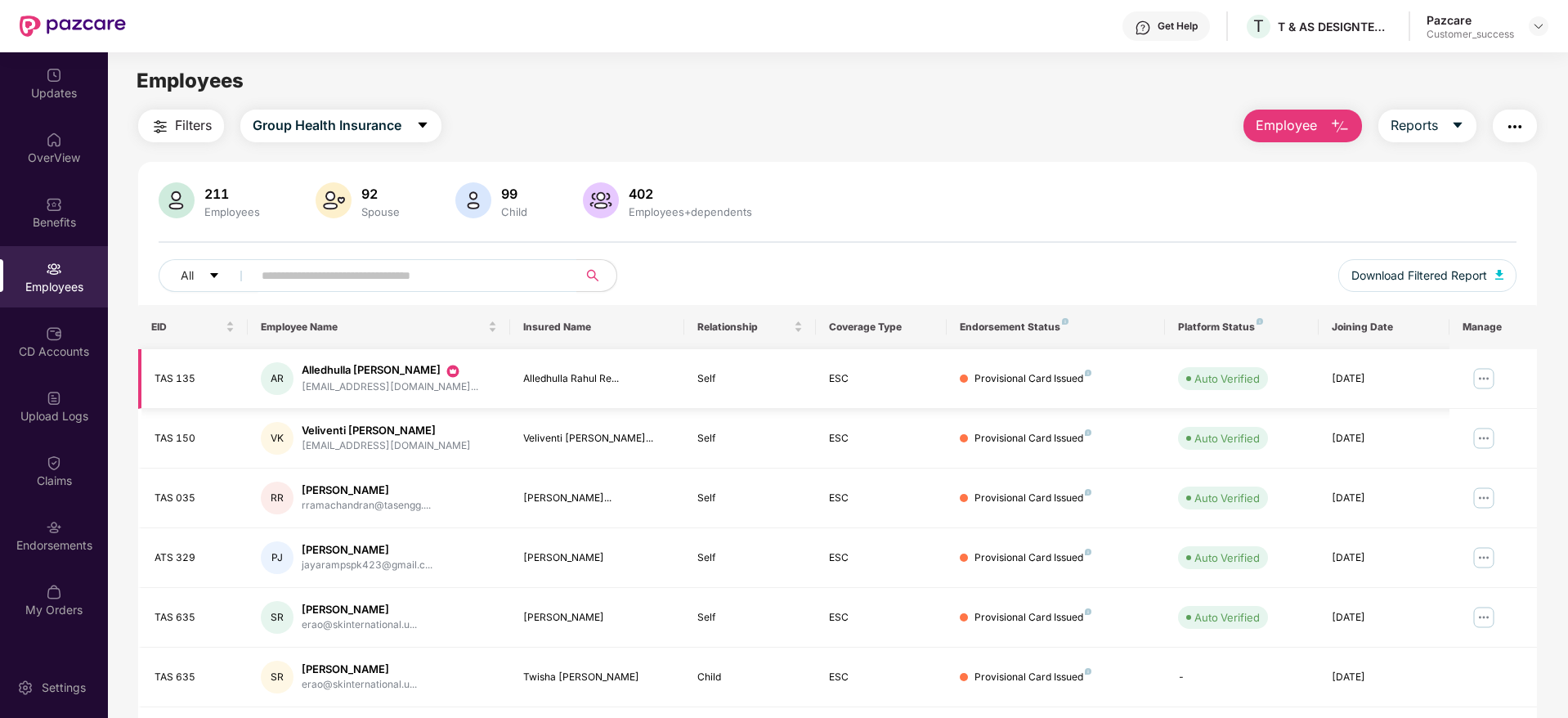
click at [1485, 382] on img at bounding box center [1484, 378] width 26 height 26
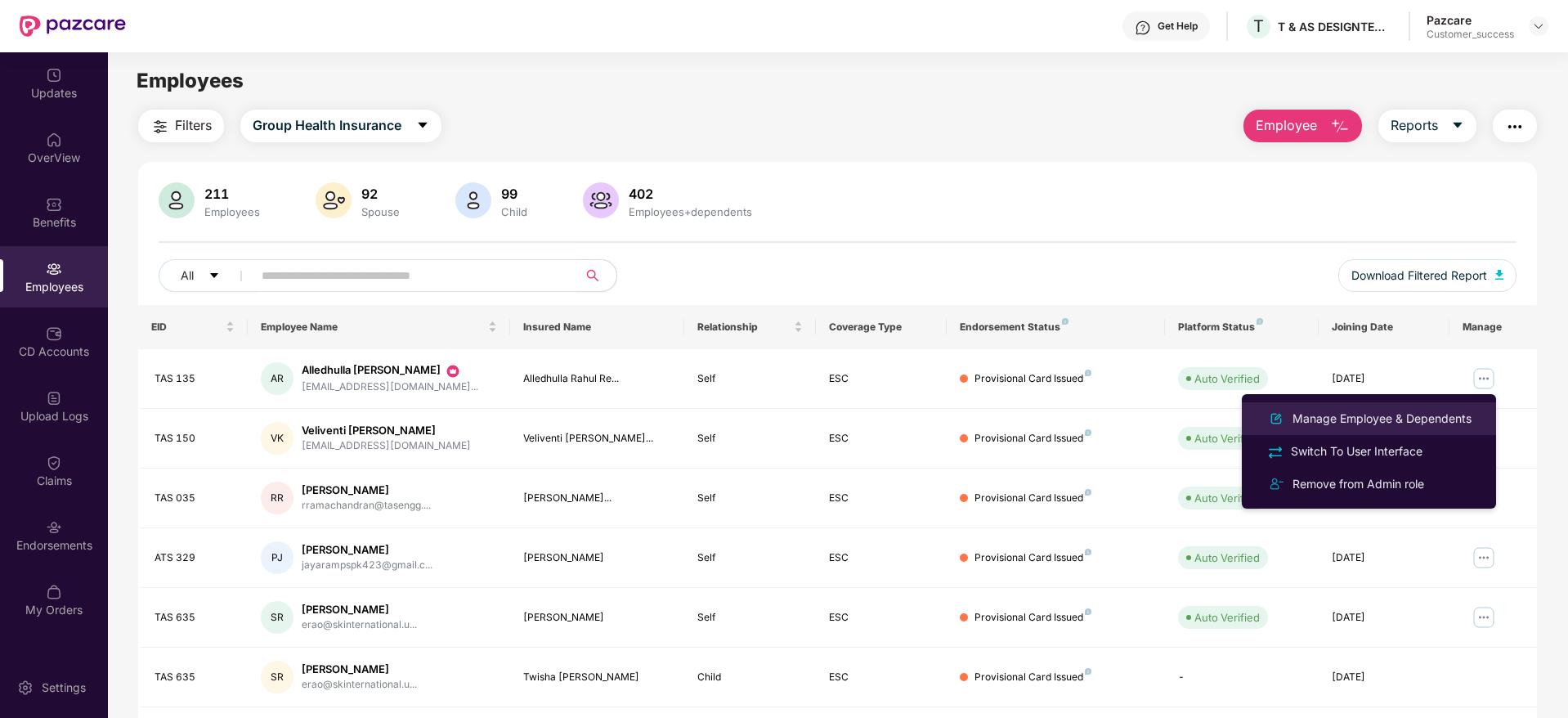
click at [1423, 422] on div "Manage Employee & Dependents" at bounding box center [1381, 419] width 186 height 18
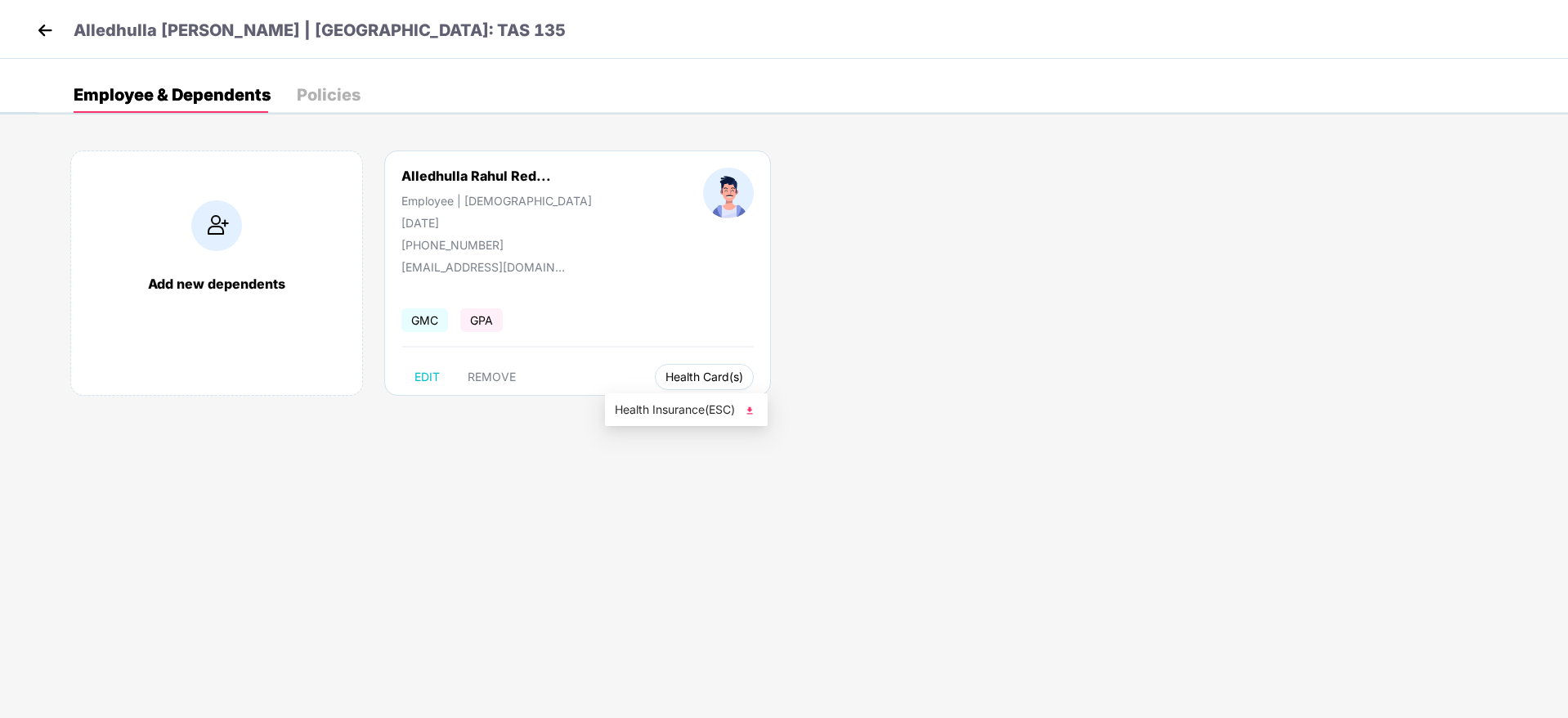
click at [666, 378] on span "Health Card(s)" at bounding box center [704, 377] width 77 height 8
click at [683, 412] on span "Health Insurance(ESC)" at bounding box center [685, 410] width 143 height 18
click at [50, 23] on img at bounding box center [44, 30] width 24 height 24
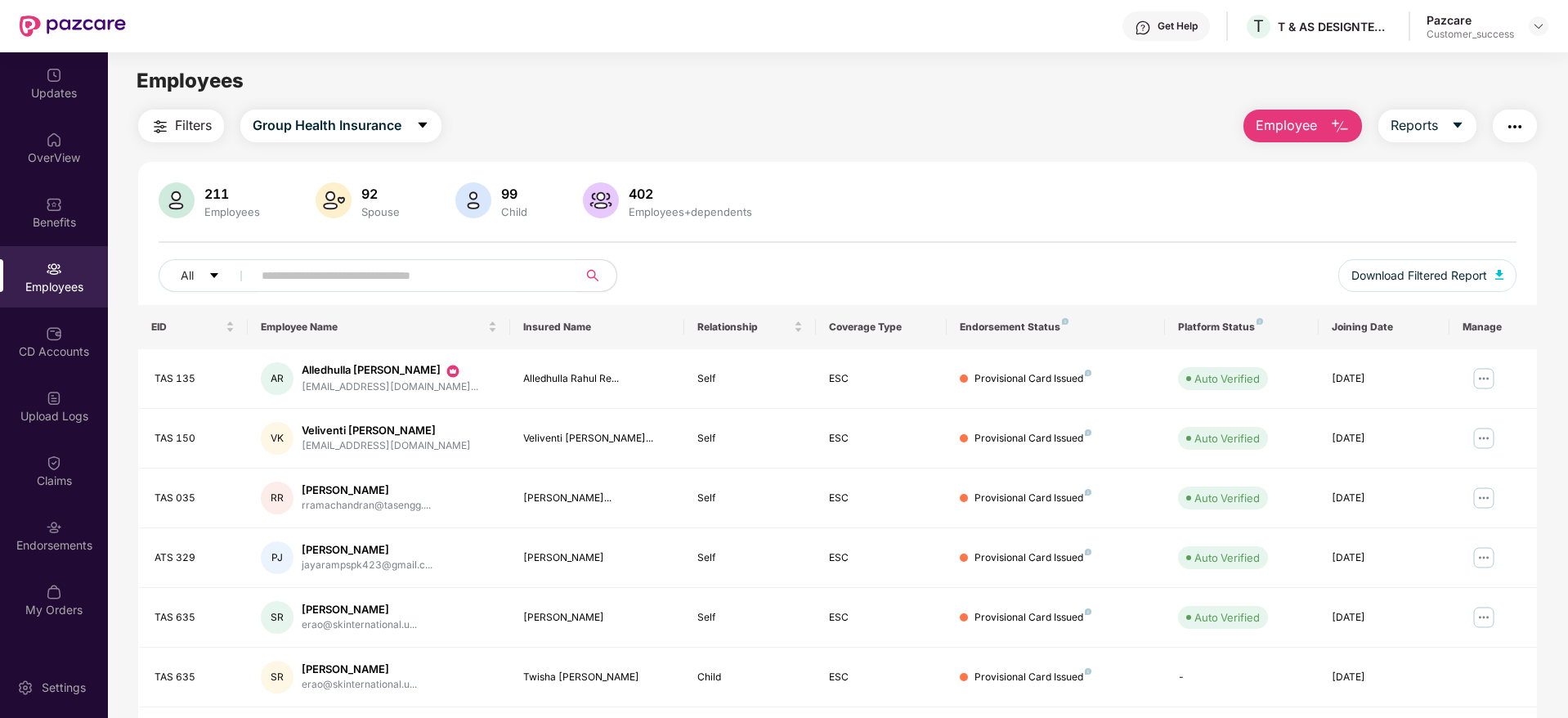
click at [1164, 24] on div "Get Help" at bounding box center [1177, 26] width 40 height 13
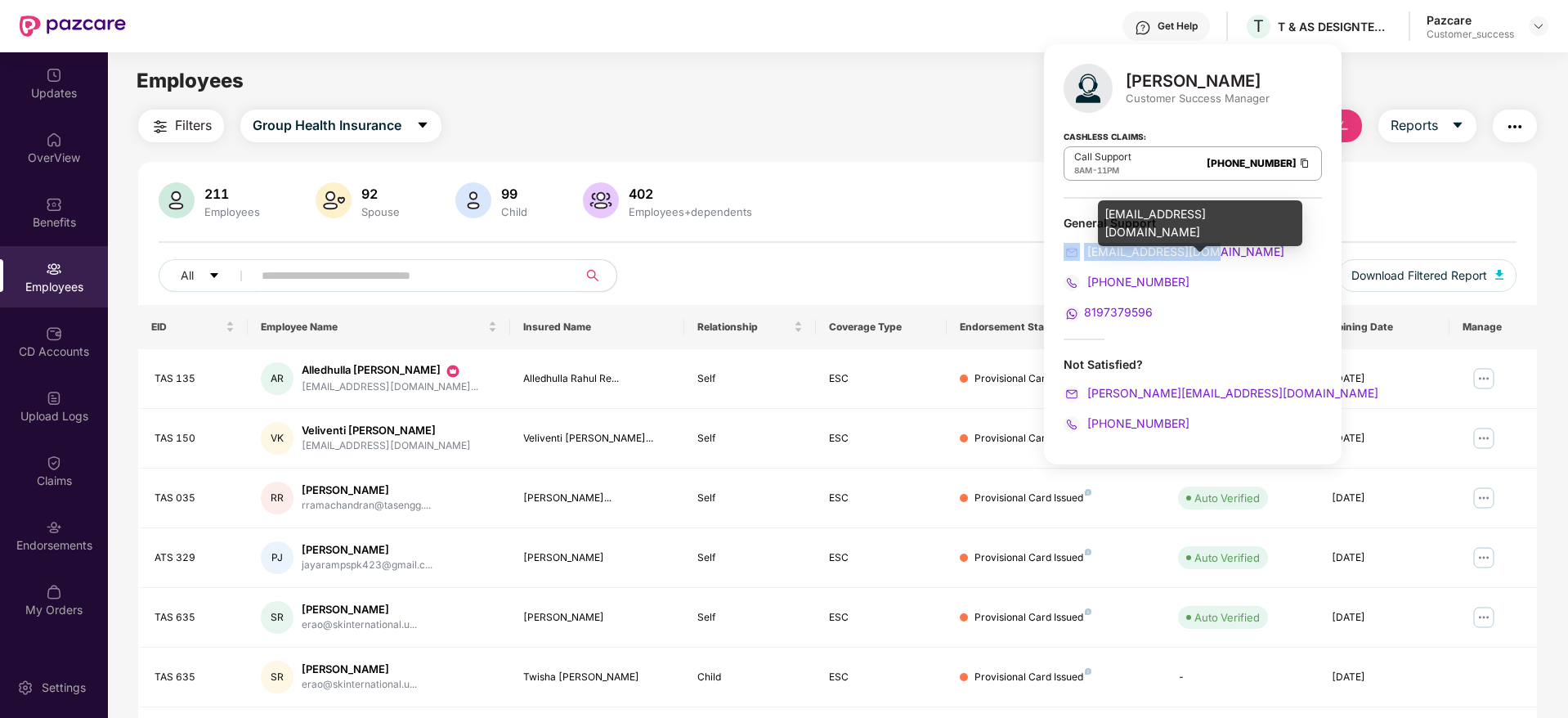
drag, startPoint x: 1221, startPoint y: 249, endPoint x: 1067, endPoint y: 255, distance: 154.1
click at [1067, 255] on div "[EMAIL_ADDRESS][DOMAIN_NAME]" at bounding box center [1193, 252] width 259 height 18
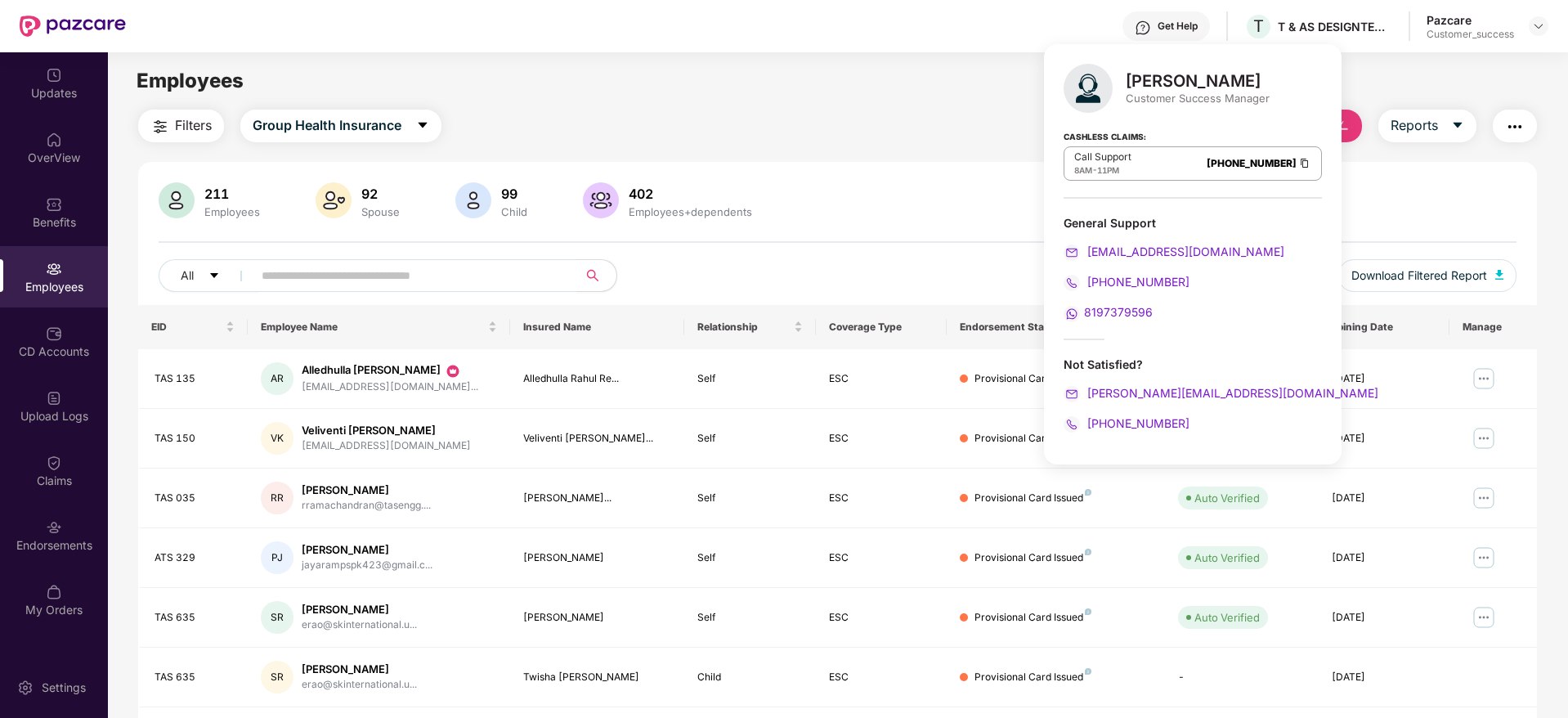
click at [907, 164] on div "211 Employees 92 Spouse 99 Child 402 Employees+dependents All Download Filtered…" at bounding box center [837, 583] width 1398 height 843
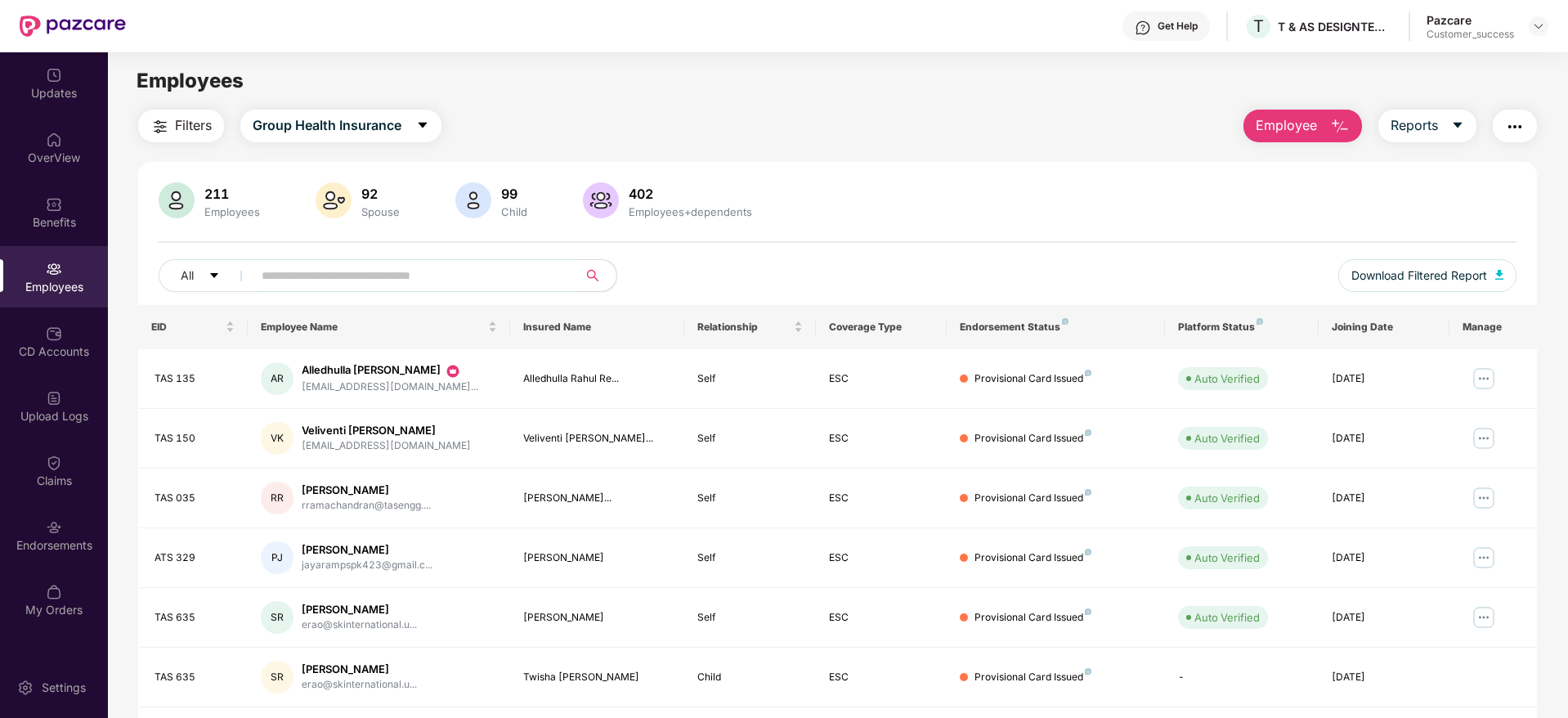
click at [889, 154] on div "Filters Group Health Insurance Employee Reports 211 Employees 92 Spouse 99 Chil…" at bounding box center [837, 557] width 1398 height 896
click at [1514, 132] on img "button" at bounding box center [1515, 127] width 20 height 20
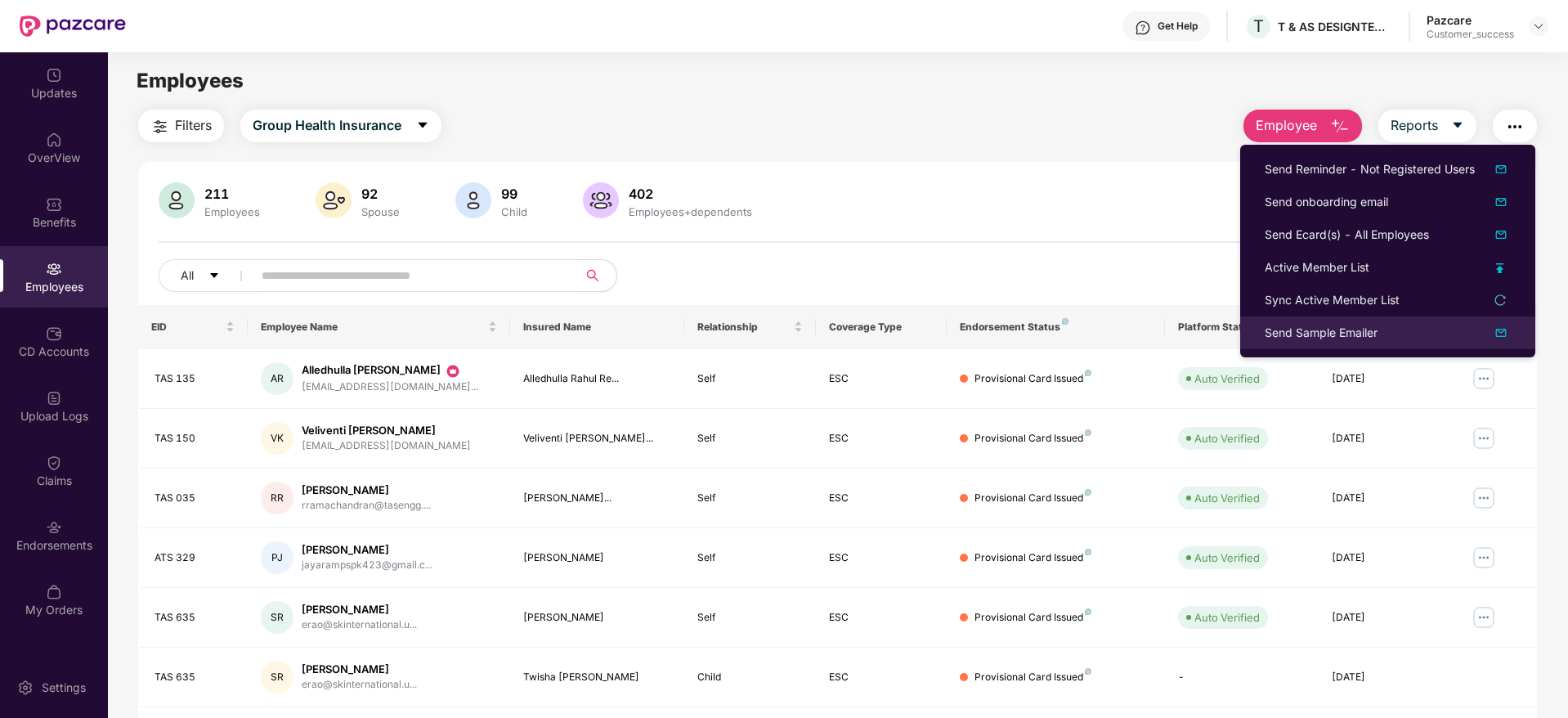
click at [1370, 335] on div "Send Sample Emailer" at bounding box center [1321, 332] width 113 height 18
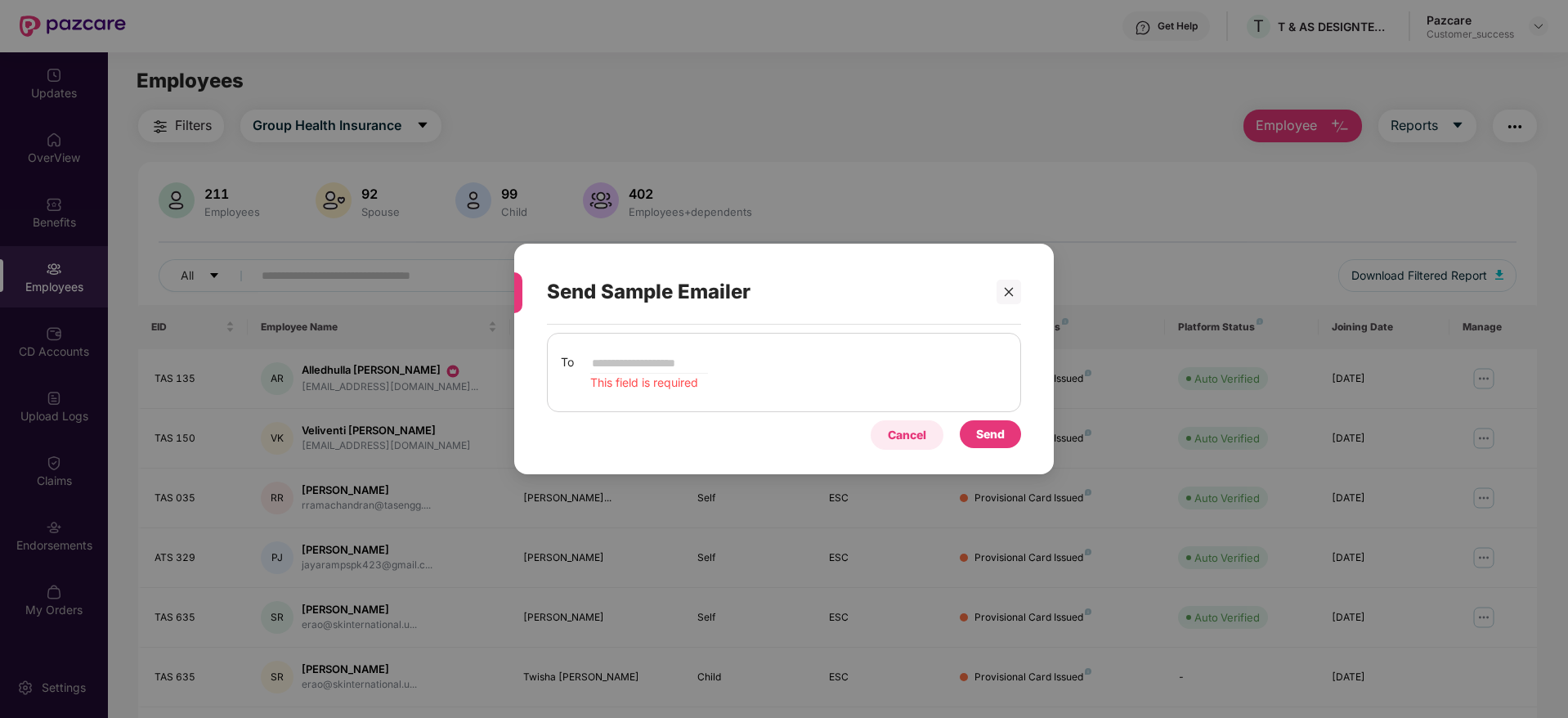
click at [894, 439] on div "Cancel" at bounding box center [907, 435] width 39 height 18
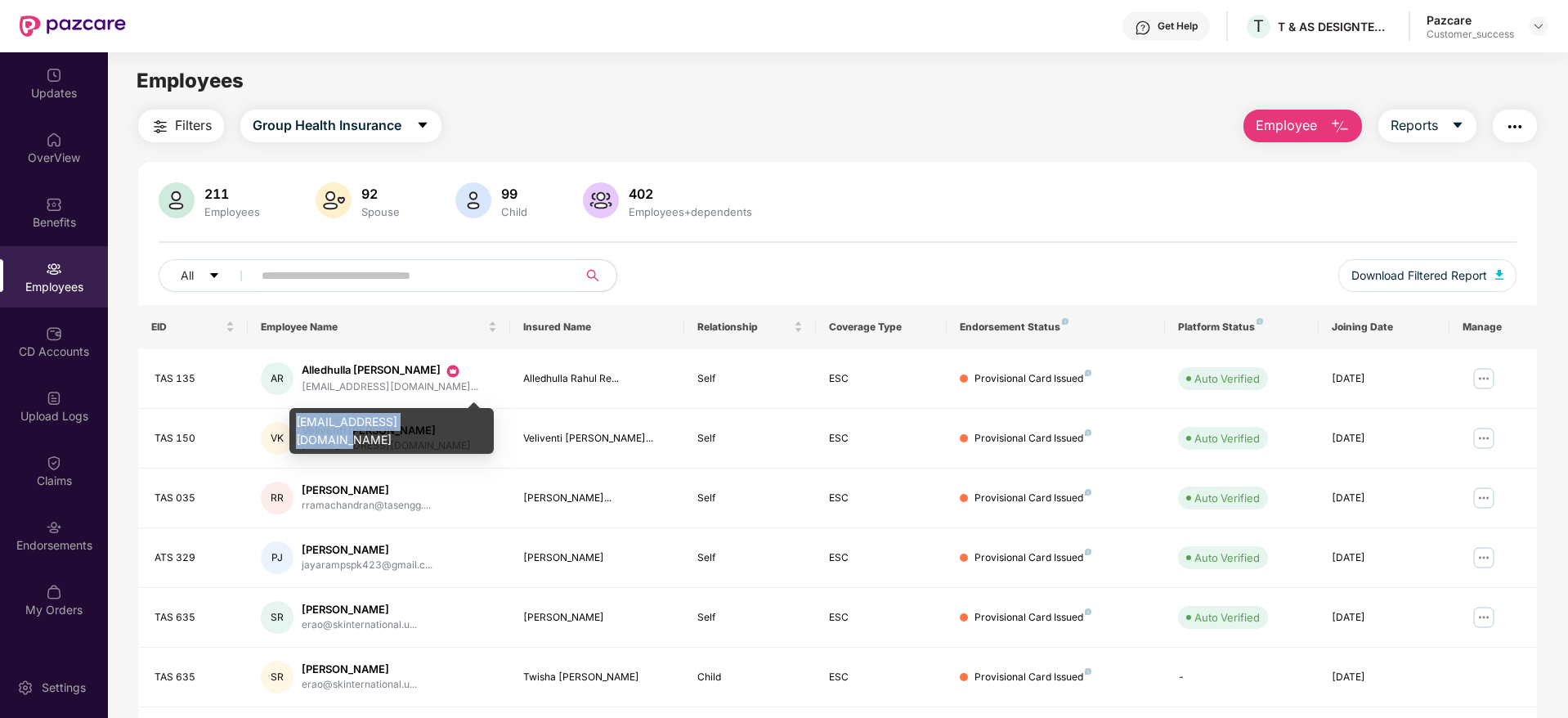
drag, startPoint x: 293, startPoint y: 422, endPoint x: 432, endPoint y: 429, distance: 139.2
click at [432, 429] on div "ralledhulla@tasengg.com" at bounding box center [392, 430] width 205 height 46
copy div "ralledhulla@tasengg.com"
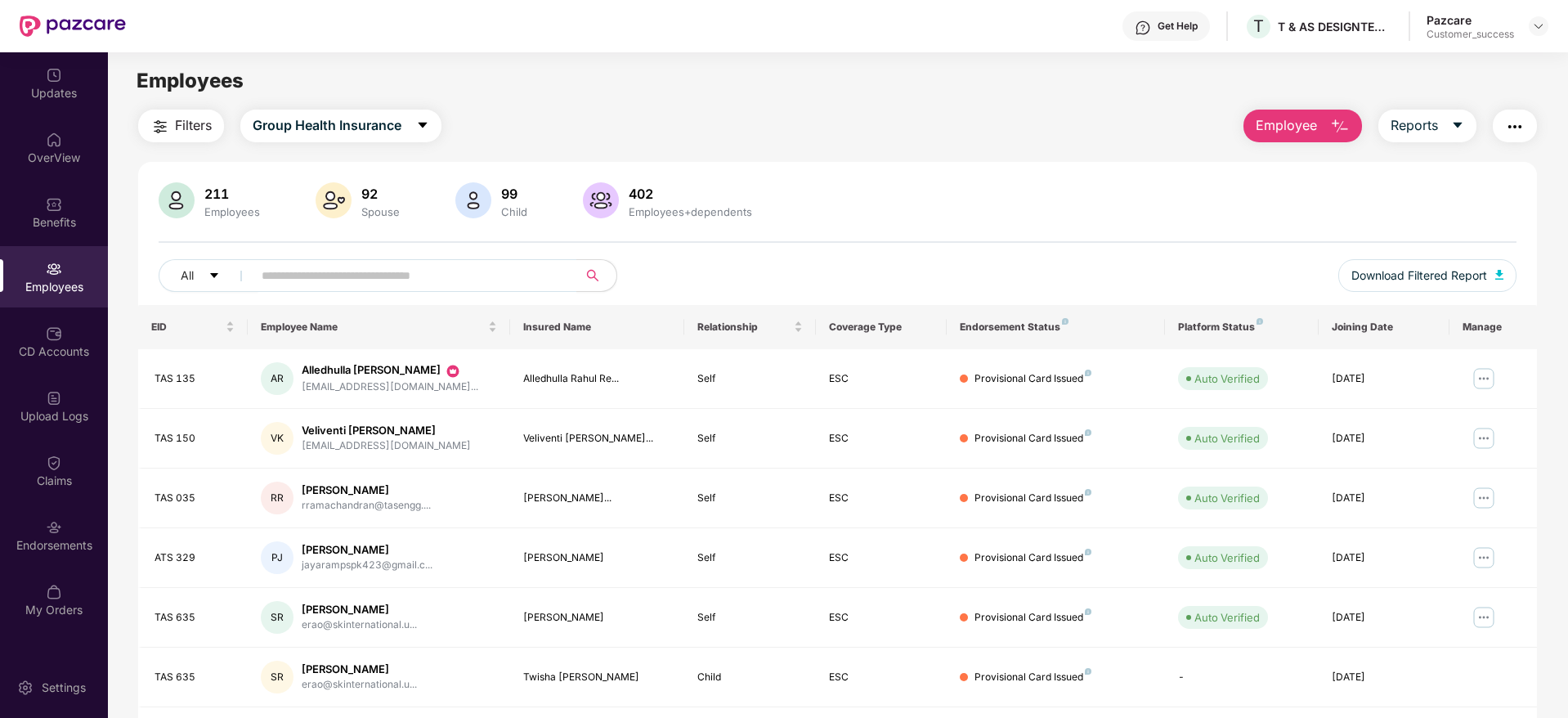
click at [1507, 134] on img "button" at bounding box center [1515, 127] width 20 height 20
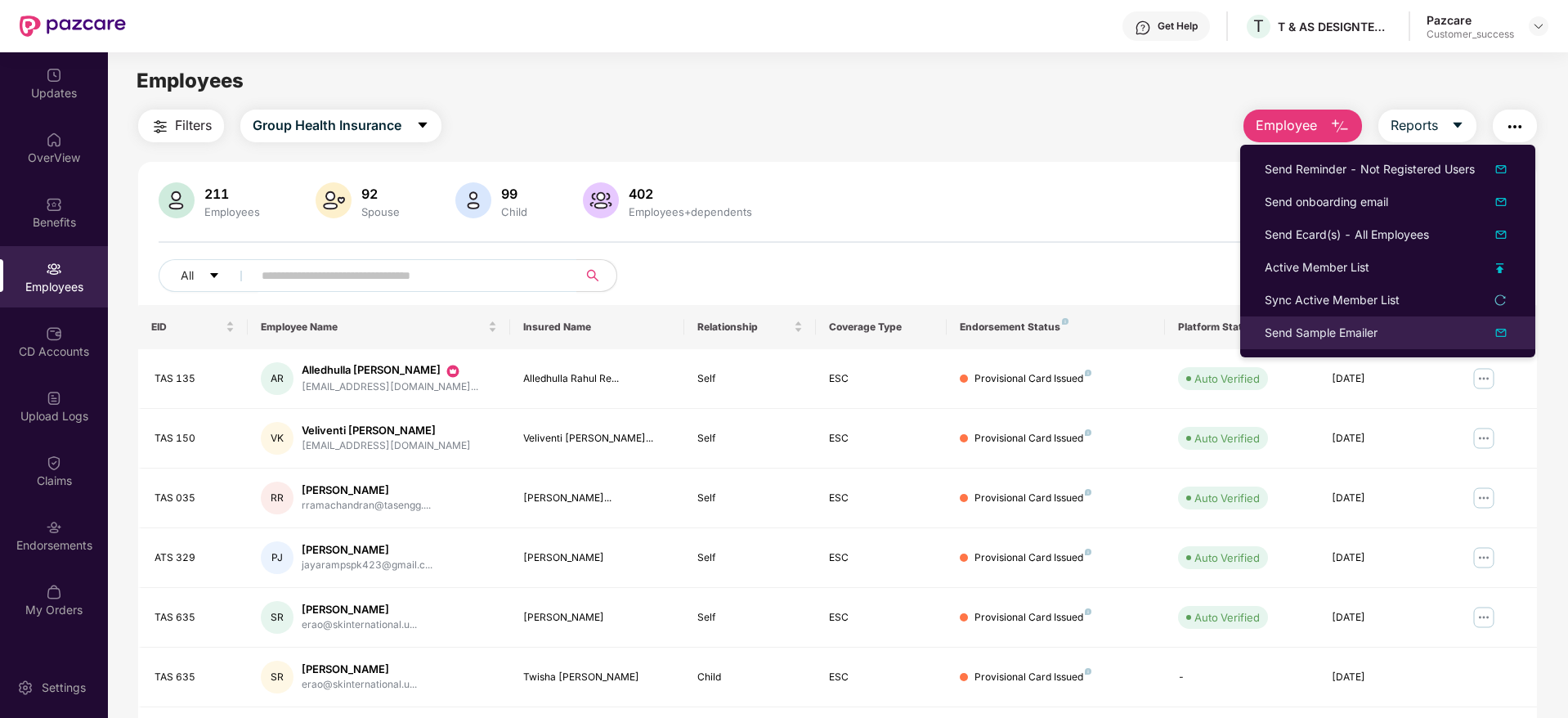
click at [1361, 336] on div "Send Sample Emailer" at bounding box center [1321, 332] width 113 height 18
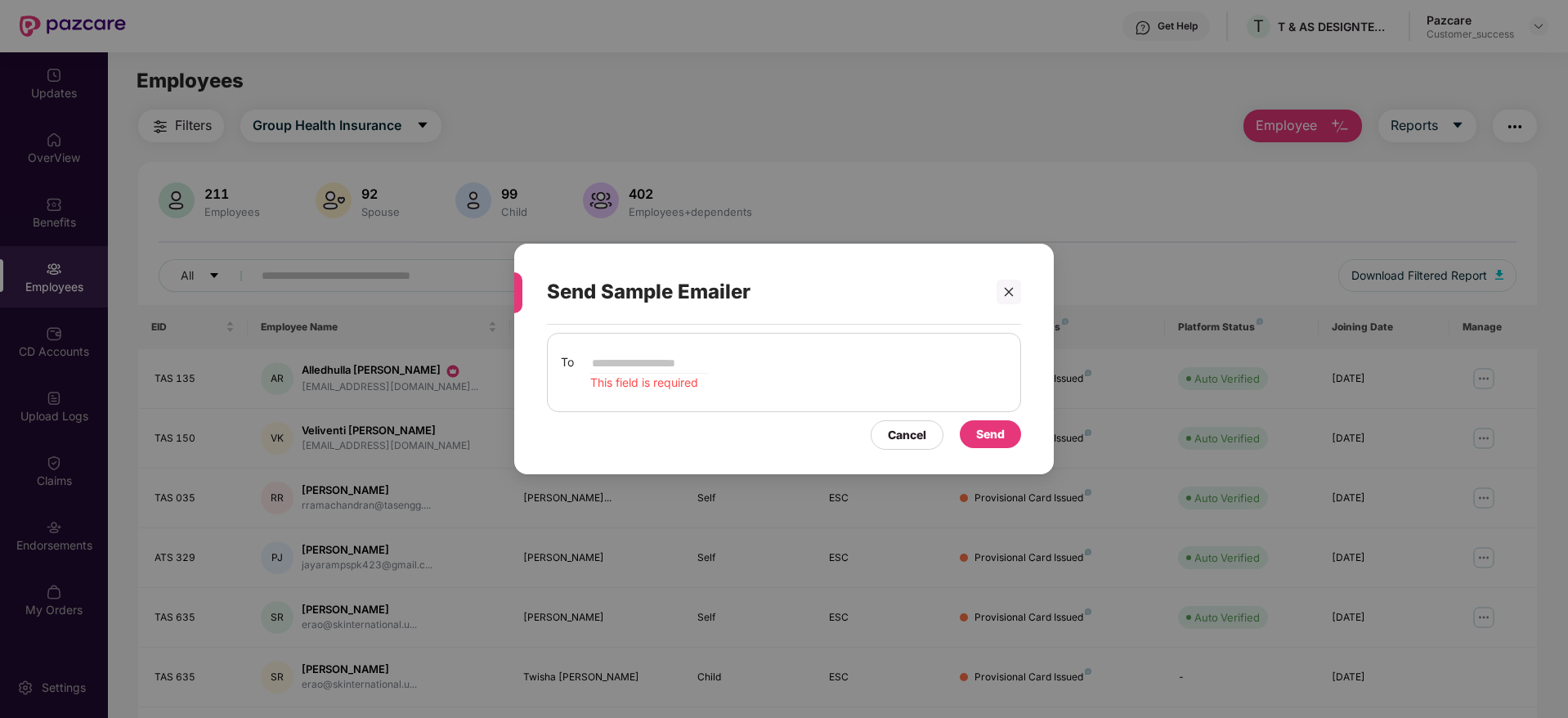
type input "**********"
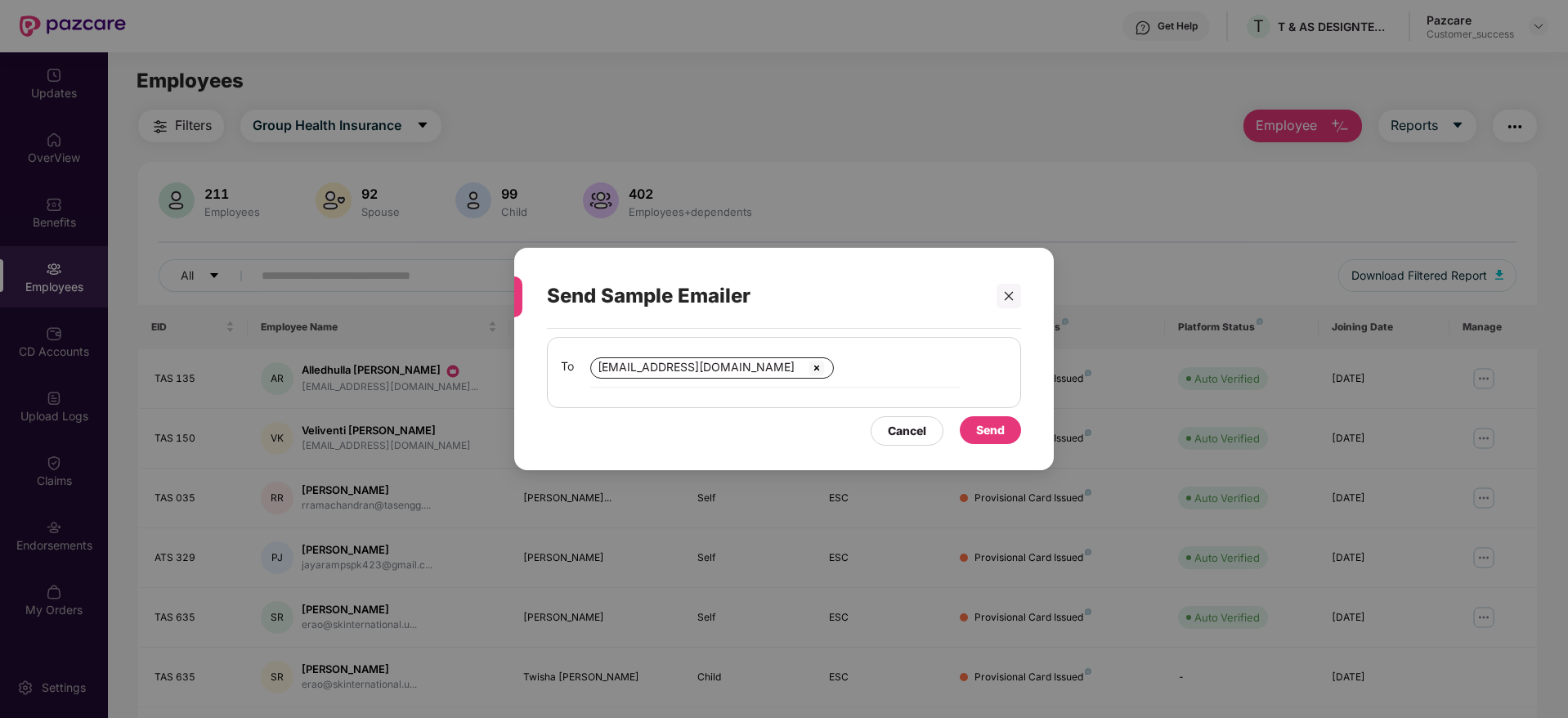
click at [994, 434] on div "Send" at bounding box center [991, 430] width 29 height 18
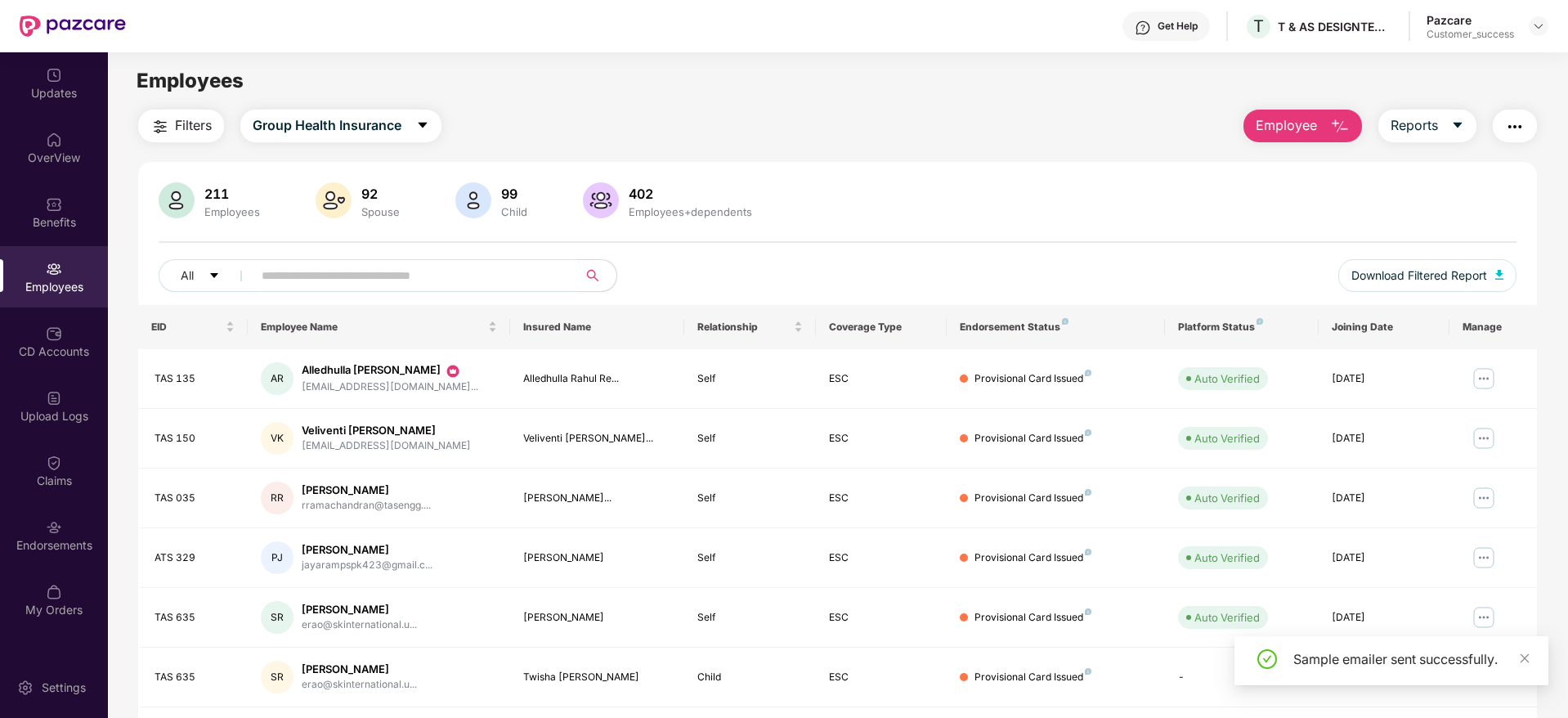
click at [432, 269] on input "text" at bounding box center [408, 275] width 294 height 24
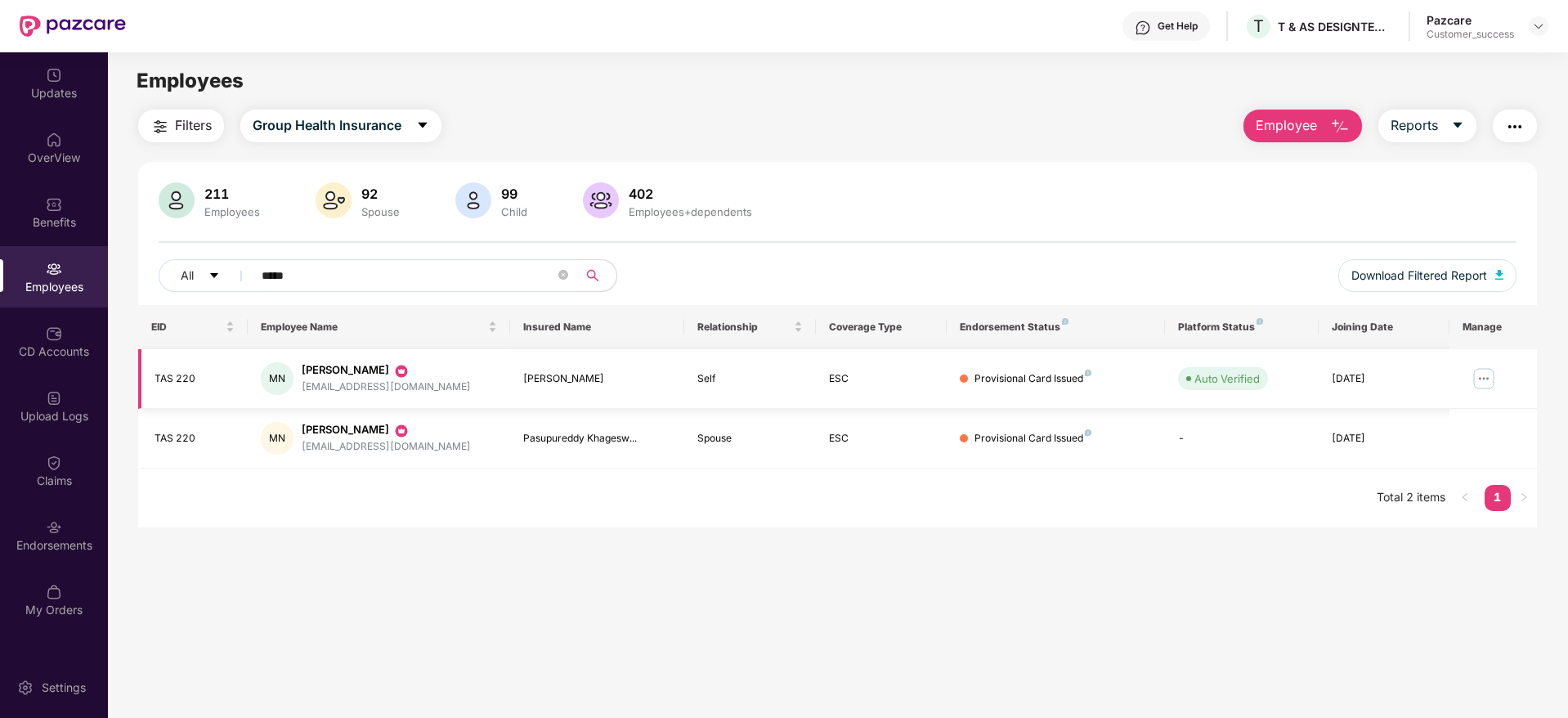
type input "*****"
drag, startPoint x: 302, startPoint y: 386, endPoint x: 418, endPoint y: 396, distance: 116.4
click at [418, 396] on td "MN Mavudilli Nandini nmavudilli@tasengg.com" at bounding box center [379, 379] width 262 height 59
copy div "nmavudilli@tasengg.com"
click at [1525, 122] on button "button" at bounding box center [1514, 126] width 44 height 32
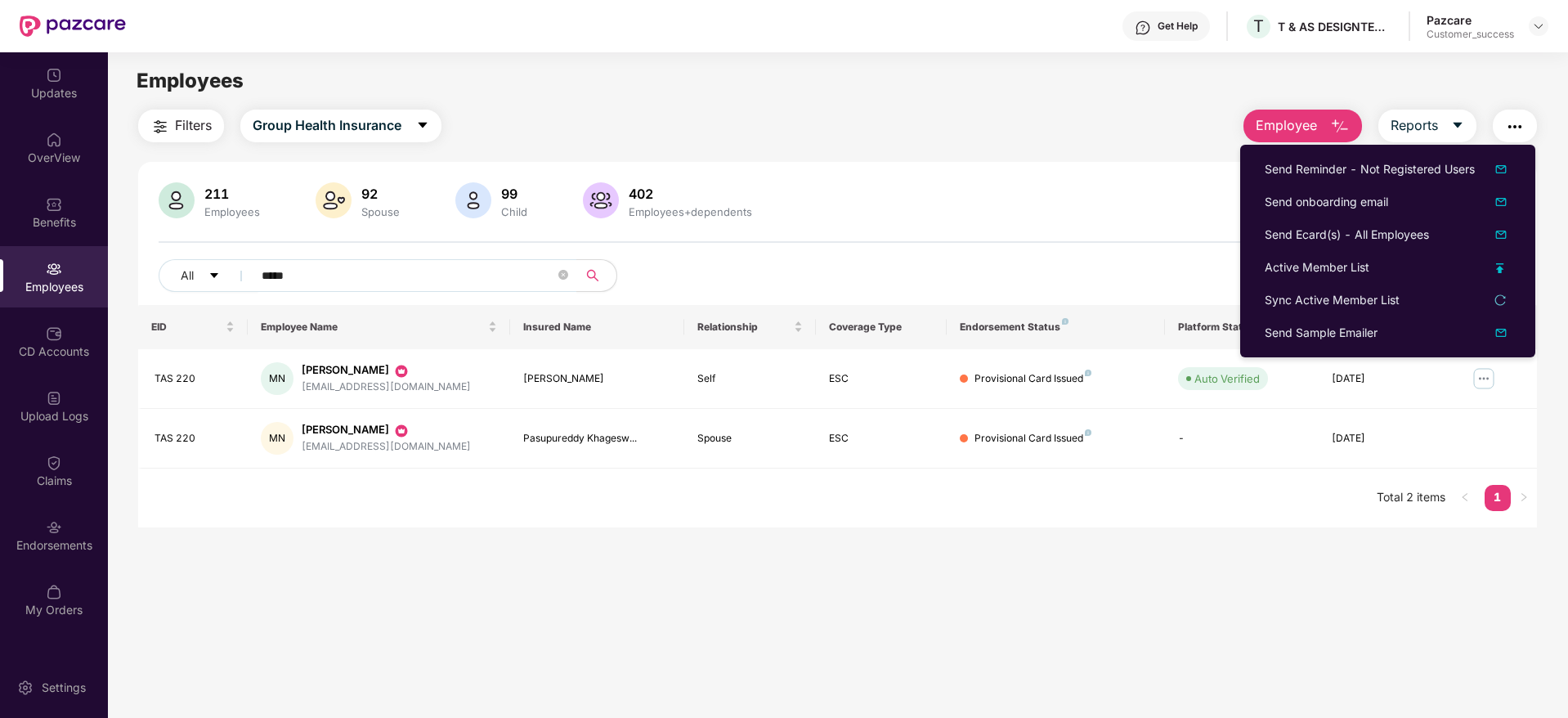
click at [1361, 350] on ul "Send Reminder - Not Registered Users Send onboarding email Send Ecard(s) - All …" at bounding box center [1387, 251] width 295 height 213
click at [1335, 332] on div "Send Sample Emailer" at bounding box center [1321, 332] width 113 height 18
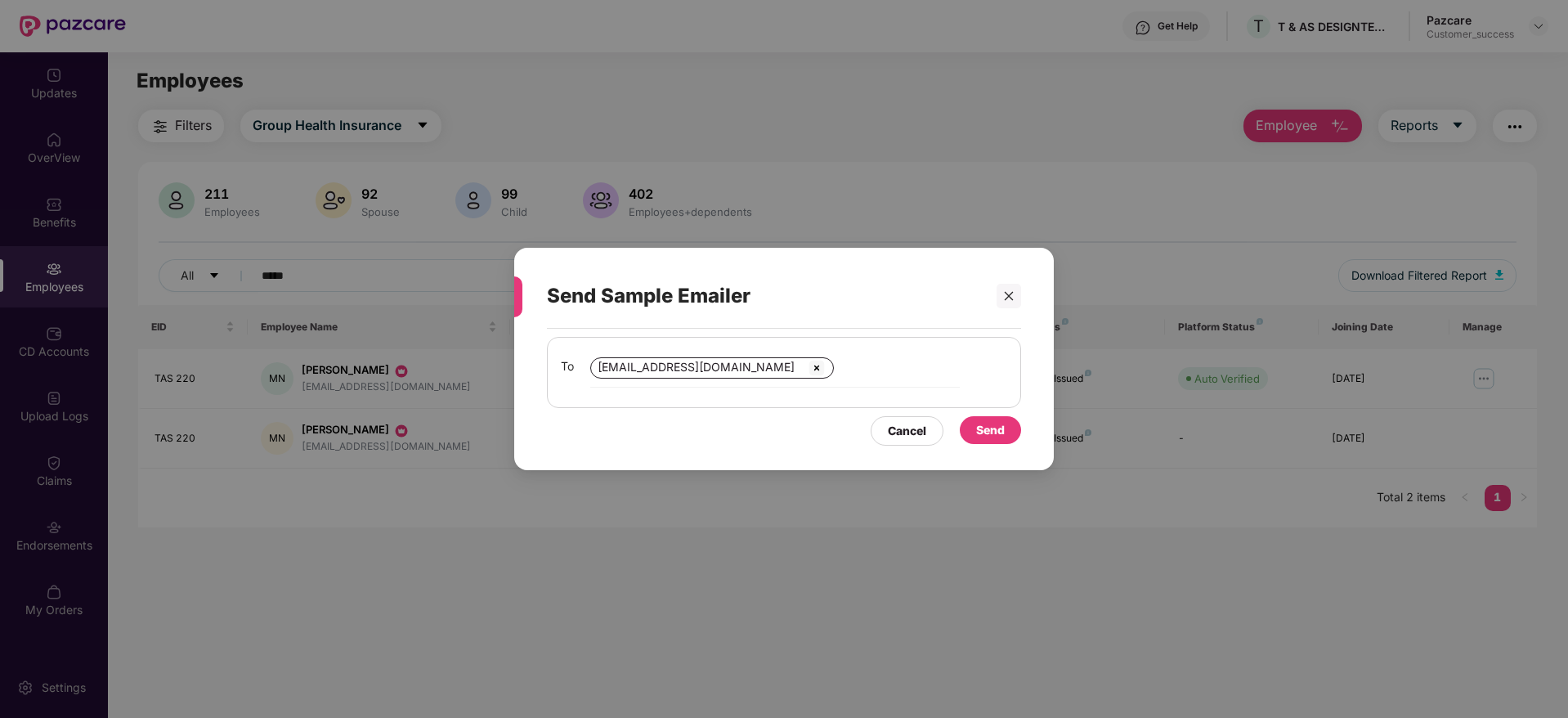
type input "**********"
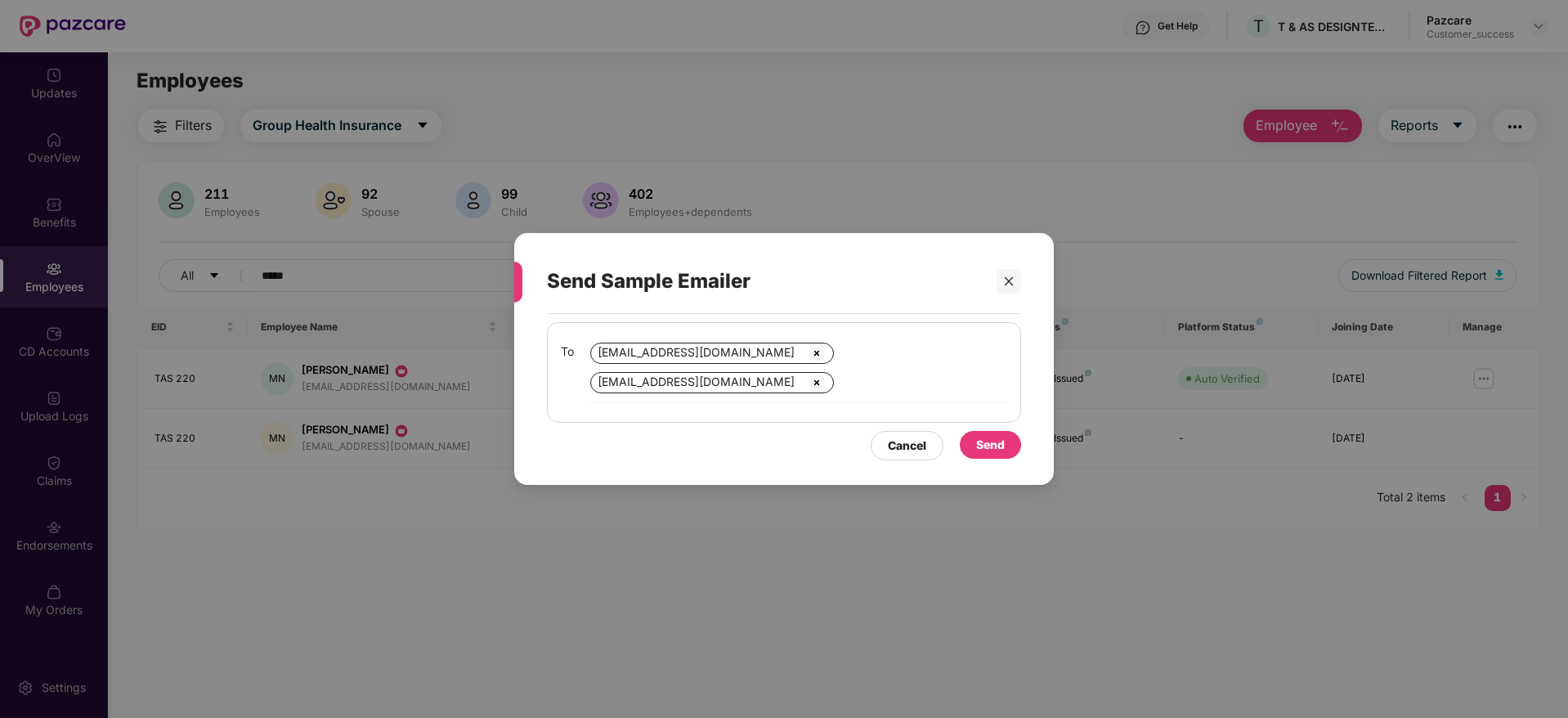
click at [979, 441] on div "Send" at bounding box center [991, 445] width 29 height 18
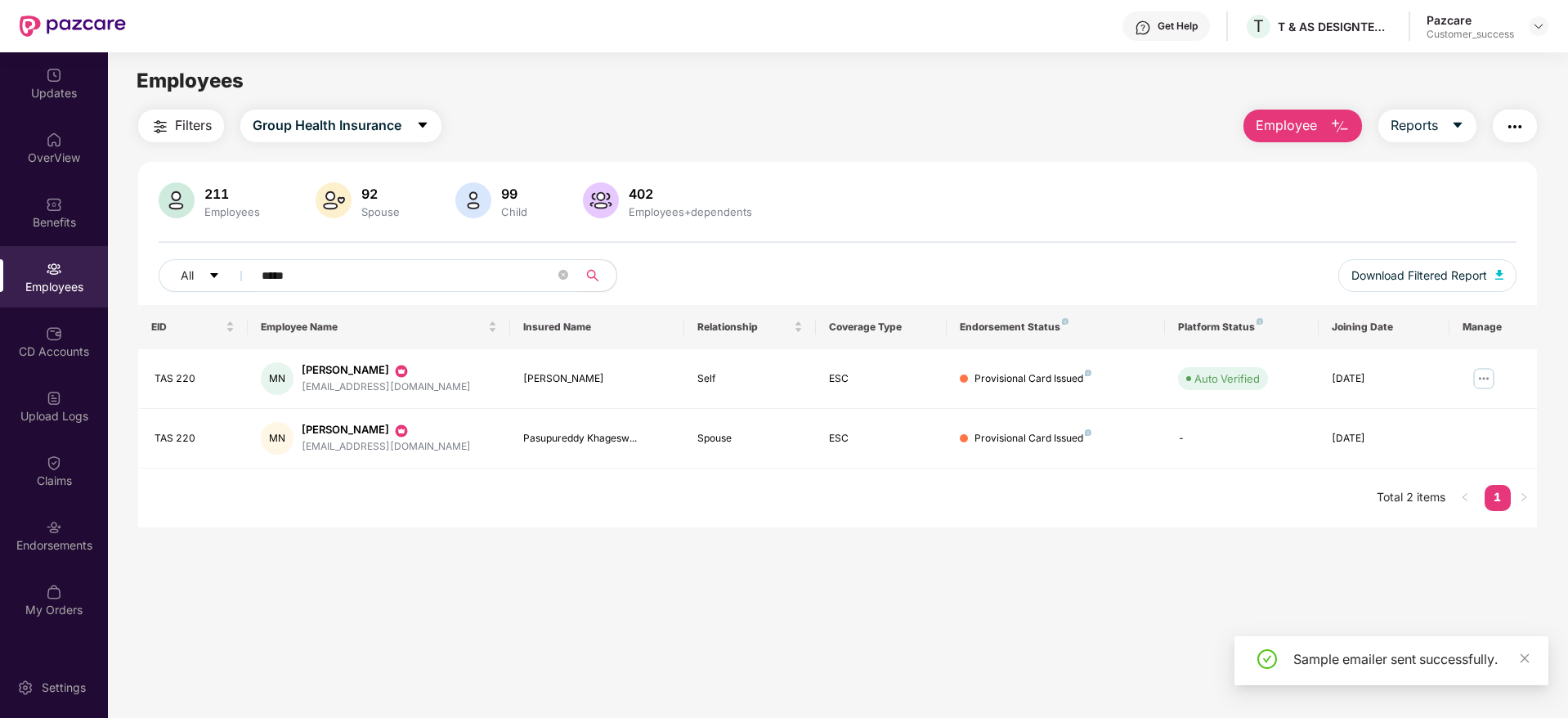
drag, startPoint x: 263, startPoint y: 276, endPoint x: 123, endPoint y: 272, distance: 140.1
click at [123, 272] on div "Filters Group Health Insurance Employee Reports 211 Employees 92 Spouse 99 Chil…" at bounding box center [837, 318] width 1459 height 418
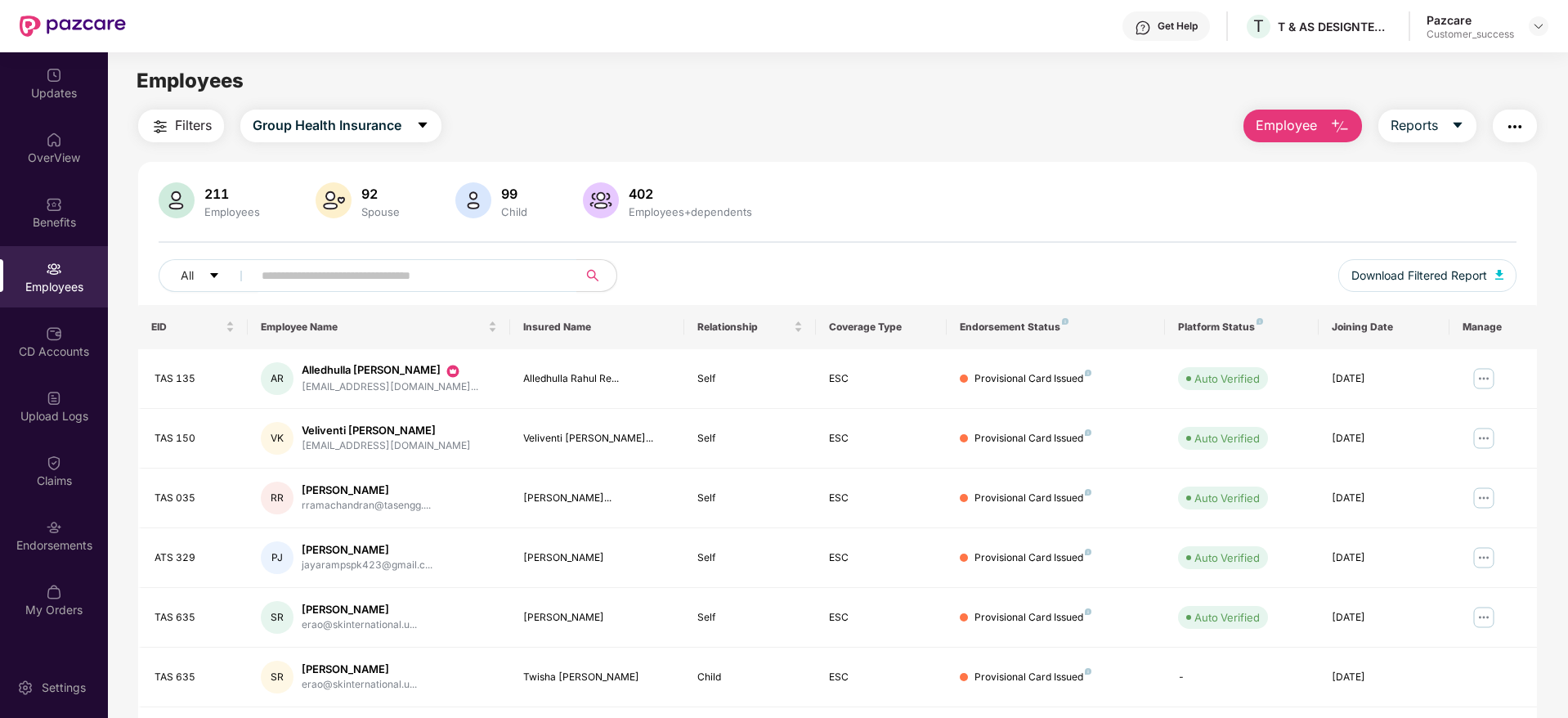
click at [1106, 227] on div "211 Employees 92 Spouse 99 Child 402 Employees+dependents All Download Filtered…" at bounding box center [837, 244] width 1398 height 123
drag, startPoint x: 1273, startPoint y: 368, endPoint x: 1171, endPoint y: 387, distance: 103.8
click at [1171, 387] on td "Auto Verified" at bounding box center [1241, 379] width 153 height 59
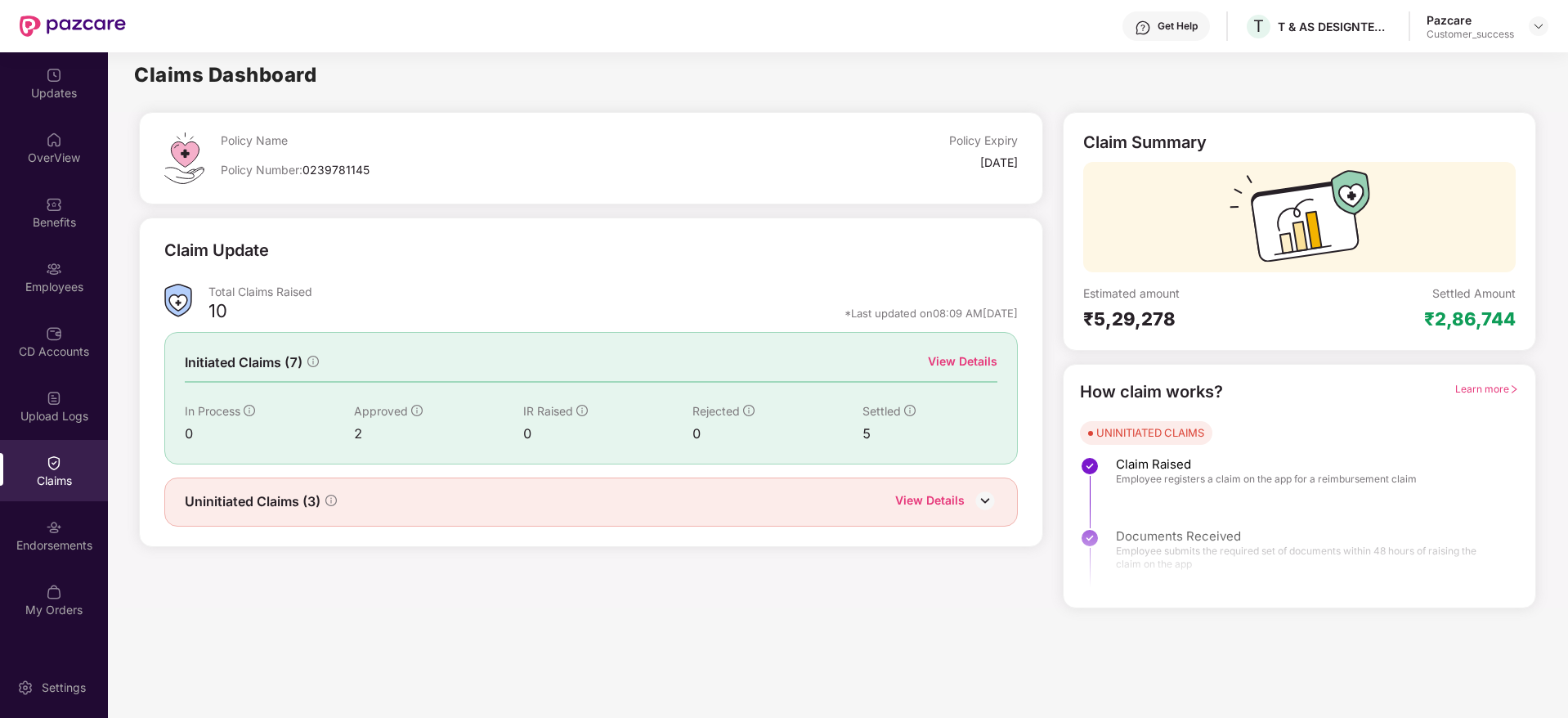
click at [147, 159] on div "Policy Name Policy Number: 0239781145 Policy Expiry 04 Dec 2025" at bounding box center [592, 158] width 905 height 93
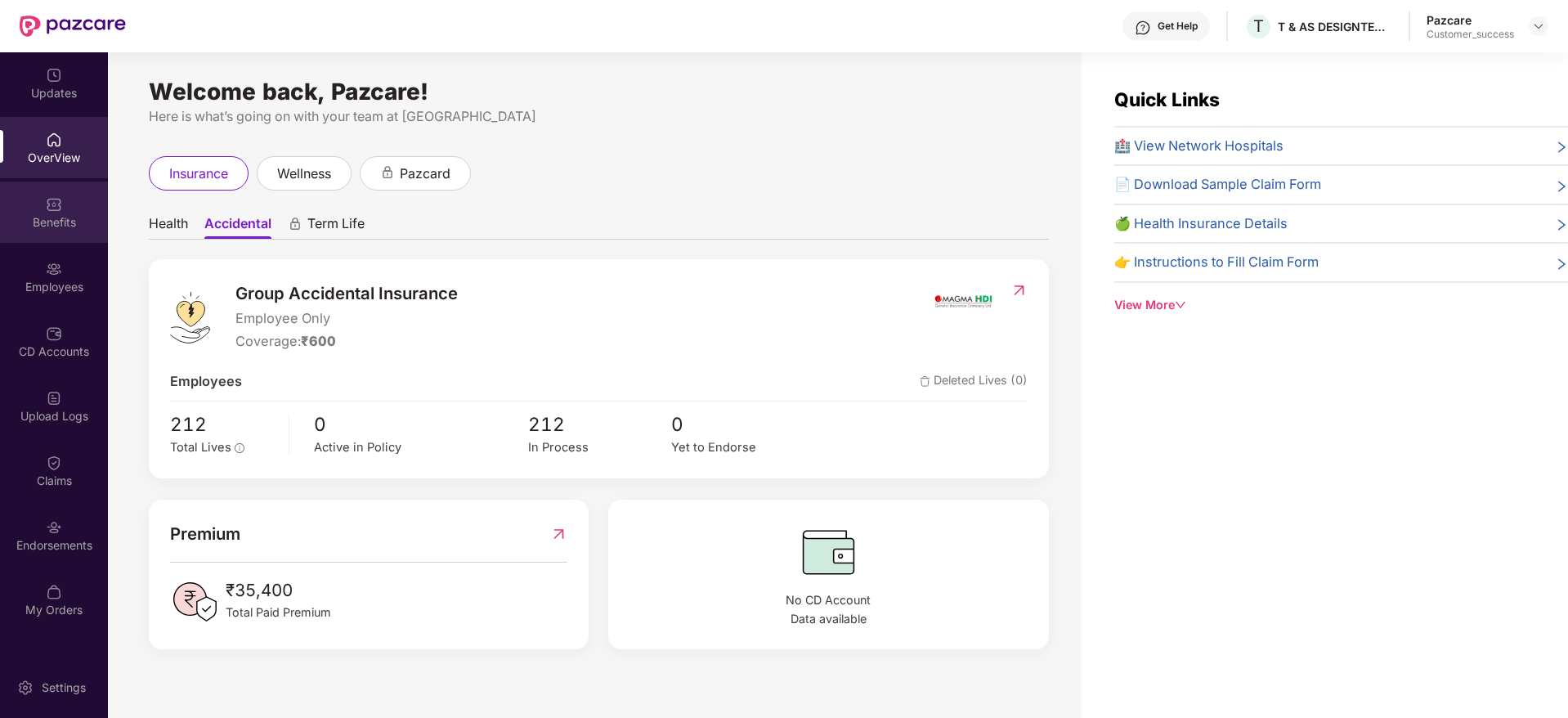
click at [61, 187] on div "Benefits" at bounding box center [54, 212] width 108 height 61
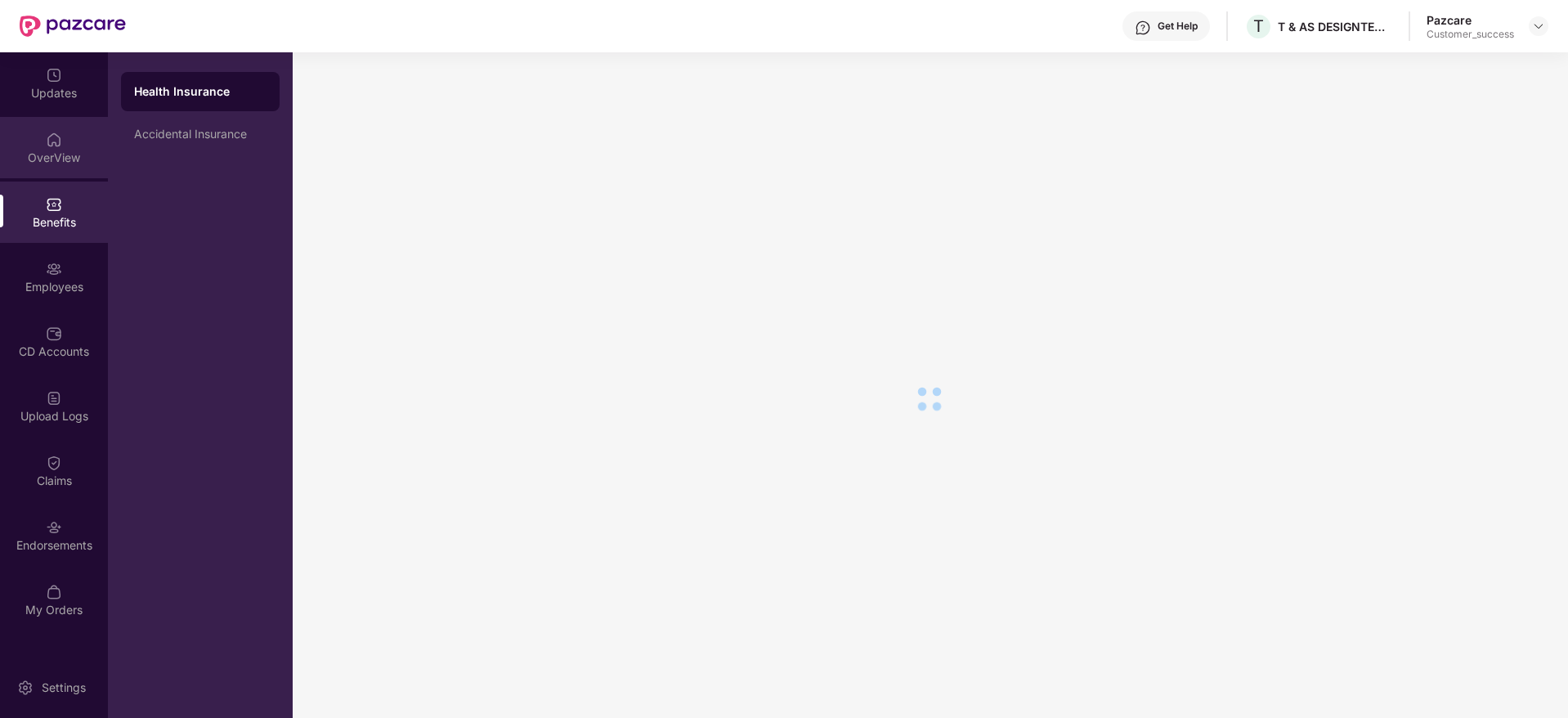
click at [55, 146] on img at bounding box center [54, 140] width 16 height 16
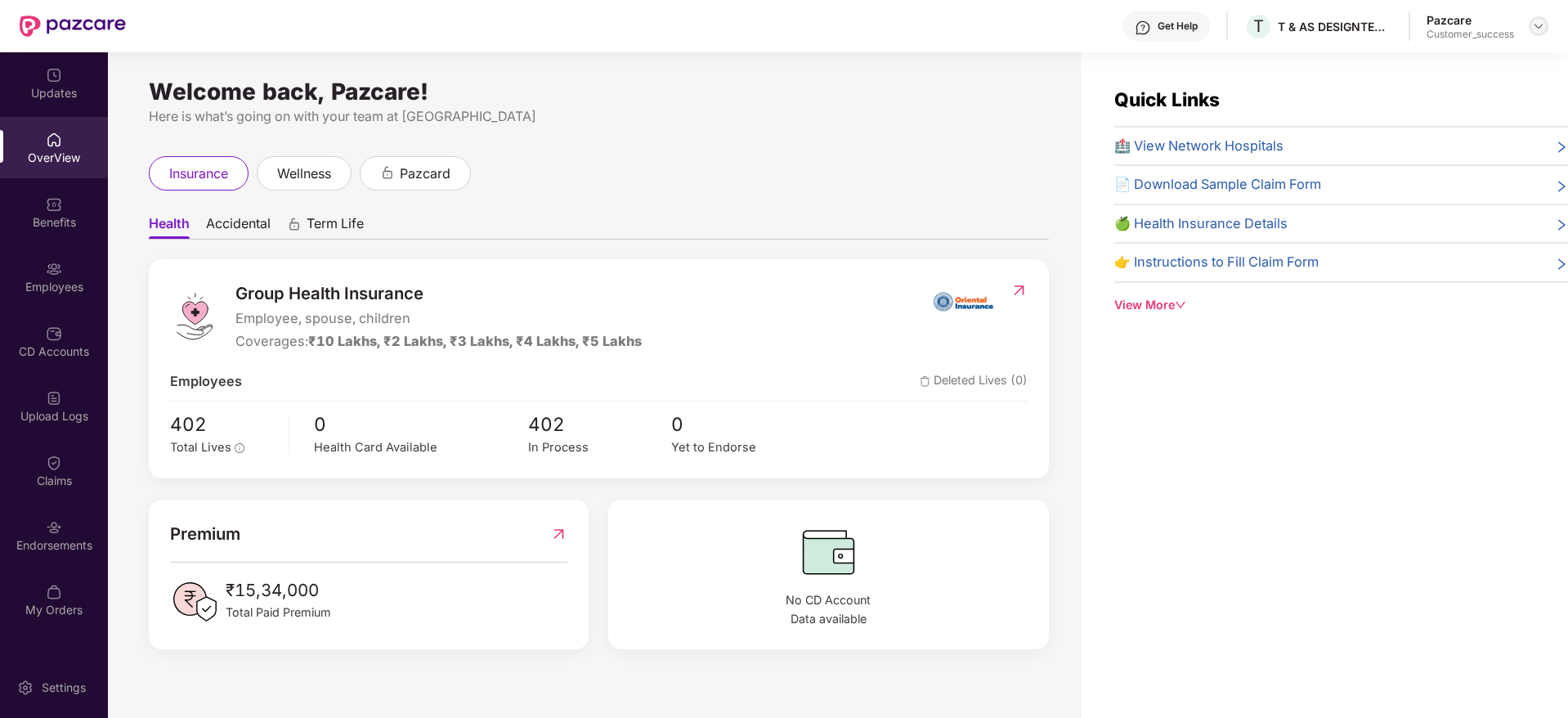
click at [1540, 30] on img at bounding box center [1538, 26] width 13 height 13
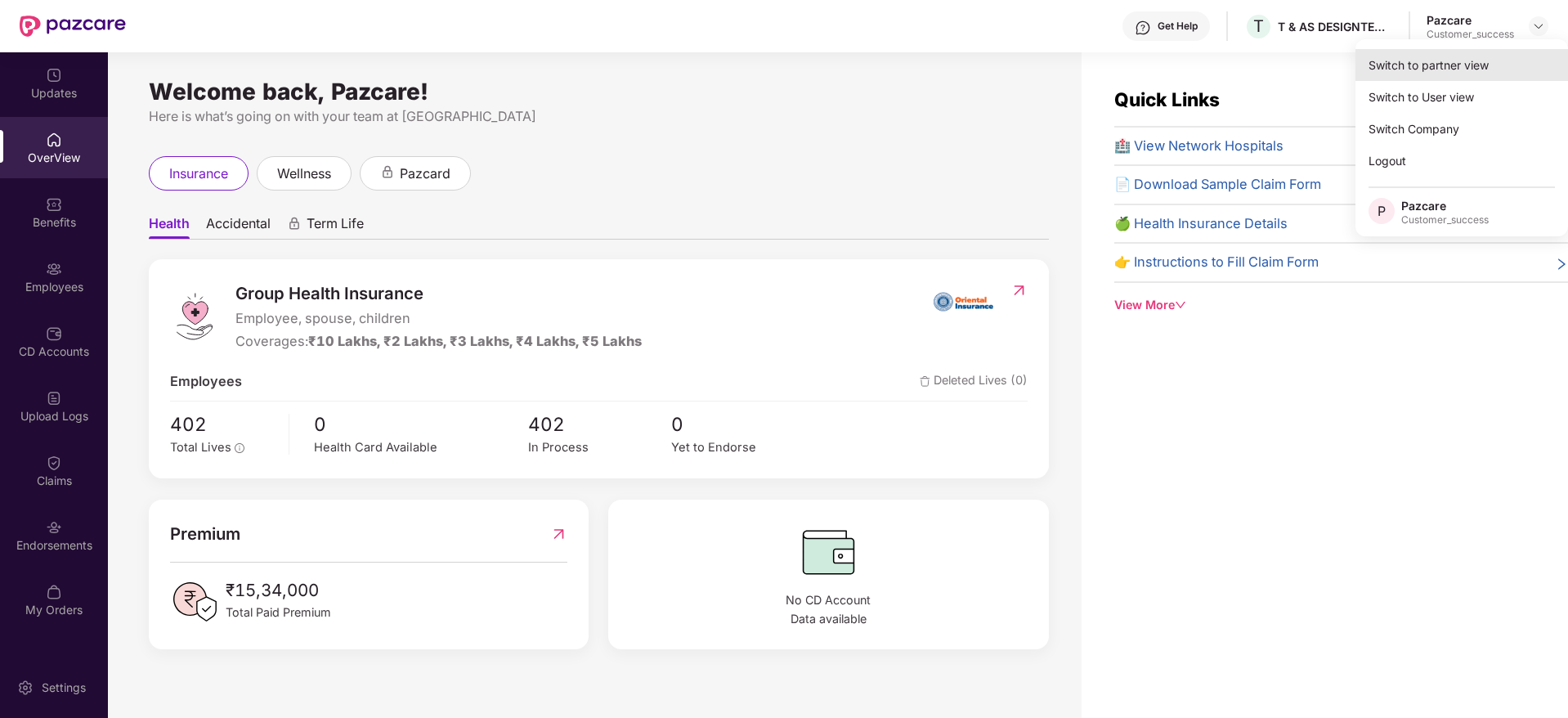
click at [1478, 71] on div "Switch to partner view" at bounding box center [1461, 65] width 213 height 31
